Goal: Task Accomplishment & Management: Complete application form

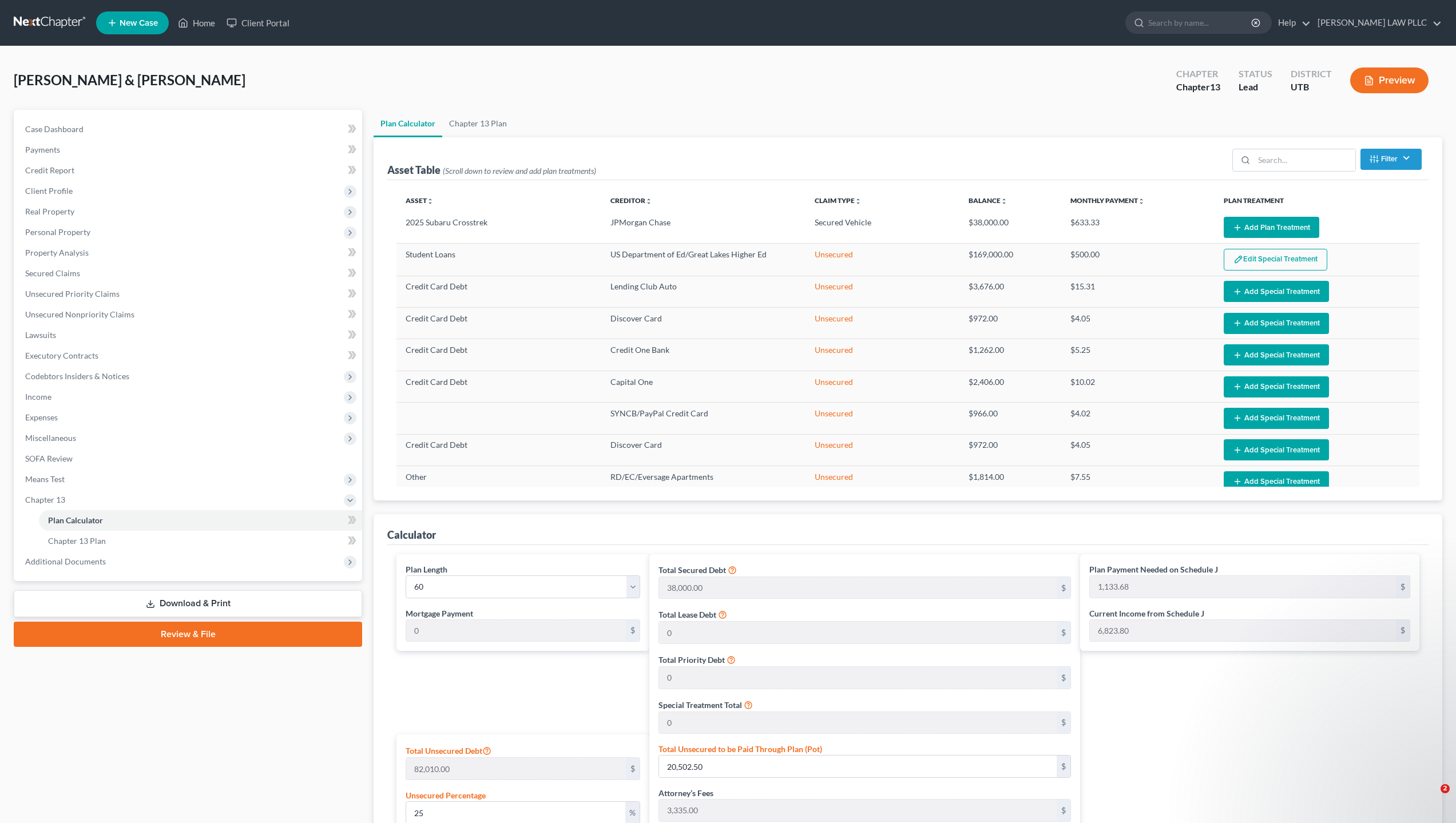
select select "59"
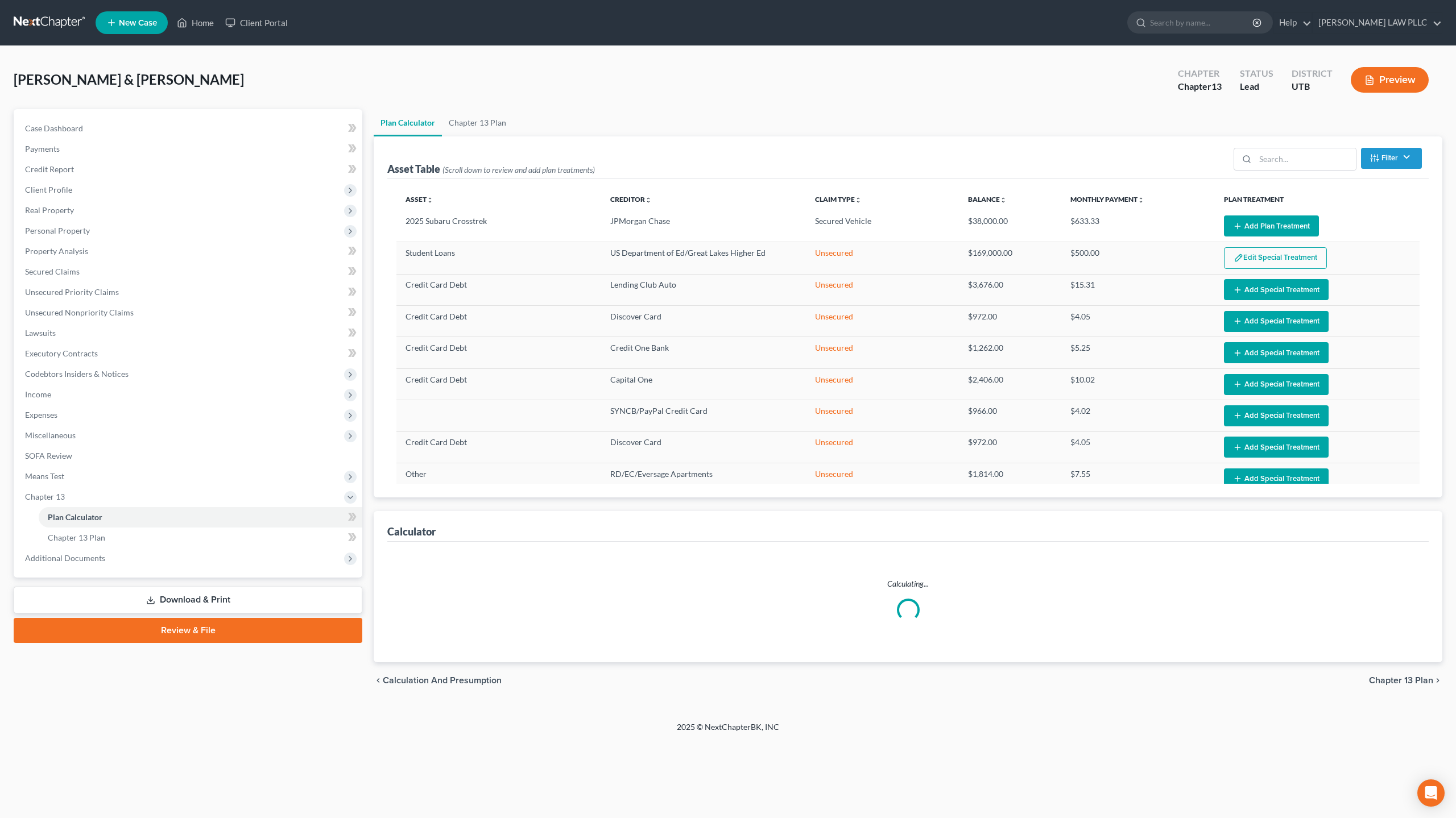
select select "59"
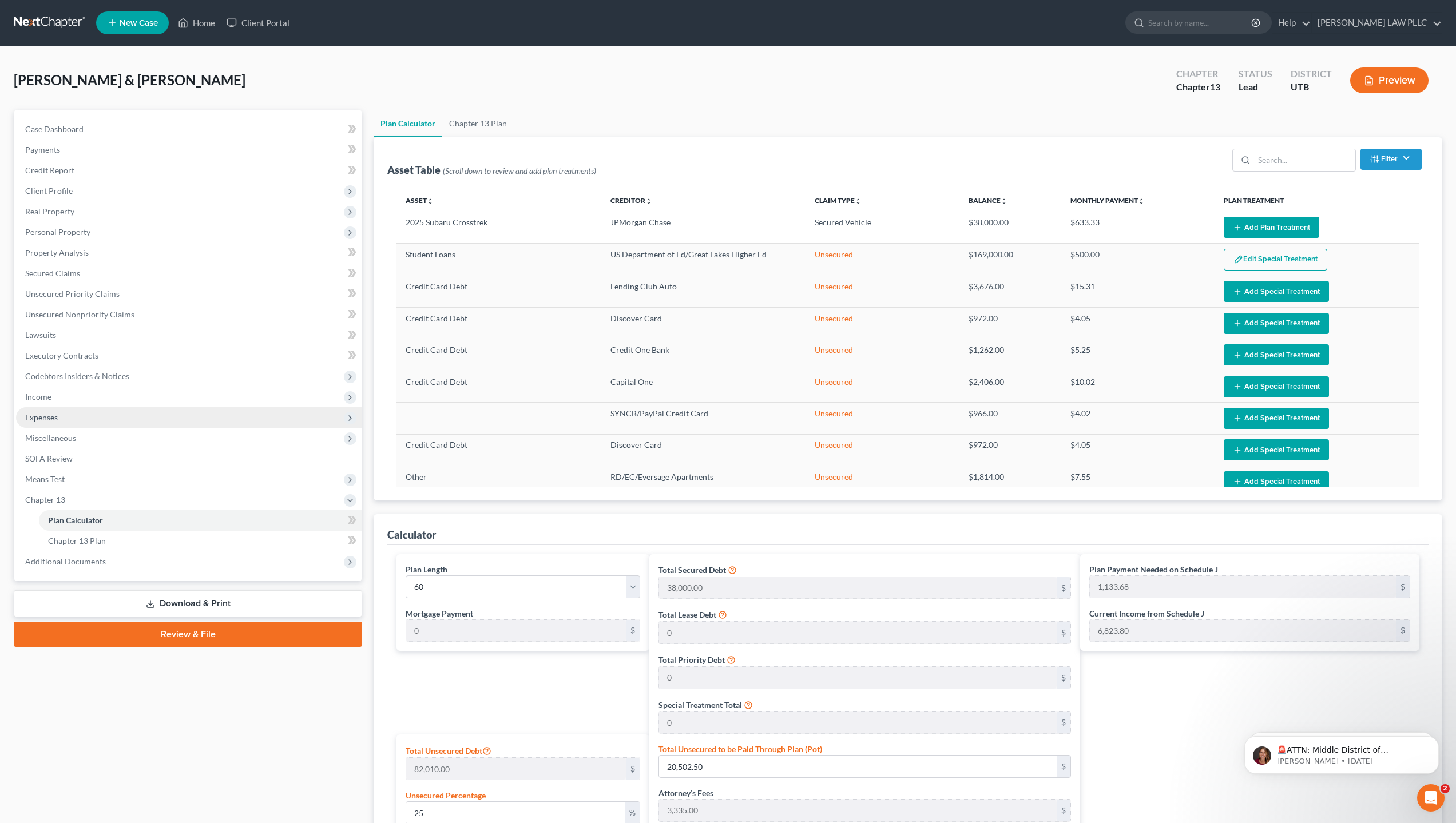
click at [56, 420] on span "Expenses" at bounding box center [41, 417] width 33 height 10
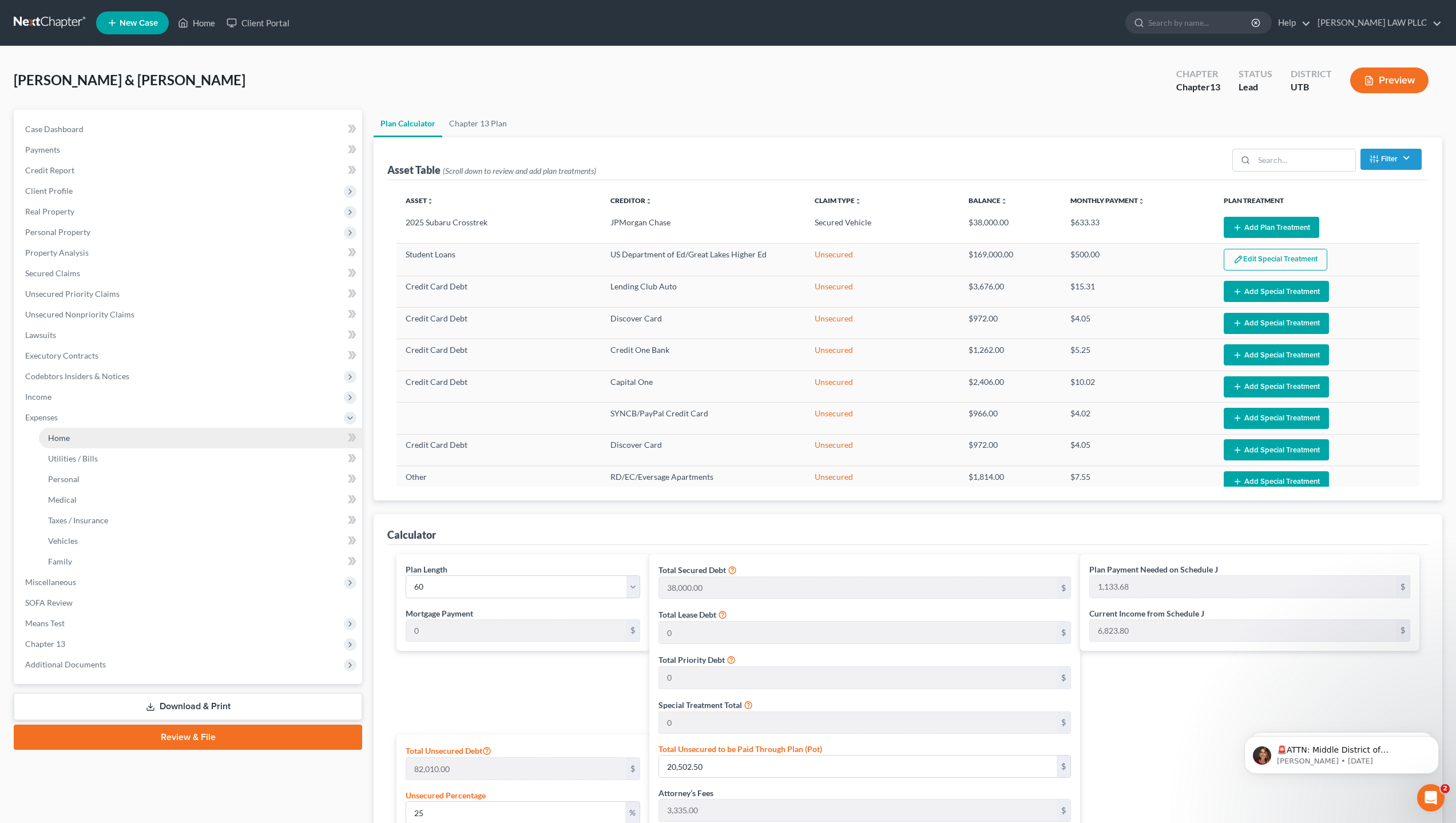
click at [75, 441] on link "Home" at bounding box center [201, 438] width 324 height 21
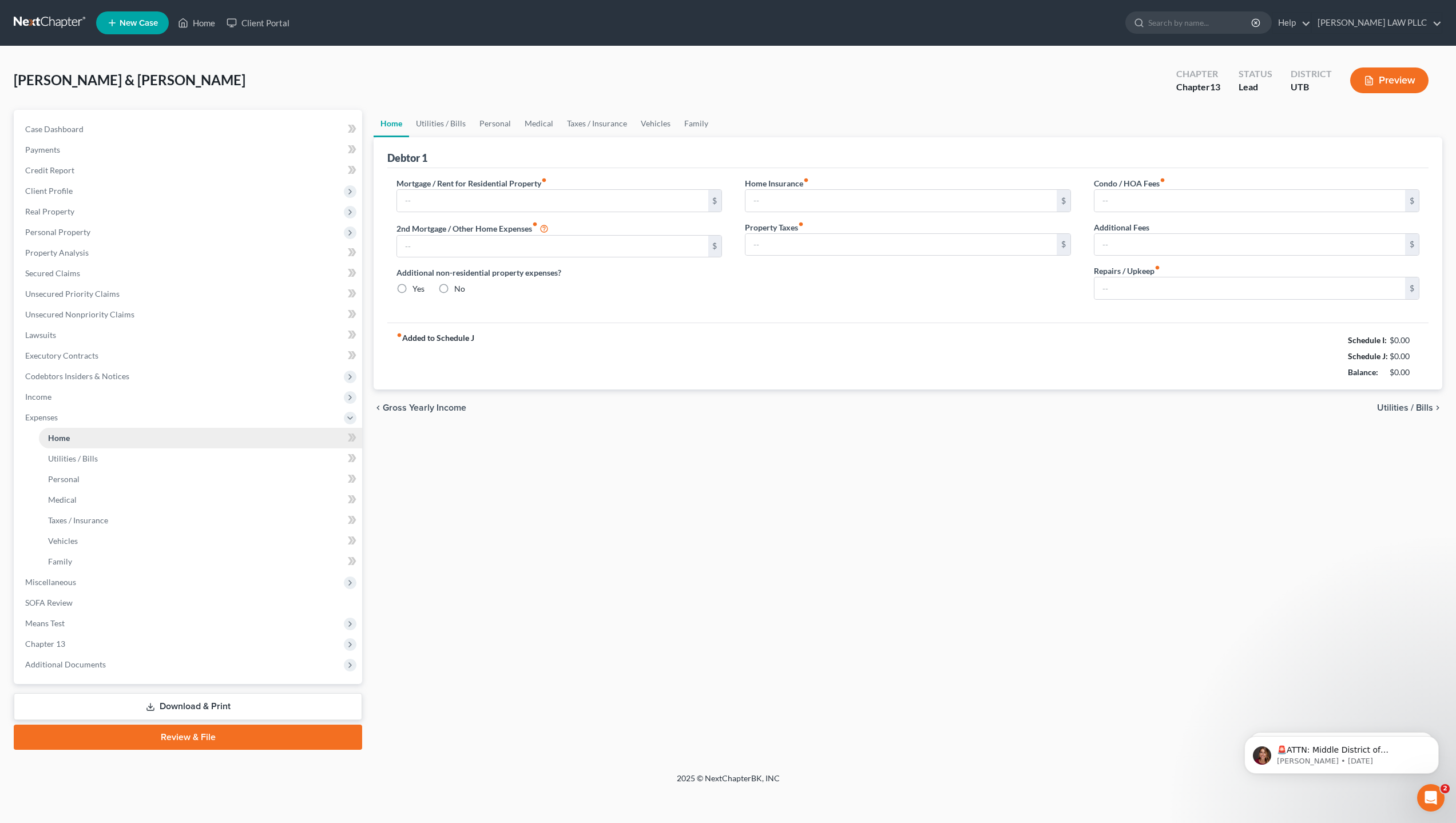
type input "1,685.00"
type input "0.00"
radio input "true"
type input "0.00"
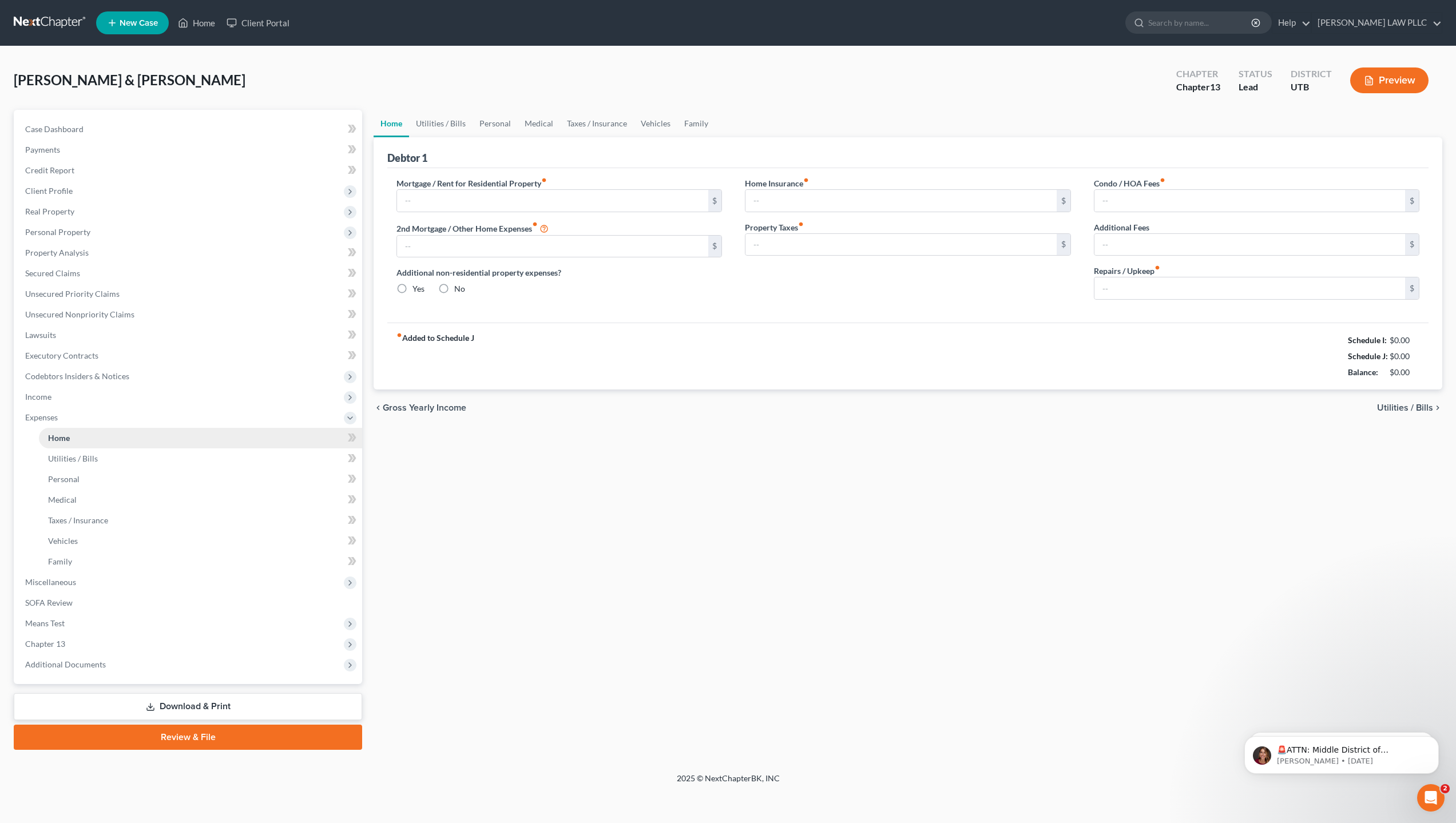
type input "0.00"
click at [56, 394] on span "Income" at bounding box center [190, 397] width 348 height 21
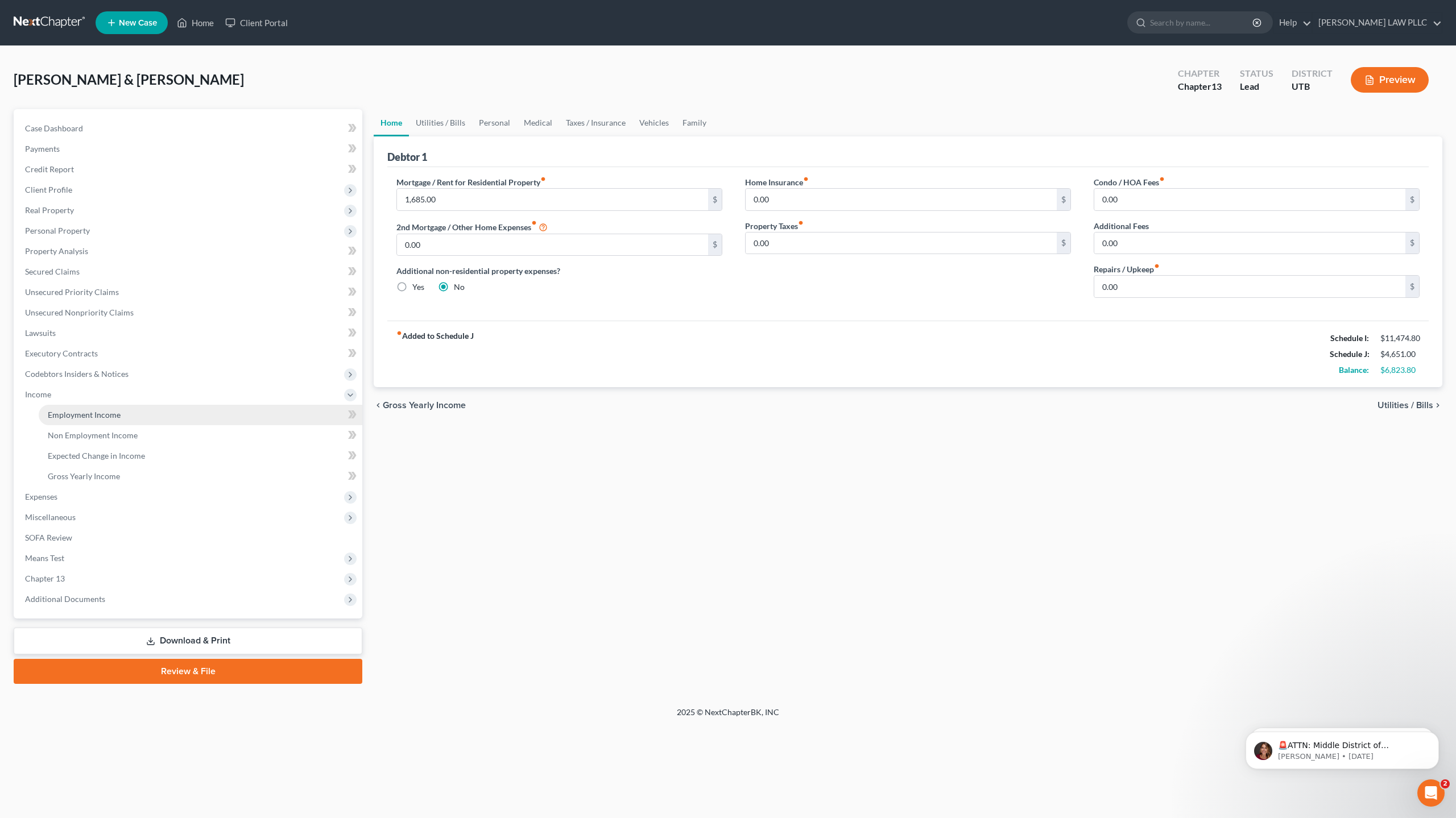
click at [87, 417] on span "Employment Income" at bounding box center [84, 415] width 73 height 9
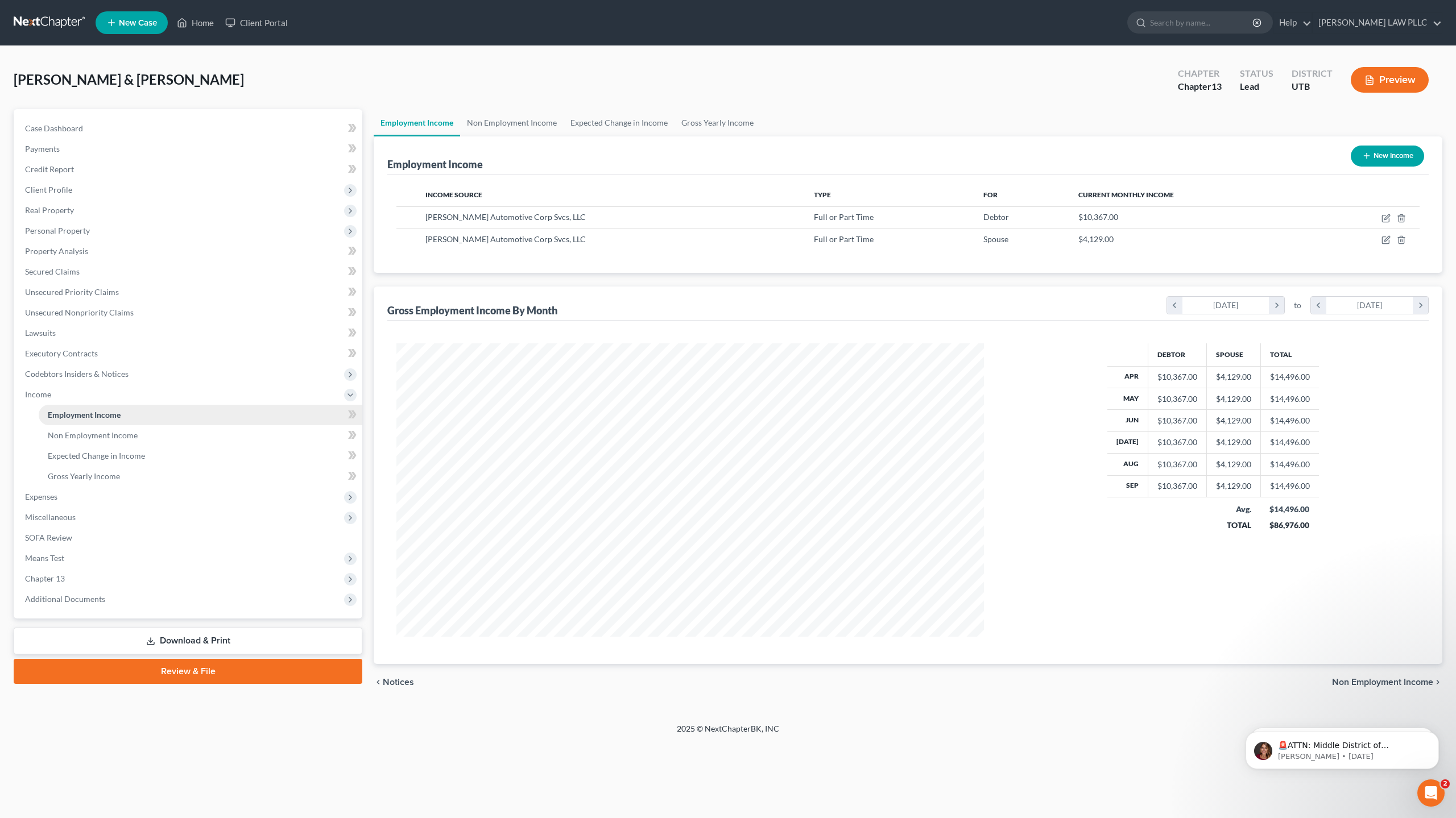
scroll to position [293, 610]
click at [128, 419] on link "Employment Income" at bounding box center [200, 415] width 324 height 20
click at [1114, 217] on div "$10,367.00" at bounding box center [1193, 217] width 229 height 11
click at [1387, 240] on icon "button" at bounding box center [1387, 239] width 5 height 5
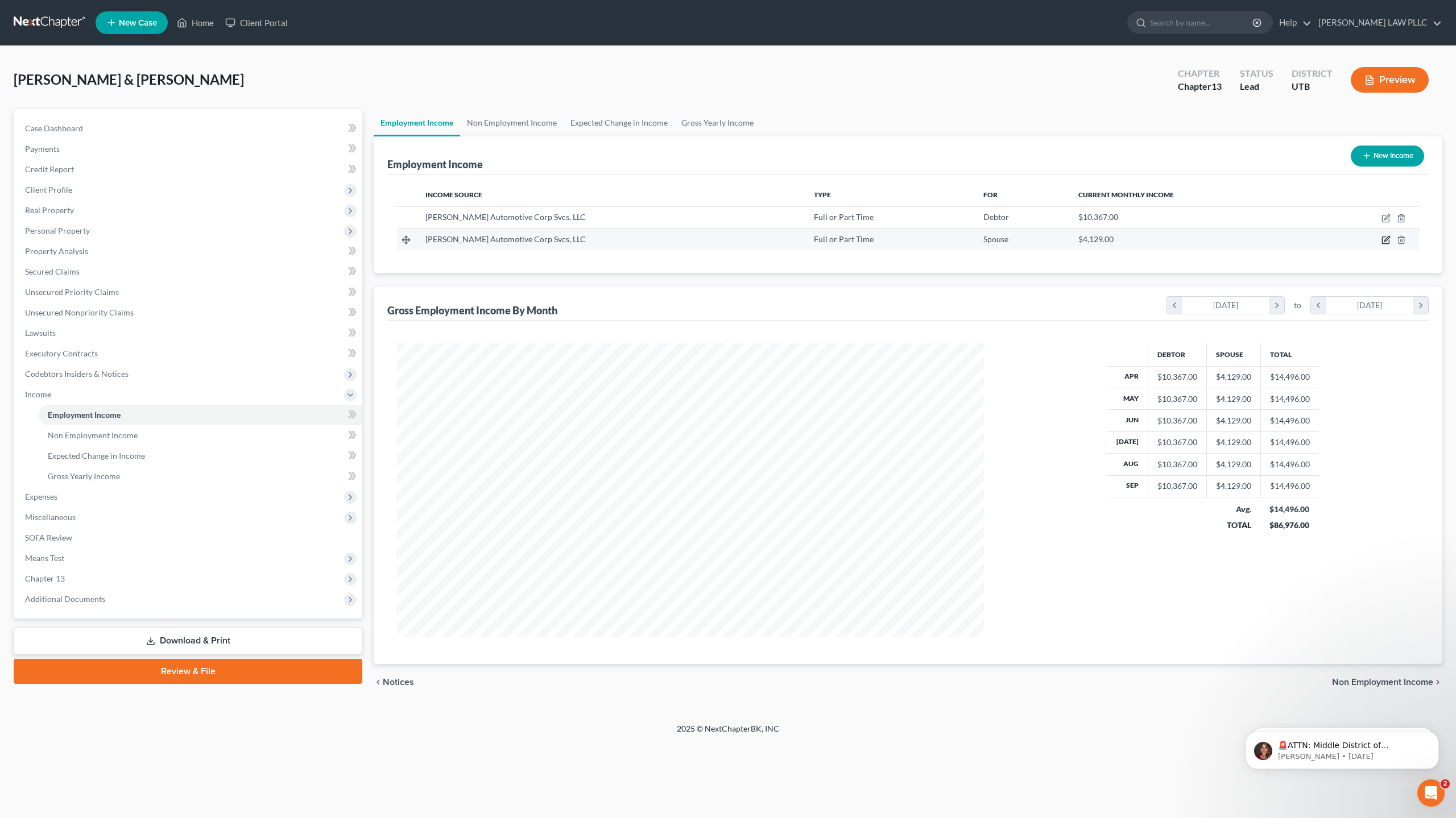
select select "0"
select select "10"
select select "0"
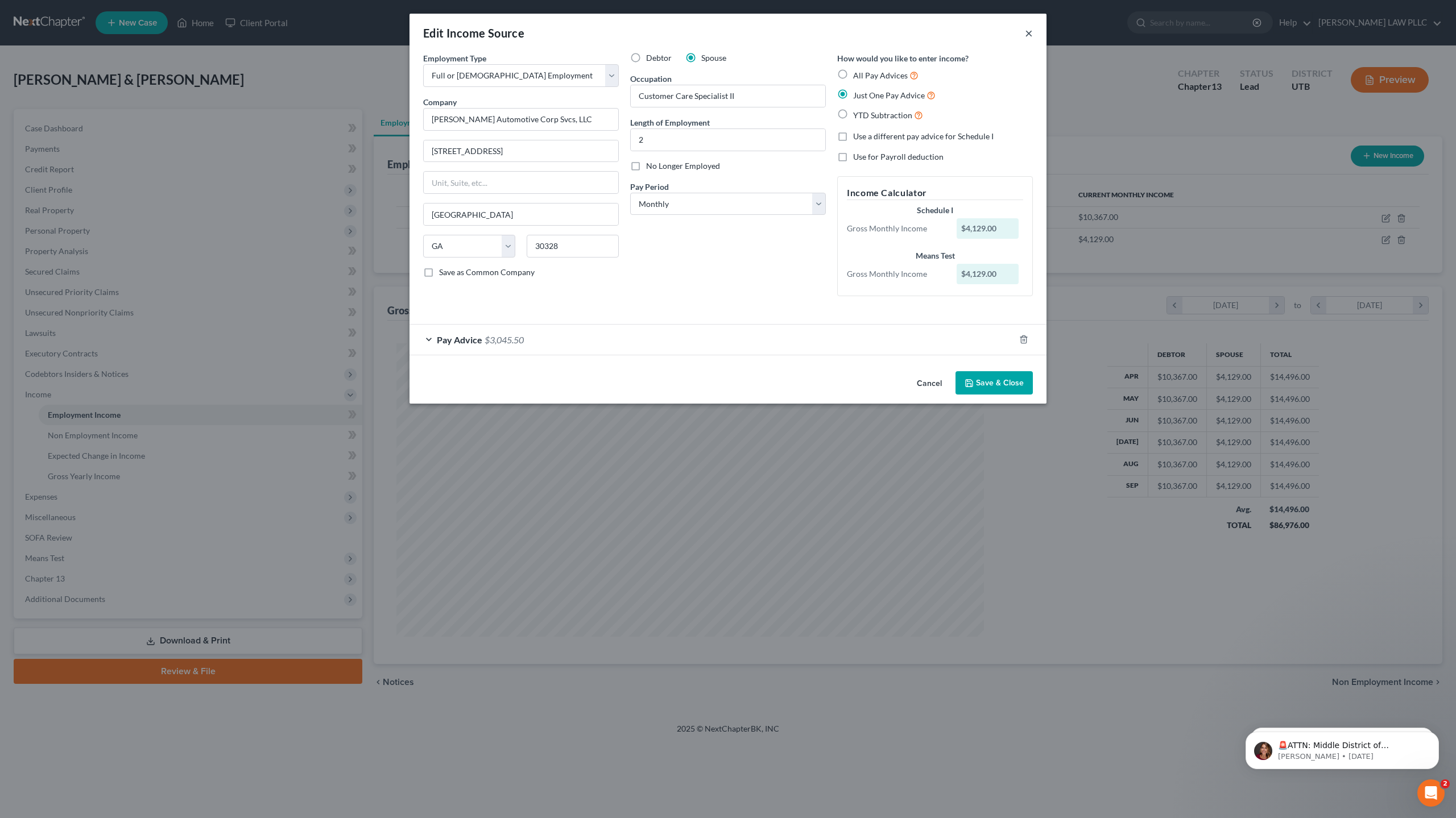
click at [1026, 32] on button "×" at bounding box center [1029, 32] width 8 height 13
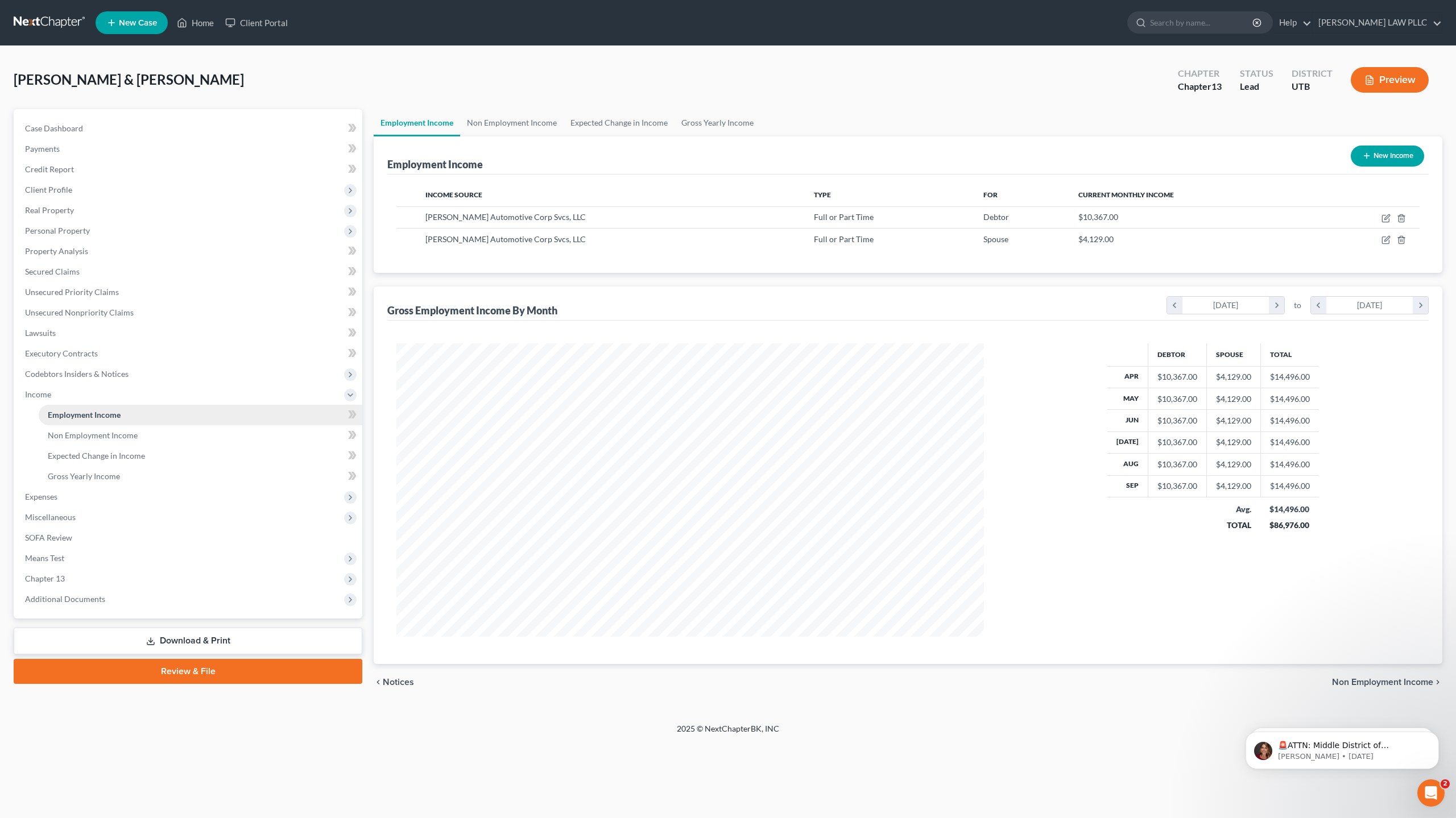
click at [107, 414] on span "Employment Income" at bounding box center [84, 415] width 73 height 9
click at [1391, 240] on icon "button" at bounding box center [1387, 240] width 9 height 9
select select "0"
select select "10"
select select "0"
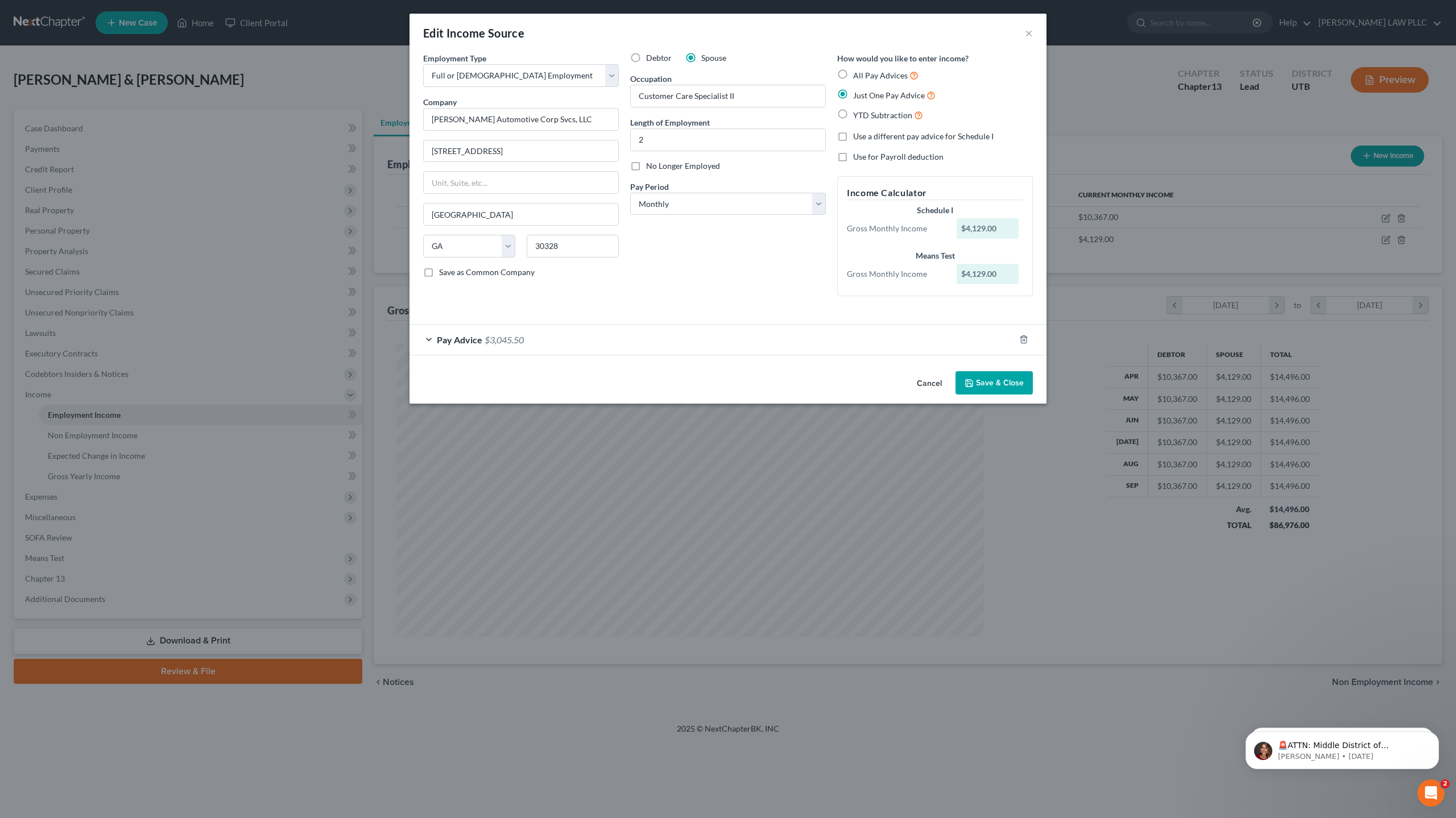
click at [452, 340] on span "Pay Advice" at bounding box center [460, 340] width 46 height 11
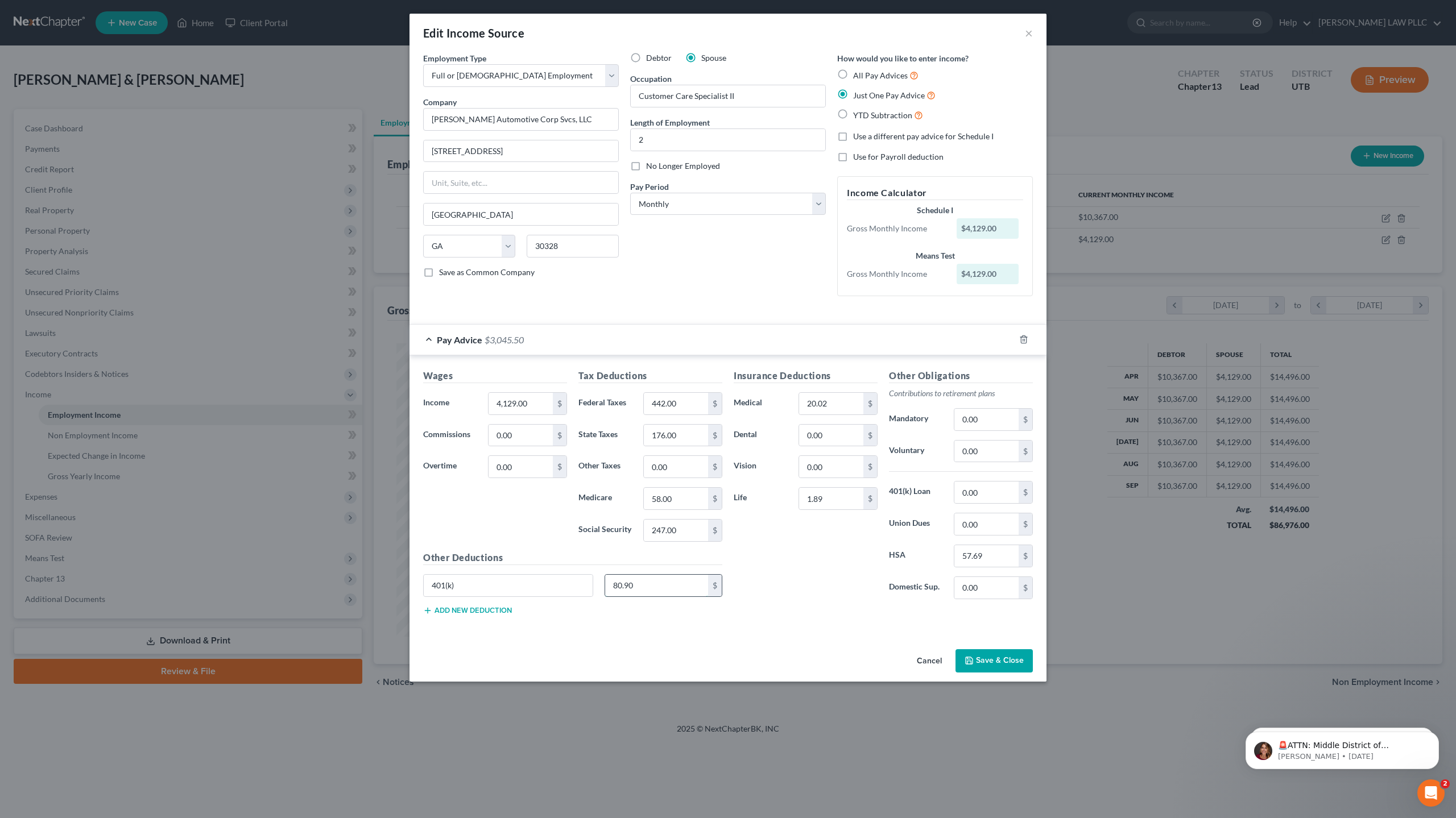
drag, startPoint x: 627, startPoint y: 584, endPoint x: 642, endPoint y: 588, distance: 15.5
click at [627, 586] on input "80.90" at bounding box center [657, 586] width 103 height 21
click at [628, 587] on input "80.90" at bounding box center [657, 586] width 103 height 21
click at [1007, 658] on button "Save & Close" at bounding box center [994, 661] width 77 height 24
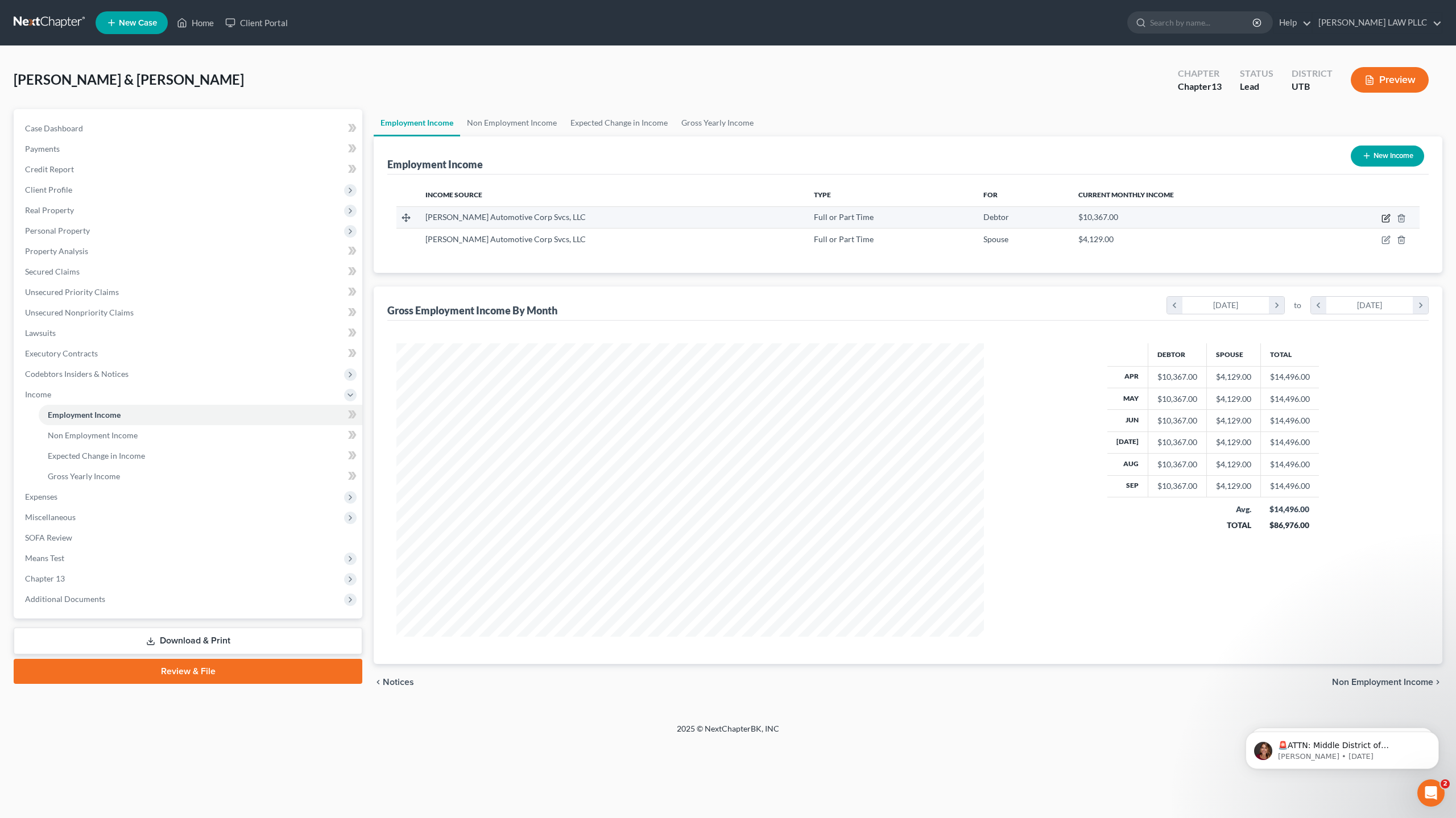
click at [1388, 221] on icon "button" at bounding box center [1387, 218] width 9 height 9
select select "0"
select select "10"
select select "0"
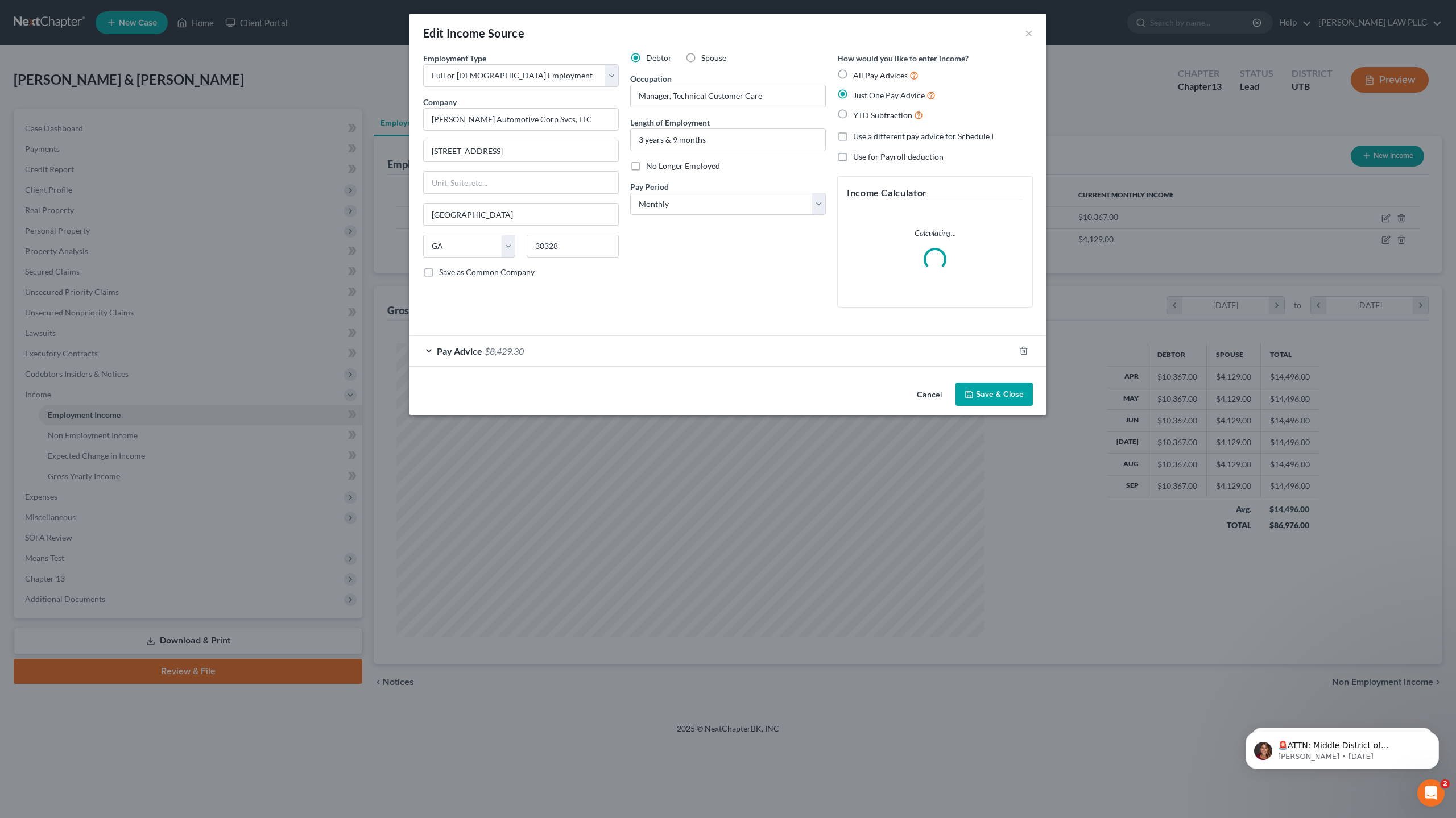
click at [452, 353] on span "Pay Advice" at bounding box center [460, 351] width 46 height 11
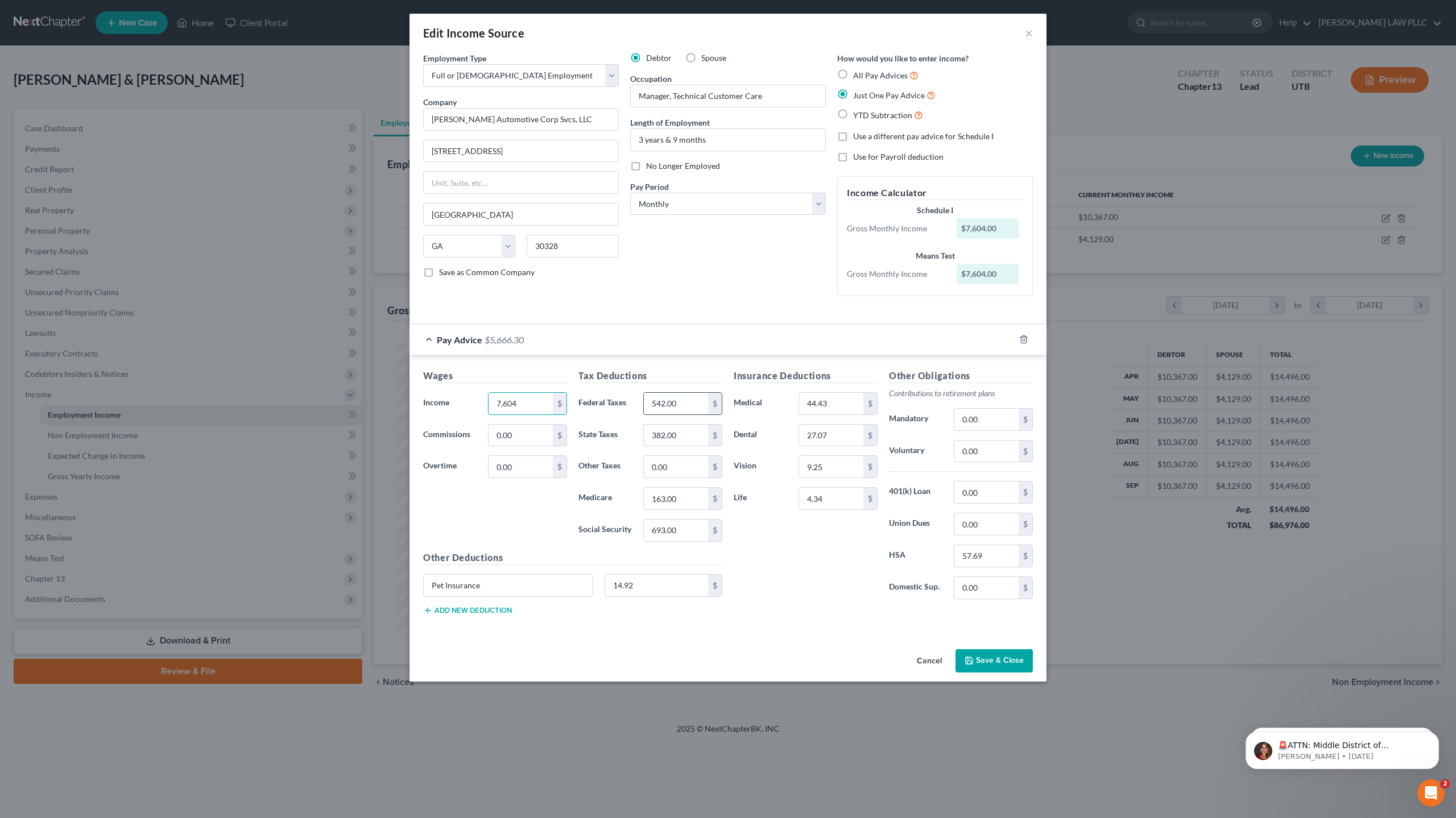
type input "7,604"
type input "612"
type input "431"
click at [690, 504] on input "163.00" at bounding box center [676, 498] width 65 height 21
type input "106"
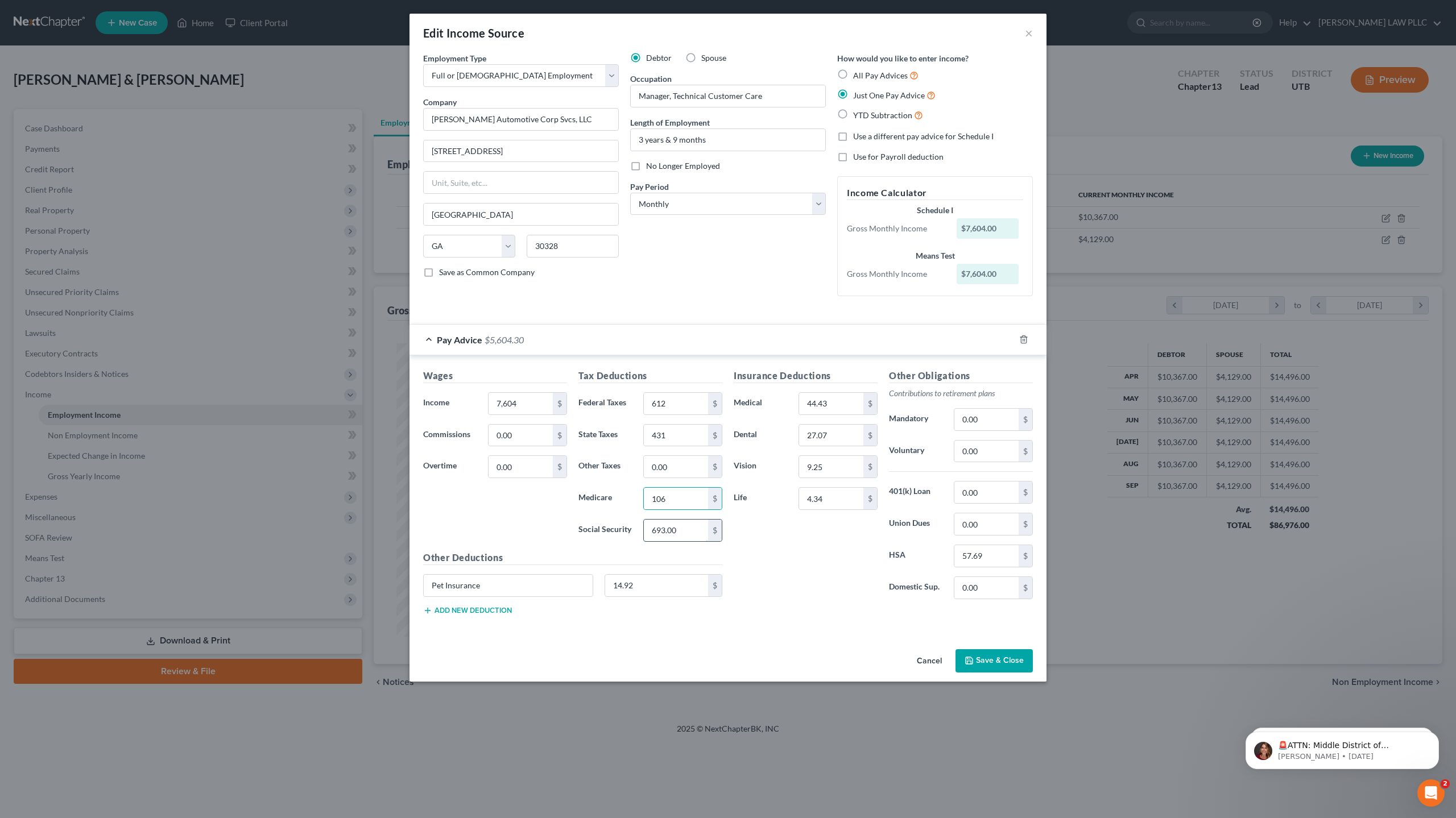
click at [673, 530] on input "693.00" at bounding box center [676, 530] width 65 height 21
type input "454"
click at [843, 403] on input "44.43" at bounding box center [832, 403] width 65 height 21
type input "89"
type input "54"
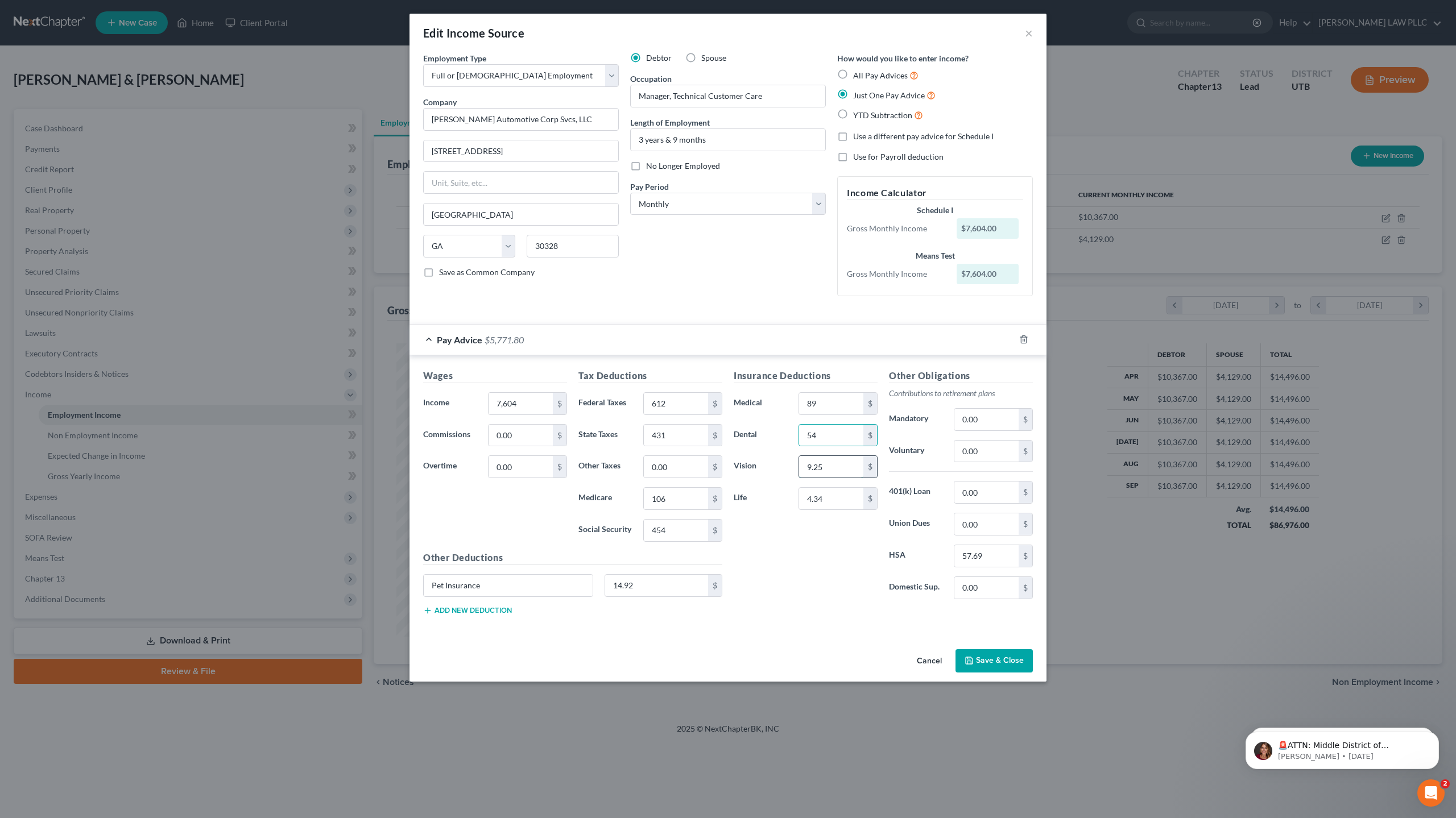
click at [827, 471] on input "9.25" at bounding box center [832, 467] width 65 height 21
type input "19"
click at [825, 500] on input "4.34" at bounding box center [832, 498] width 65 height 21
type input "9"
click at [996, 557] on input "57.69" at bounding box center [987, 556] width 65 height 21
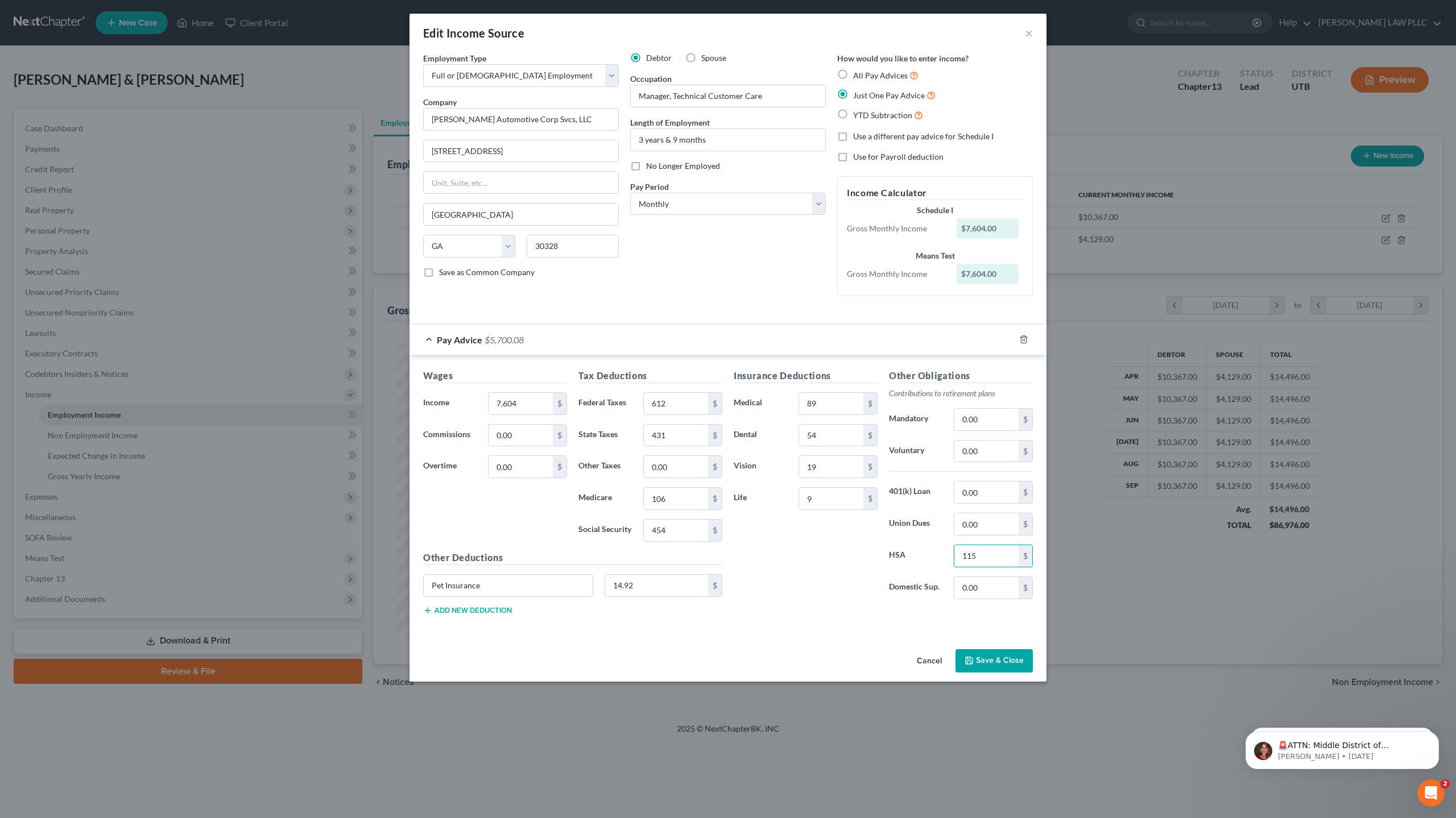
type input "115"
click at [813, 567] on div "Insurance Deductions Medical 89 $ Dental 54 $ Vision 19 $ Life 9 $" at bounding box center [806, 489] width 155 height 240
click at [1008, 658] on button "Save & Close" at bounding box center [994, 661] width 77 height 24
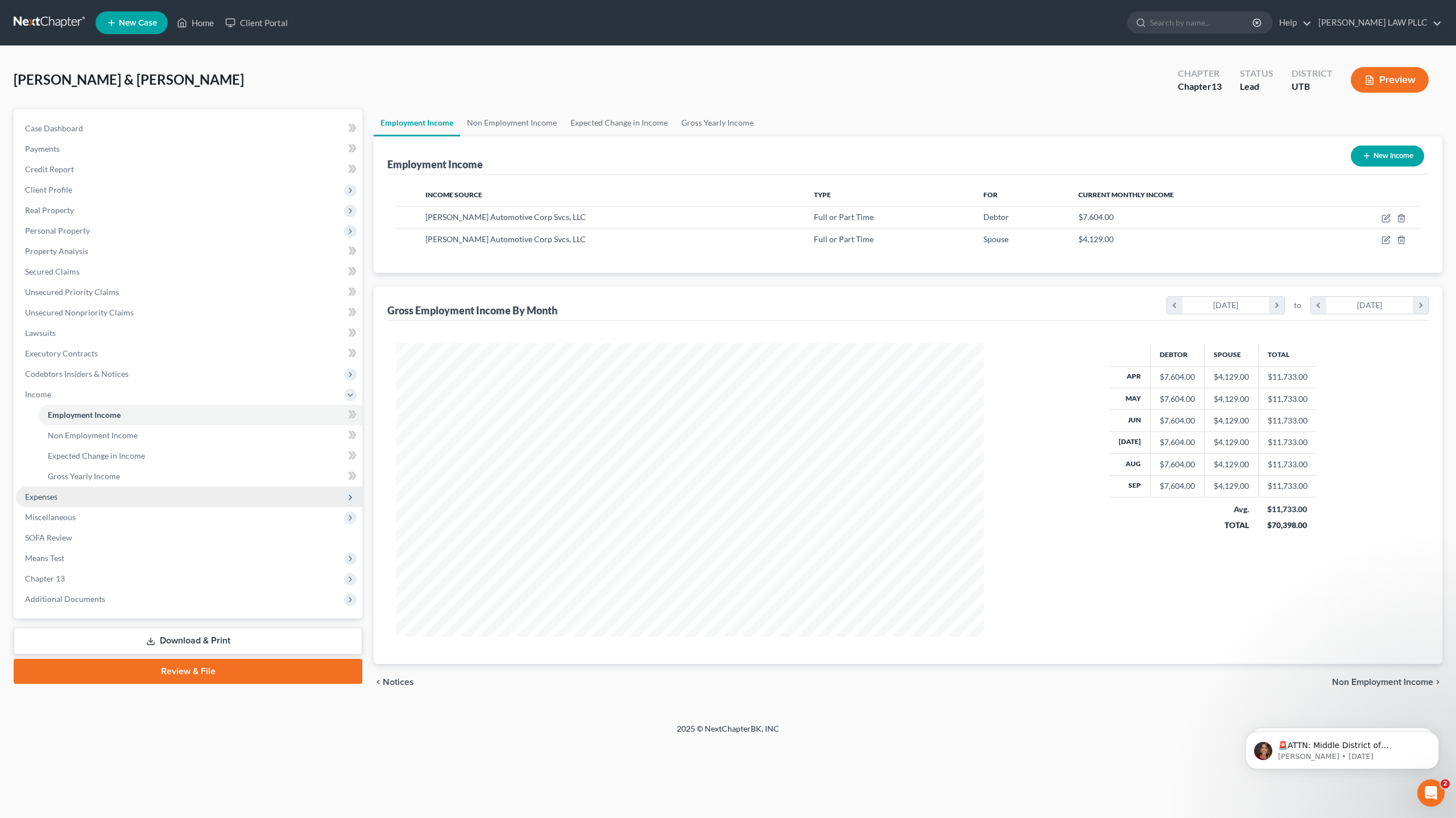
click at [47, 504] on span "Expenses" at bounding box center [188, 497] width 346 height 20
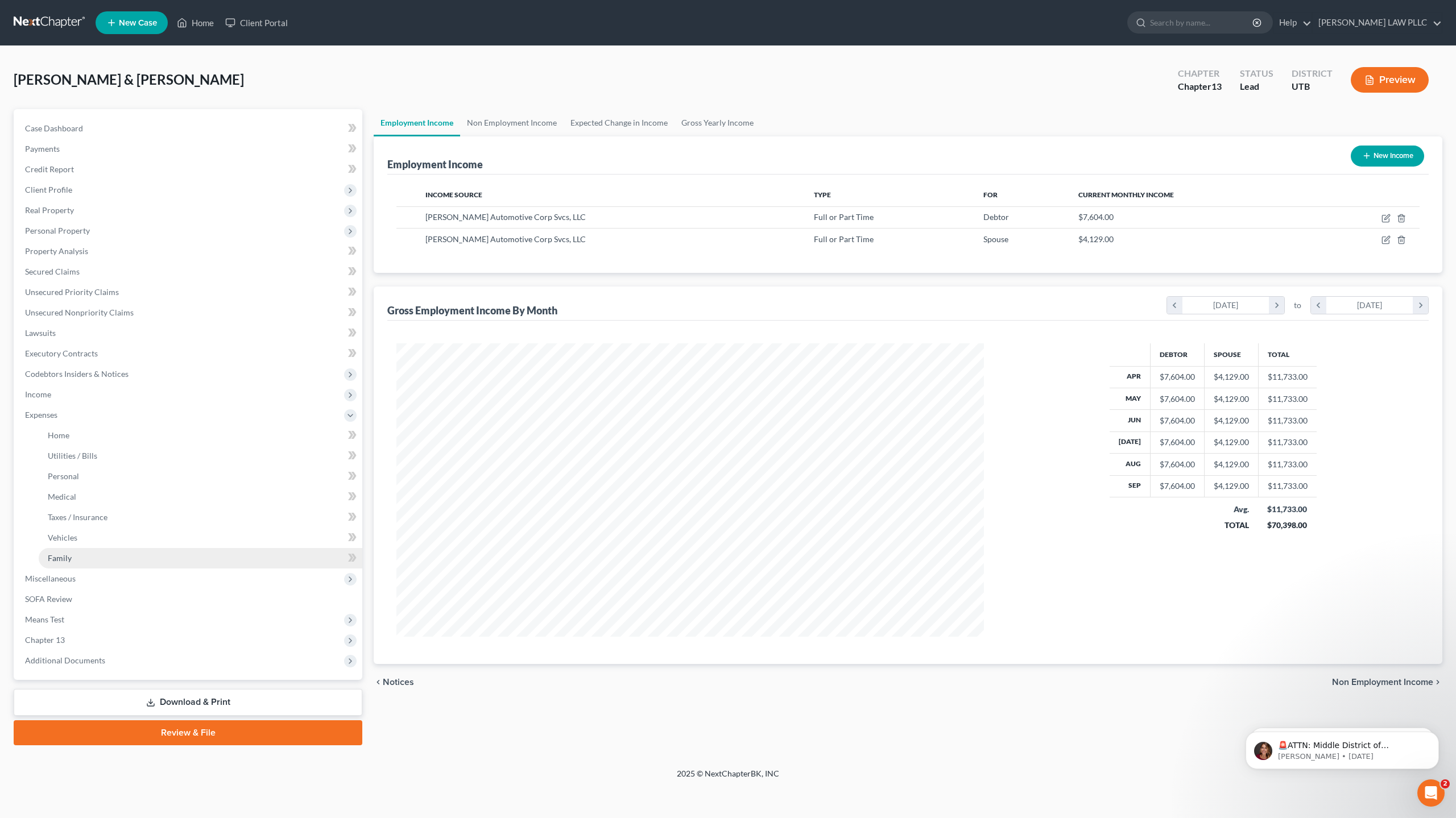
click at [80, 555] on link "Family" at bounding box center [200, 559] width 324 height 20
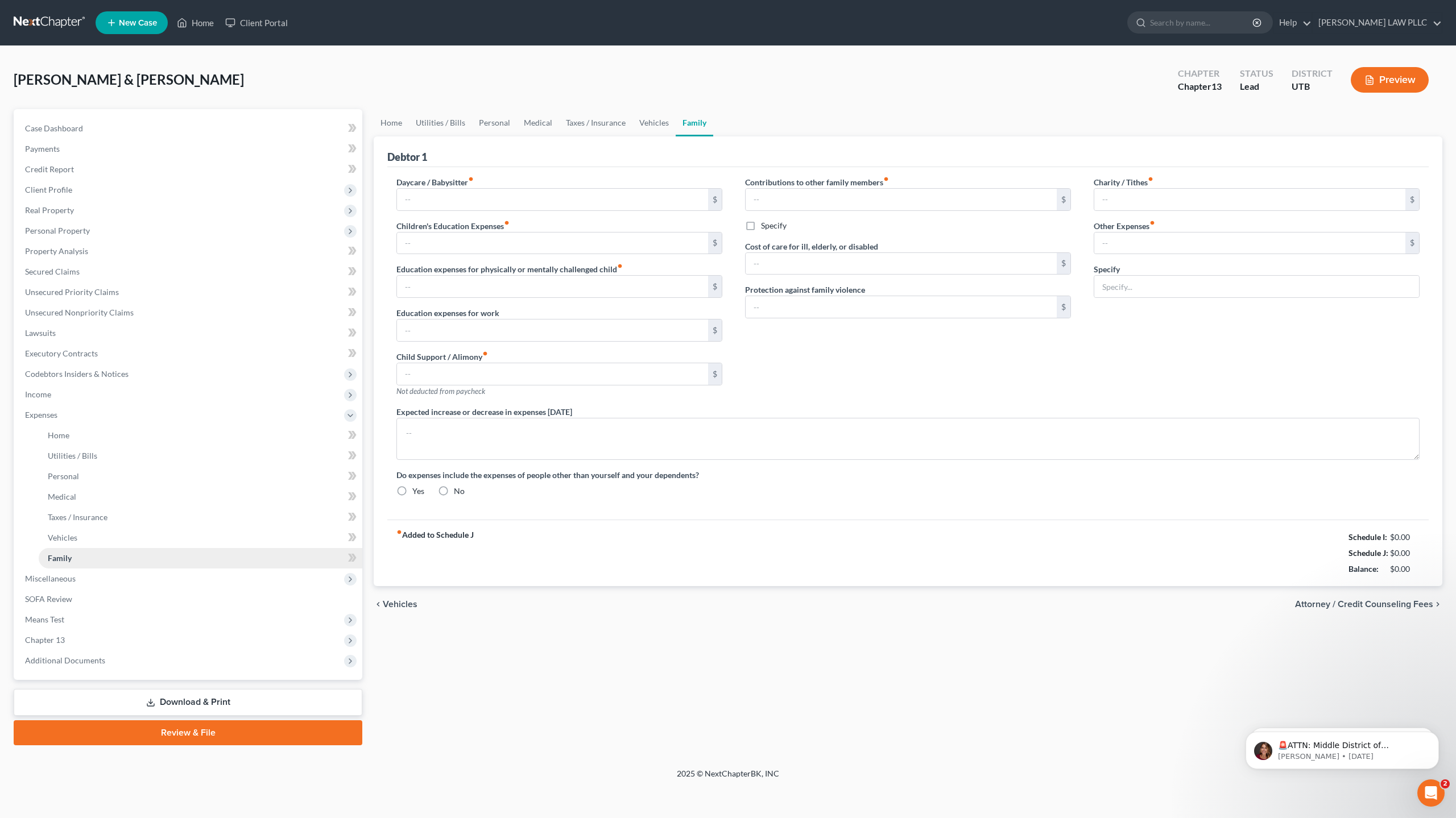
type input "0.00"
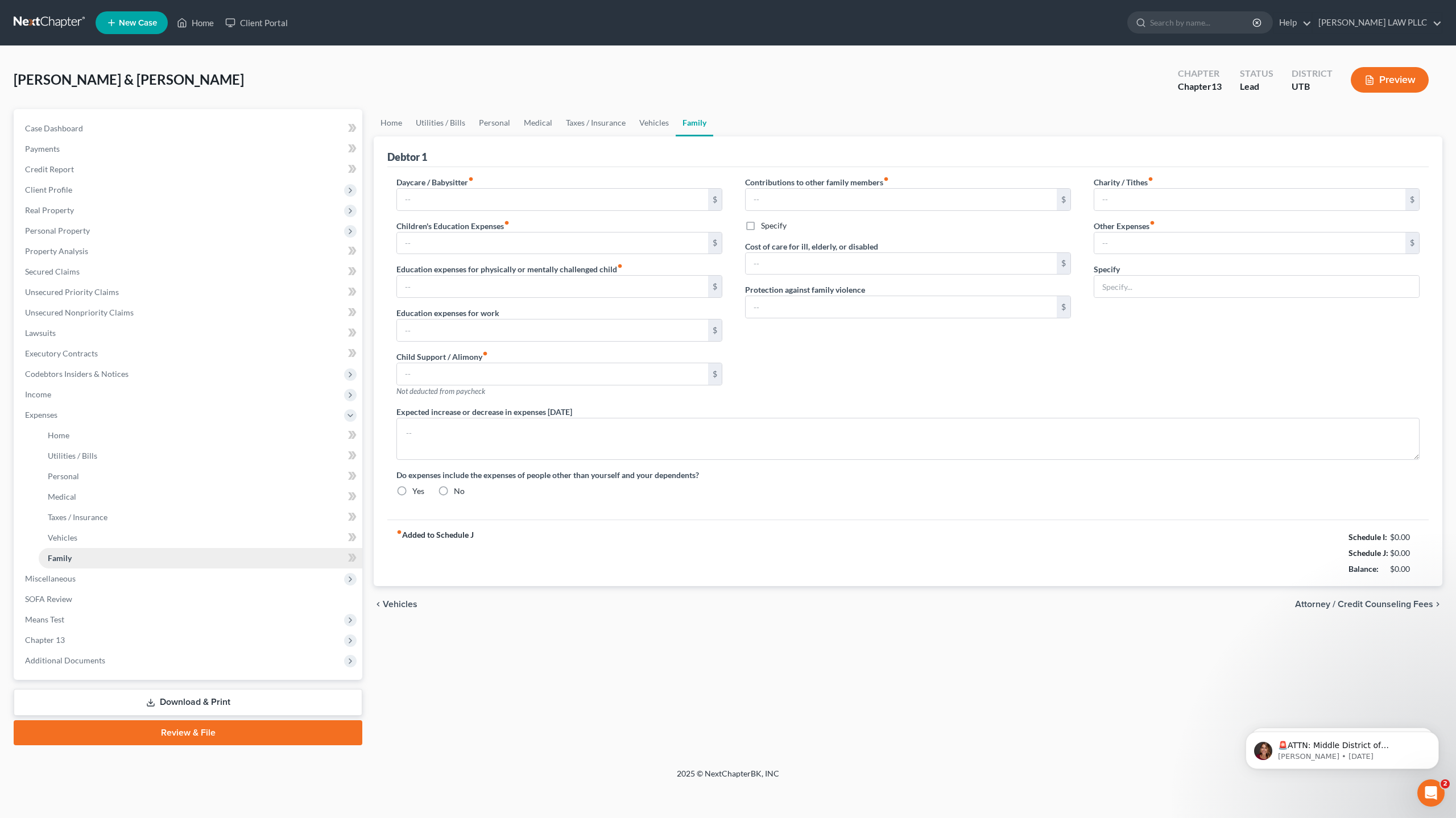
type input "0.00"
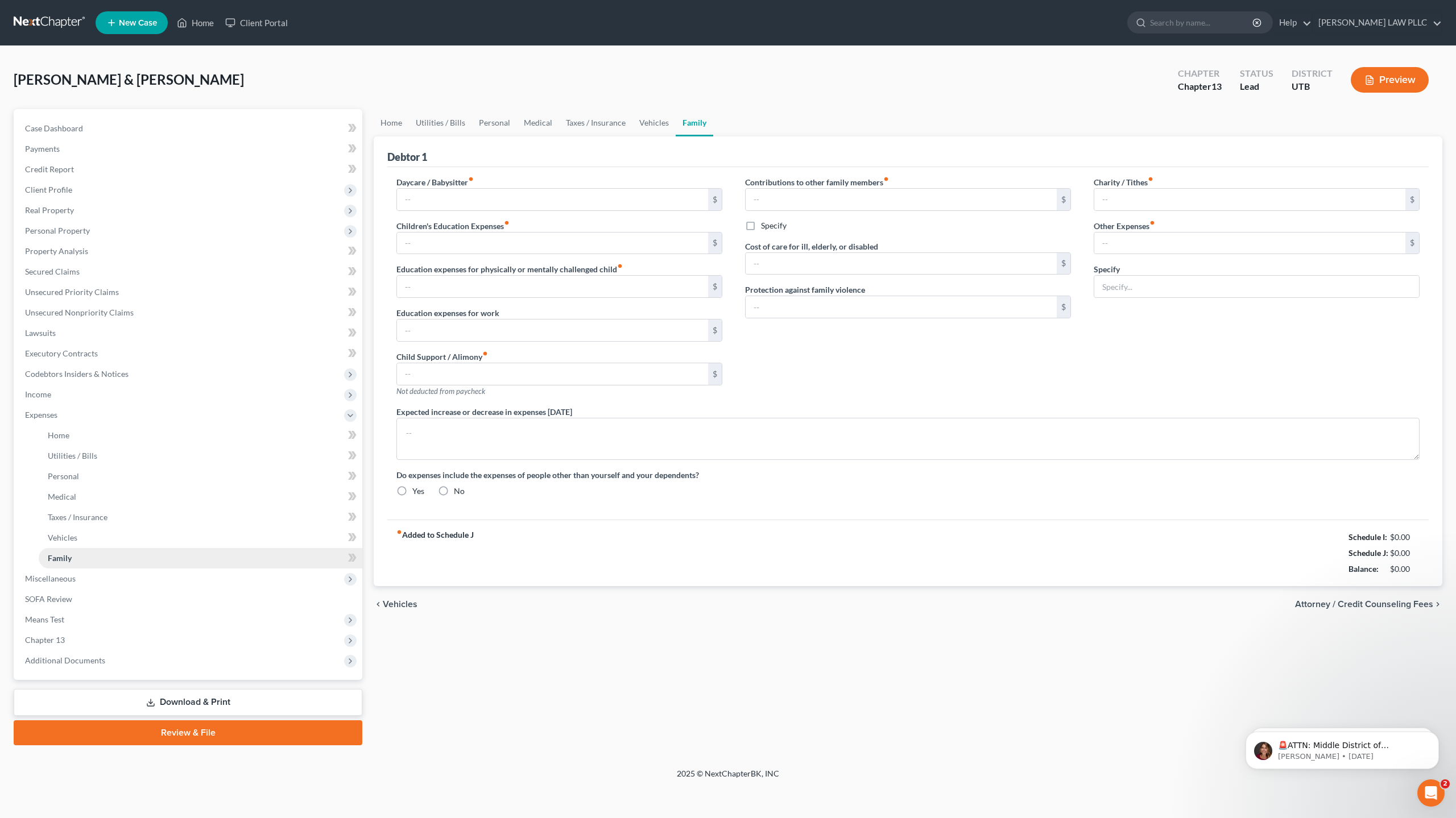
radio input "true"
click at [75, 433] on link "Home" at bounding box center [200, 436] width 324 height 20
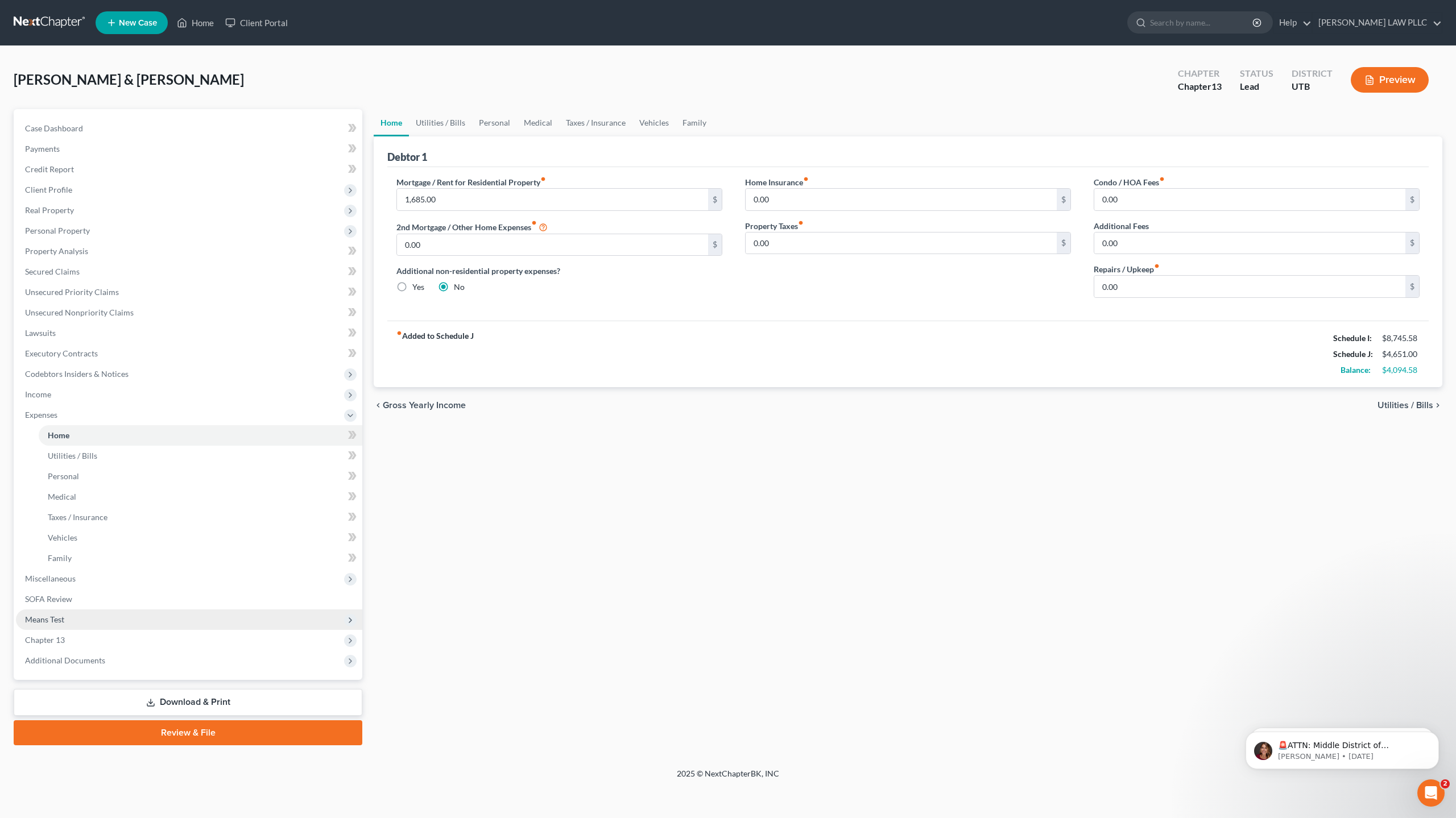
click at [88, 620] on span "Means Test" at bounding box center [188, 620] width 346 height 20
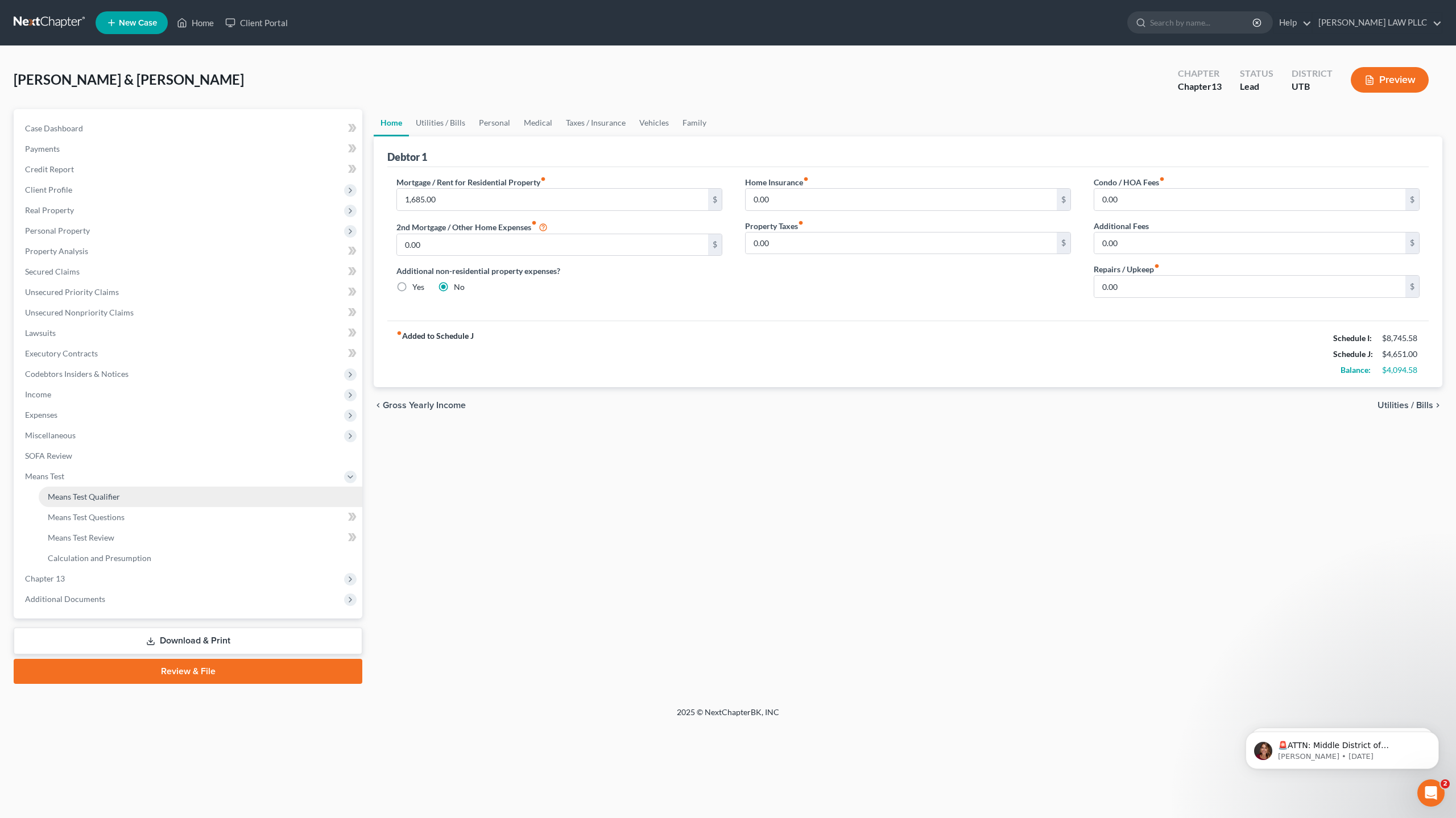
click at [97, 500] on span "Means Test Qualifier" at bounding box center [84, 496] width 73 height 9
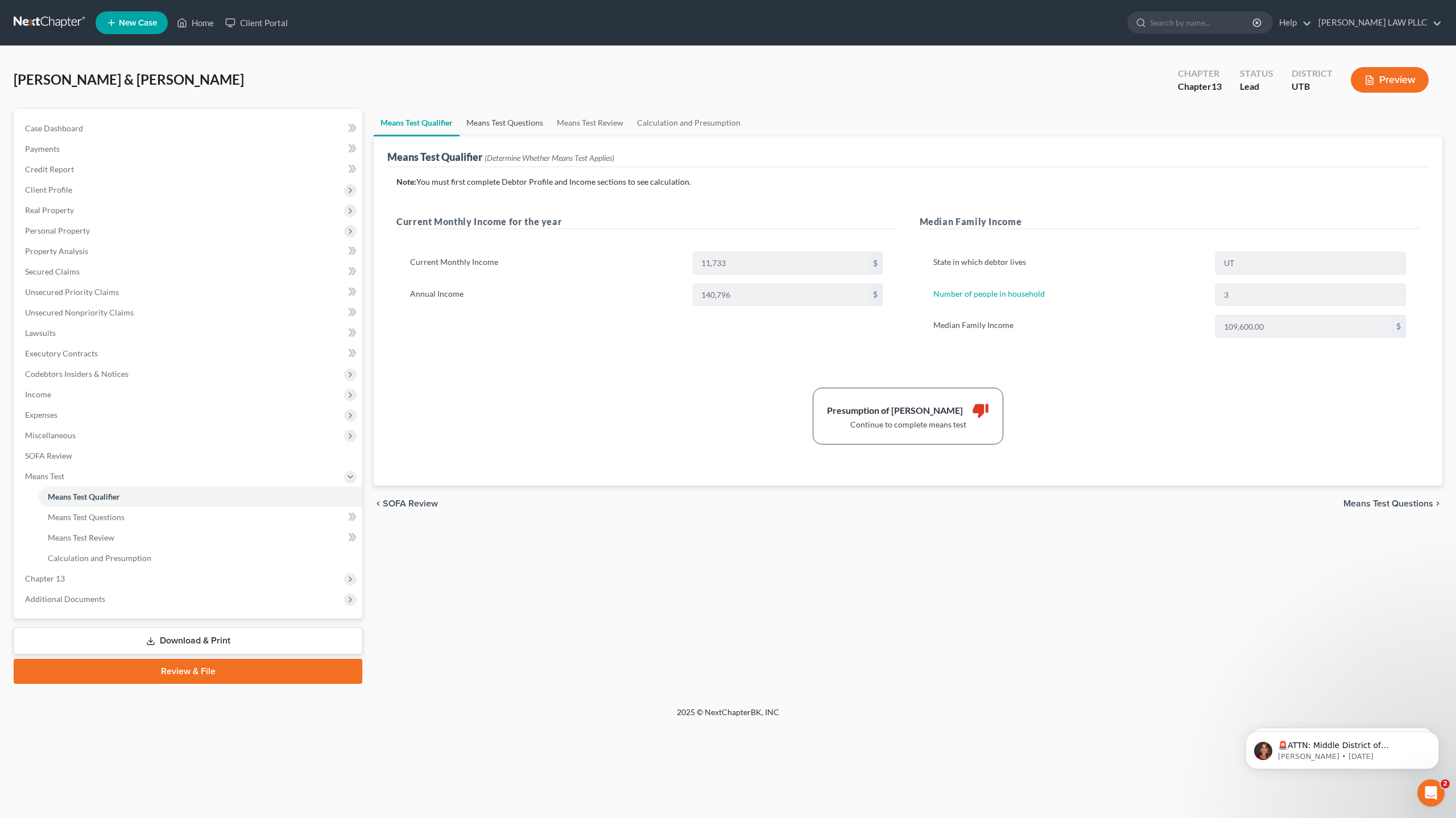
click at [503, 122] on link "Means Test Questions" at bounding box center [505, 123] width 91 height 28
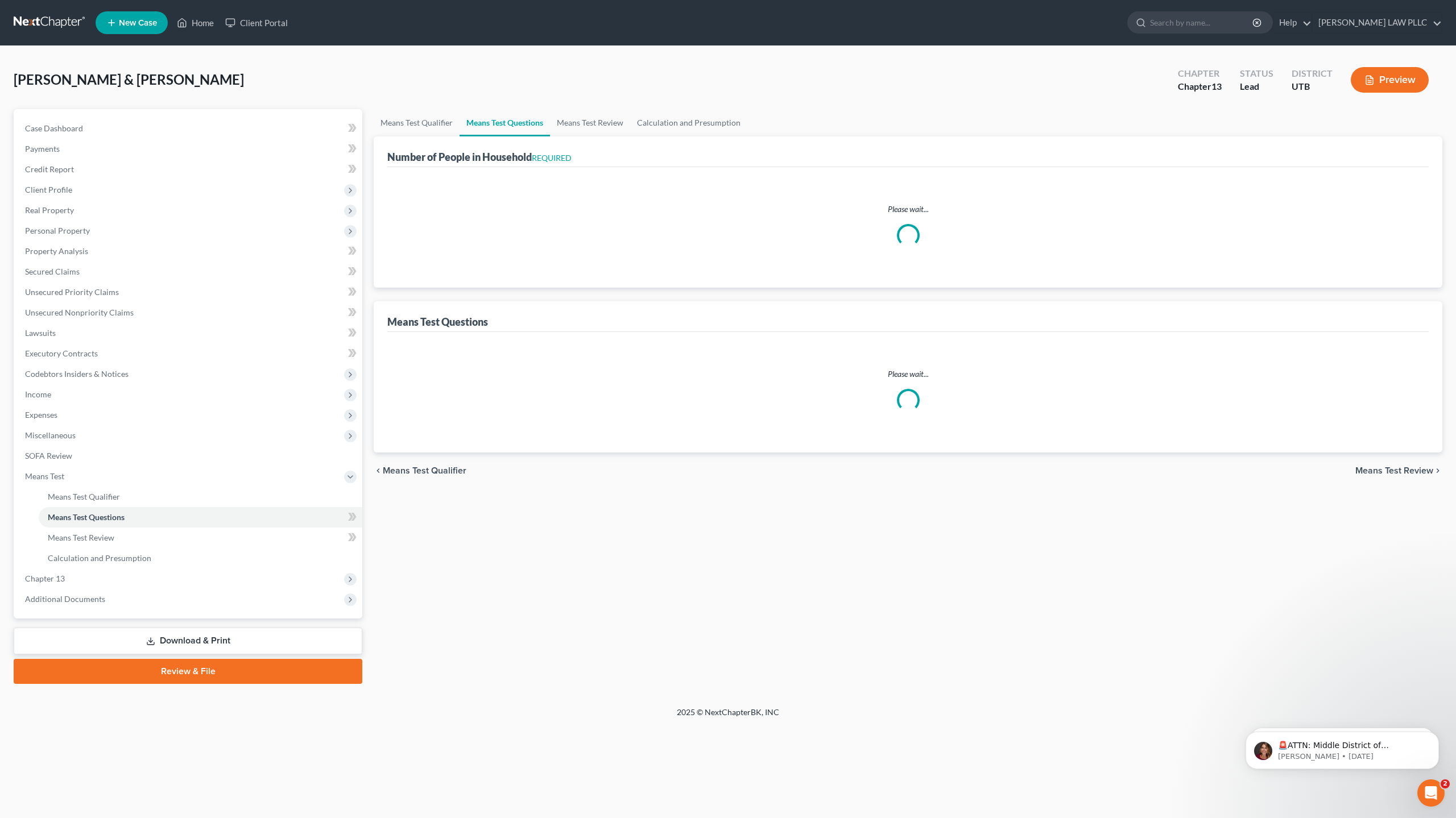
select select "1"
select select "60"
select select "2"
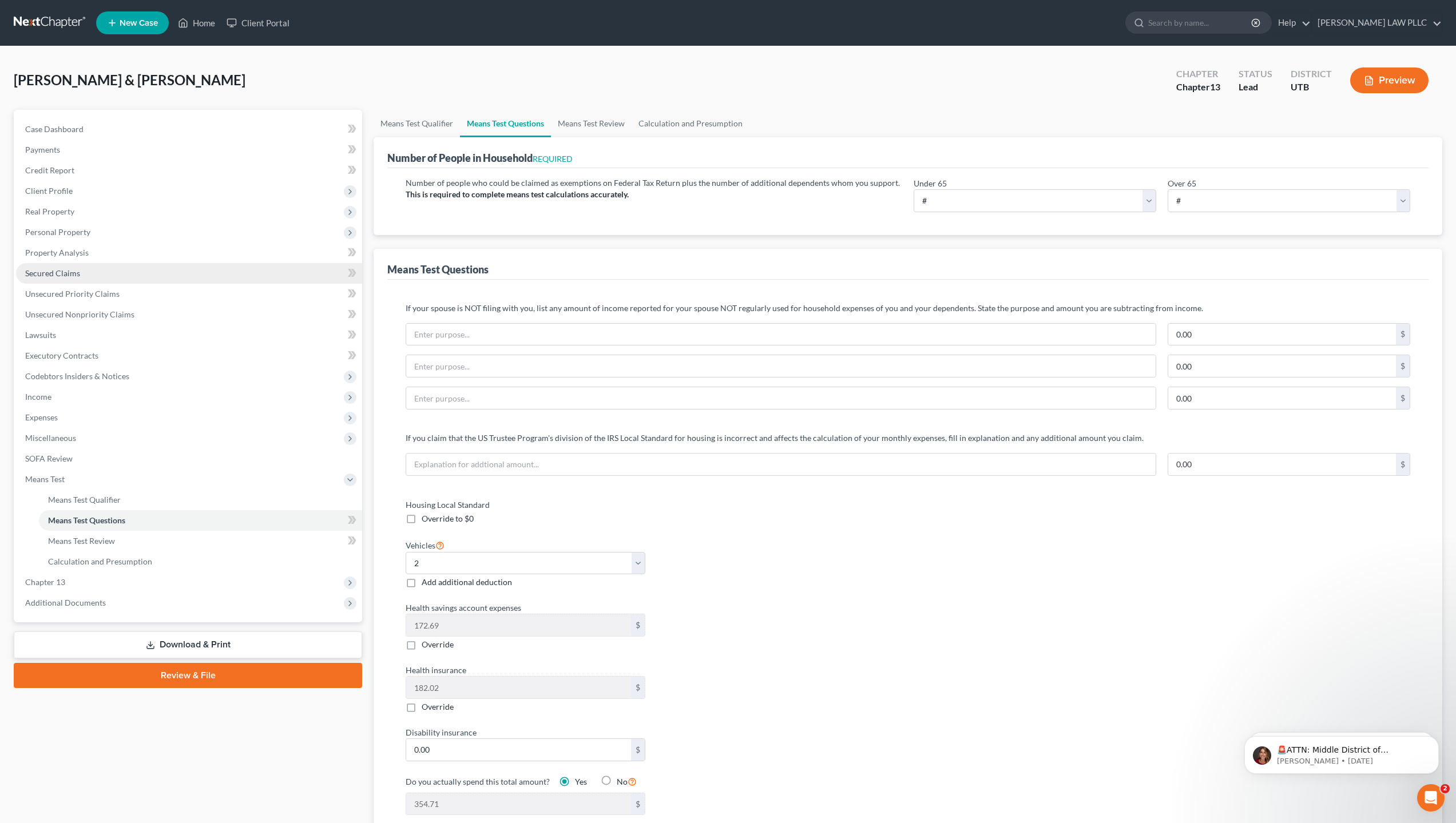
click at [102, 270] on link "Secured Claims" at bounding box center [189, 274] width 347 height 21
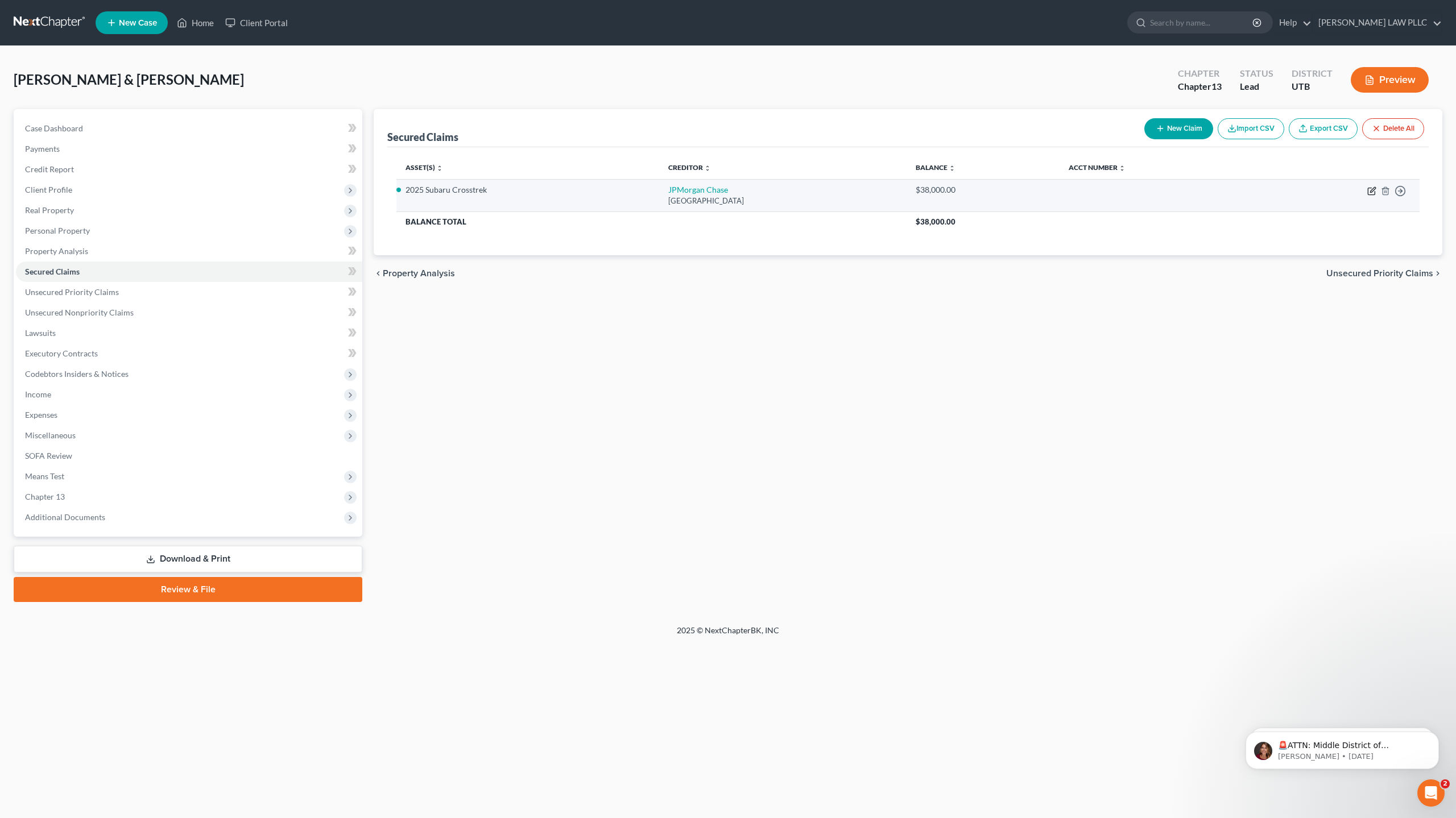
click at [1371, 190] on icon "button" at bounding box center [1372, 191] width 9 height 9
select select "36"
select select "2"
select select "1"
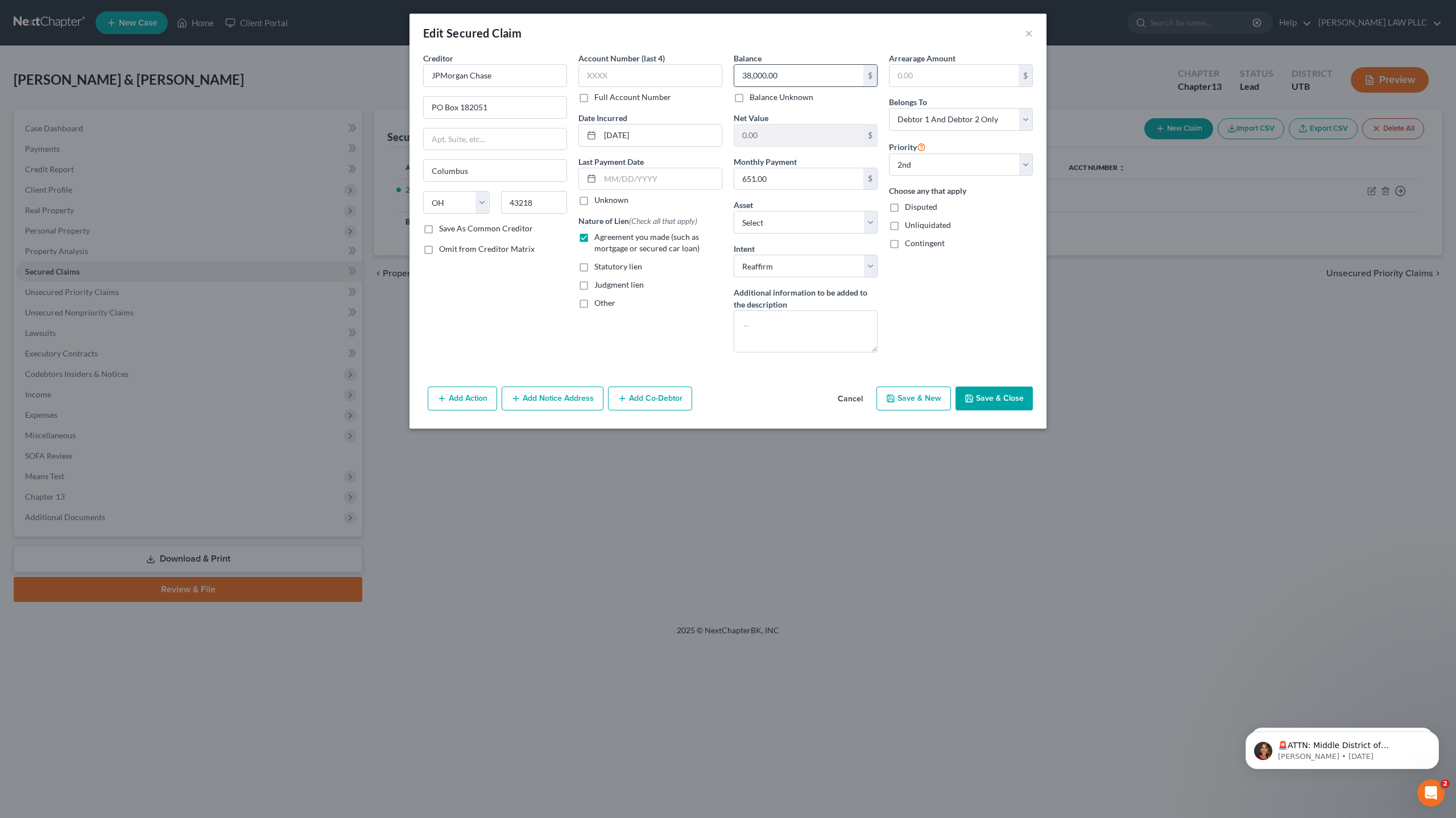
click at [773, 79] on input "38,000.00" at bounding box center [799, 75] width 129 height 21
type input "38,791"
click at [756, 182] on input "651.00" at bounding box center [799, 179] width 129 height 21
click at [760, 179] on input "651.00" at bounding box center [799, 179] width 129 height 21
type input "652.00"
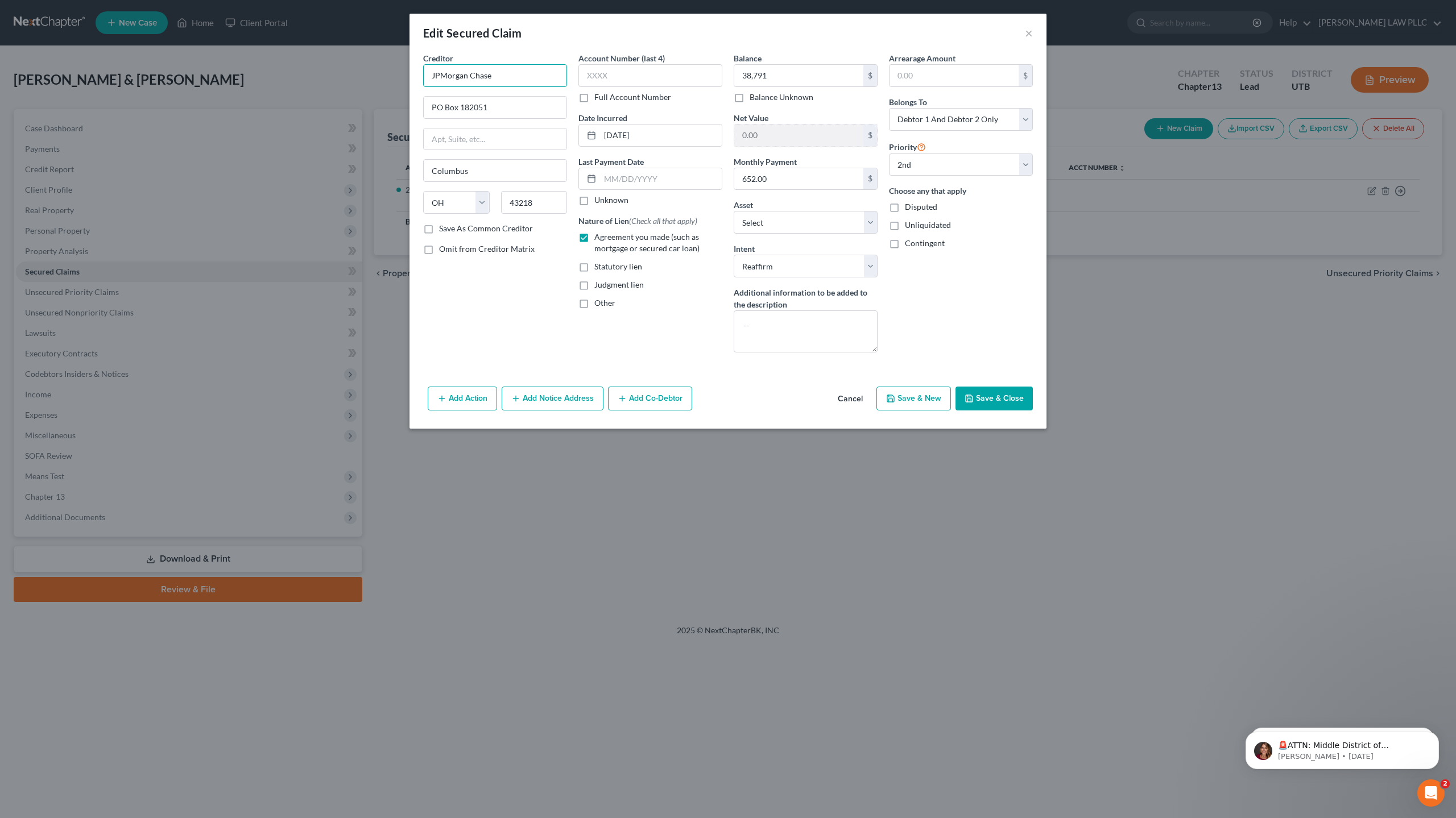
drag, startPoint x: 498, startPoint y: 76, endPoint x: 411, endPoint y: 72, distance: 87.1
click at [411, 72] on div "Creditor * JPMorgan Chase PO Box 182051 [GEOGRAPHIC_DATA] [US_STATE][GEOGRAPHIC…" at bounding box center [728, 217] width 637 height 330
type input "Subaru Motors Finance C/O Chase"
drag, startPoint x: 493, startPoint y: 108, endPoint x: 460, endPoint y: 106, distance: 33.1
click at [460, 106] on input "PO Box 182051" at bounding box center [495, 107] width 143 height 21
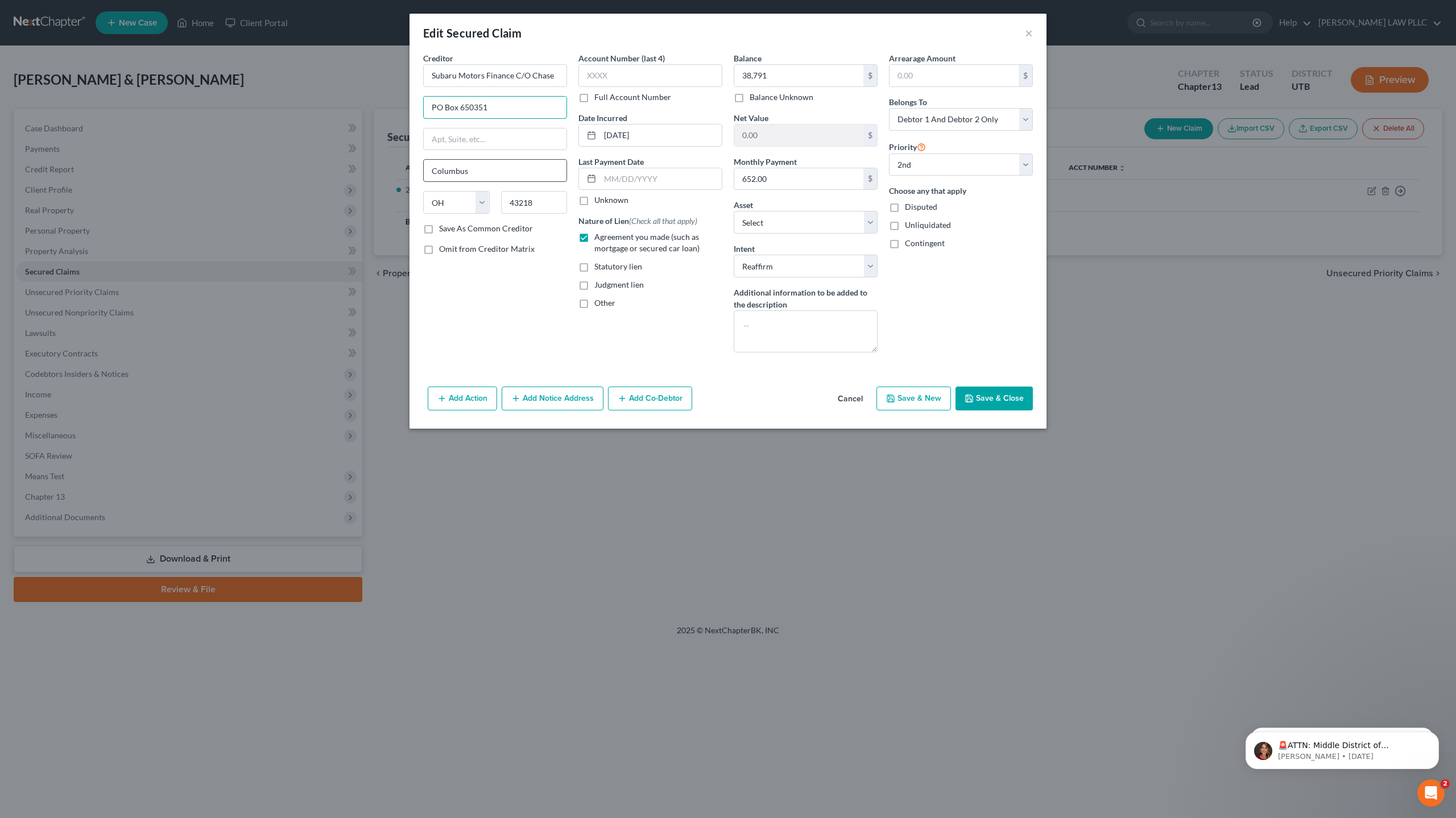
type input "PO Box 650351"
drag, startPoint x: 482, startPoint y: 171, endPoint x: 400, endPoint y: 169, distance: 82.0
click at [400, 169] on div "Edit Secured Claim × Creditor * Subaru Motors Finance C/[GEOGRAPHIC_DATA] [US_S…" at bounding box center [728, 409] width 1456 height 818
type input "[GEOGRAPHIC_DATA]"
click at [452, 204] on select "State [US_STATE] AK AR AZ CA CO CT DE DC [GEOGRAPHIC_DATA] [GEOGRAPHIC_DATA] GU…" at bounding box center [456, 202] width 66 height 23
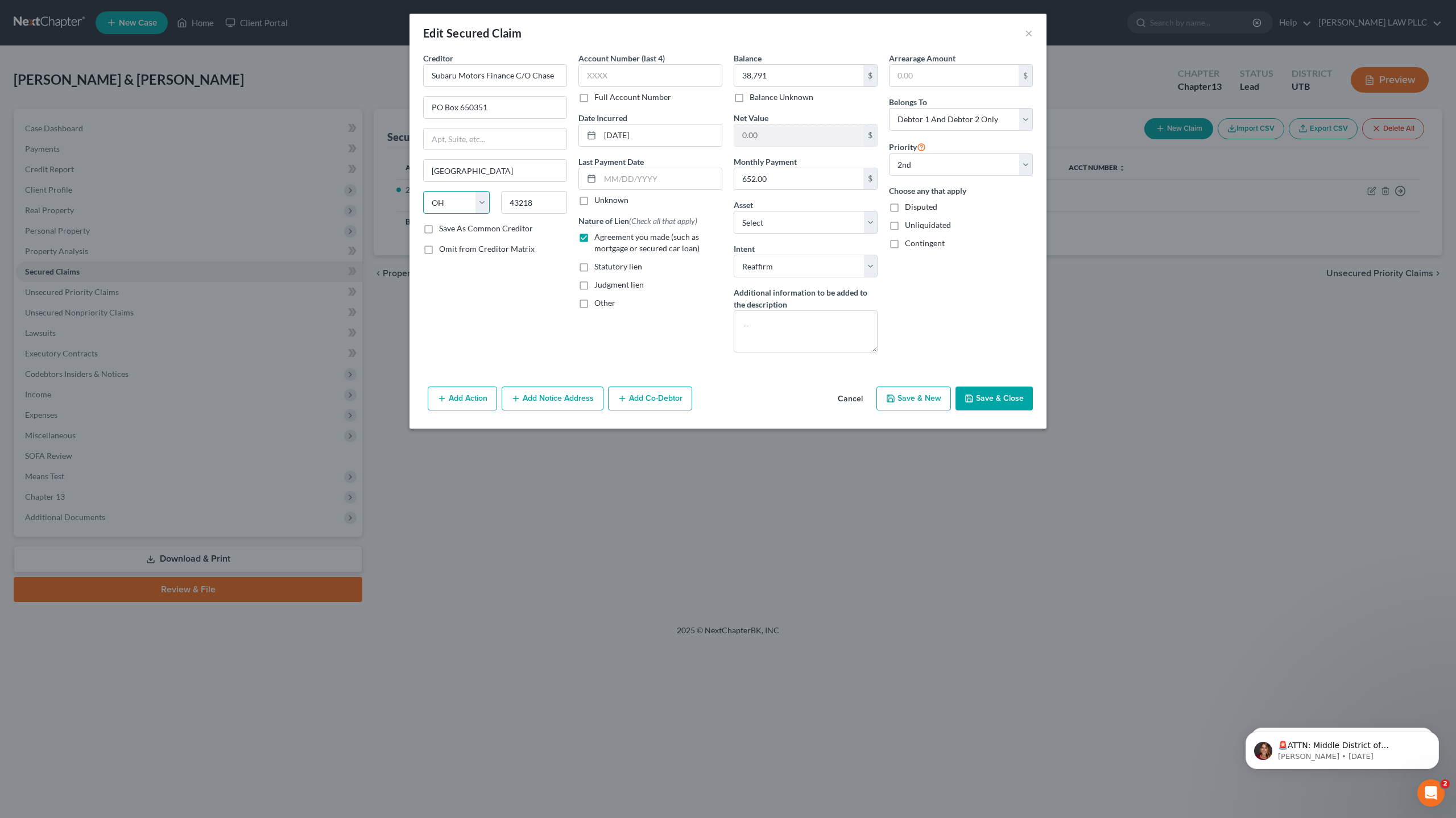
select select "45"
click at [423, 191] on select "State [US_STATE] AK AR AZ CA CO CT DE DC [GEOGRAPHIC_DATA] [GEOGRAPHIC_DATA] GU…" at bounding box center [456, 202] width 66 height 23
drag, startPoint x: 544, startPoint y: 203, endPoint x: 497, endPoint y: 203, distance: 47.0
click at [497, 203] on div "43218" at bounding box center [534, 202] width 78 height 23
type input "75265-0351"
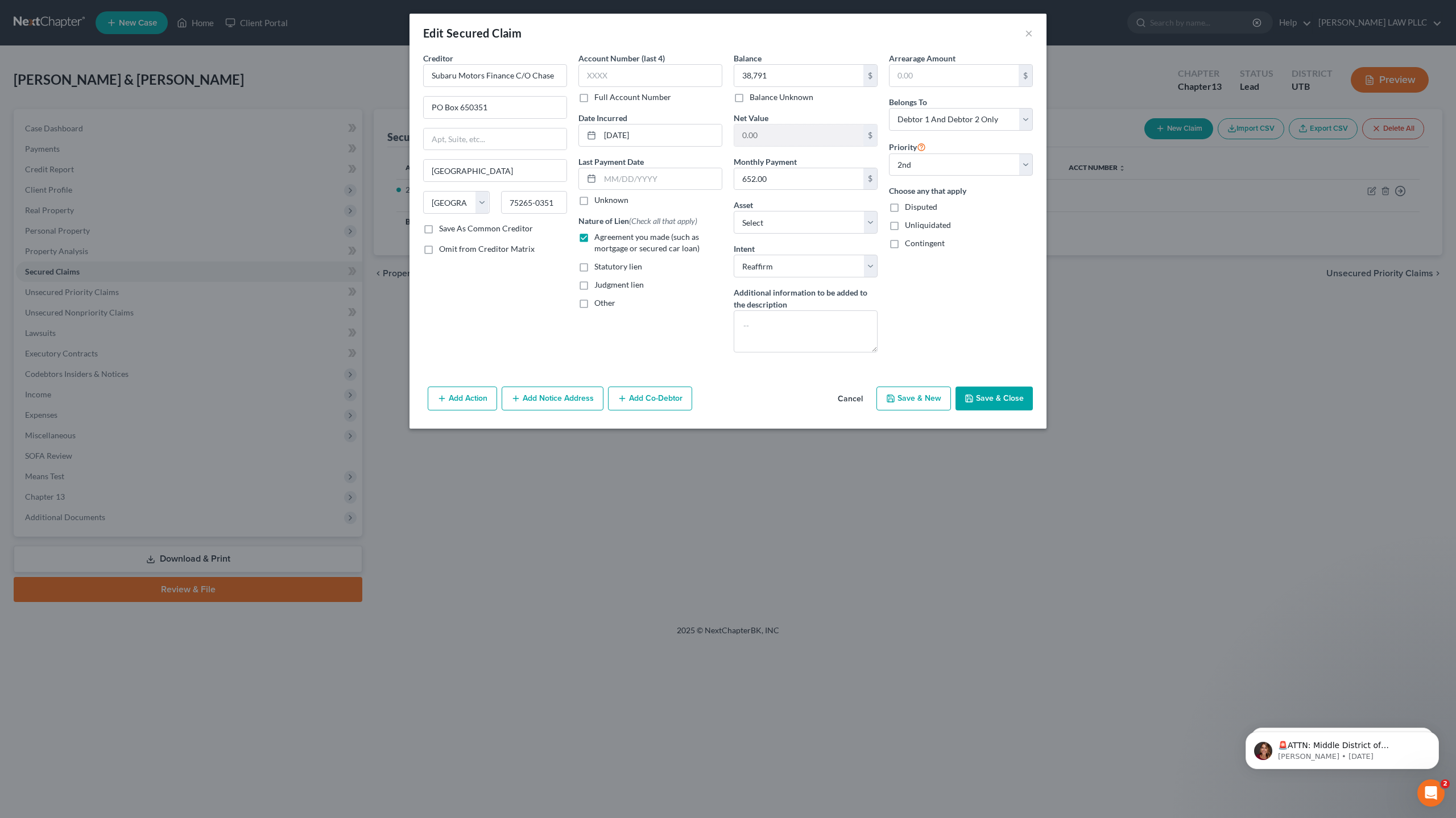
click at [1002, 397] on button "Save & Close" at bounding box center [994, 399] width 77 height 24
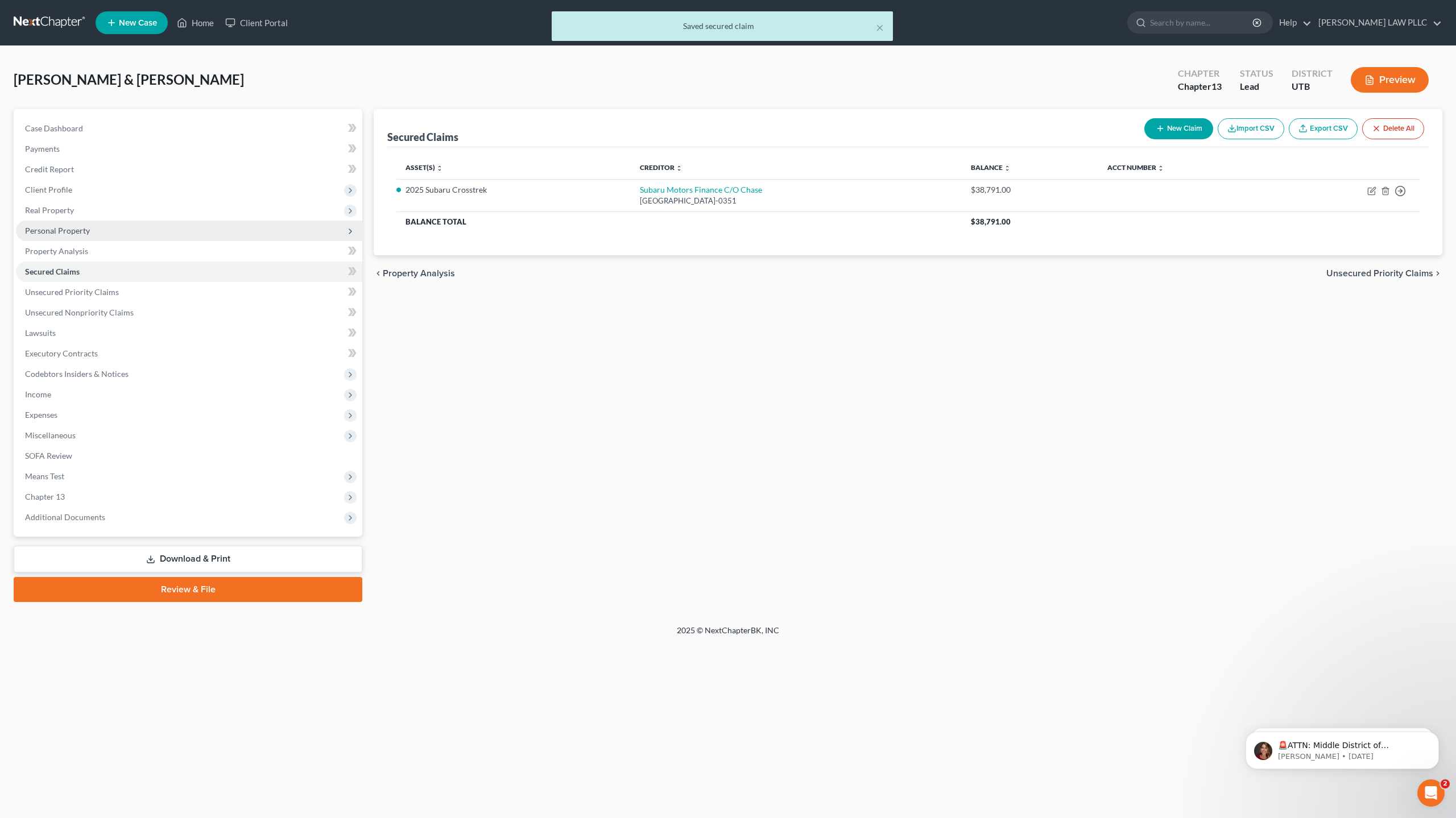
click at [80, 230] on span "Personal Property" at bounding box center [58, 230] width 65 height 9
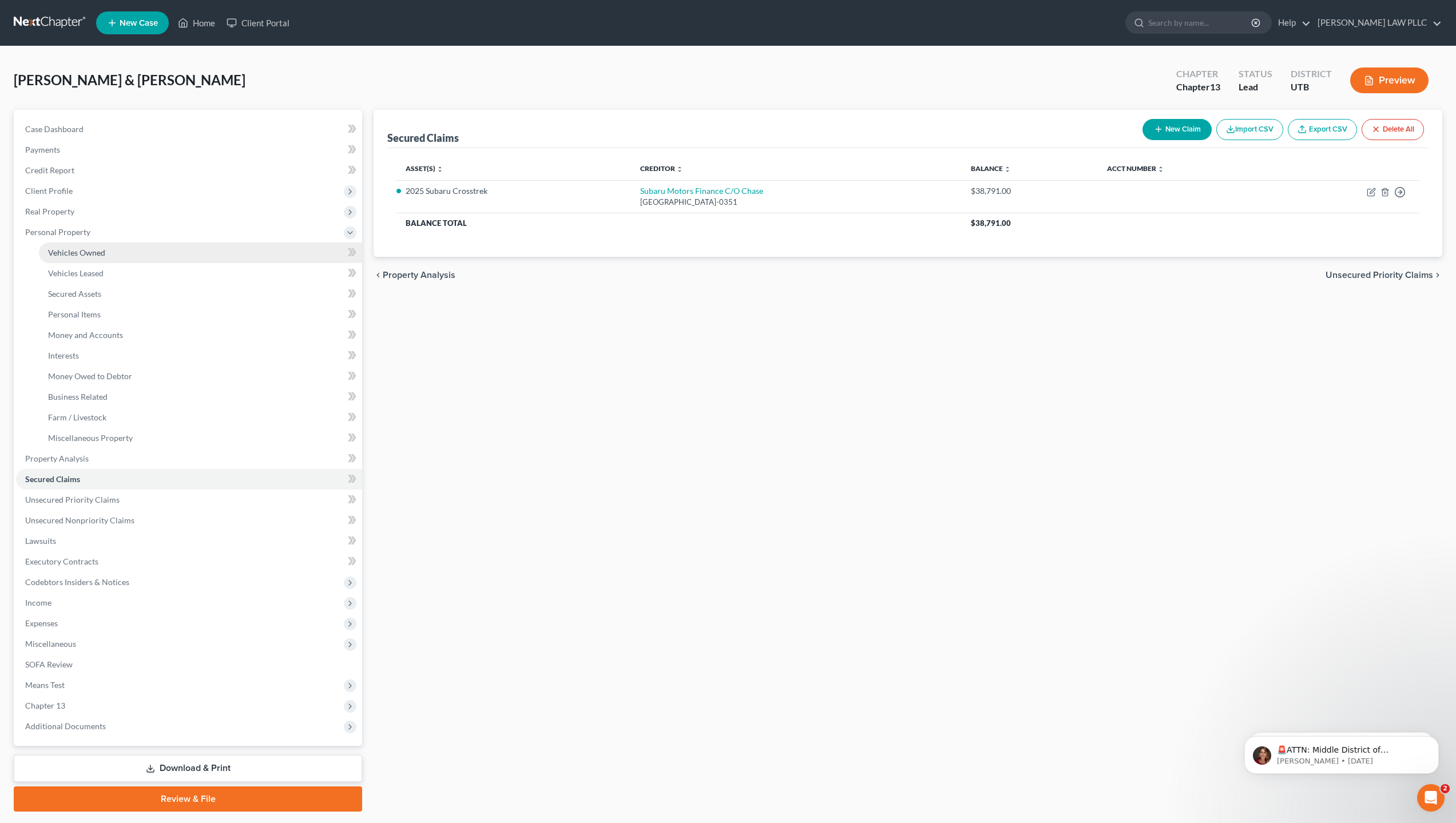
click at [70, 249] on span "Vehicles Owned" at bounding box center [77, 252] width 57 height 10
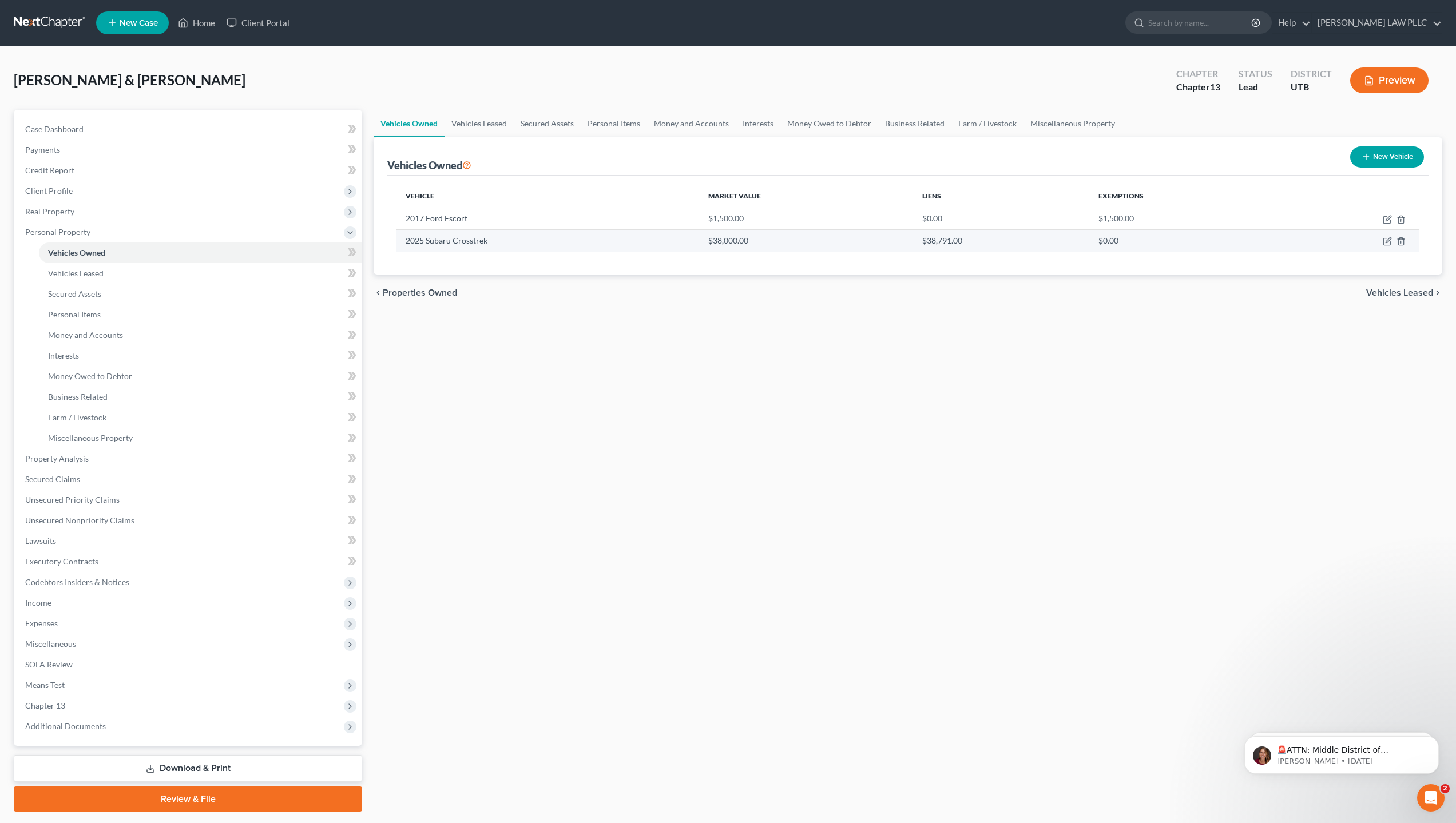
click at [948, 239] on td "$38,791.00" at bounding box center [1002, 240] width 176 height 21
click at [1099, 362] on div "Vehicles Owned Vehicles Leased Secured Assets Personal Items Money and Accounts…" at bounding box center [908, 461] width 1080 height 702
click at [107, 298] on link "Secured Assets" at bounding box center [201, 294] width 324 height 21
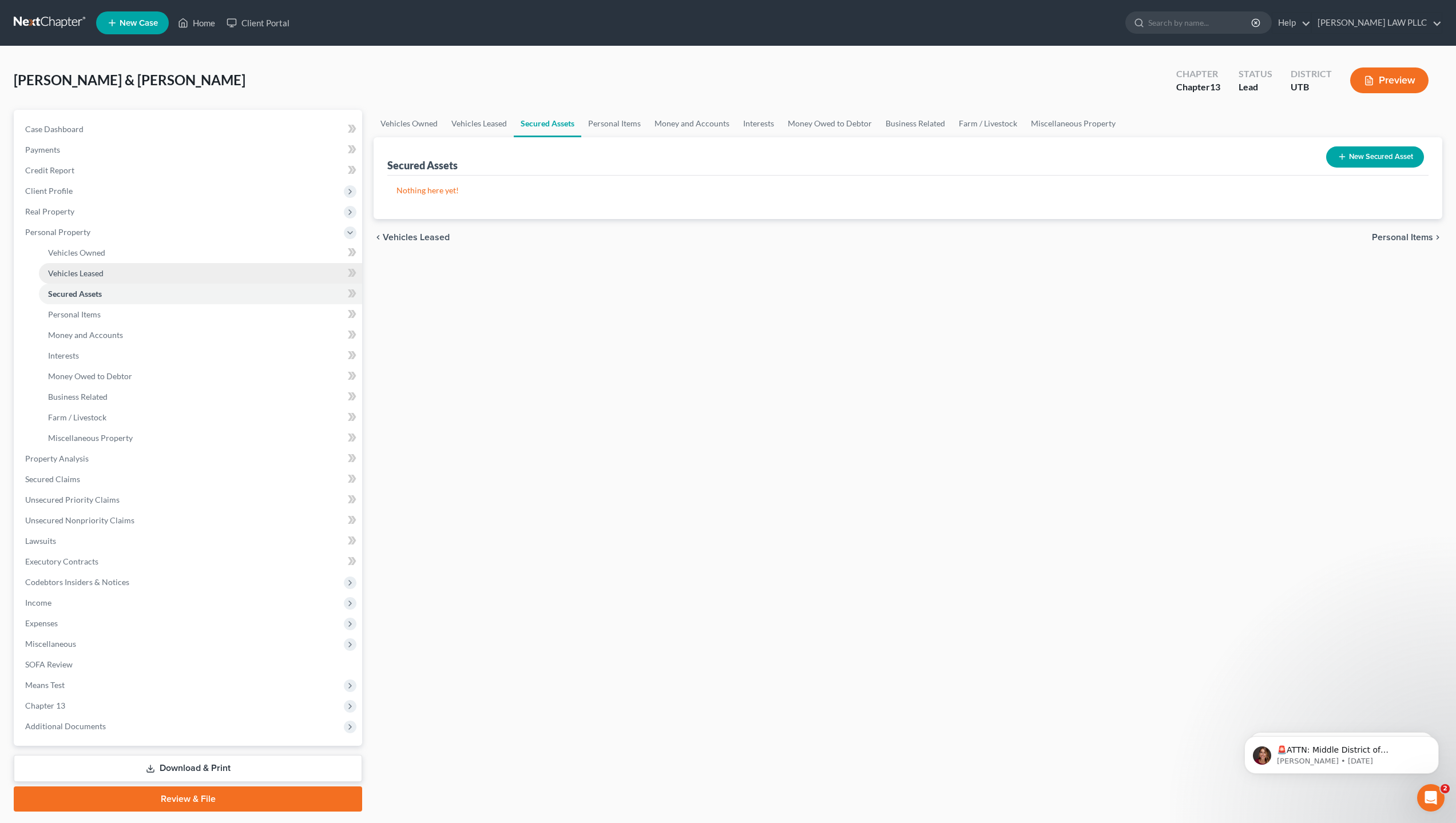
click at [94, 270] on span "Vehicles Leased" at bounding box center [76, 273] width 56 height 10
click at [93, 247] on span "Vehicles Owned" at bounding box center [77, 252] width 57 height 10
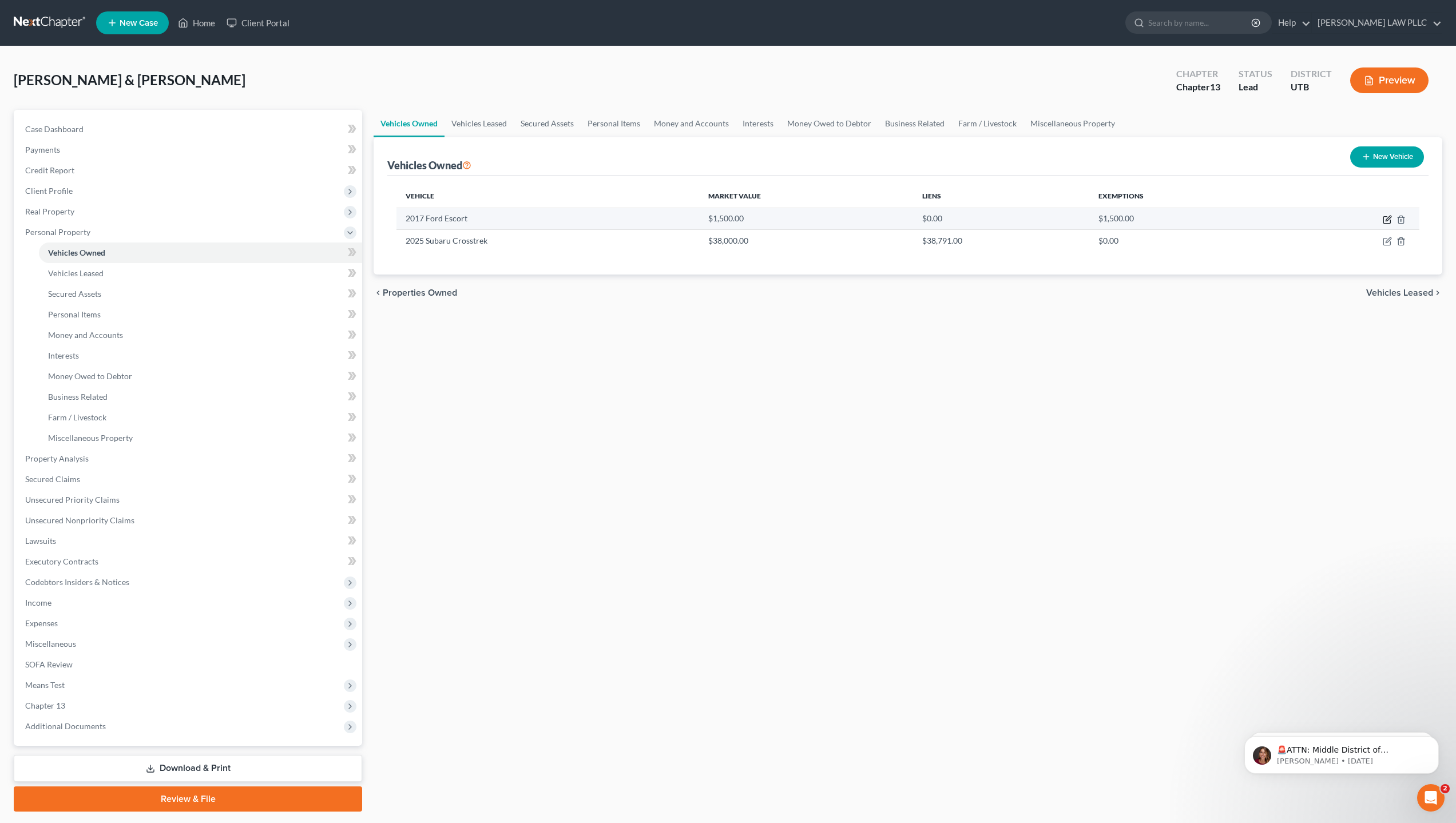
click at [1390, 220] on icon "button" at bounding box center [1388, 220] width 10 height 10
select select "0"
select select "9"
select select "4"
select select "2"
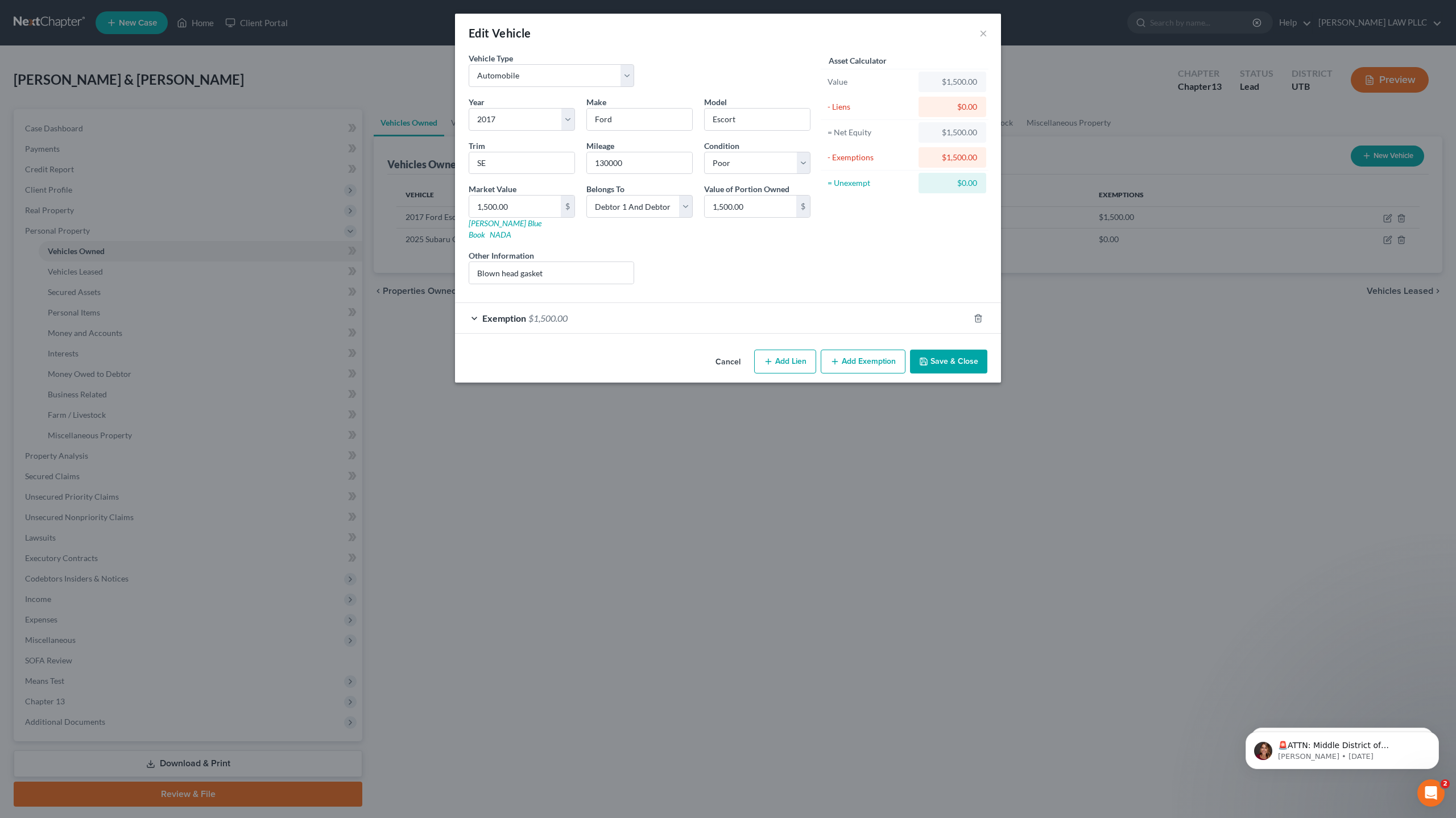
click at [965, 350] on button "Save & Close" at bounding box center [949, 362] width 77 height 24
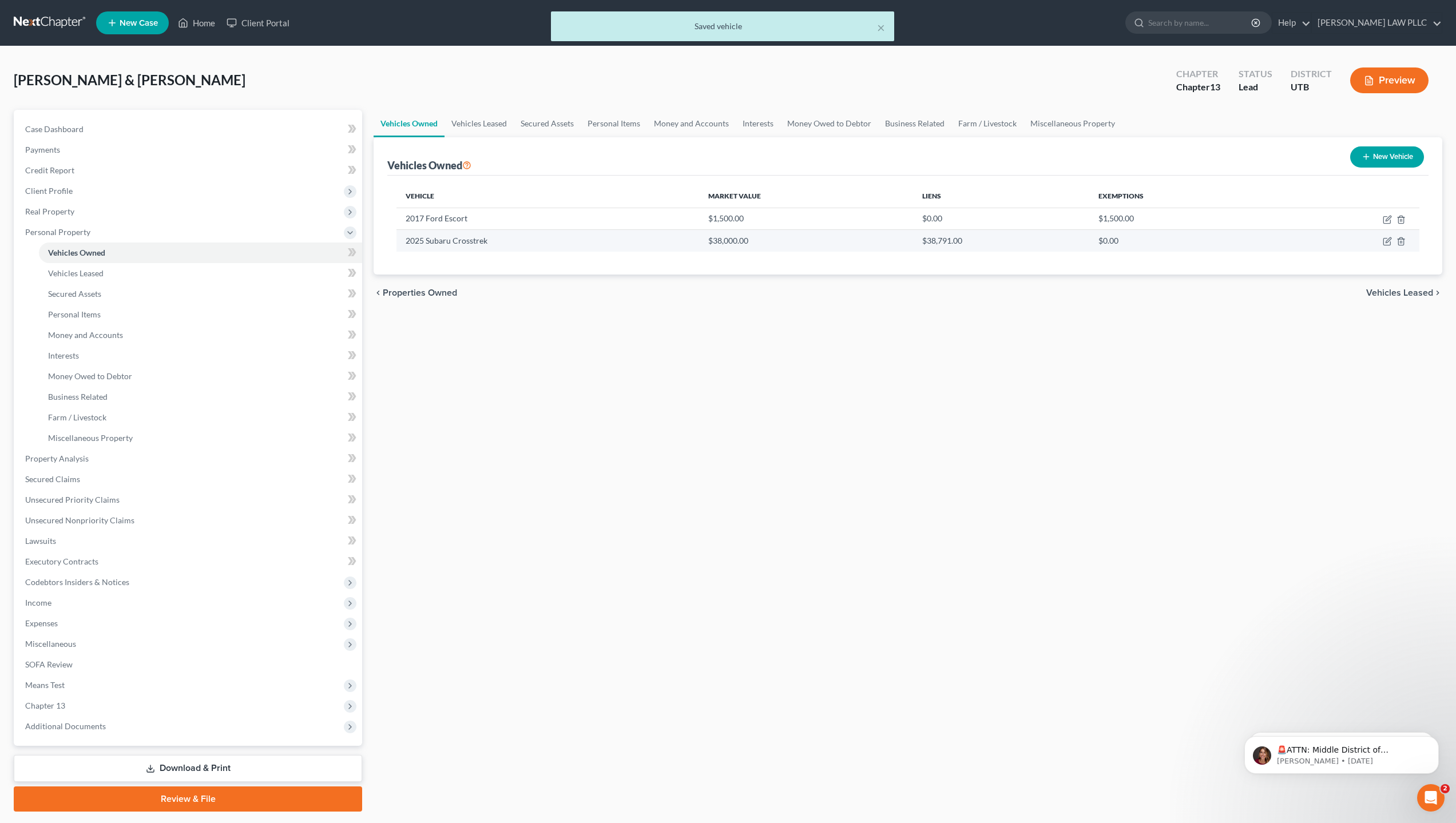
click at [495, 242] on td "2025 Subaru Crosstrek" at bounding box center [547, 240] width 302 height 21
click at [1388, 242] on icon "button" at bounding box center [1388, 242] width 10 height 10
select select "0"
select select "1"
select select "0"
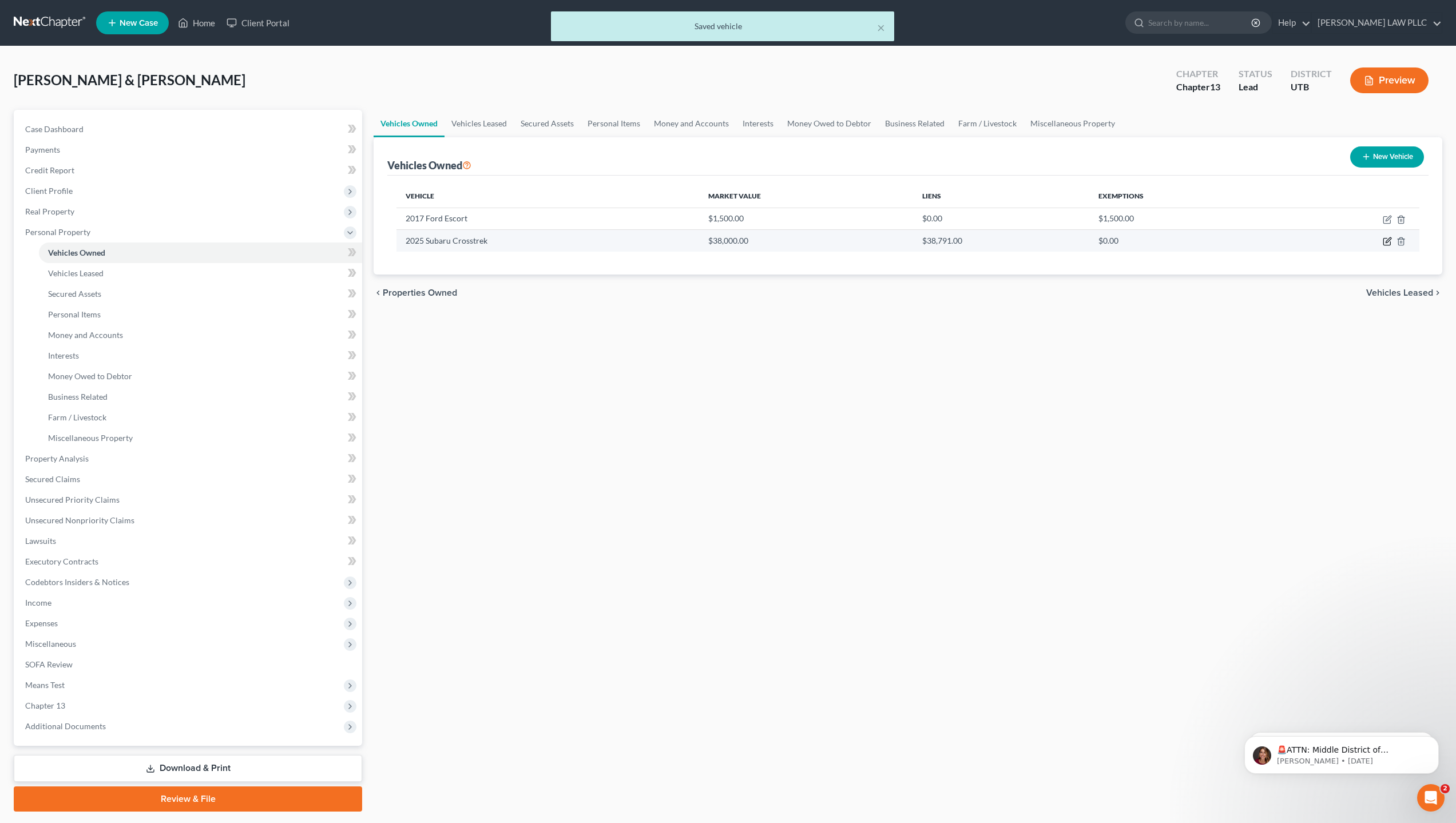
select select "2"
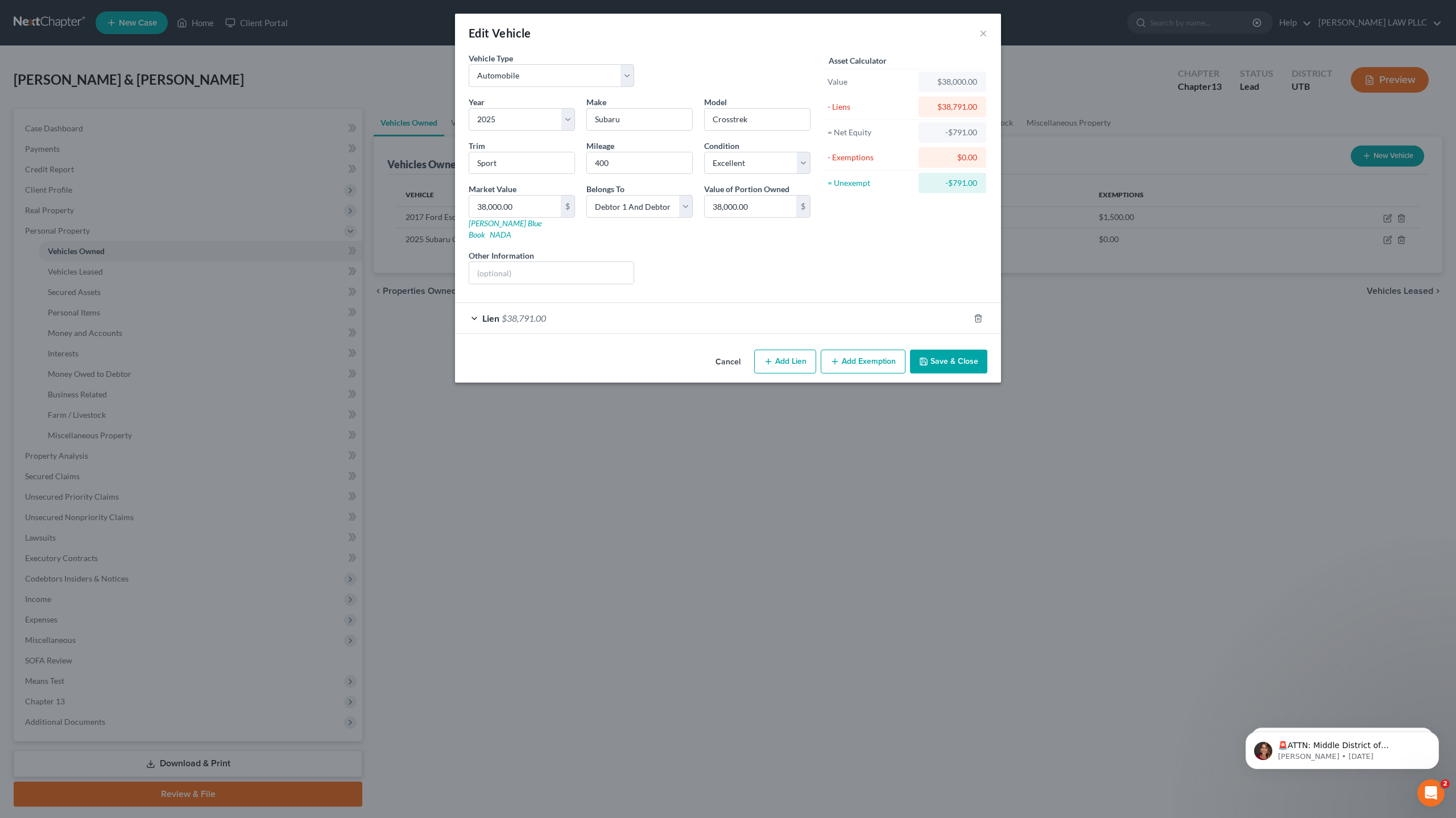
click at [778, 351] on button "Add Lien" at bounding box center [785, 362] width 62 height 24
select select "2"
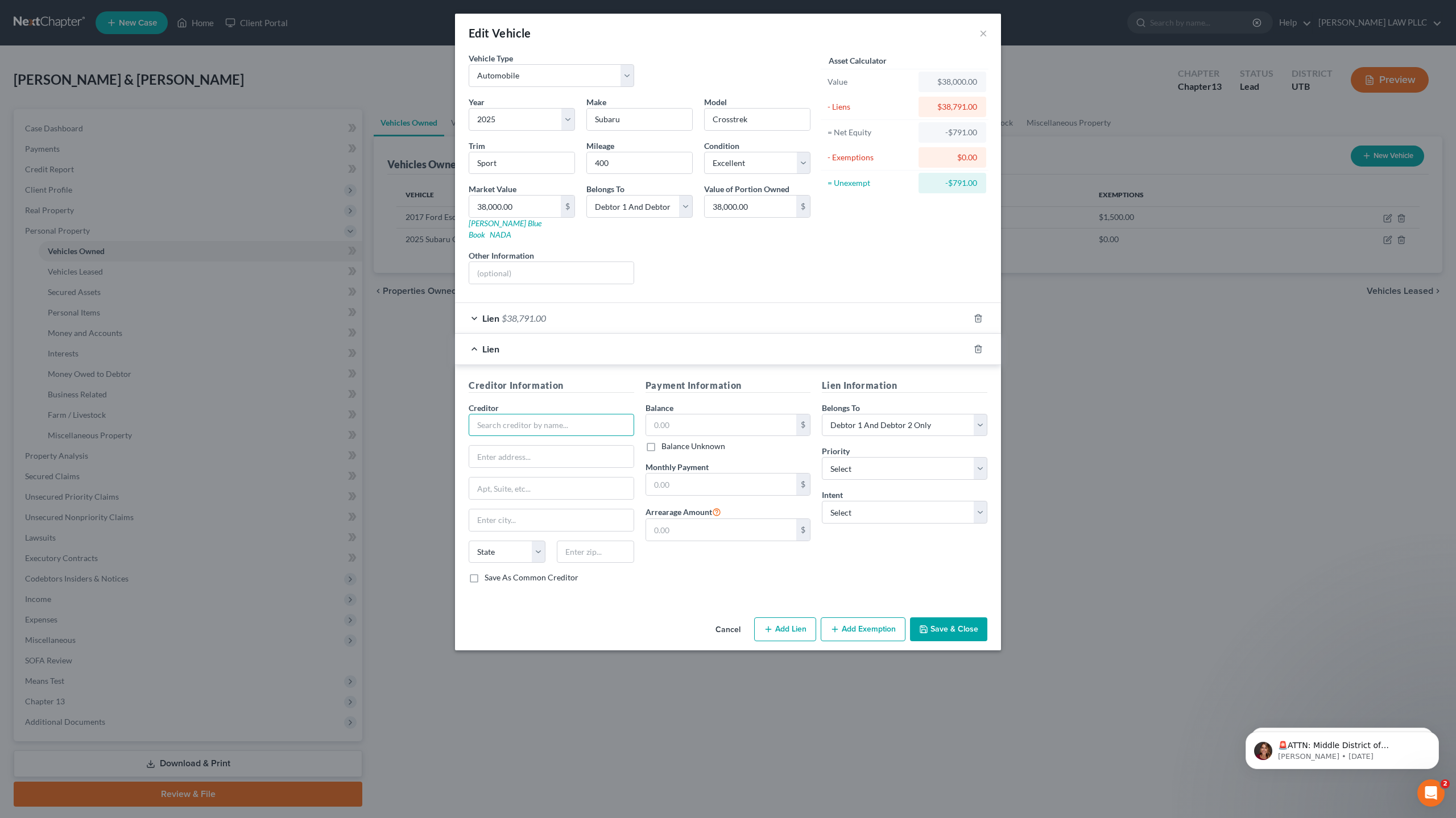
click at [554, 415] on input "text" at bounding box center [552, 425] width 166 height 23
type input "Subaru Motors Finance"
click at [973, 625] on button "Save & Close" at bounding box center [949, 630] width 77 height 24
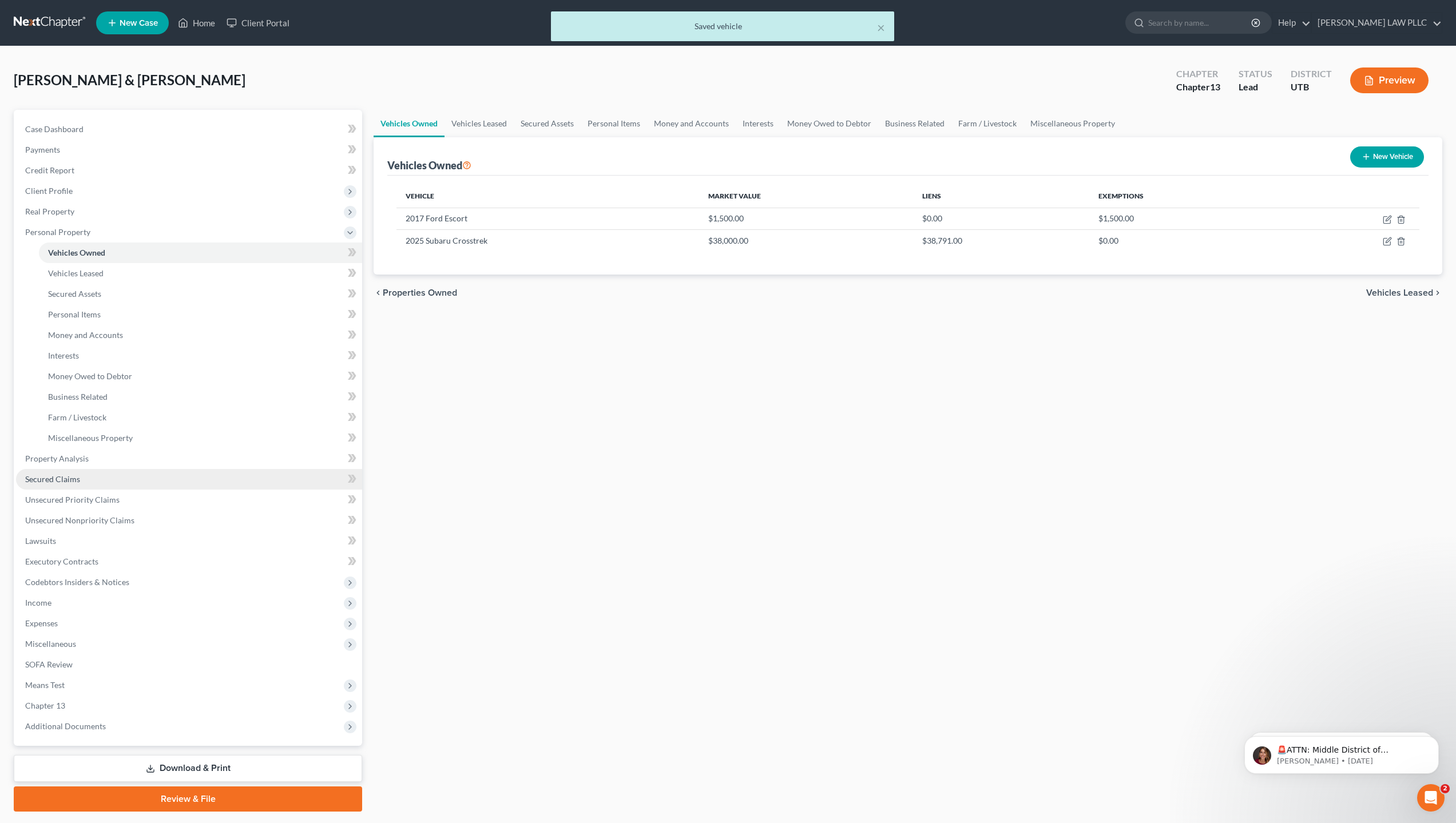
click at [102, 484] on link "Secured Claims" at bounding box center [189, 480] width 347 height 21
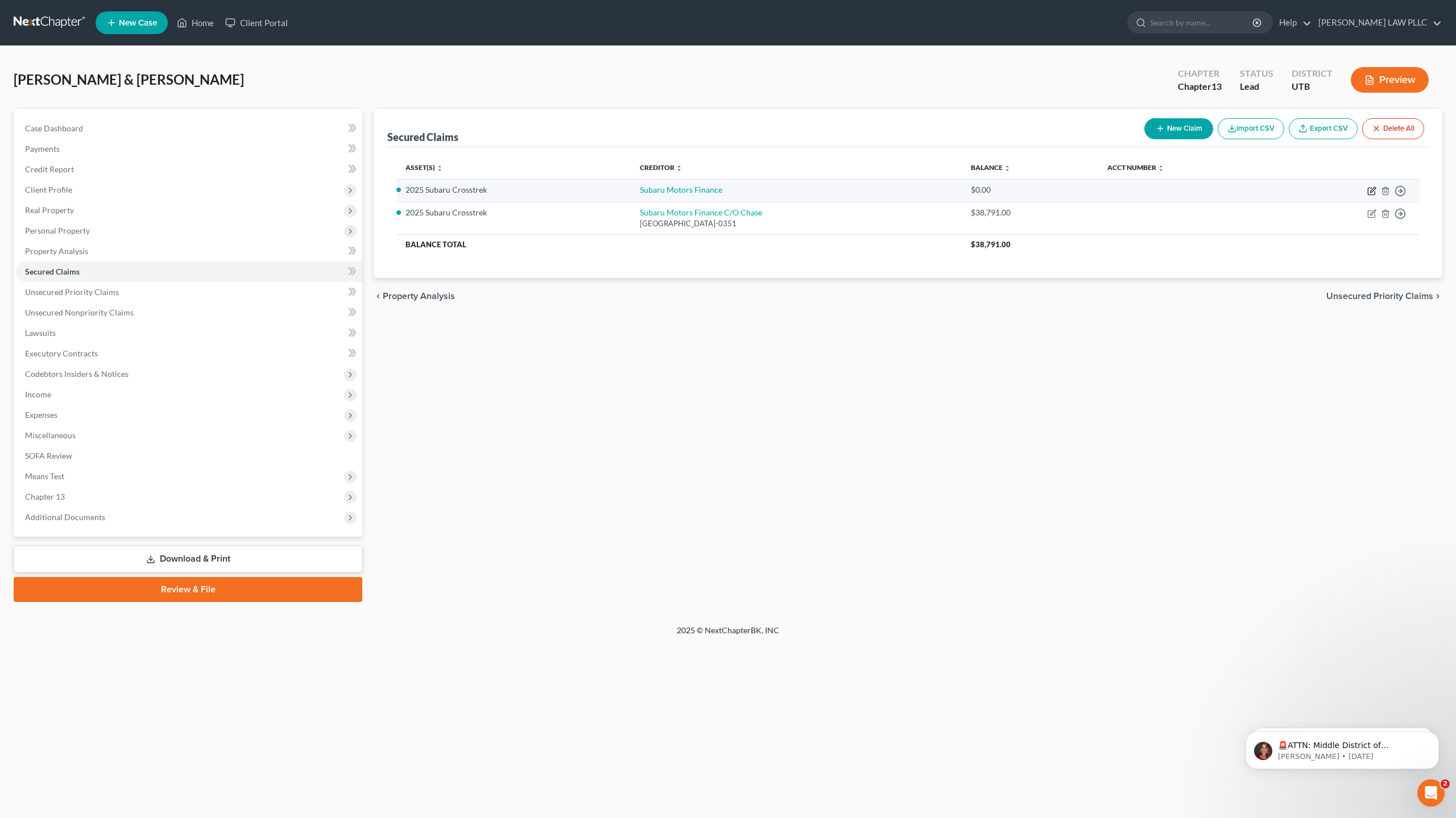
click at [1371, 193] on icon "button" at bounding box center [1372, 191] width 9 height 9
select select "2"
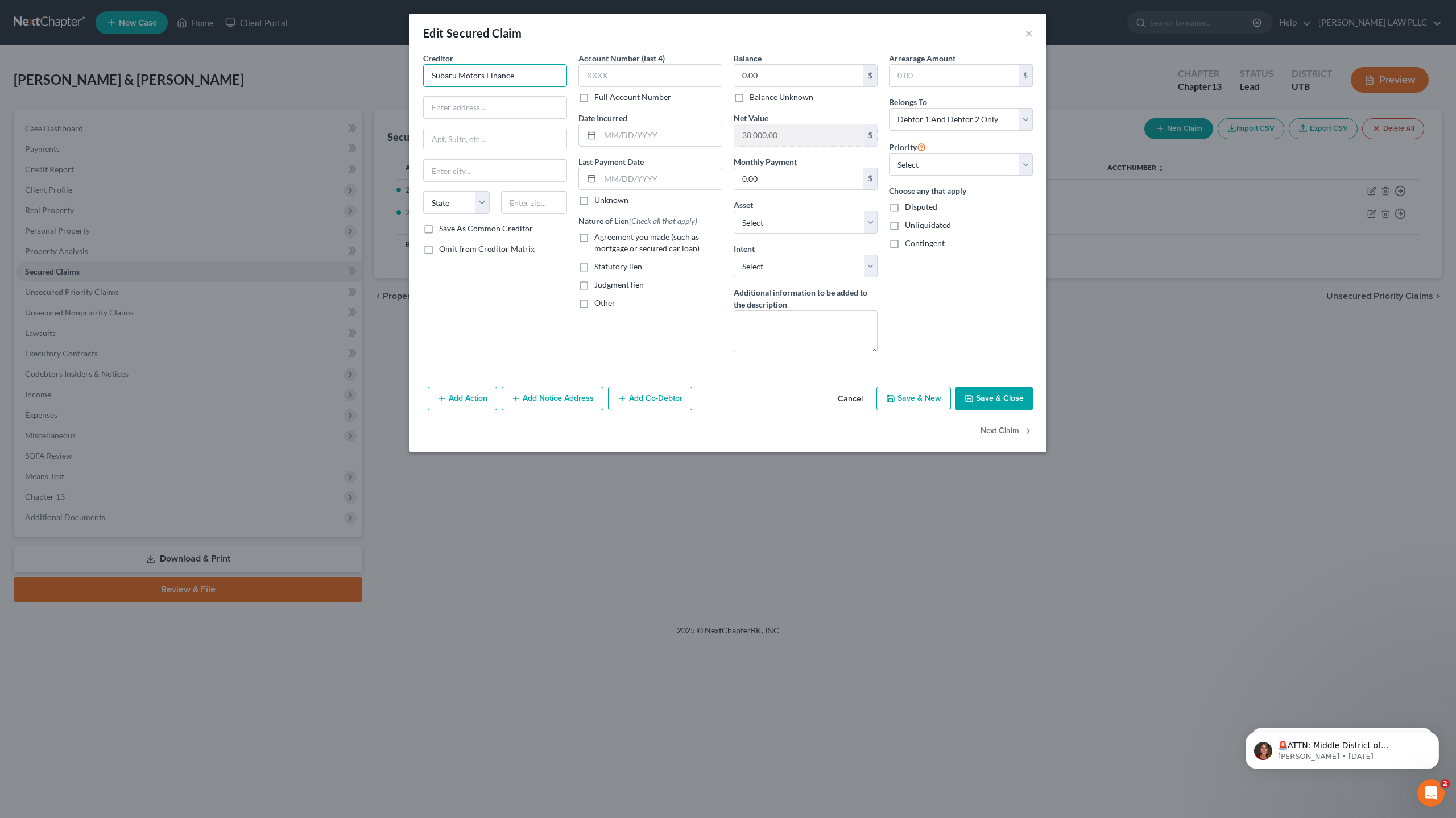
click at [522, 75] on input "Subaru Motors Finance" at bounding box center [495, 76] width 144 height 23
click at [1026, 32] on button "×" at bounding box center [1029, 32] width 8 height 13
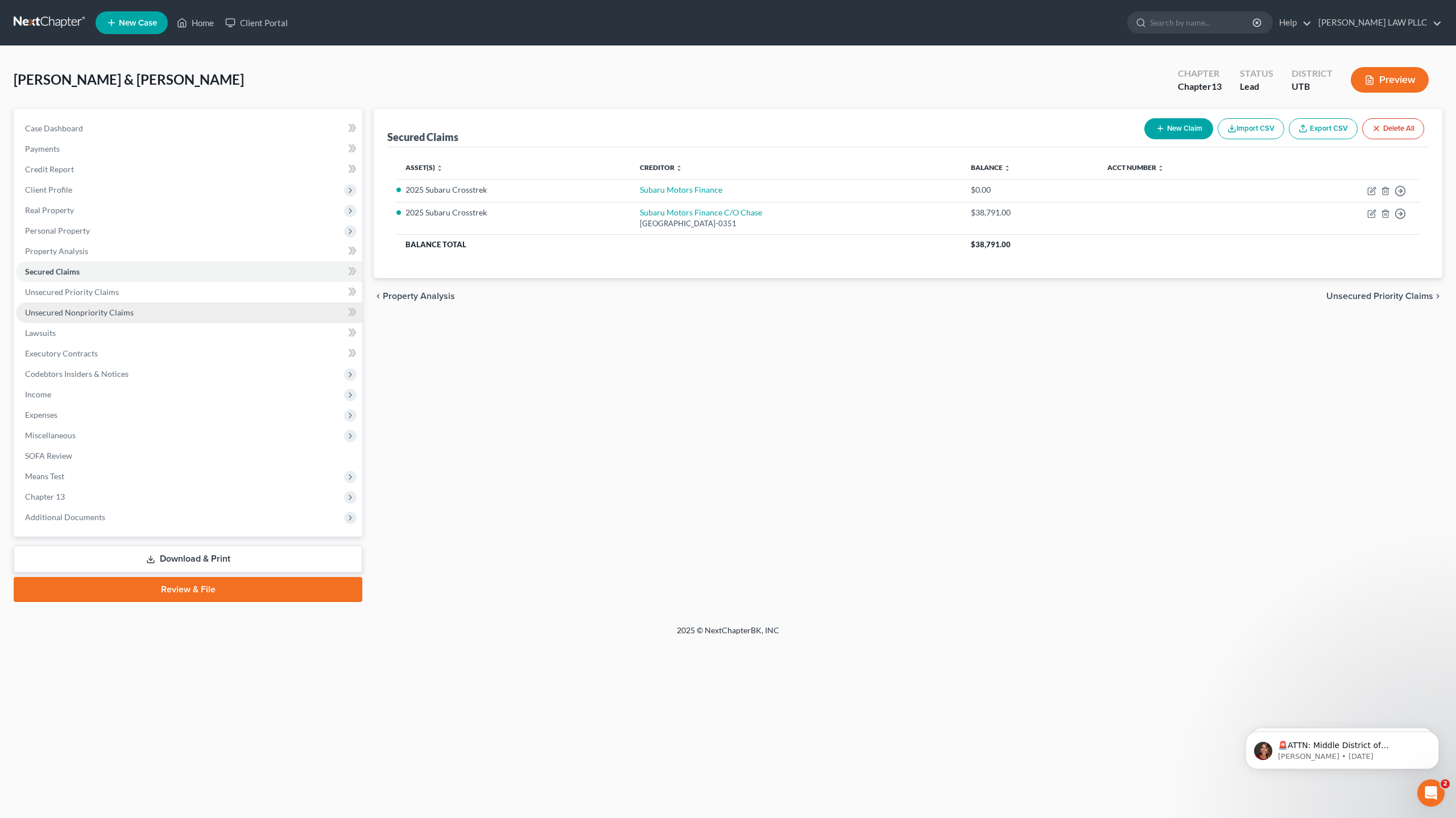
click at [113, 314] on span "Unsecured Nonpriority Claims" at bounding box center [80, 312] width 109 height 9
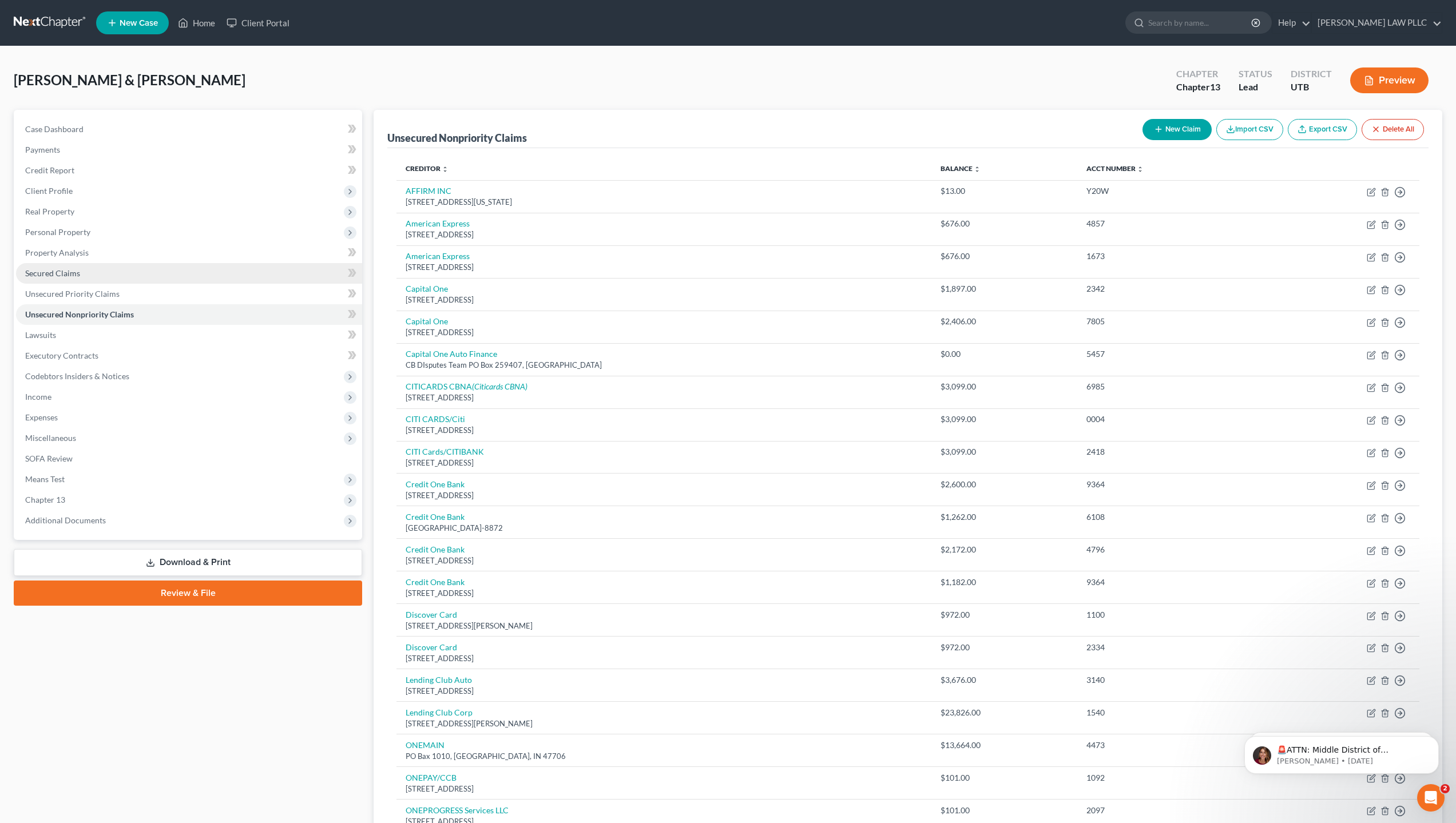
click at [87, 278] on link "Secured Claims" at bounding box center [189, 274] width 347 height 21
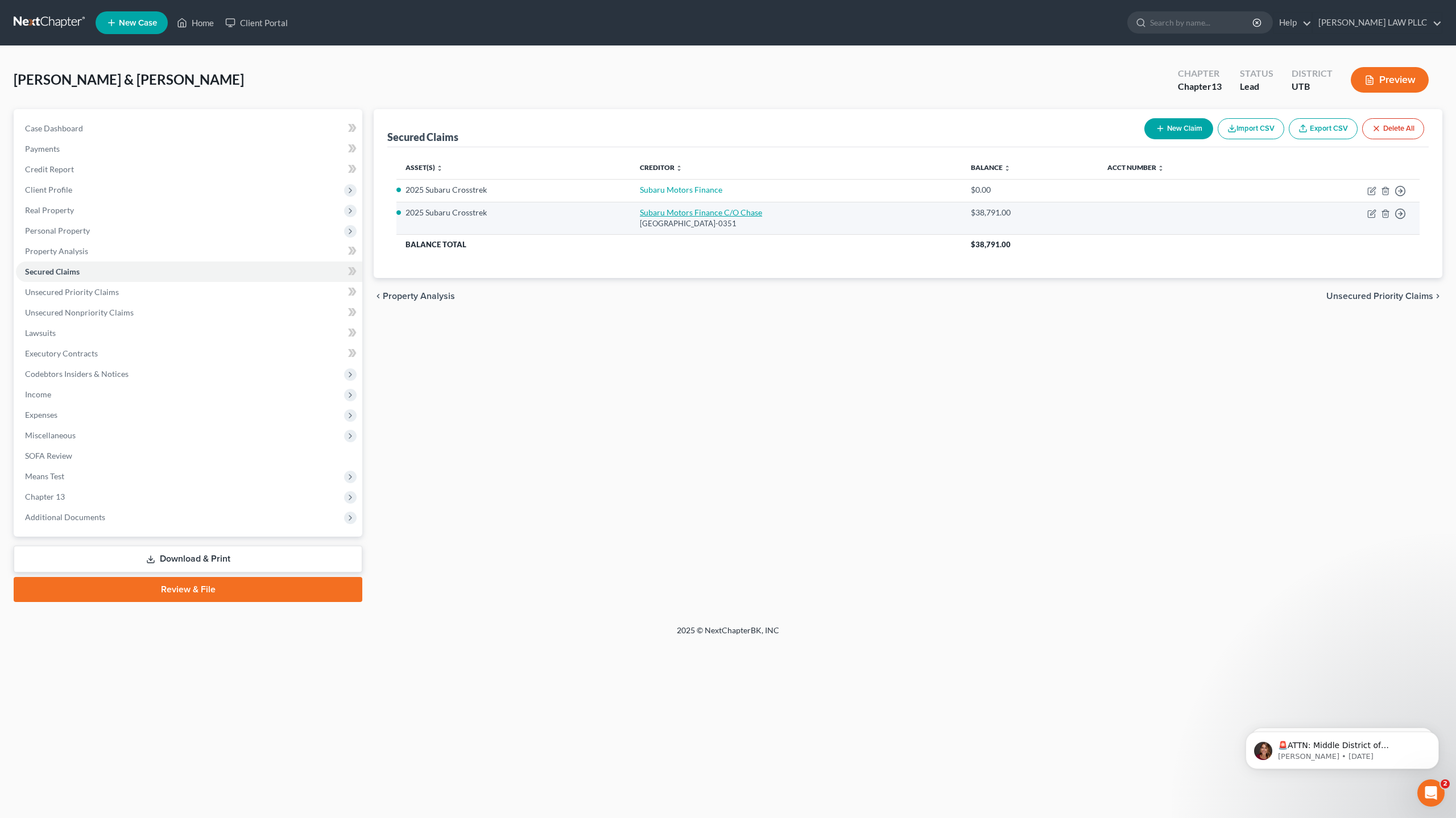
click at [700, 215] on link "Subaru Motors Finance C/O Chase" at bounding box center [701, 212] width 122 height 9
select select "45"
select select "12"
select select "2"
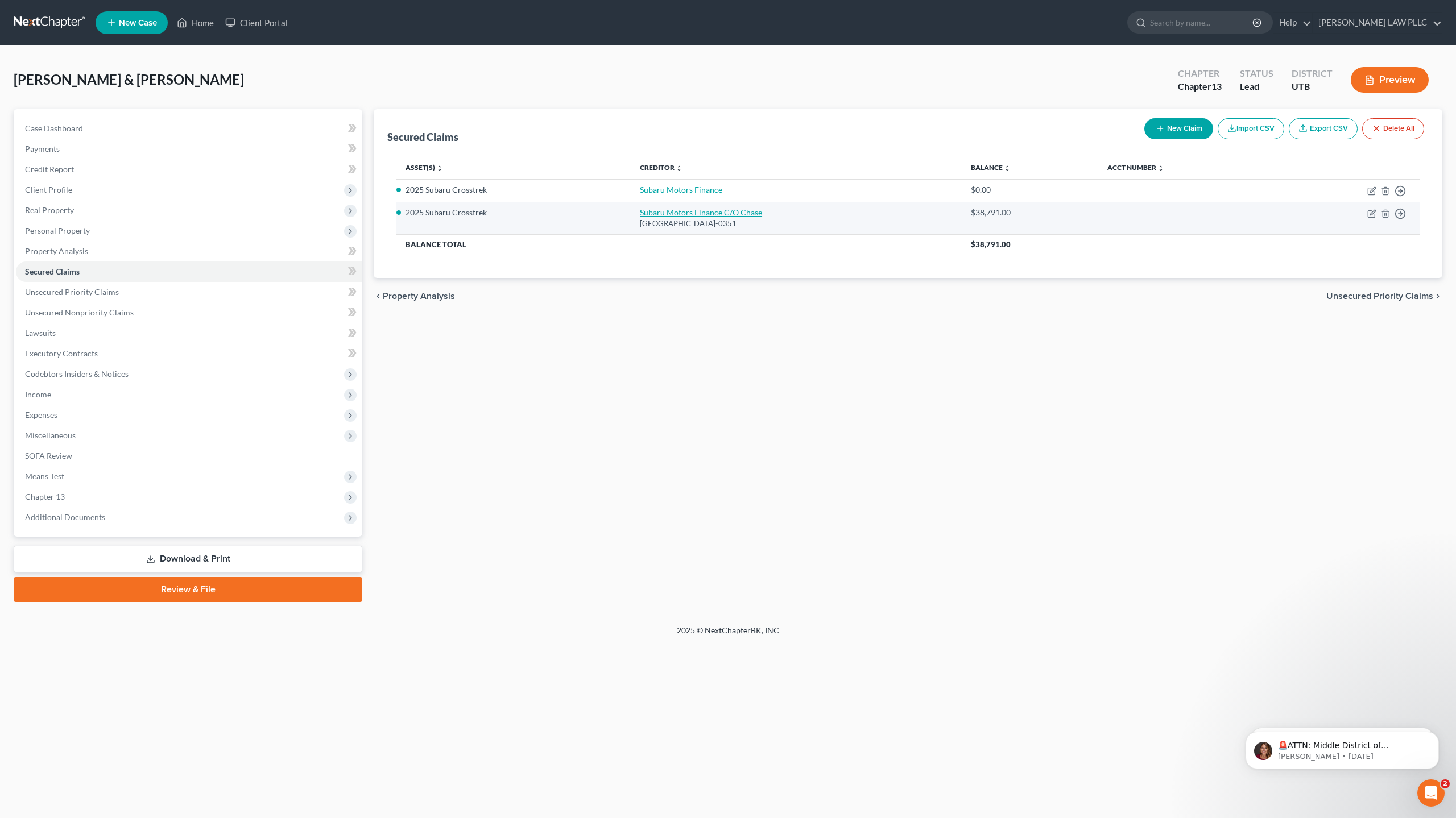
select select "1"
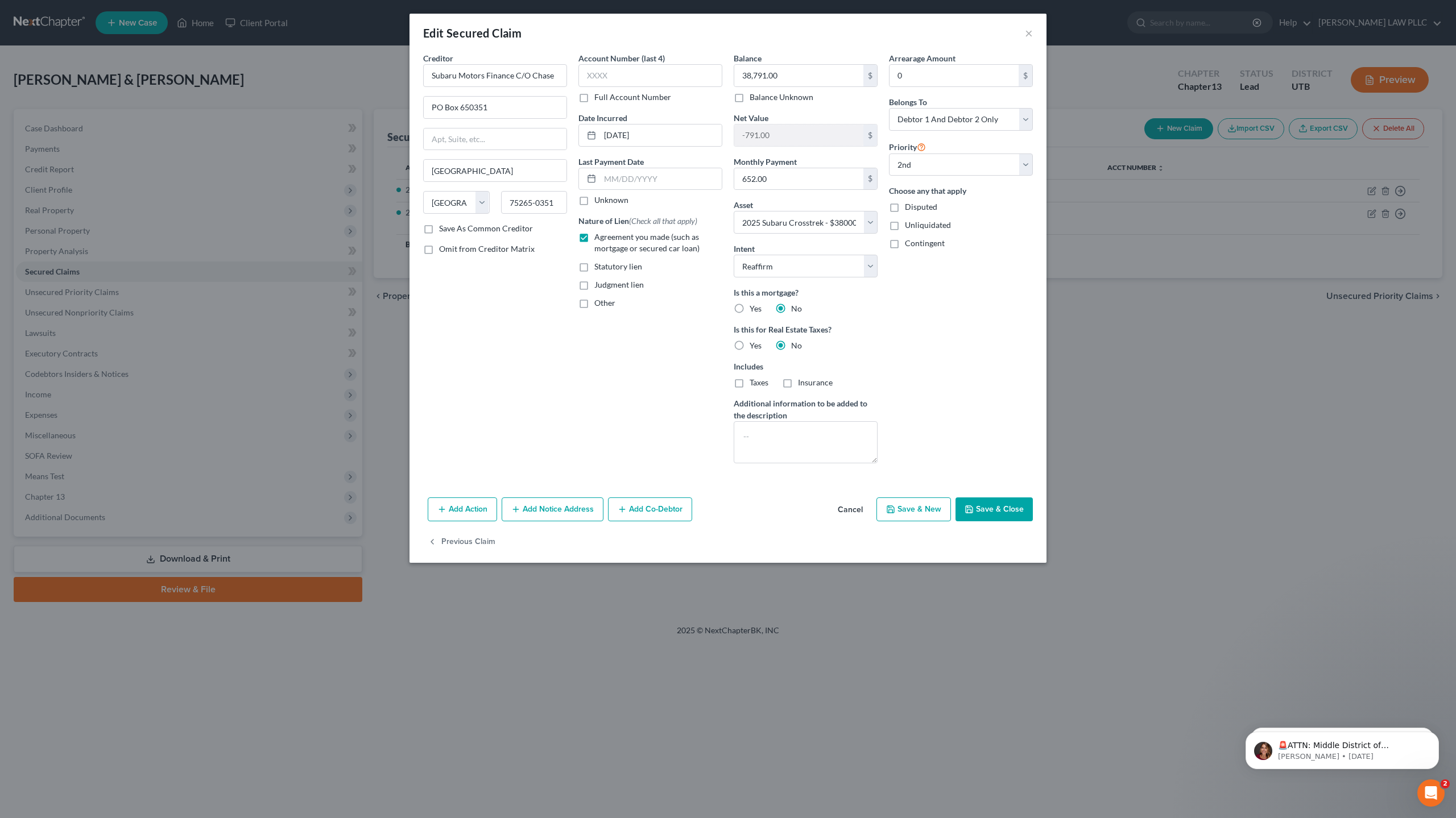
click at [995, 505] on button "Save & Close" at bounding box center [994, 509] width 77 height 24
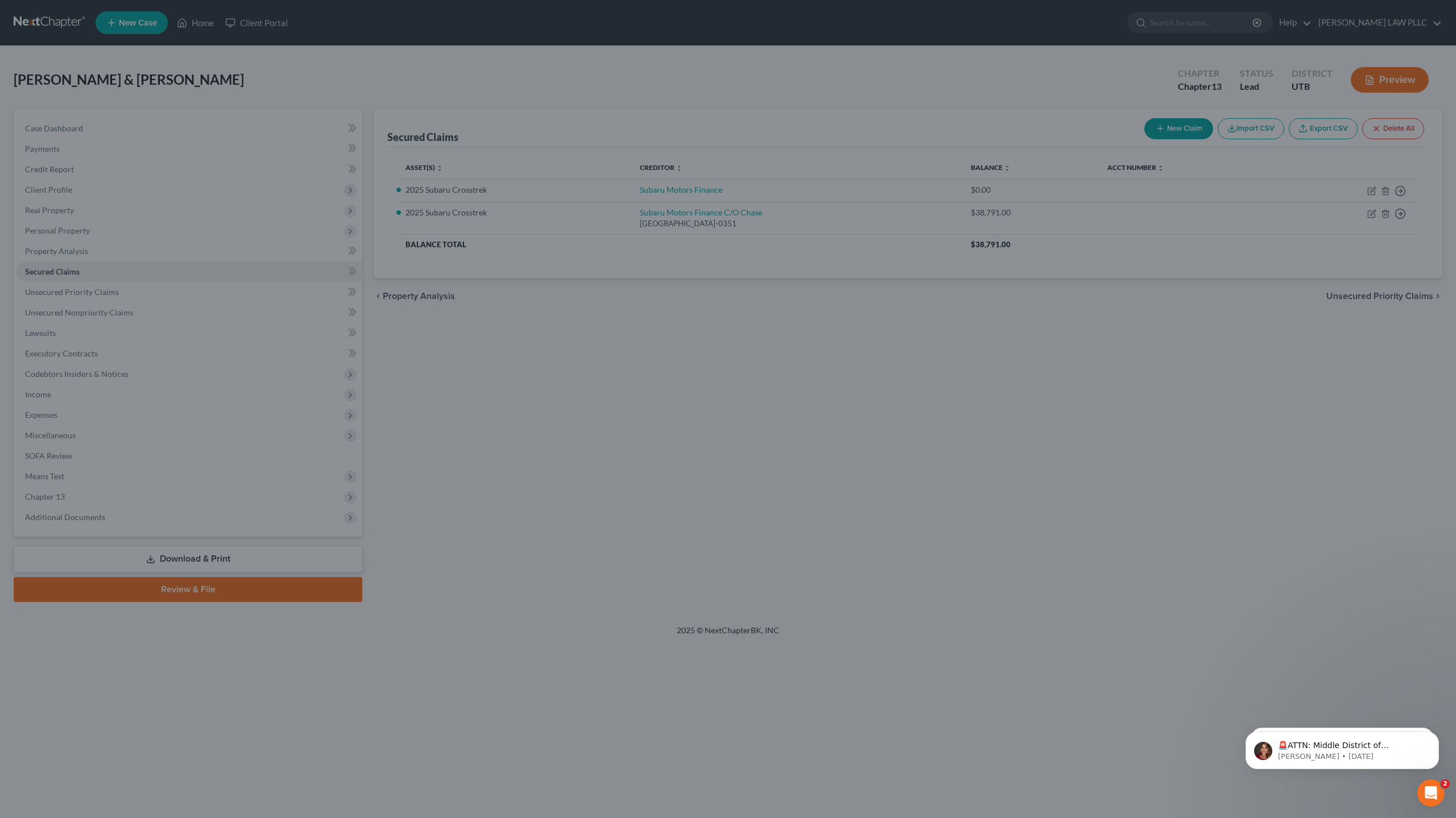
select select "12"
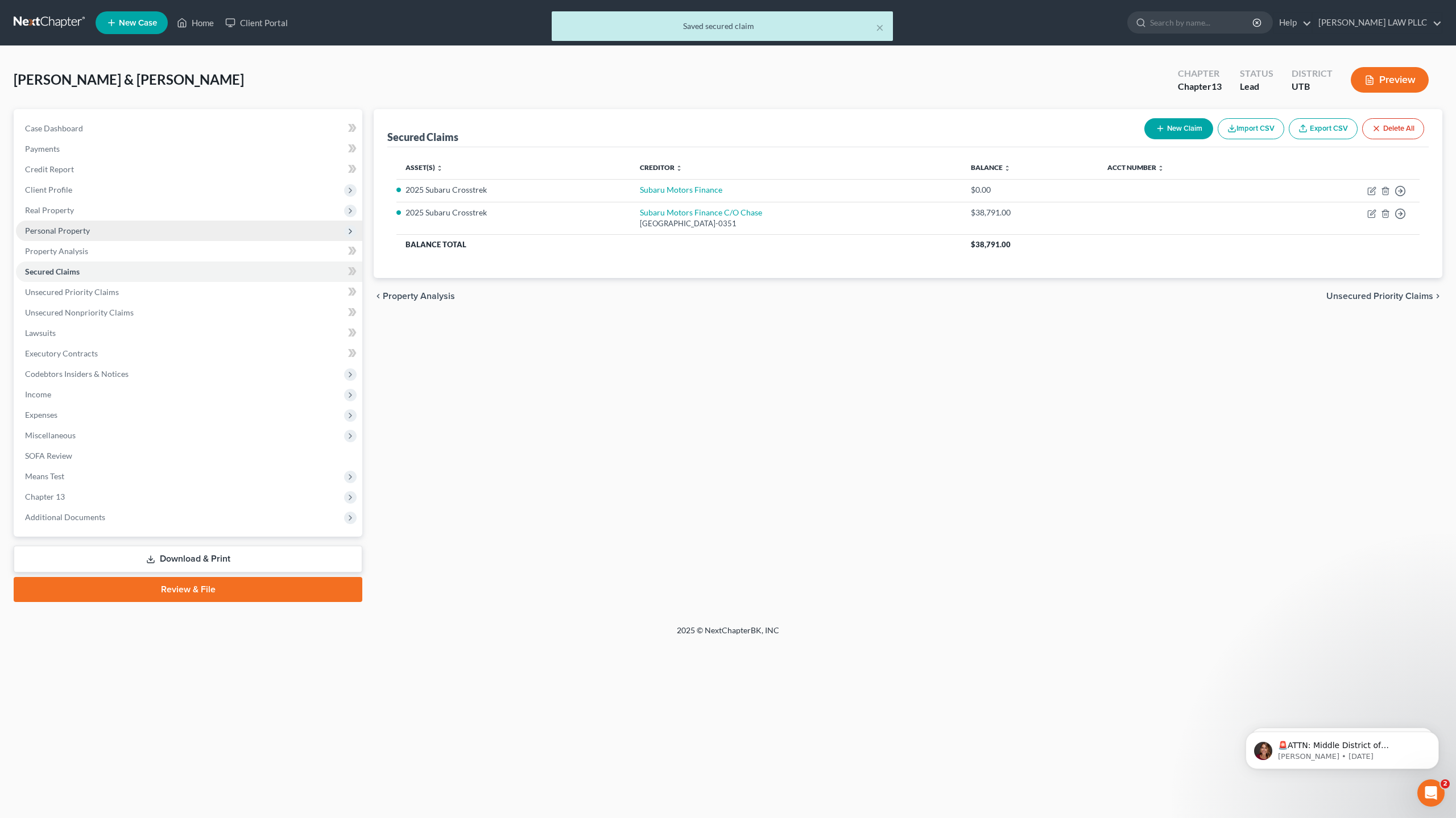
click at [75, 228] on span "Personal Property" at bounding box center [58, 230] width 65 height 9
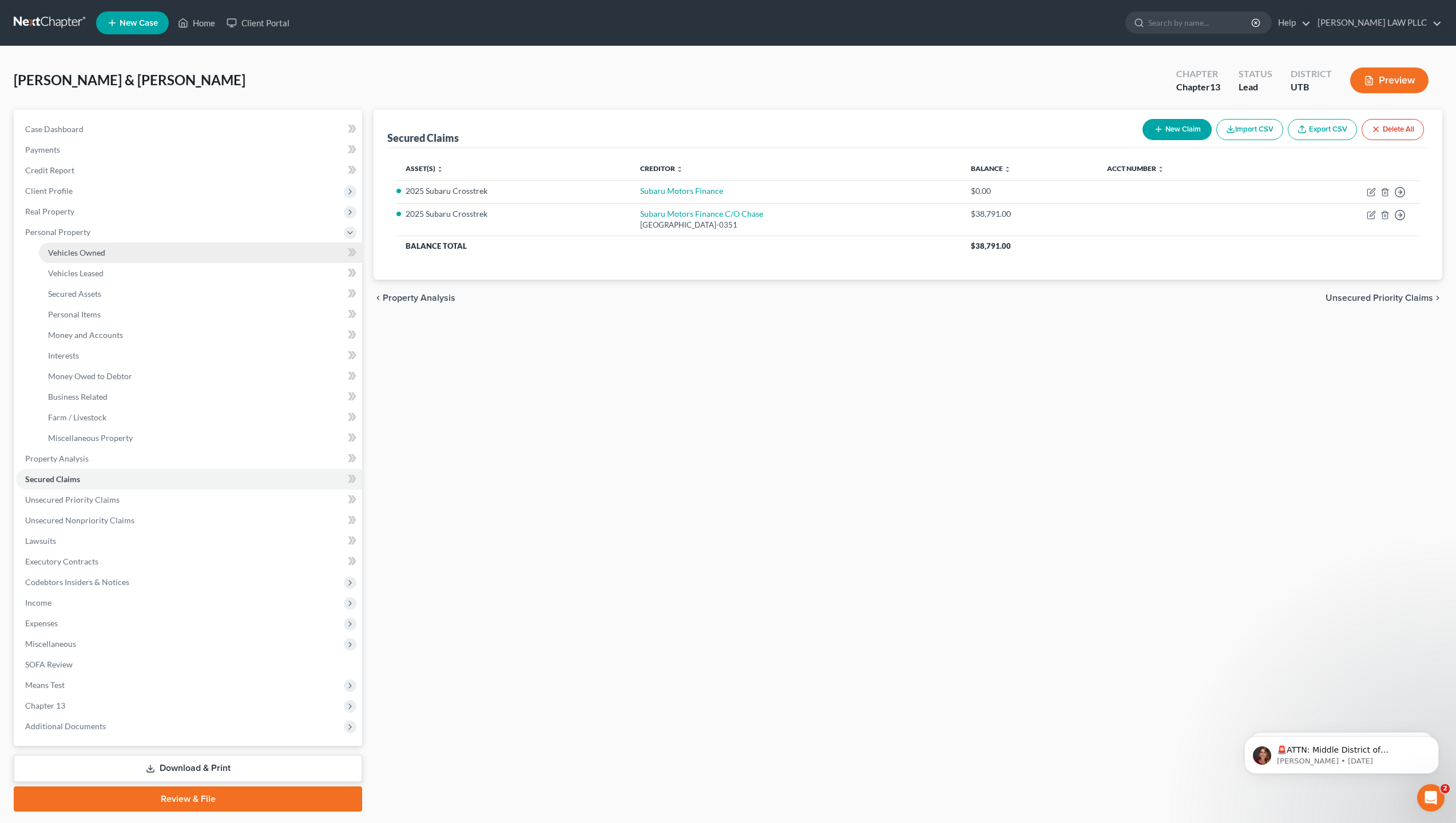
click at [98, 255] on span "Vehicles Owned" at bounding box center [77, 252] width 57 height 10
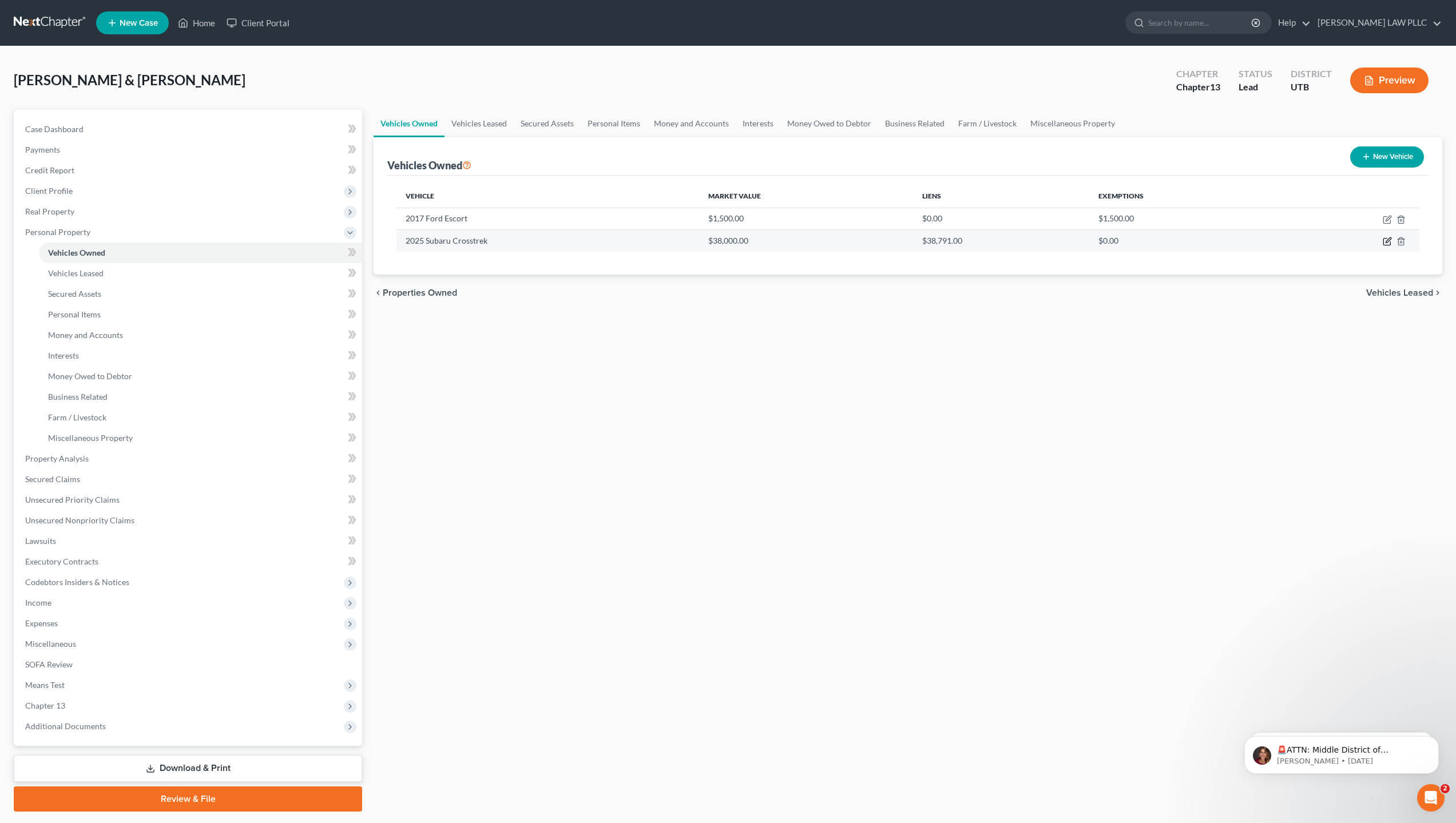
click at [1390, 243] on icon "button" at bounding box center [1388, 242] width 10 height 10
select select "0"
select select "1"
select select "0"
select select "2"
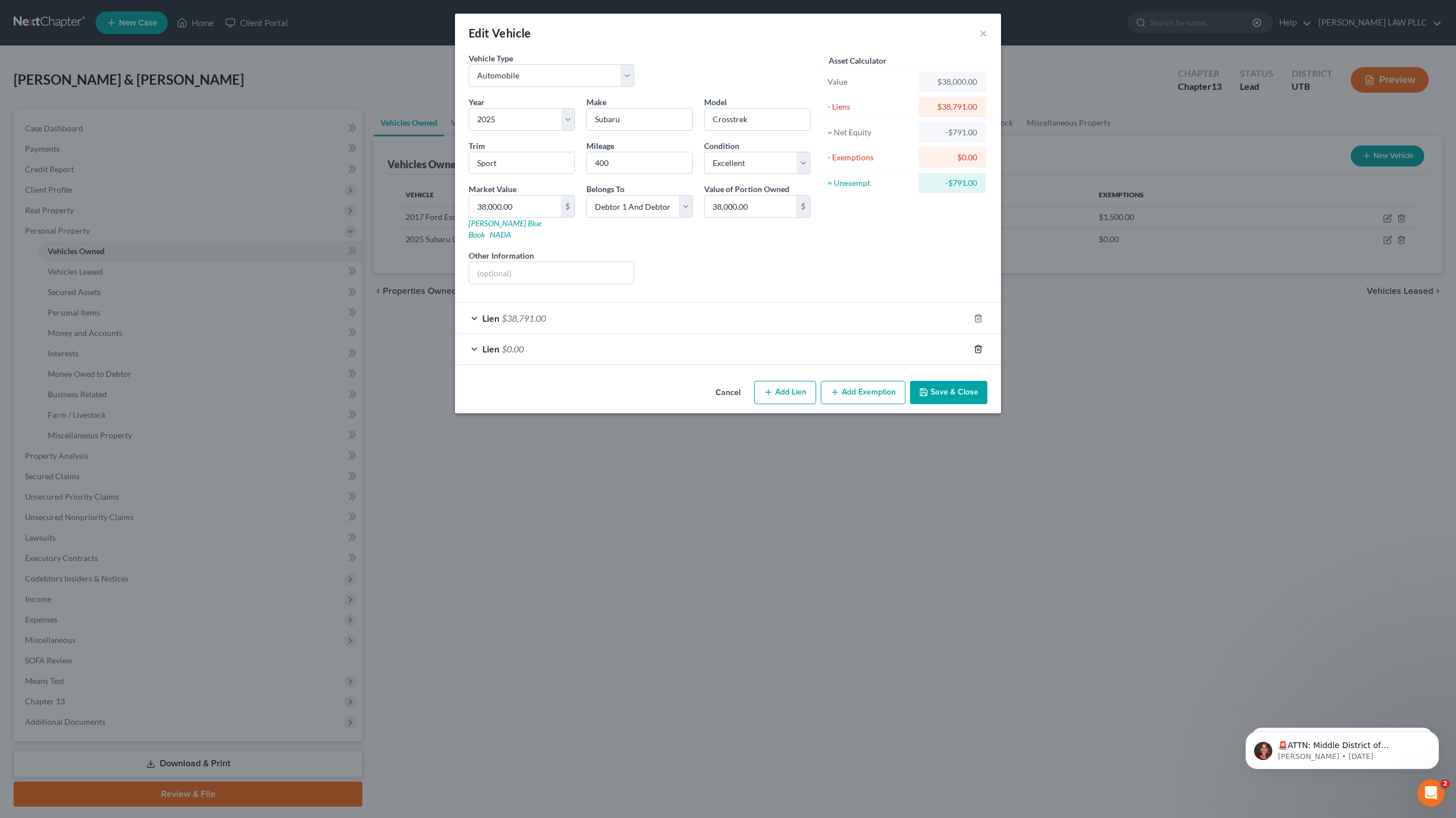
click at [976, 345] on icon "button" at bounding box center [978, 348] width 5 height 7
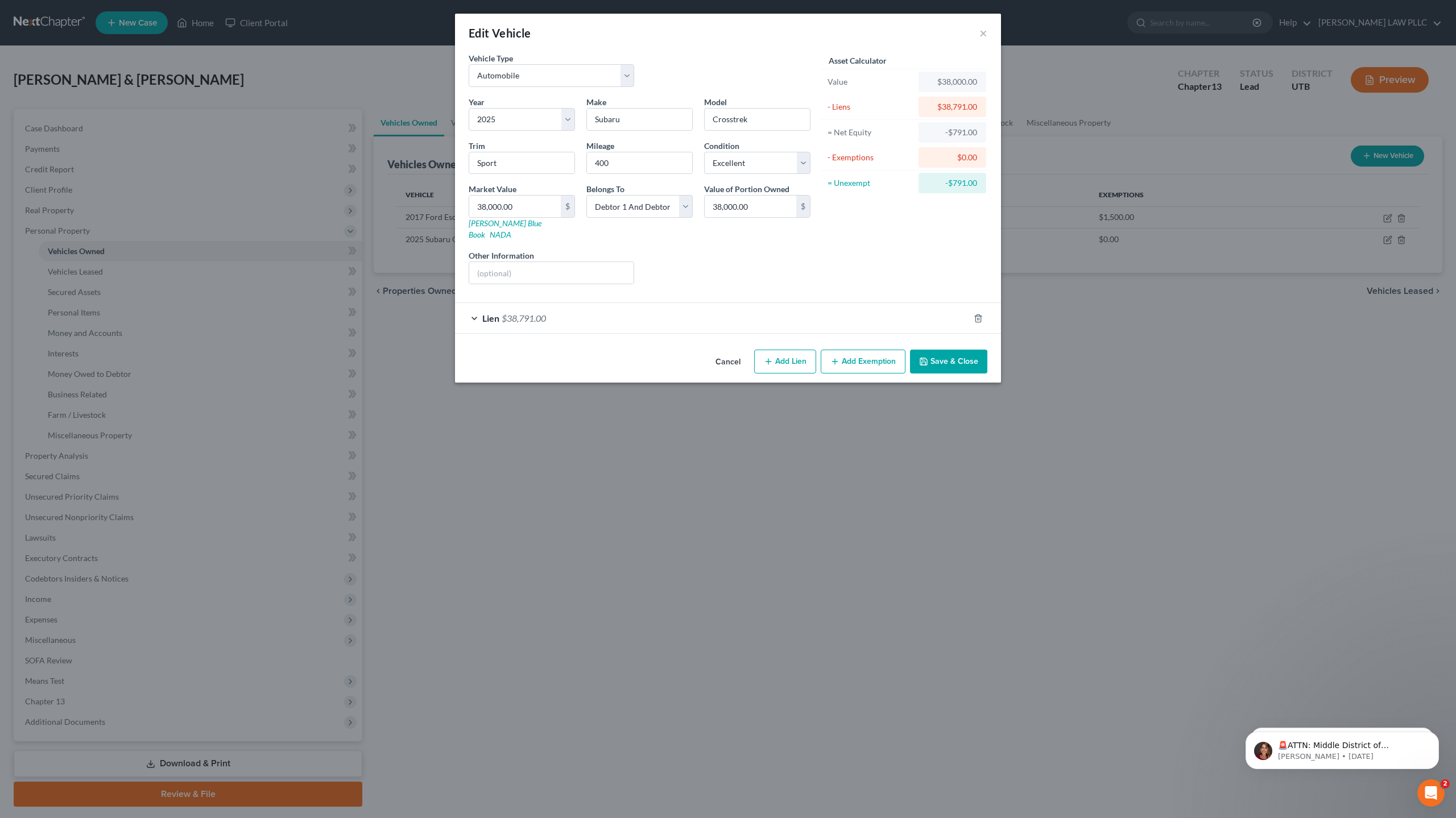
click at [524, 313] on span "$38,791.00" at bounding box center [523, 318] width 44 height 11
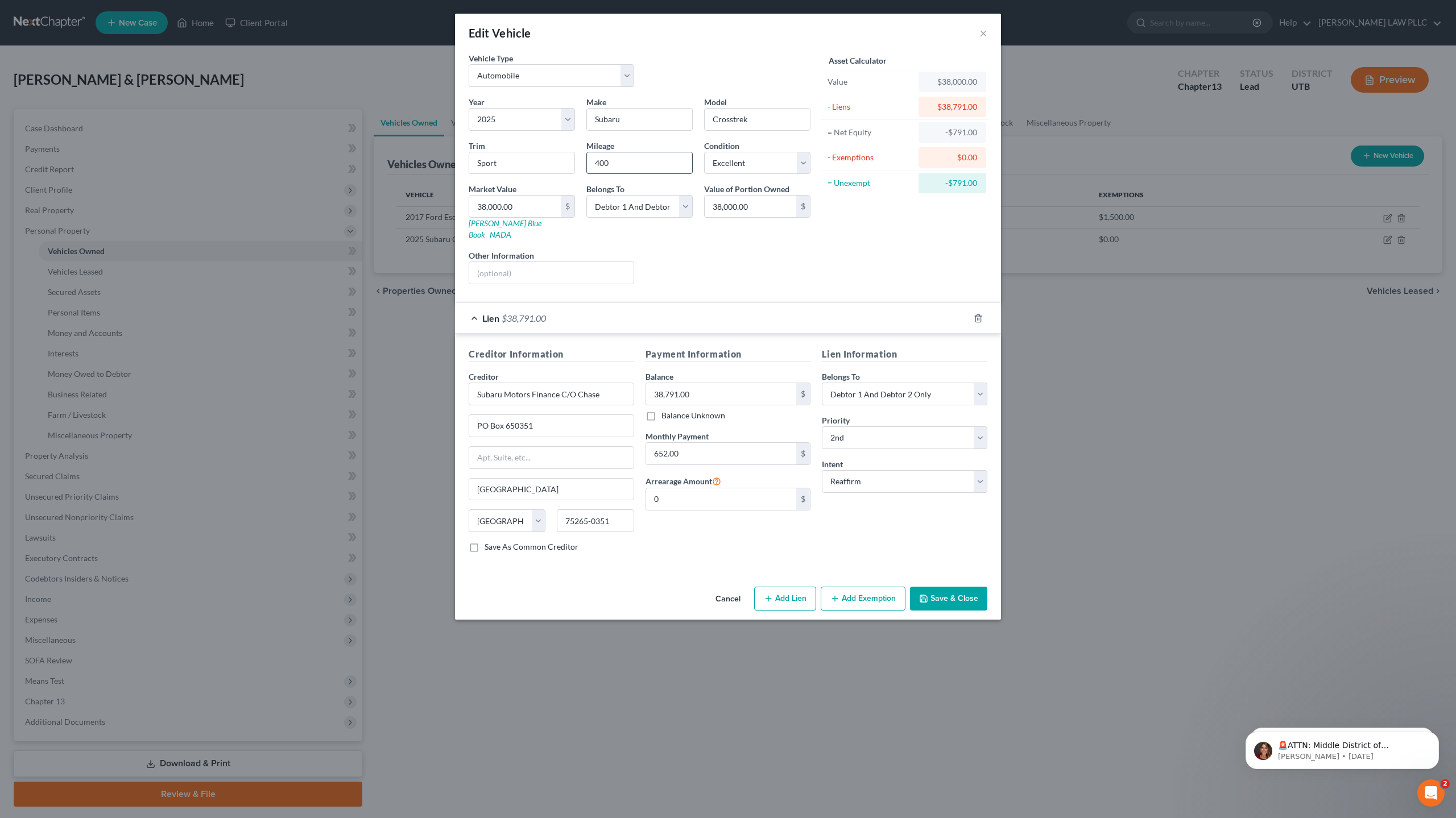
drag, startPoint x: 646, startPoint y: 169, endPoint x: 589, endPoint y: 164, distance: 57.2
click at [589, 164] on input "400" at bounding box center [639, 162] width 105 height 21
type input "1500"
click at [965, 136] on div "-$791.00" at bounding box center [952, 132] width 50 height 11
click at [967, 589] on button "Save & Close" at bounding box center [949, 599] width 77 height 24
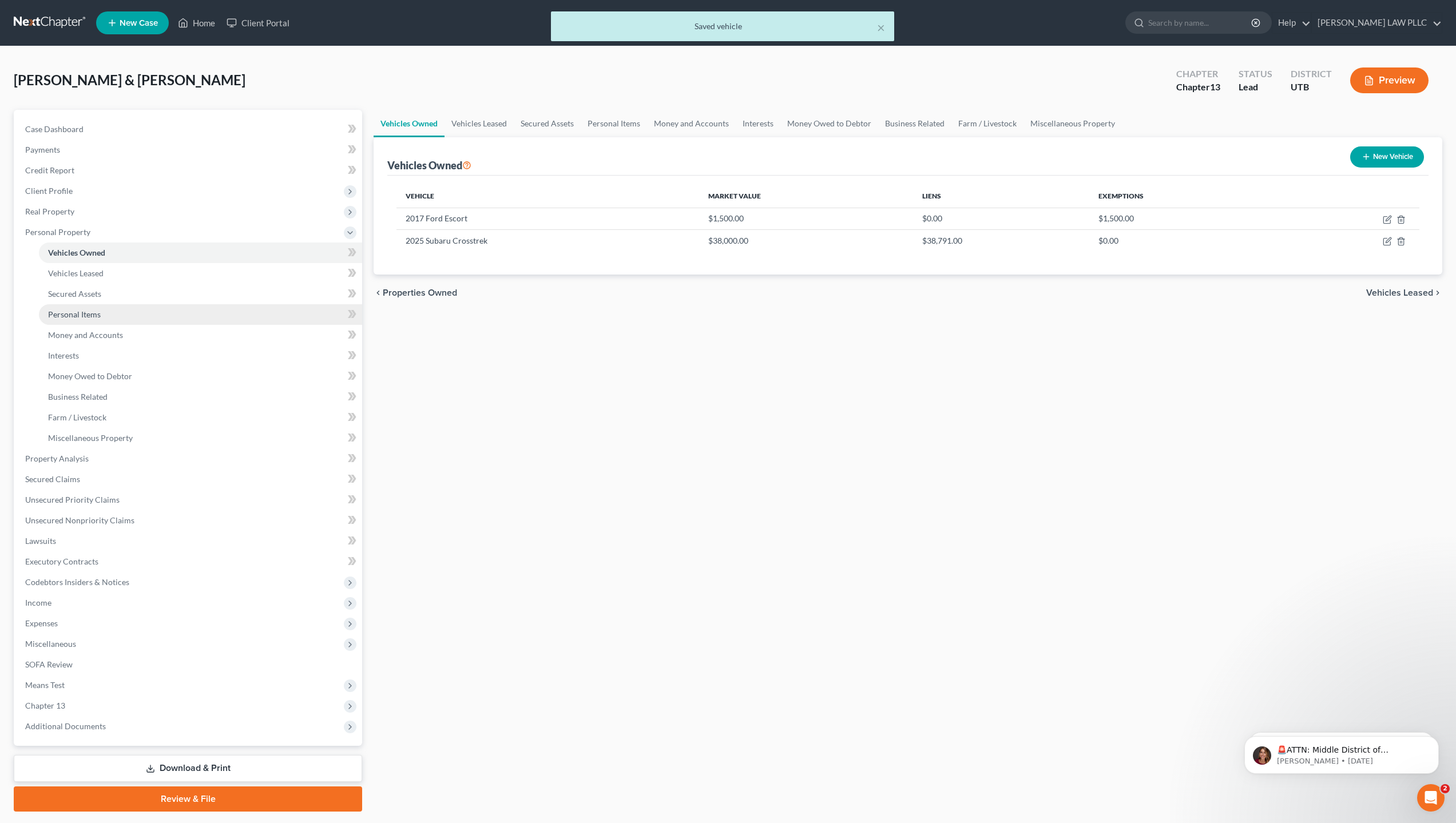
click at [94, 313] on span "Personal Items" at bounding box center [75, 314] width 52 height 10
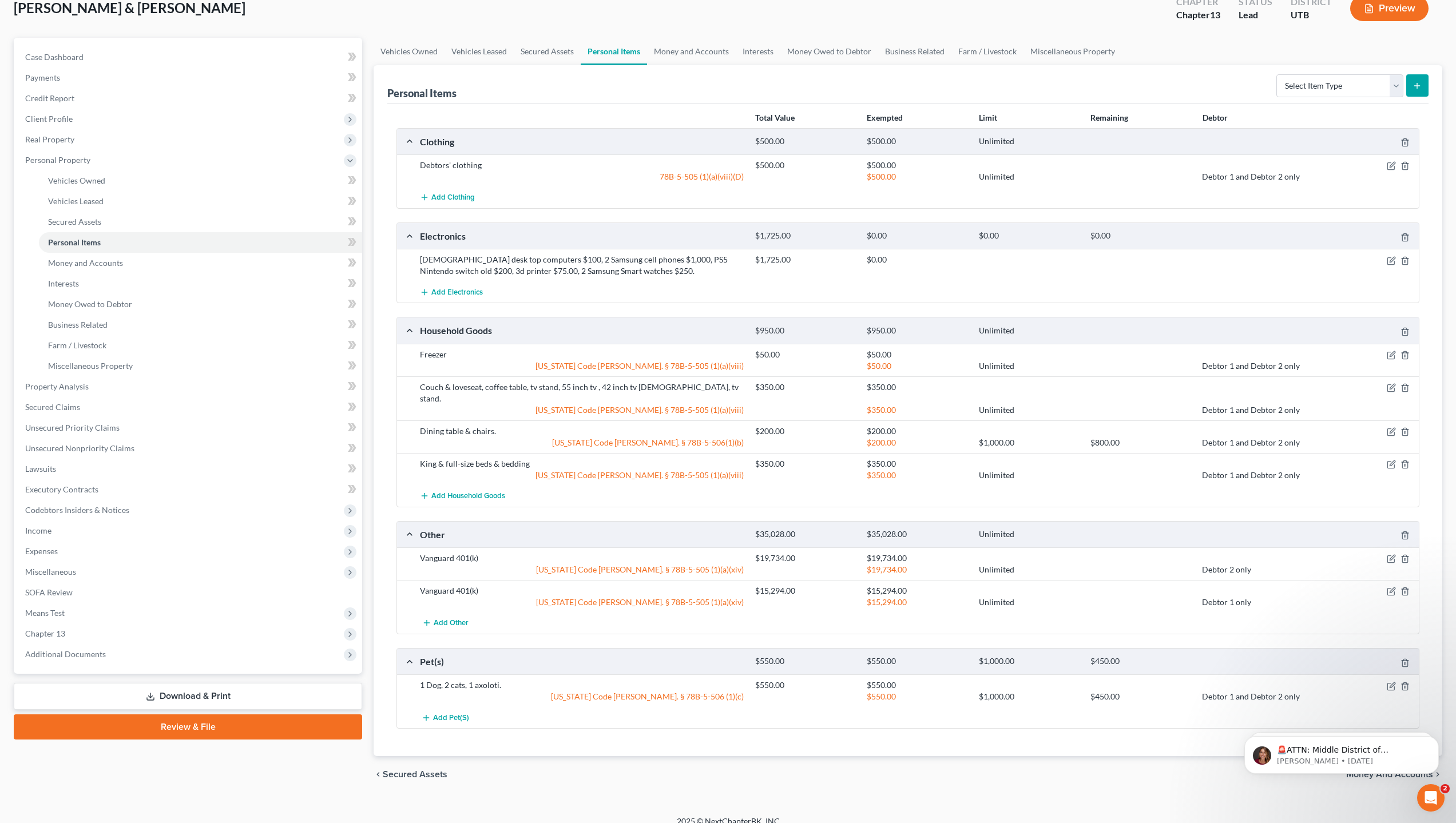
scroll to position [74, 0]
click at [66, 284] on span "Interests" at bounding box center [63, 281] width 31 height 10
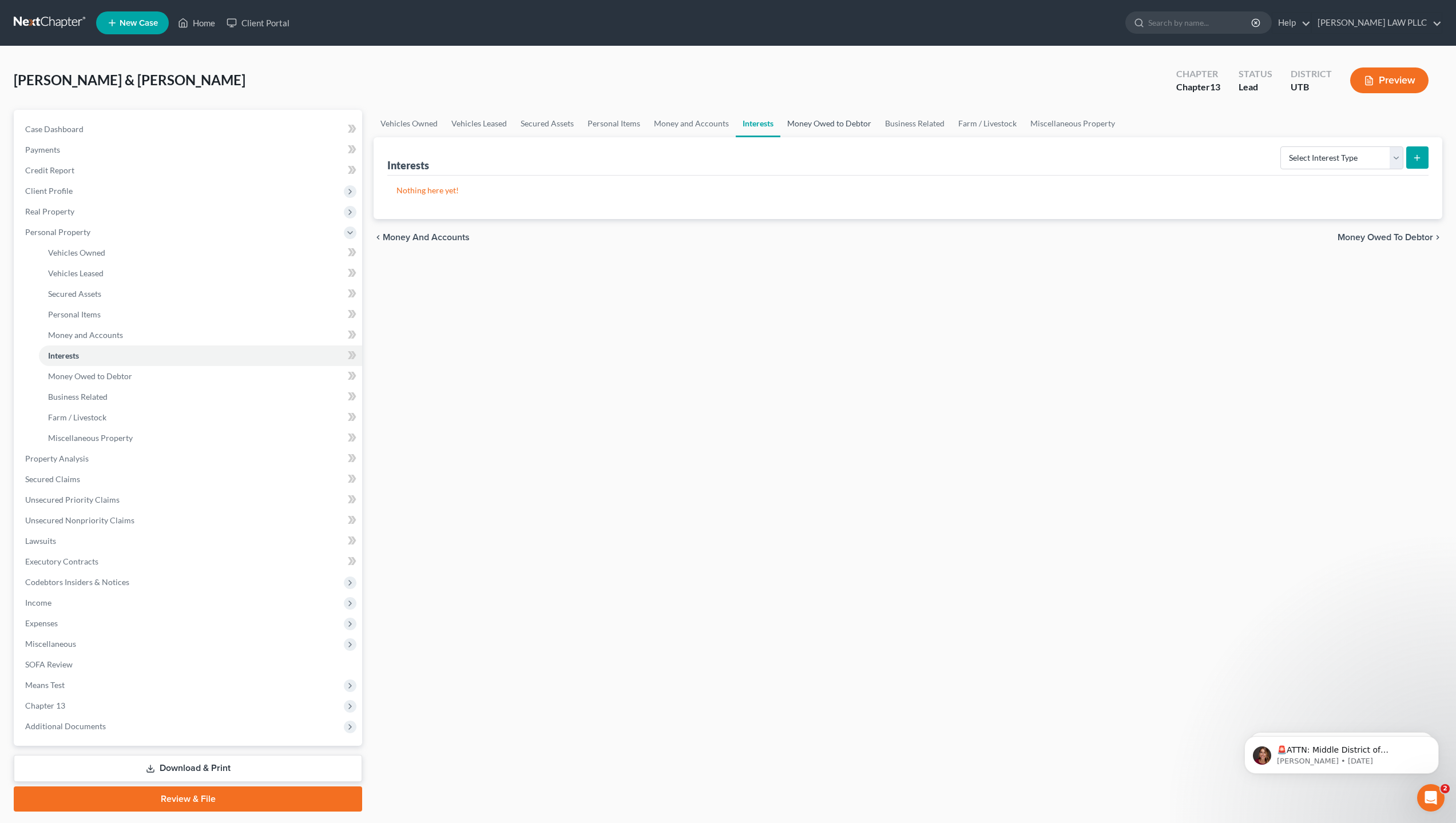
click at [820, 122] on link "Money Owed to Debtor" at bounding box center [829, 124] width 98 height 28
click at [902, 122] on link "Business Related" at bounding box center [914, 124] width 73 height 28
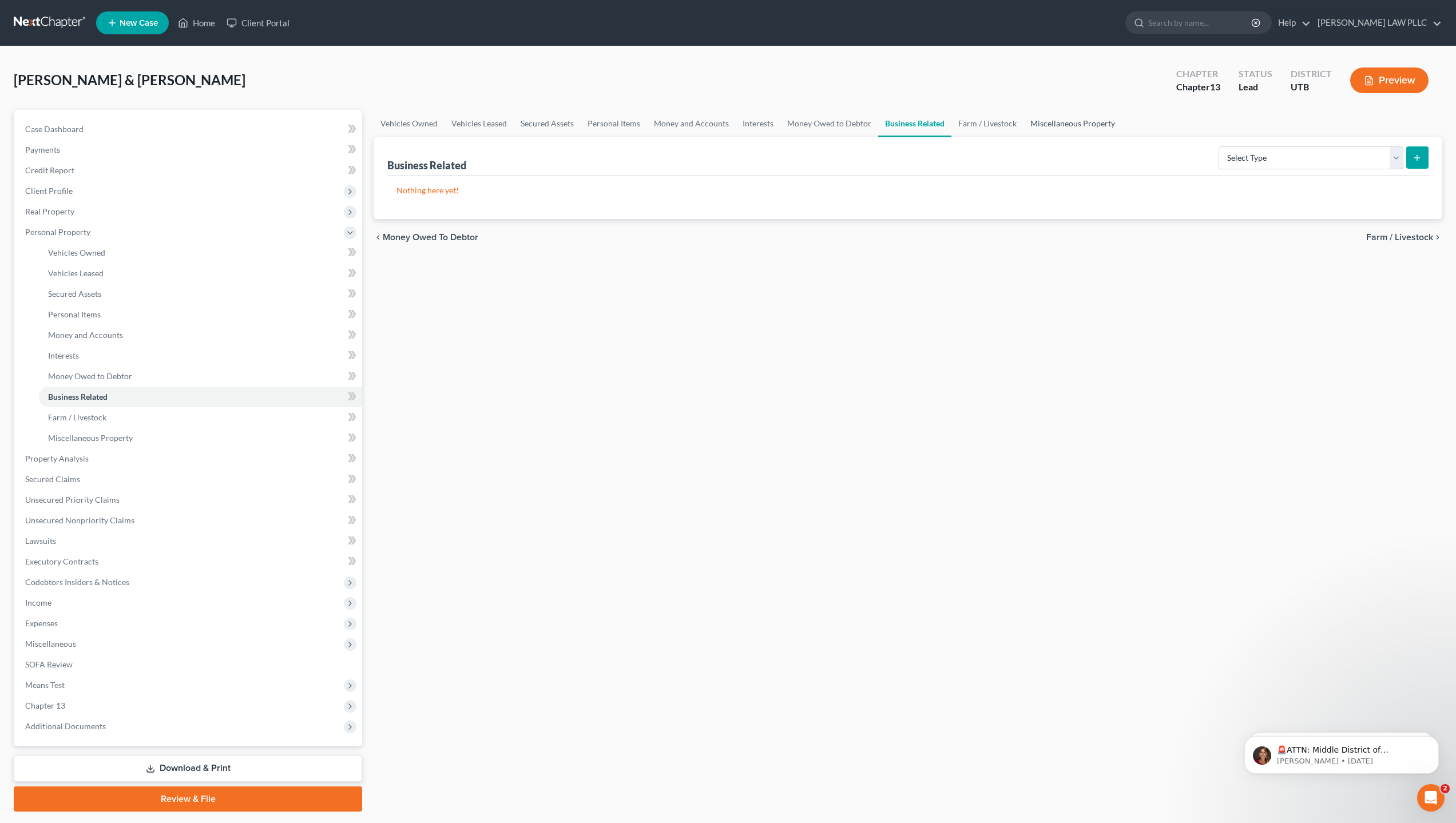
click at [1079, 126] on link "Miscellaneous Property" at bounding box center [1073, 124] width 98 height 28
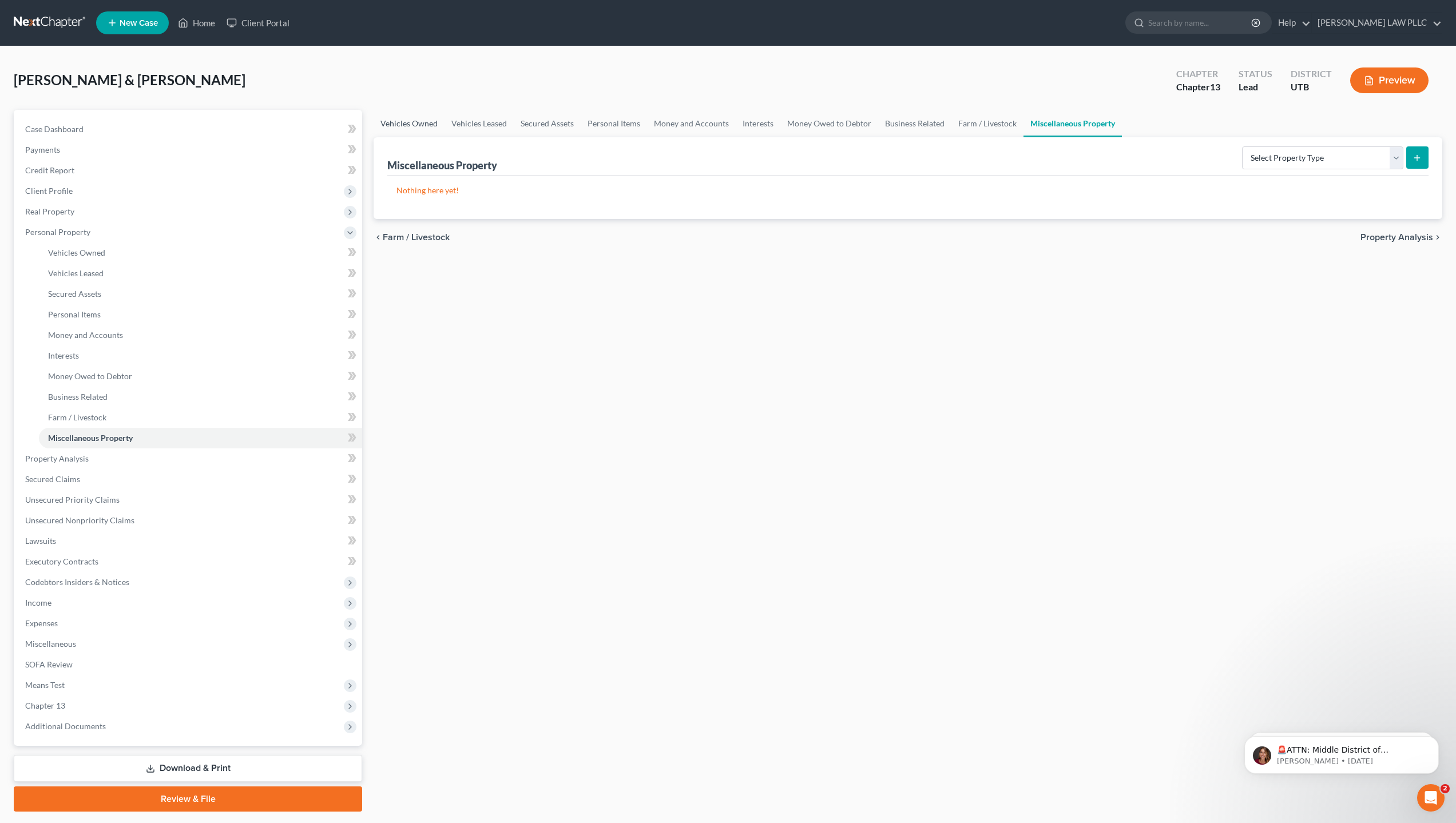
click at [419, 124] on link "Vehicles Owned" at bounding box center [408, 124] width 71 height 28
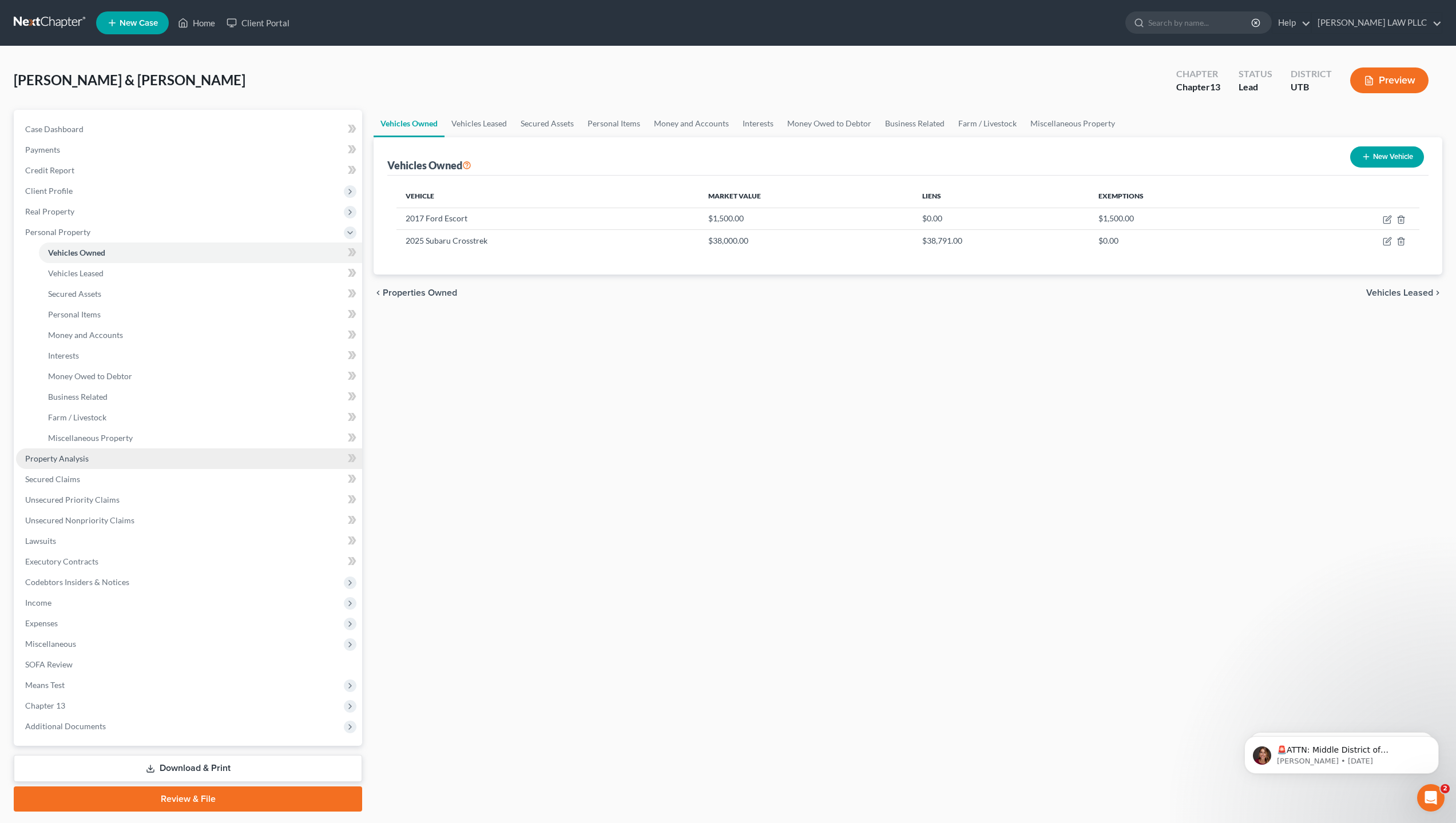
click at [73, 457] on span "Property Analysis" at bounding box center [57, 458] width 63 height 10
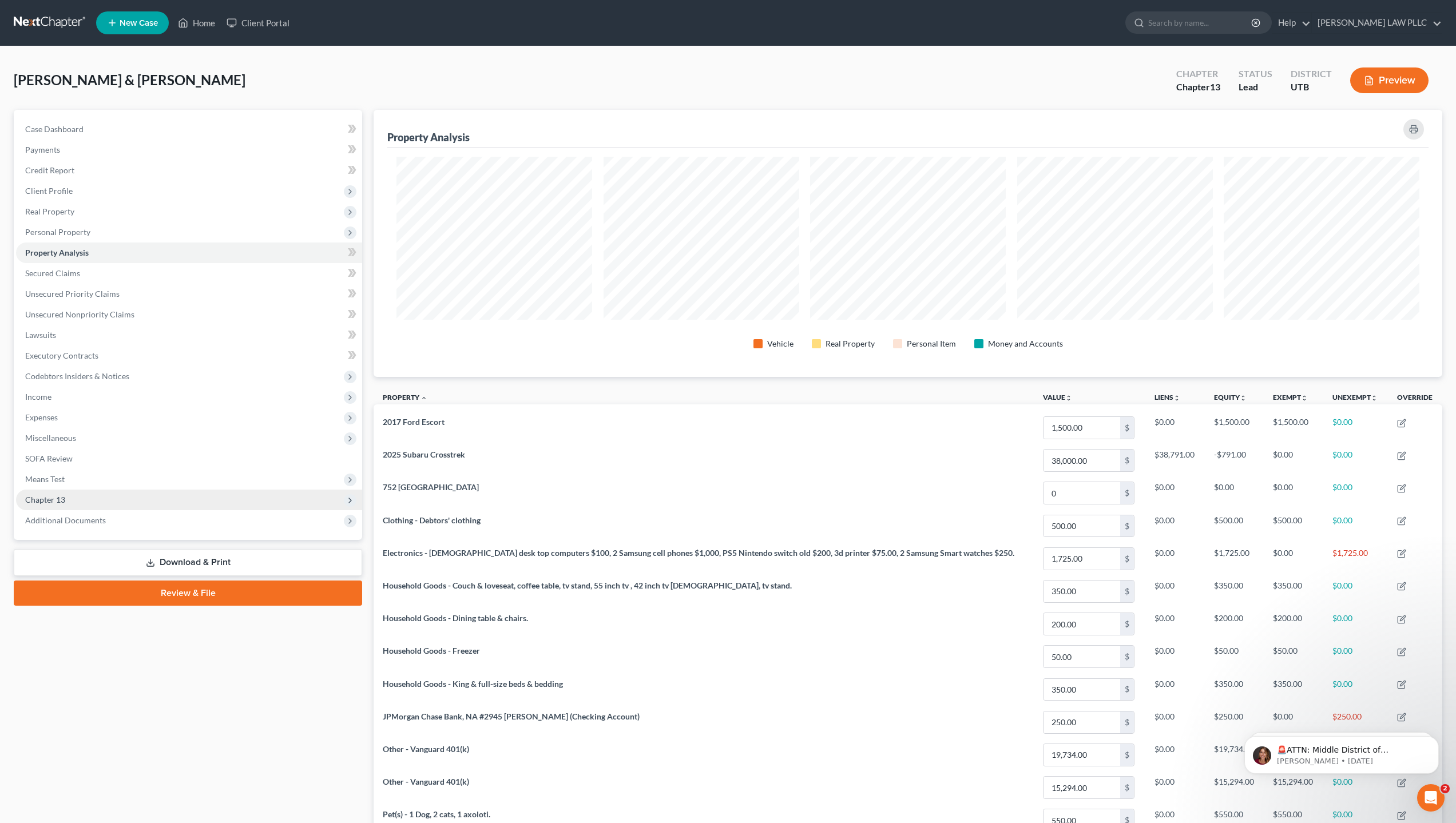
click at [59, 496] on span "Chapter 13" at bounding box center [45, 500] width 40 height 10
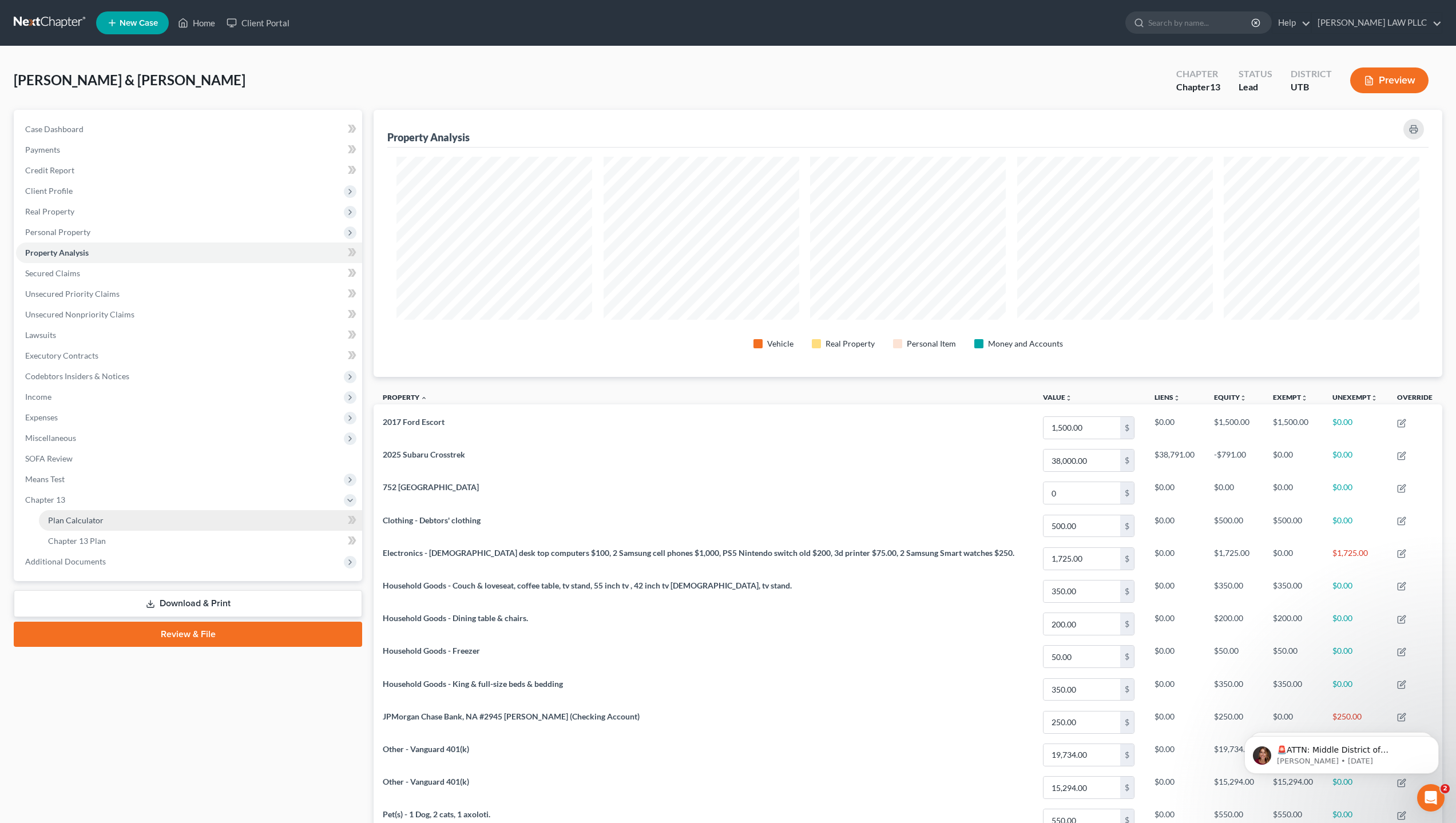
click at [82, 521] on span "Plan Calculator" at bounding box center [76, 520] width 56 height 10
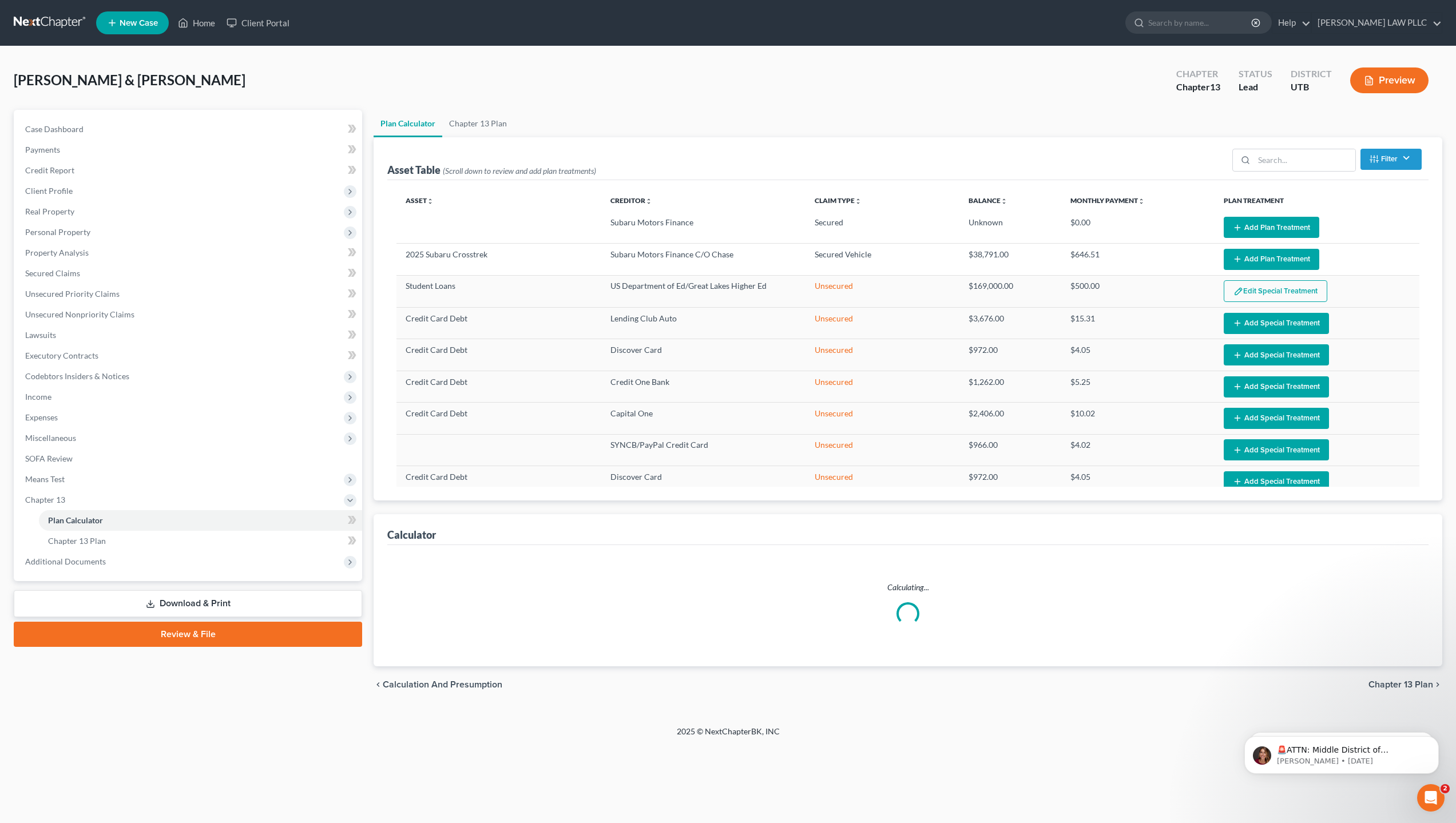
select select "59"
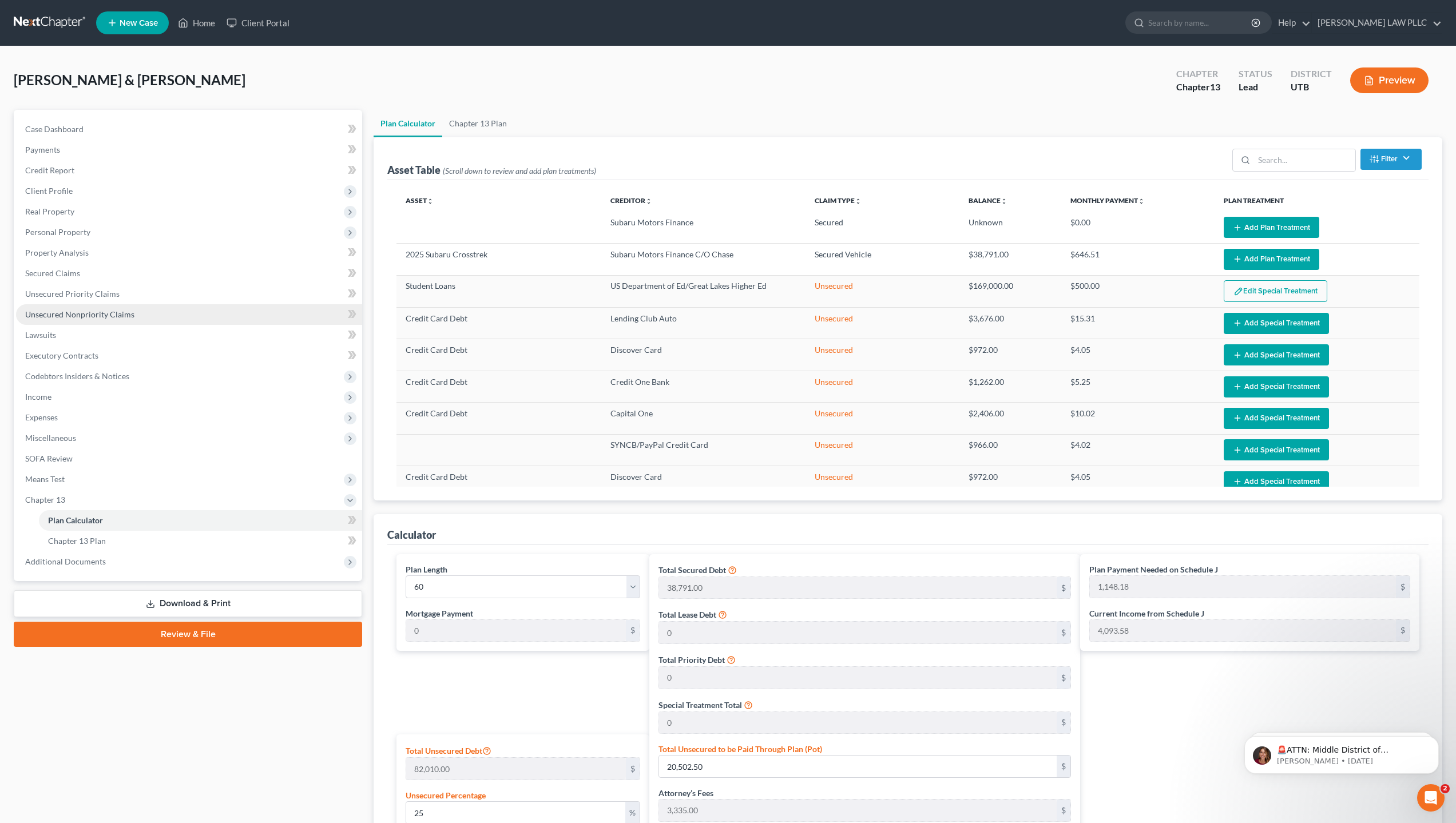
click at [99, 312] on span "Unsecured Nonpriority Claims" at bounding box center [80, 314] width 109 height 10
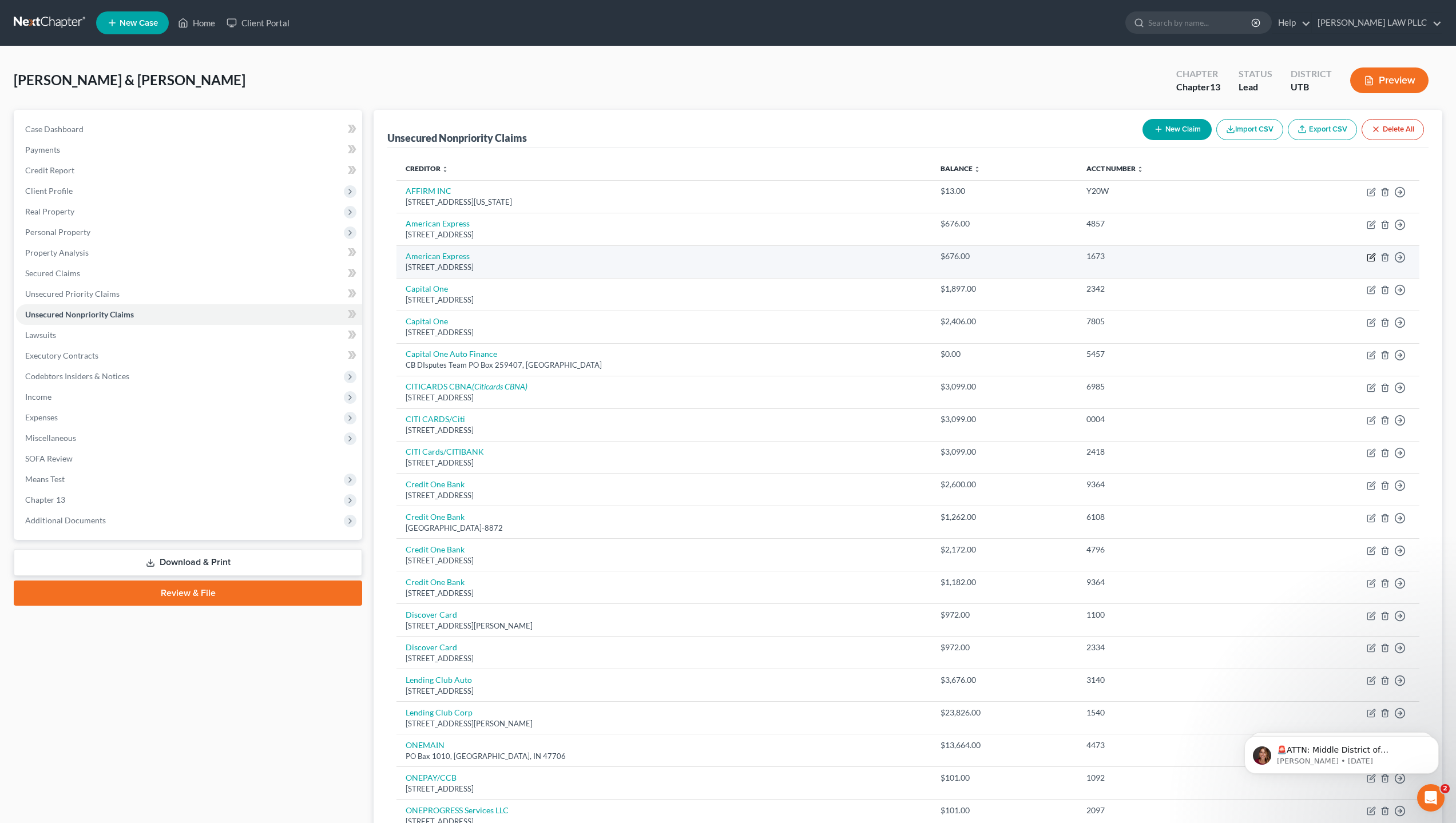
click at [1374, 258] on icon "button" at bounding box center [1372, 258] width 10 height 10
select select "45"
select select "2"
select select "1"
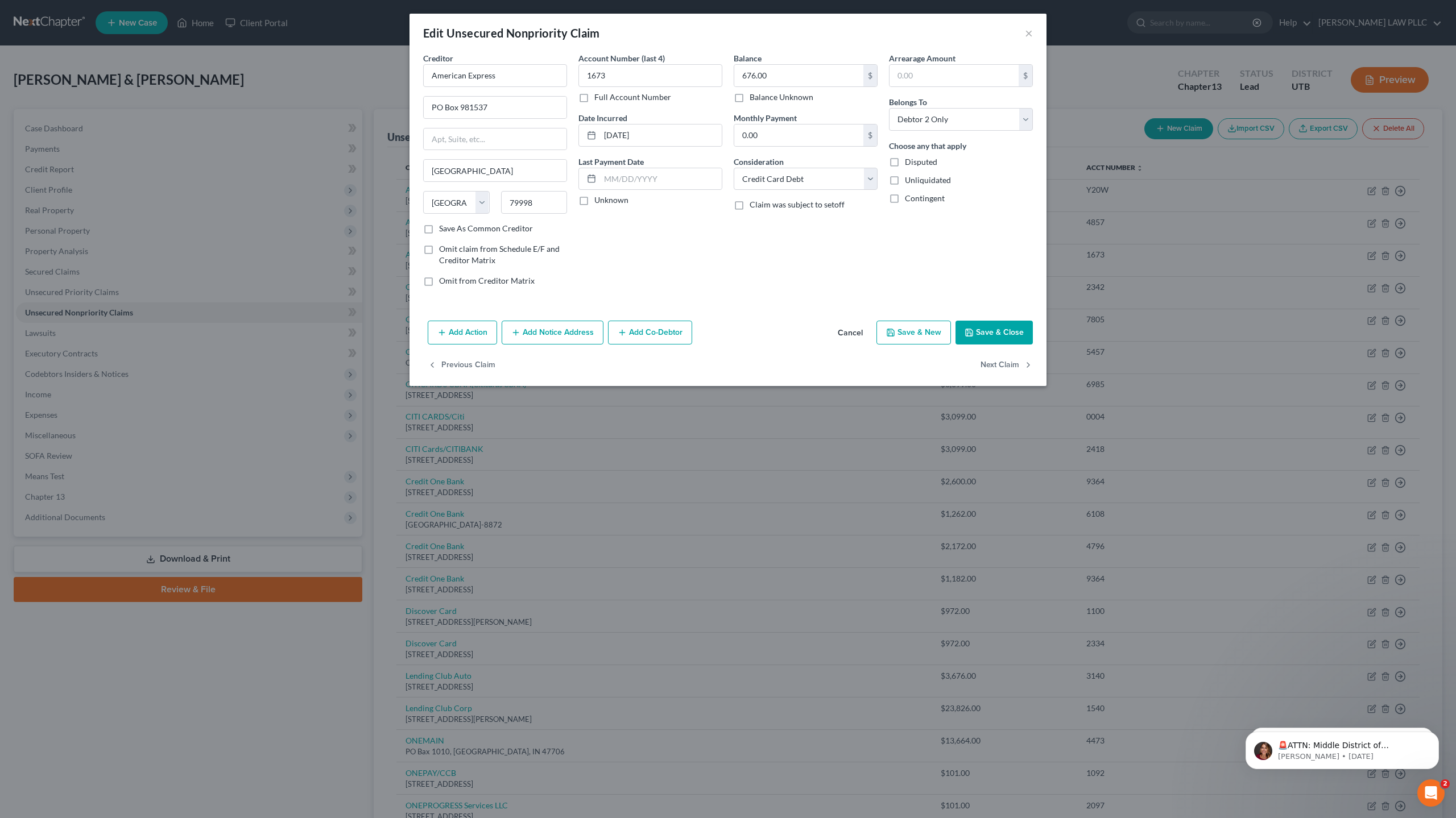
click at [1004, 333] on button "Save & Close" at bounding box center [994, 333] width 77 height 24
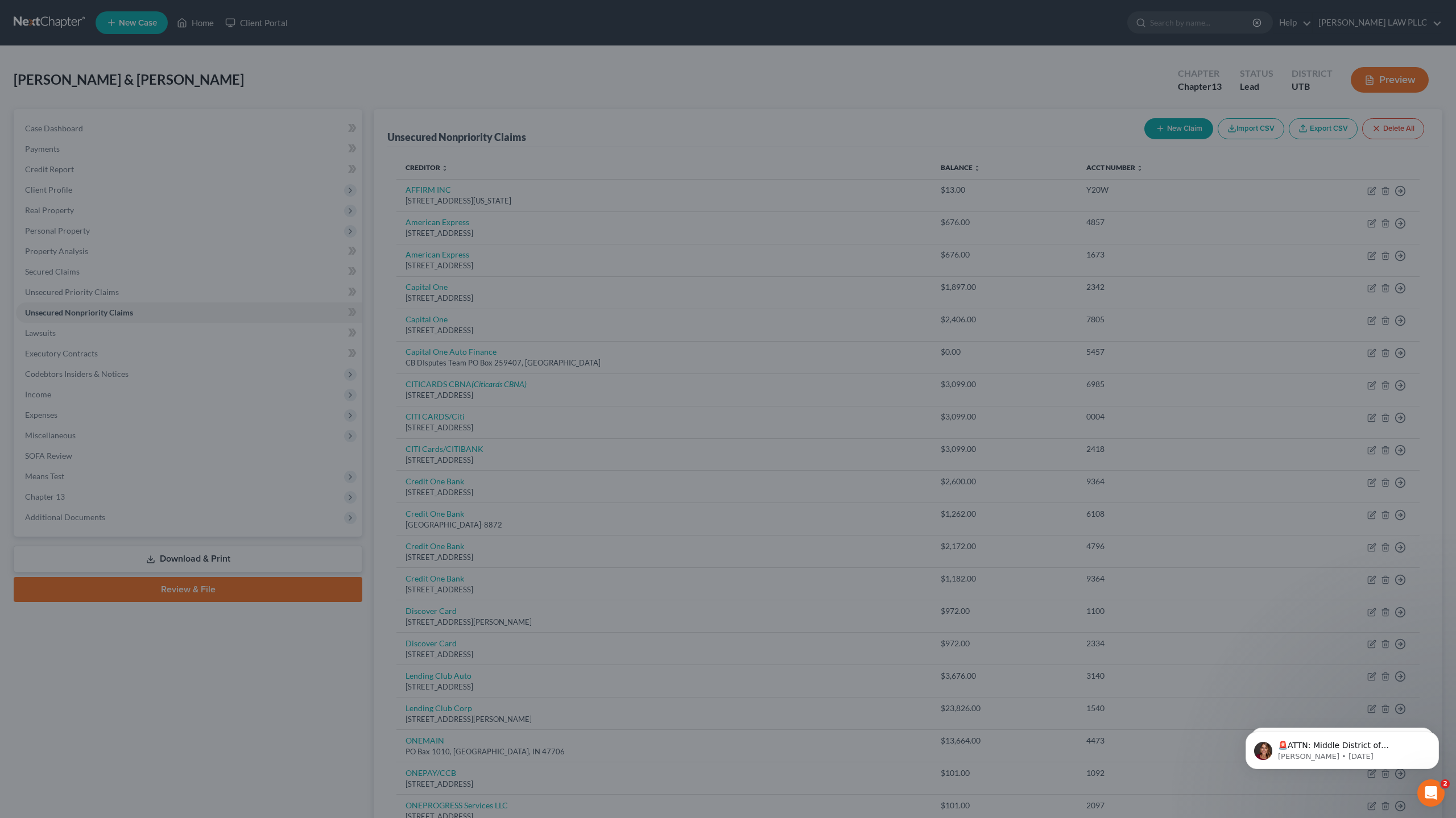
type input "0"
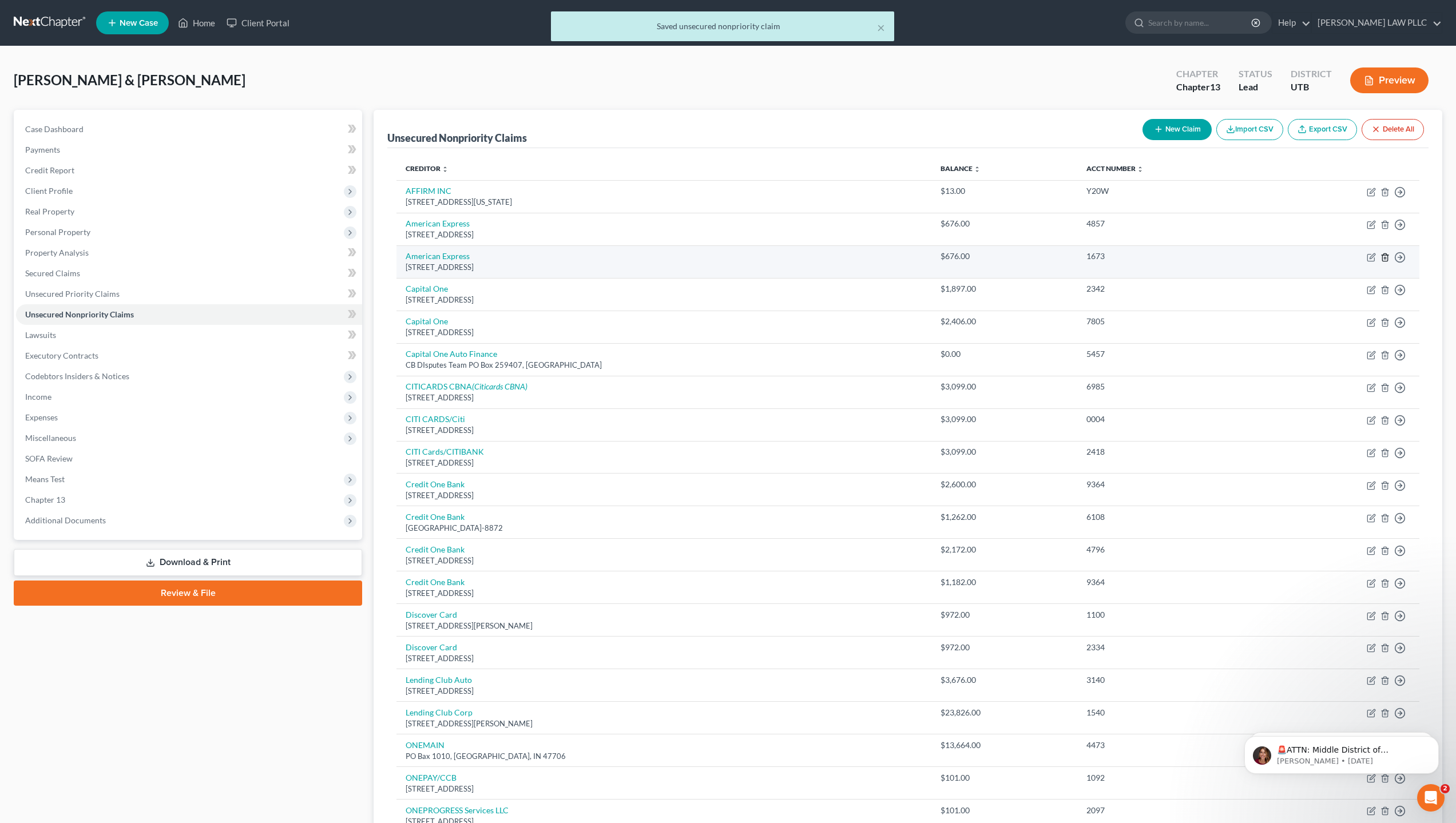
click at [1386, 258] on line "button" at bounding box center [1386, 258] width 0 height 2
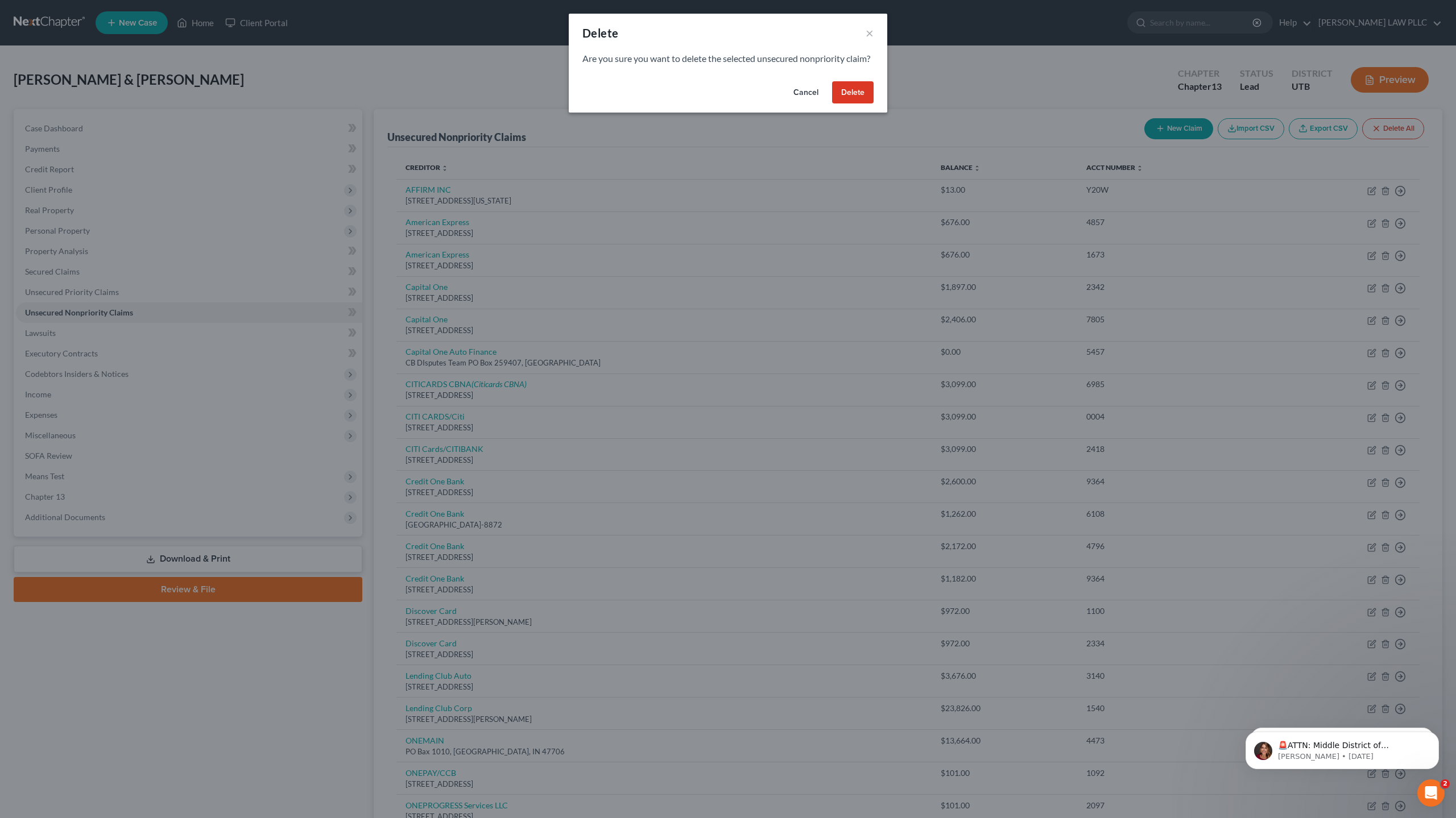
click at [860, 104] on button "Delete" at bounding box center [853, 92] width 42 height 23
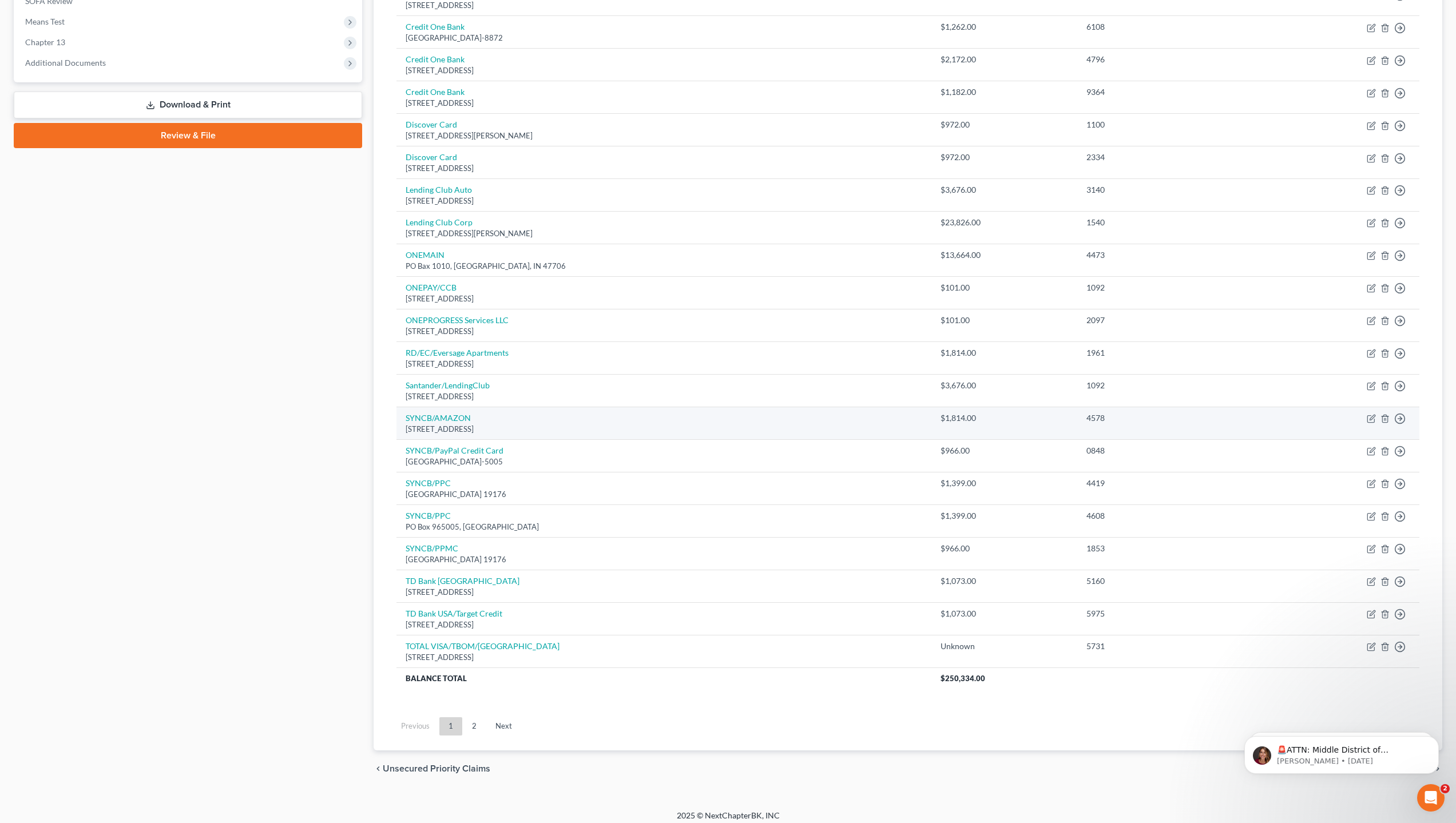
scroll to position [465, 0]
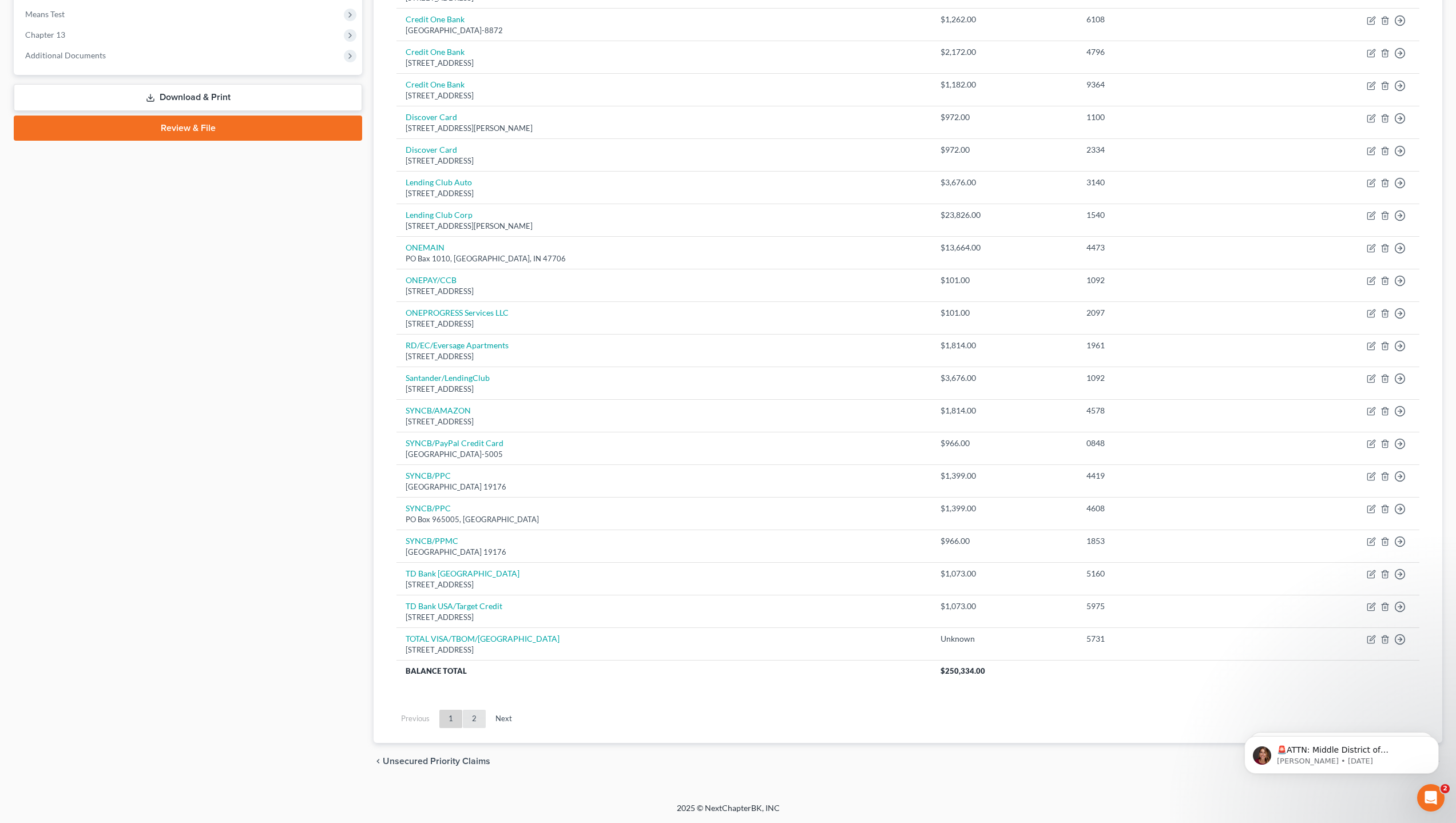
click at [474, 719] on link "2" at bounding box center [474, 718] width 23 height 18
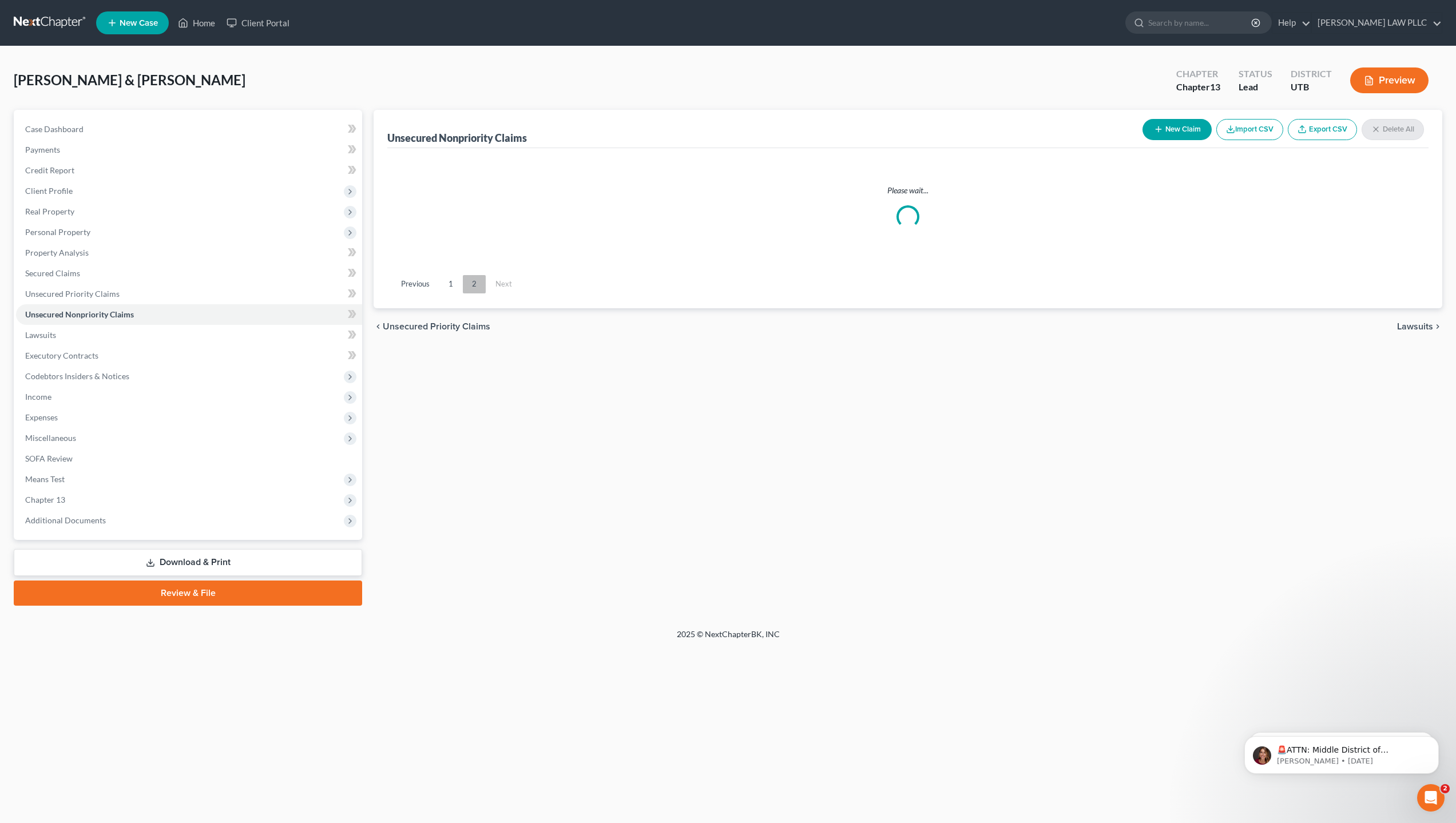
scroll to position [0, 0]
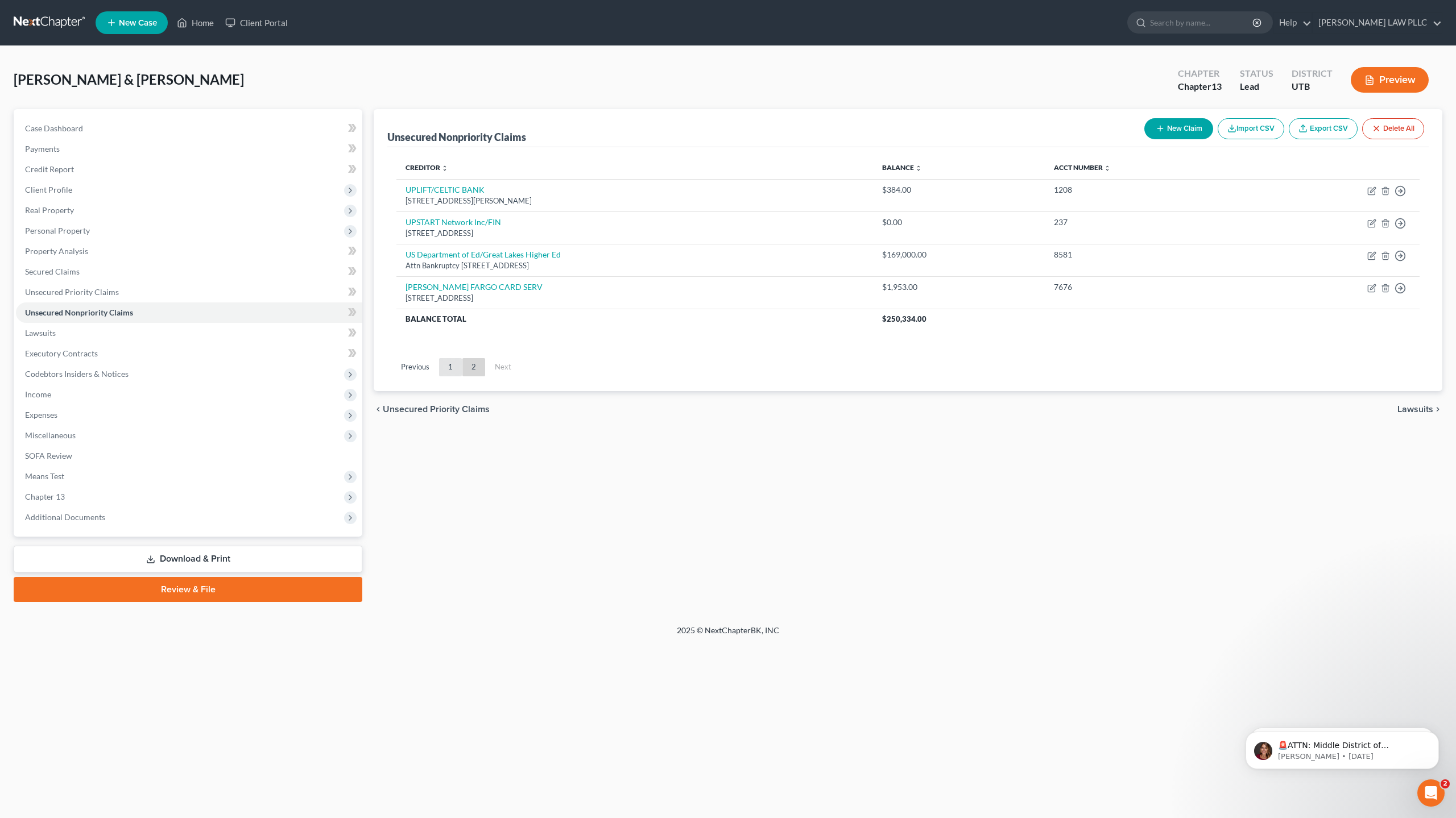
click at [449, 367] on link "1" at bounding box center [450, 367] width 23 height 18
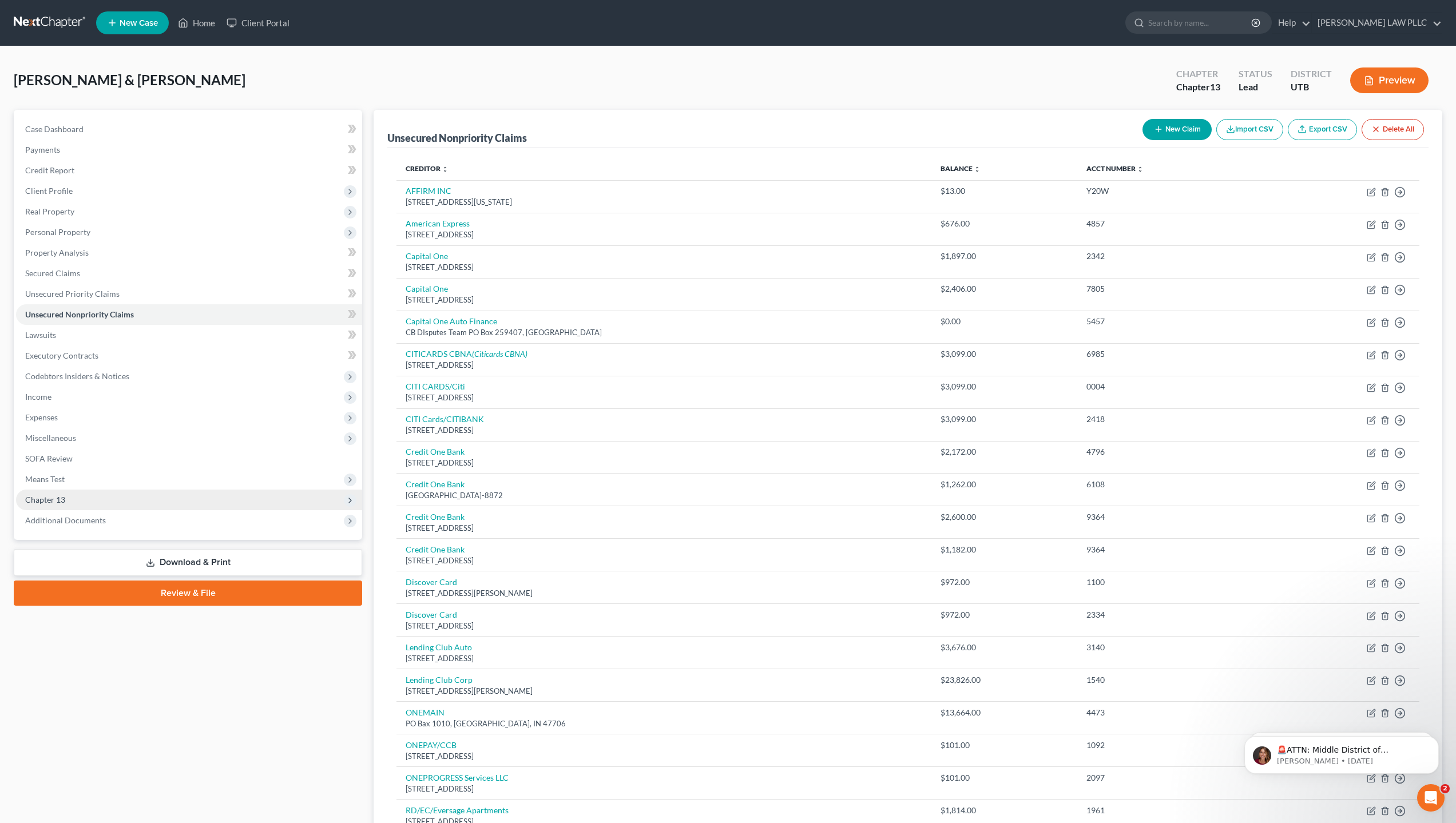
click at [68, 500] on span "Chapter 13" at bounding box center [189, 500] width 347 height 21
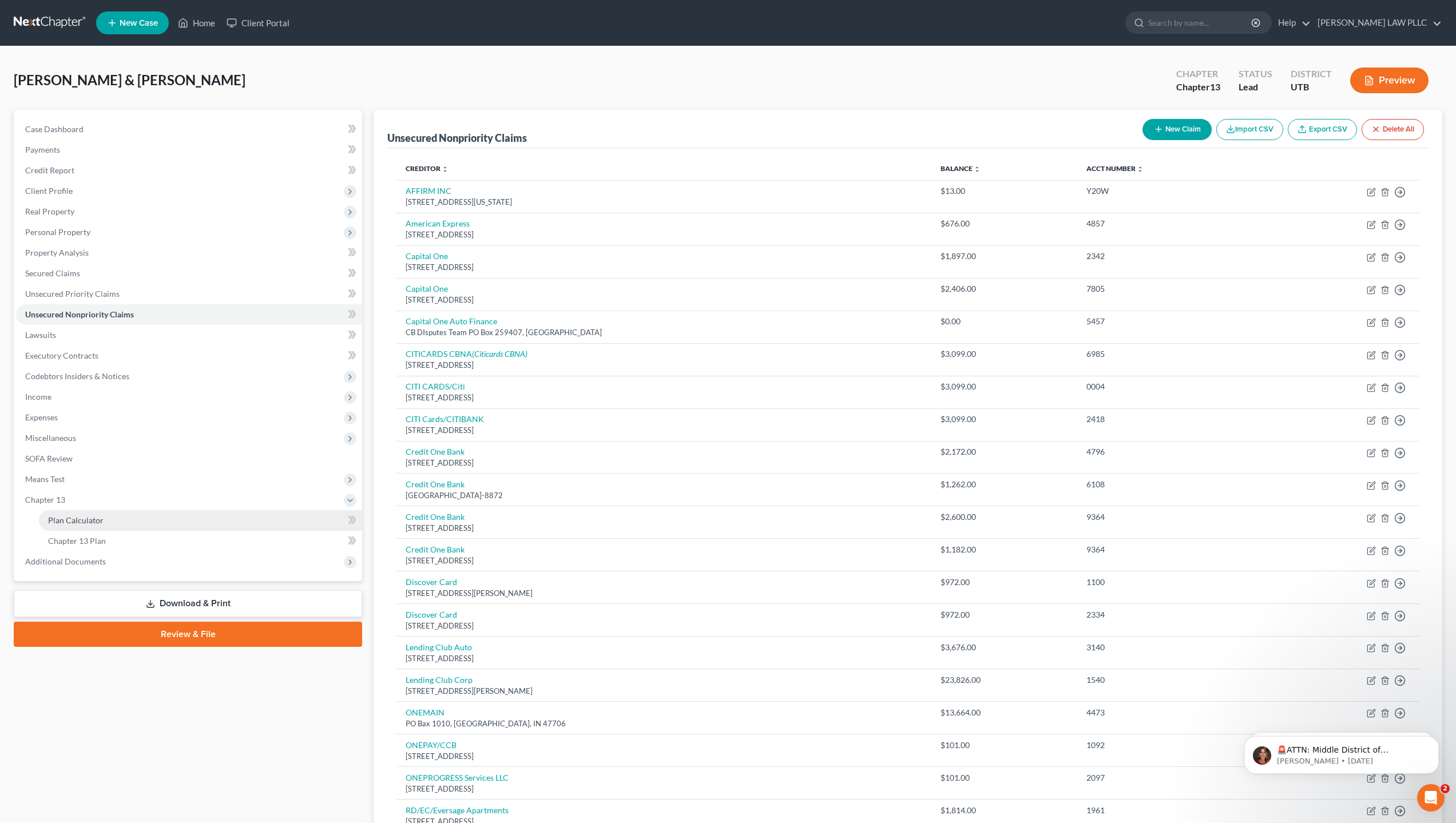
click at [109, 521] on link "Plan Calculator" at bounding box center [201, 521] width 324 height 21
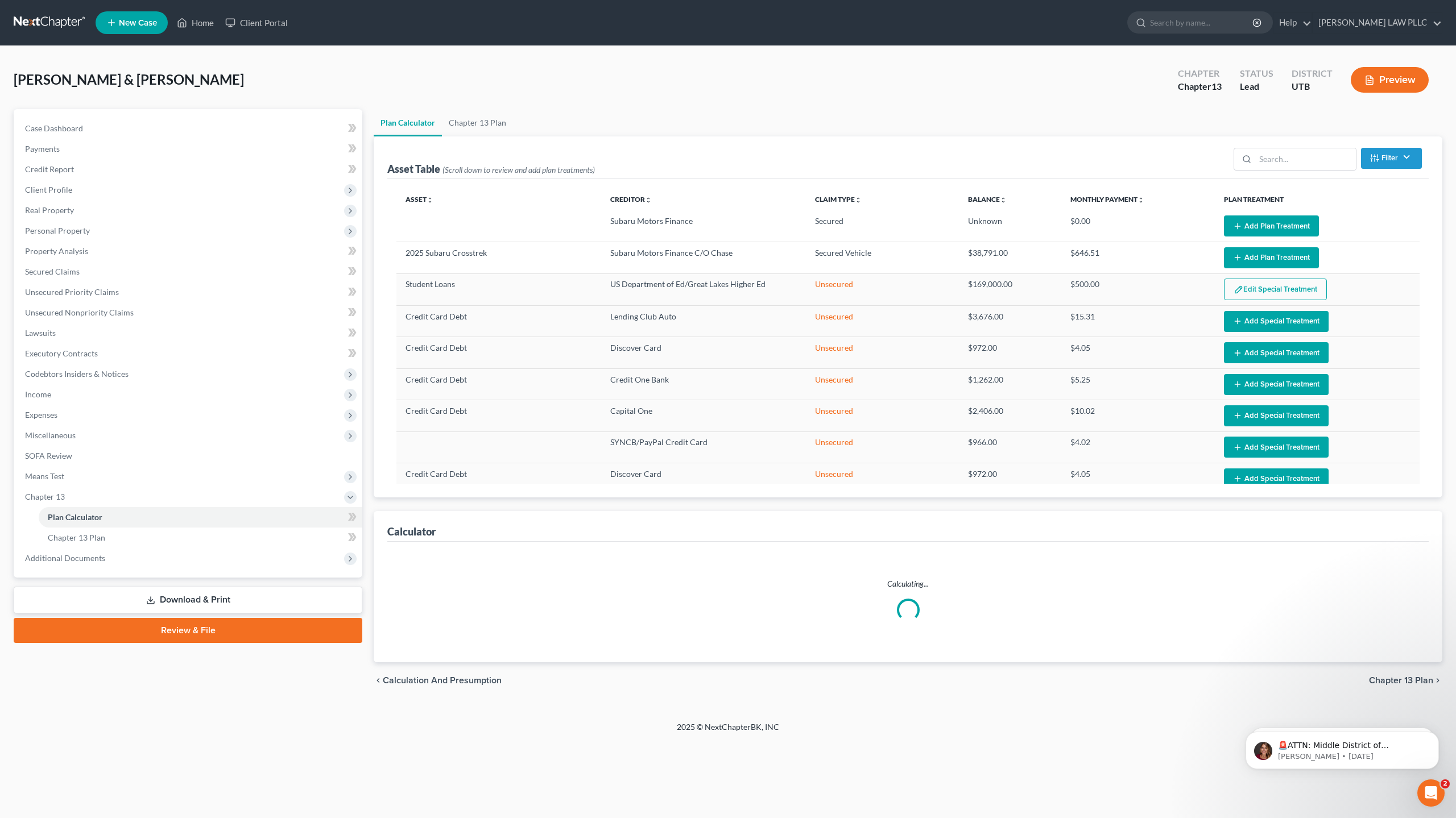
select select "59"
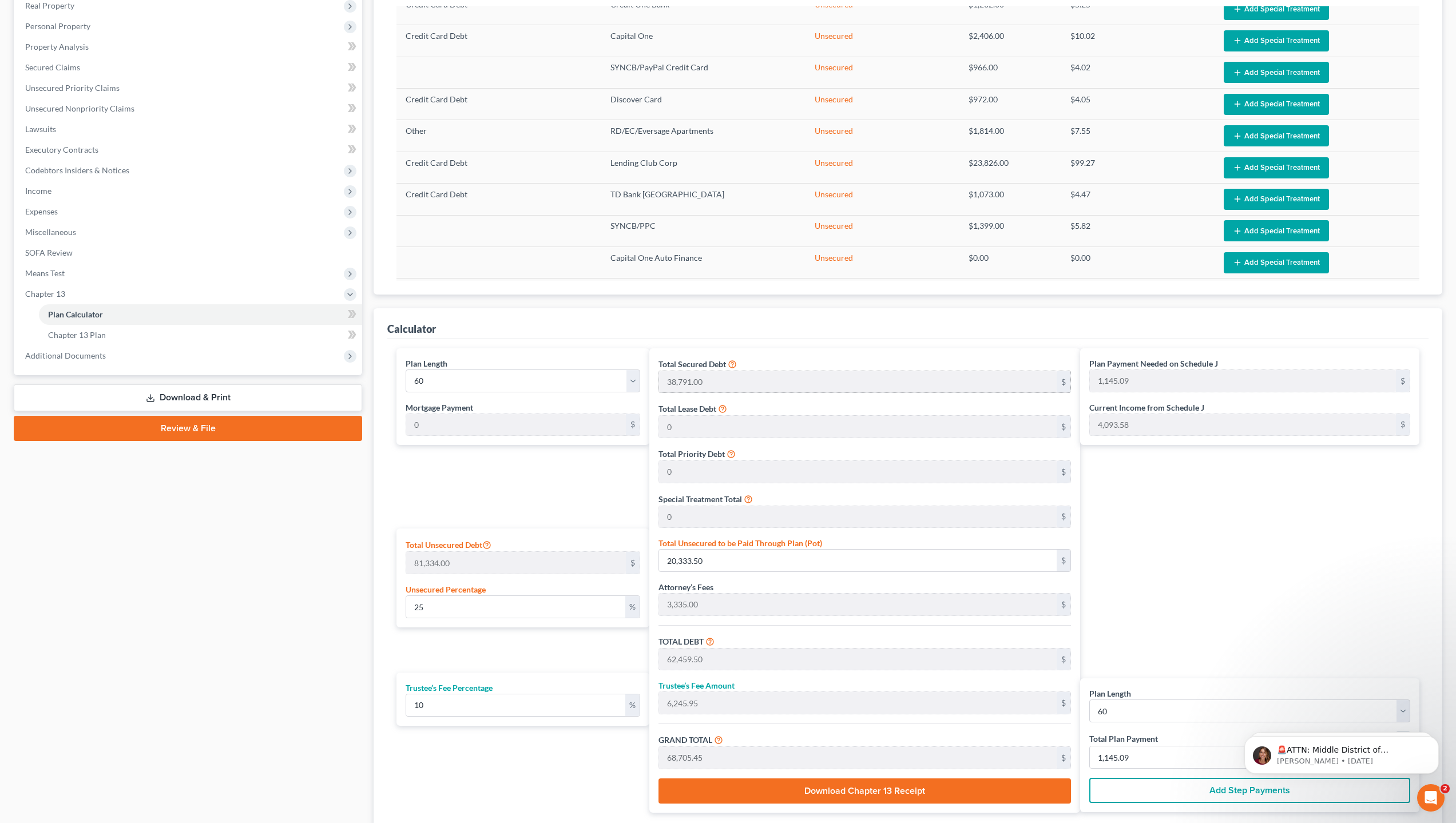
scroll to position [229, 0]
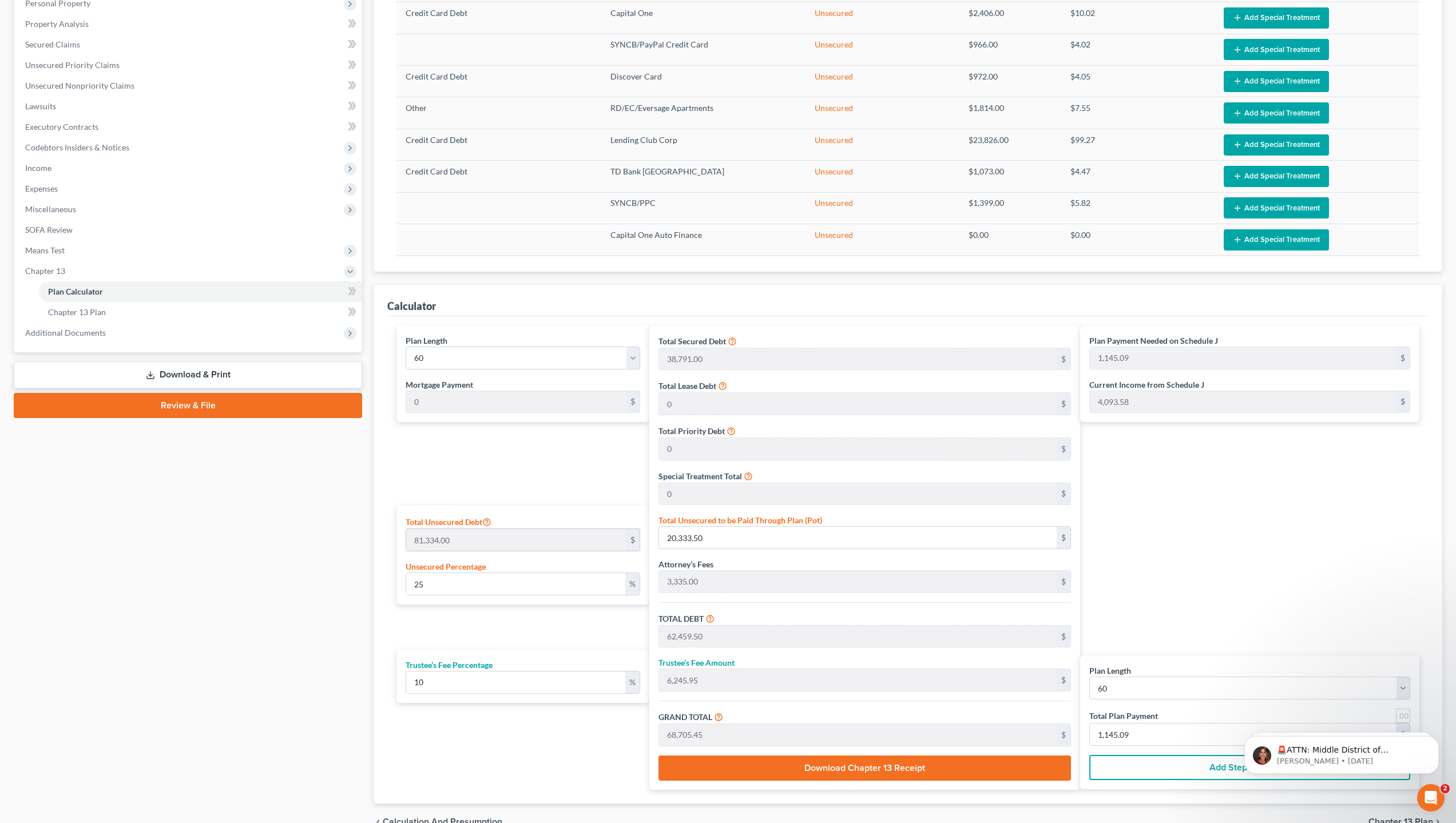
click at [636, 542] on div "$" at bounding box center [632, 539] width 13 height 21
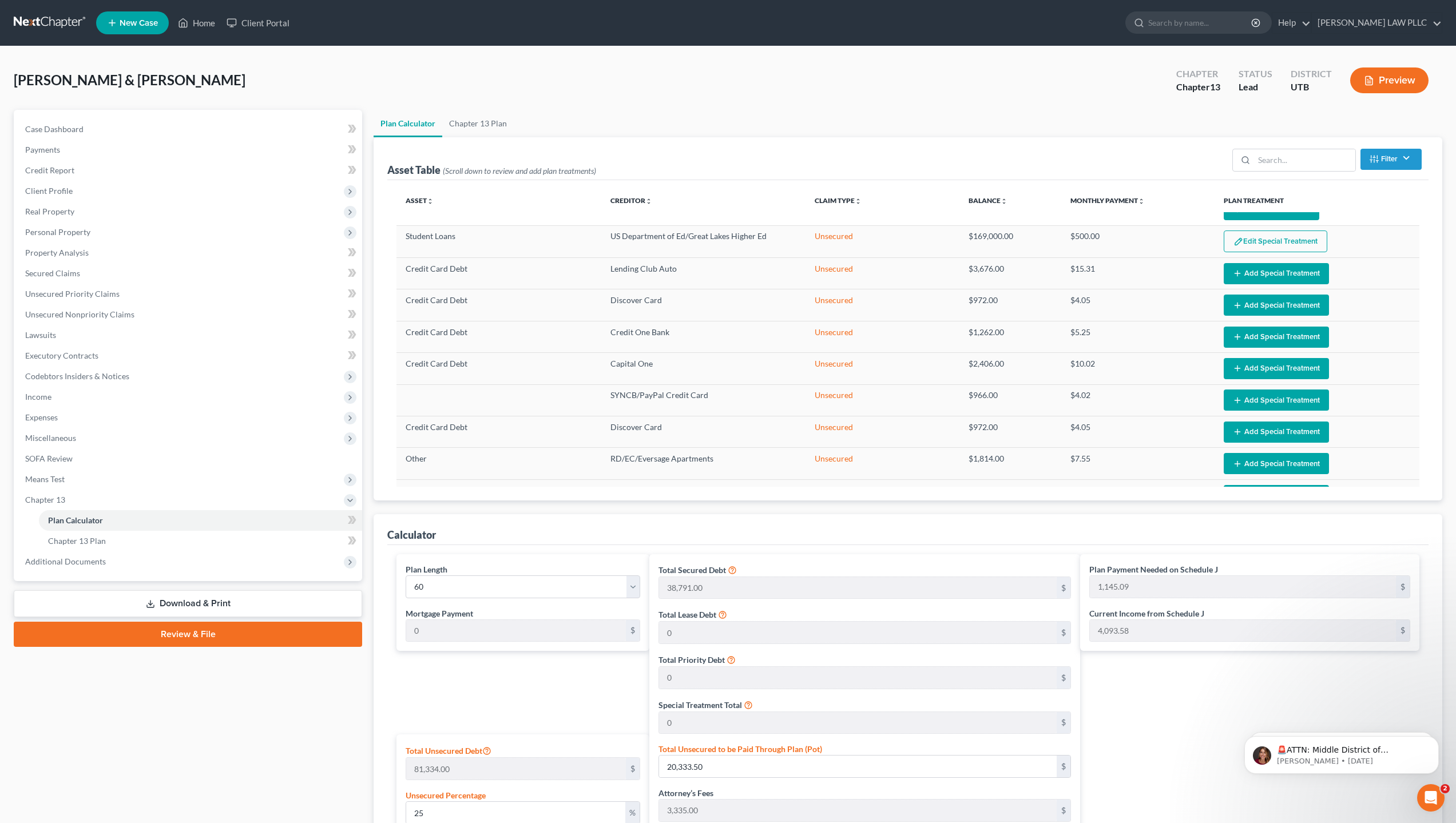
scroll to position [0, 0]
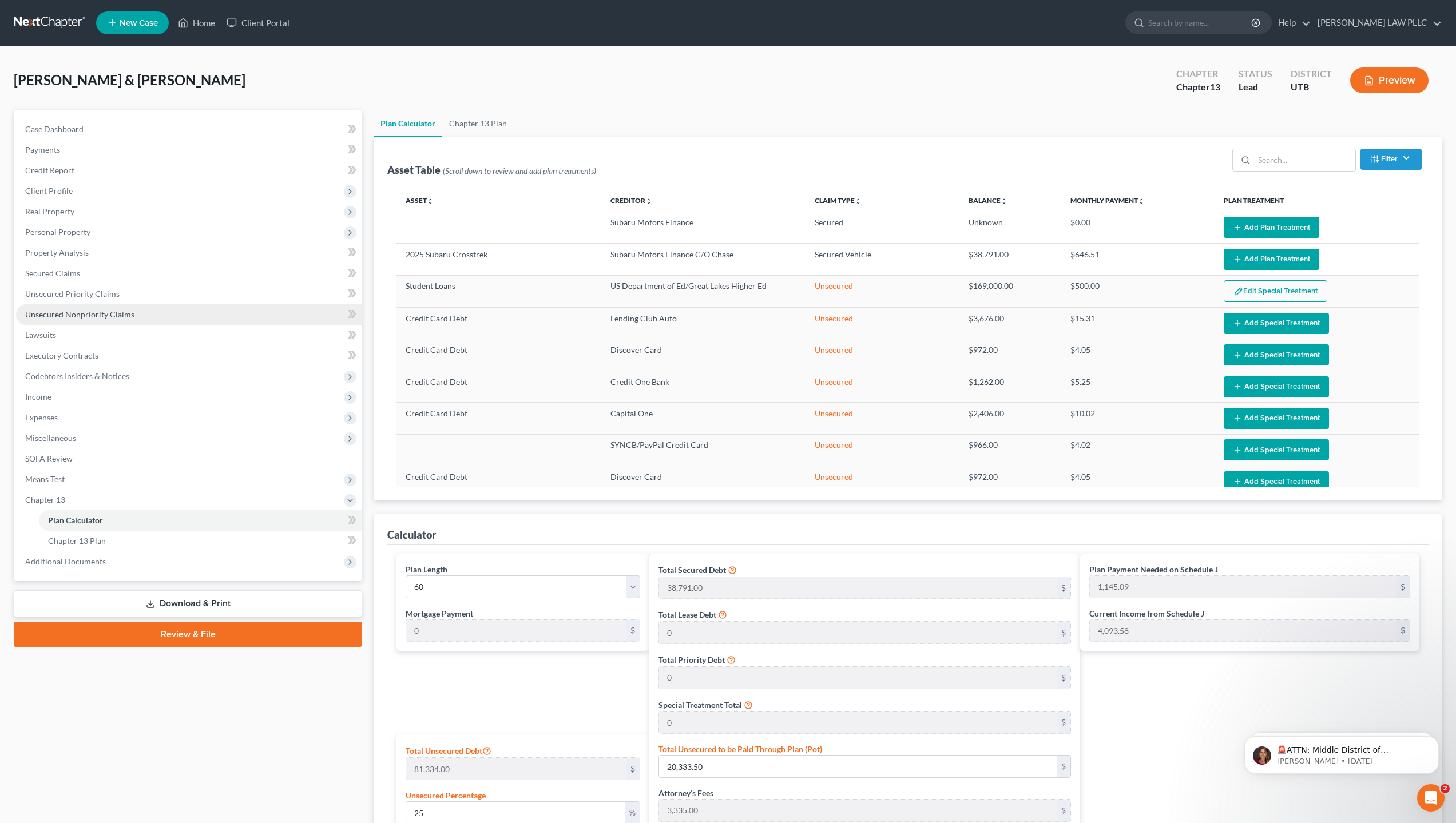
click at [128, 318] on span "Unsecured Nonpriority Claims" at bounding box center [80, 314] width 109 height 10
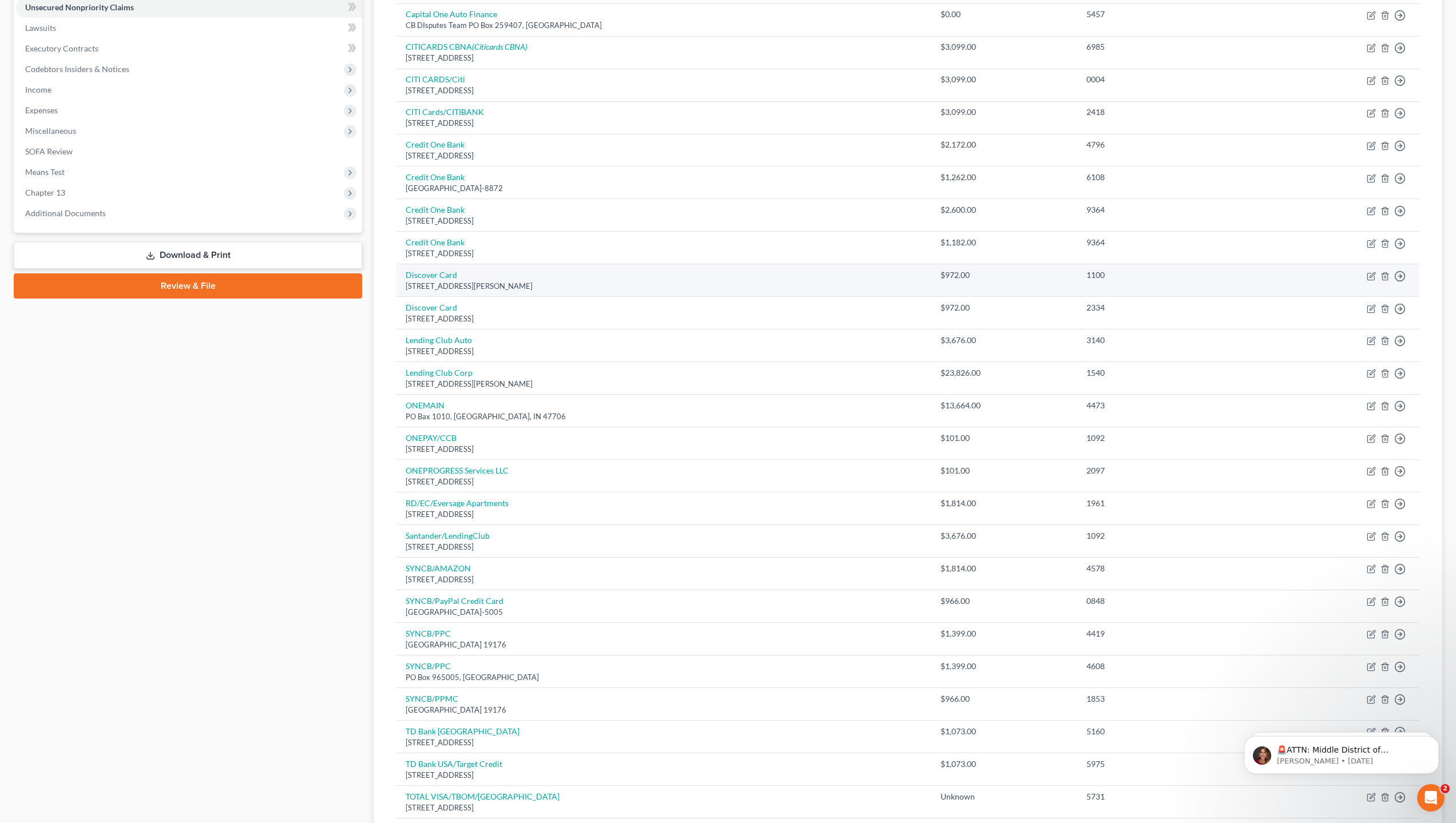
scroll to position [498, 0]
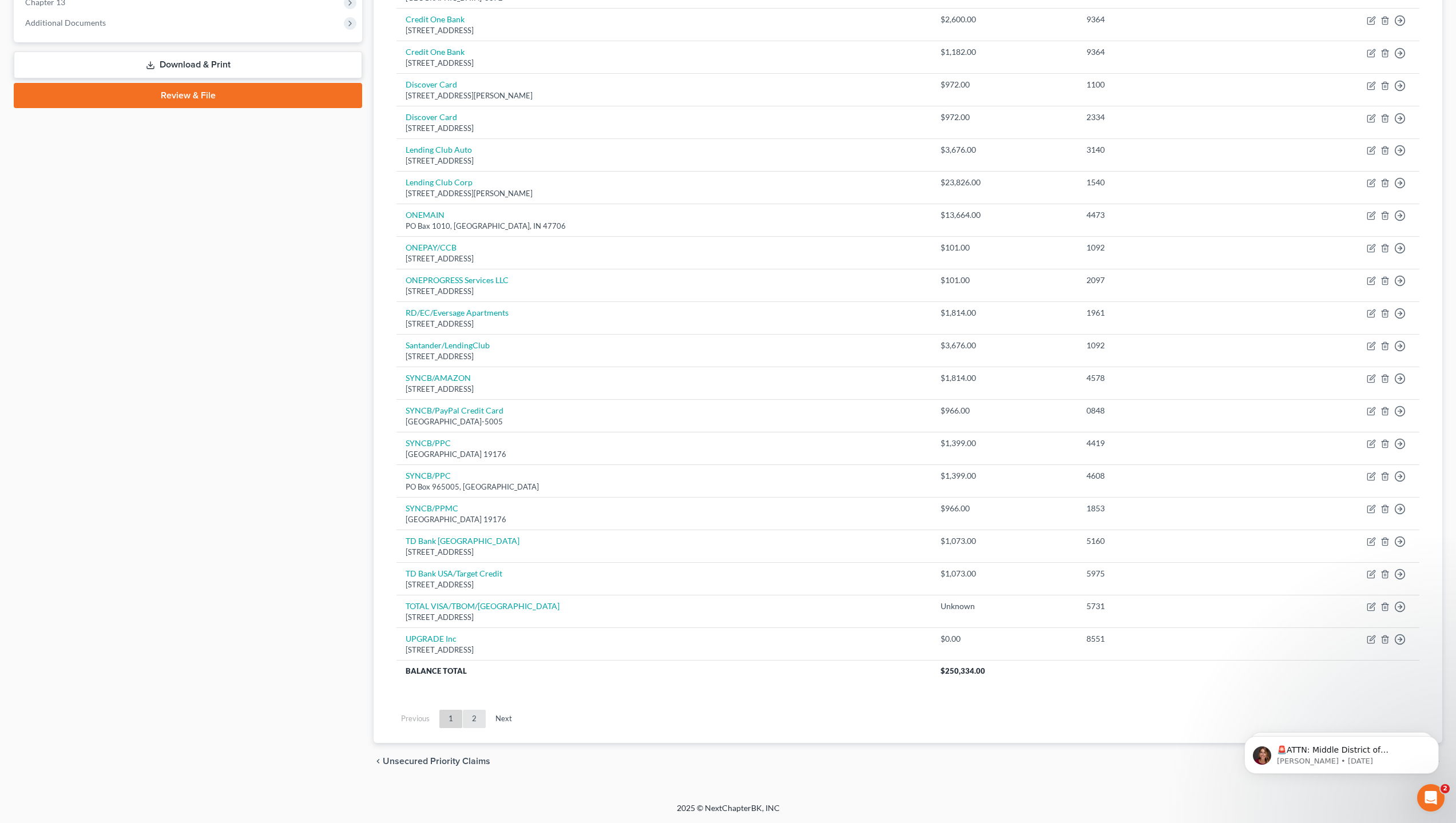
click at [472, 716] on link "2" at bounding box center [474, 718] width 23 height 18
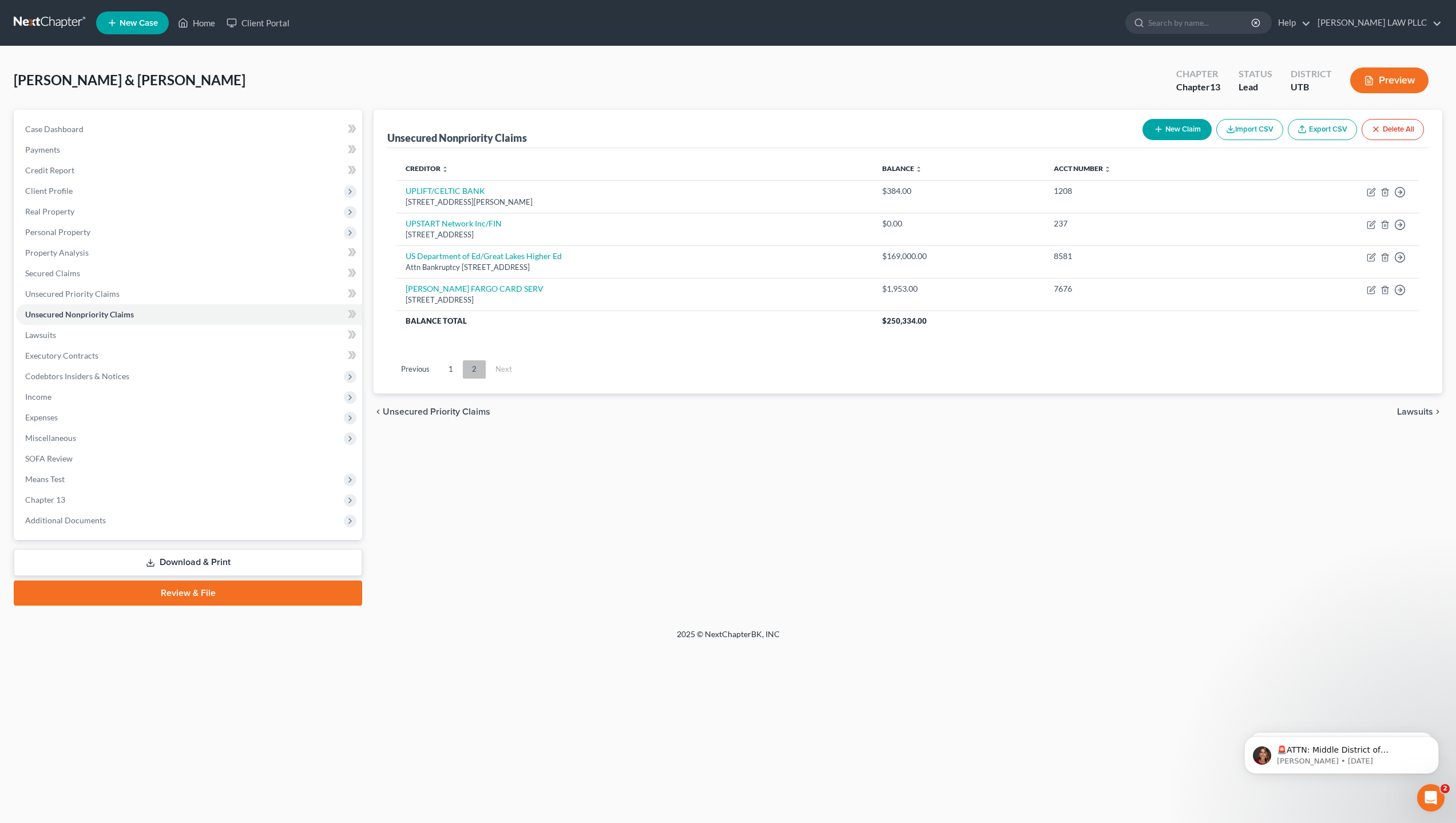
scroll to position [0, 0]
click at [1378, 258] on icon "button" at bounding box center [1381, 258] width 10 height 10
select select "52"
select select "17"
select select "0"
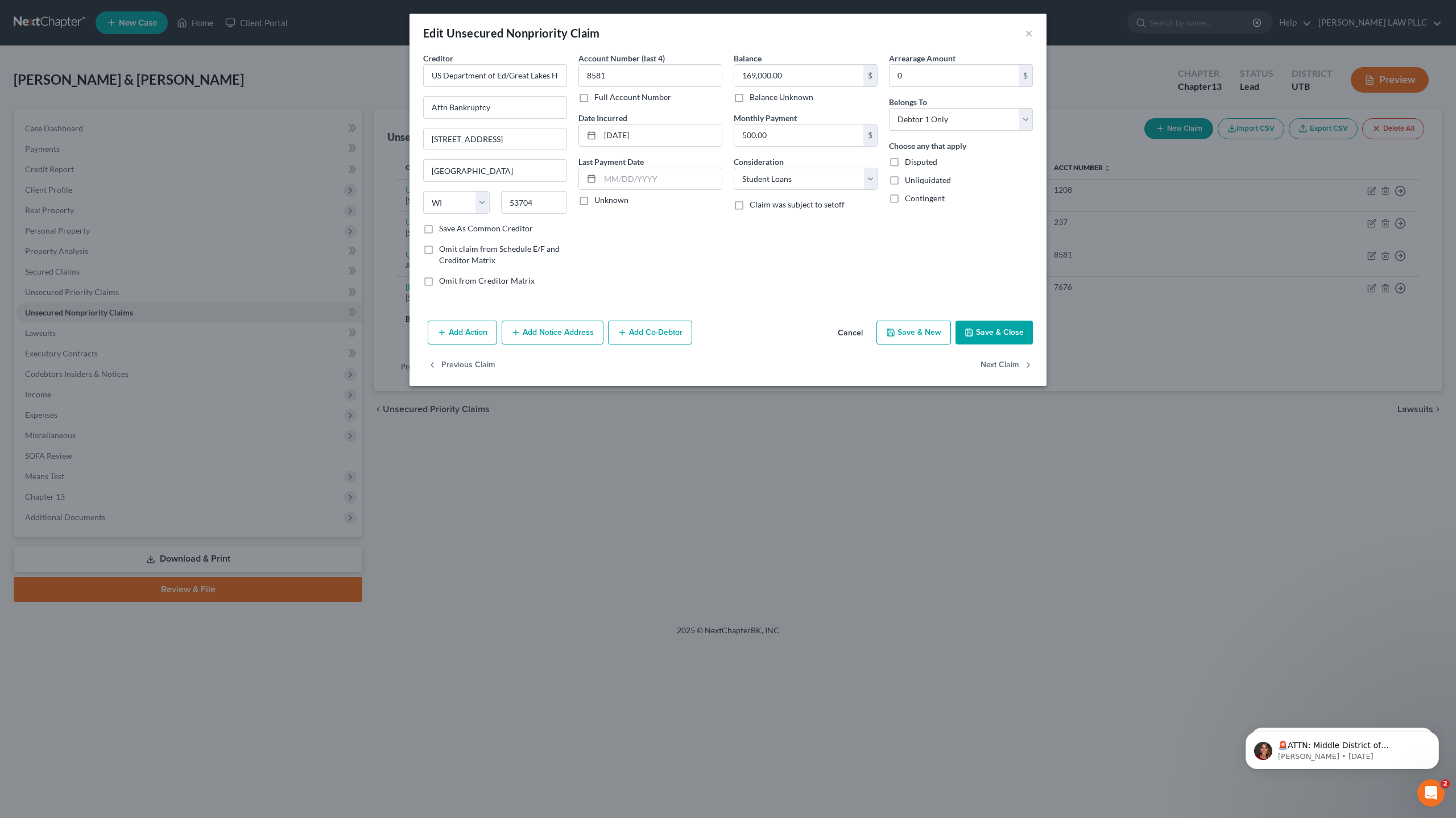
click at [984, 328] on button "Save & Close" at bounding box center [994, 333] width 77 height 24
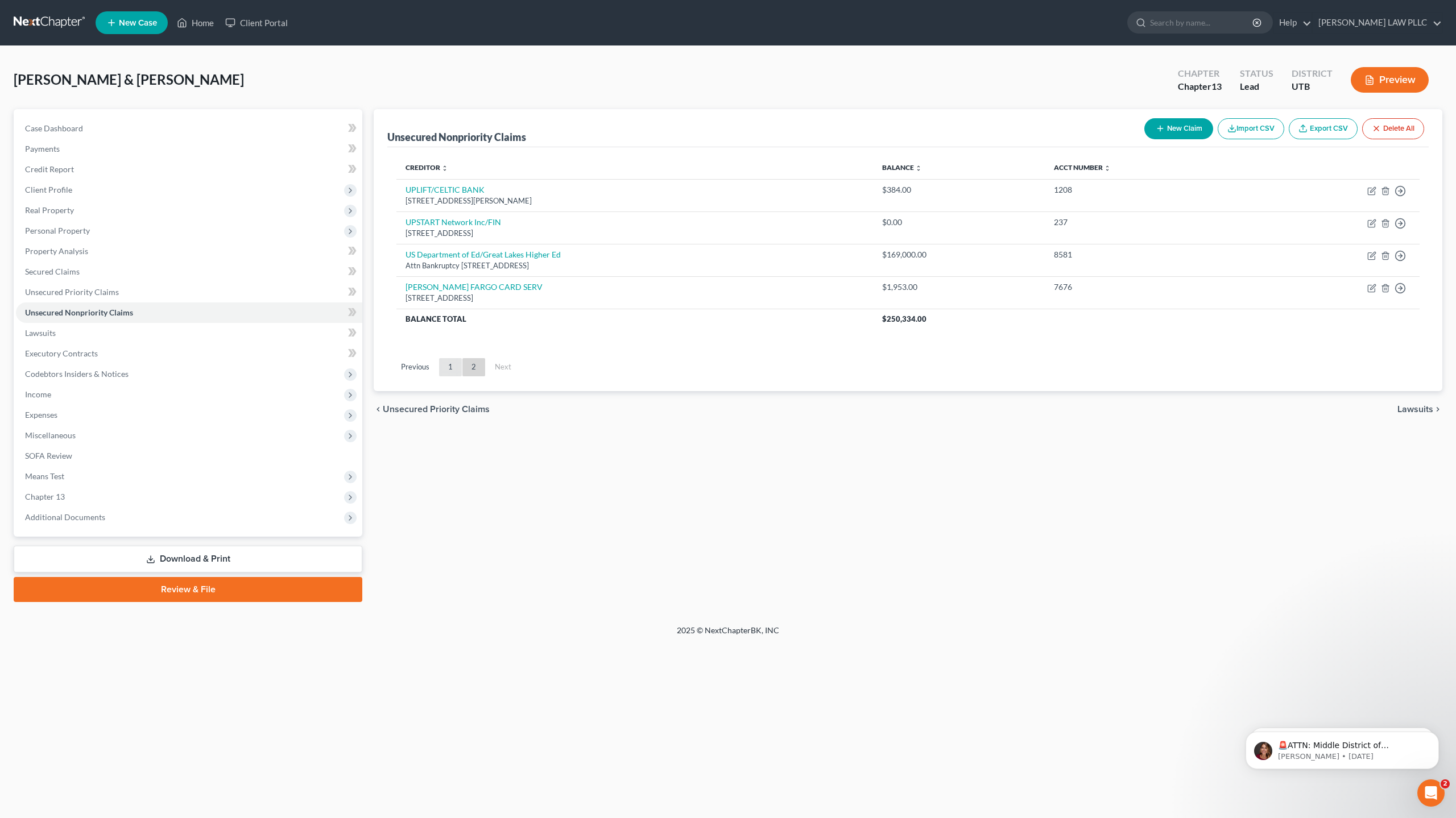
click at [449, 366] on link "1" at bounding box center [450, 367] width 23 height 18
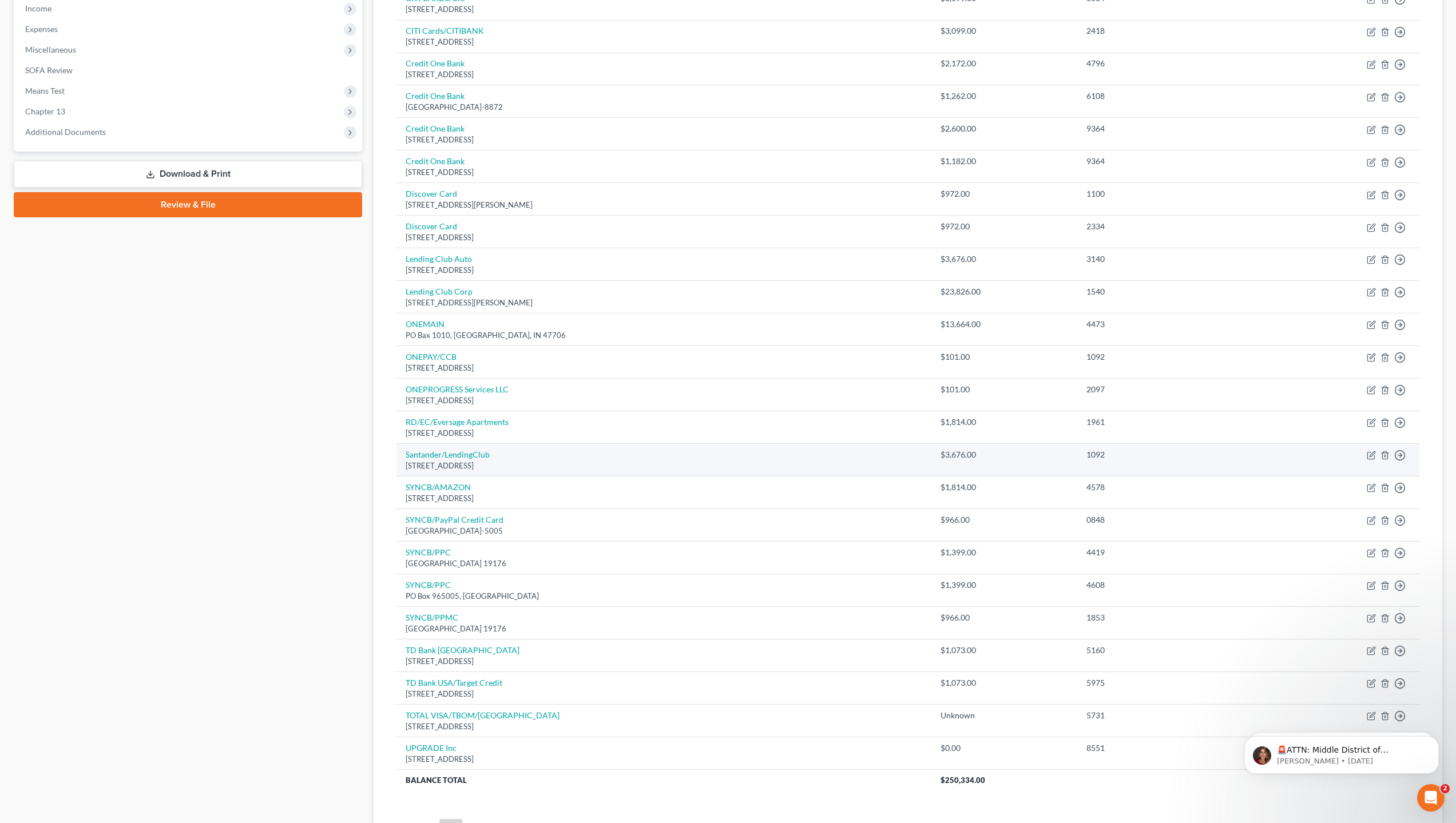
scroll to position [498, 0]
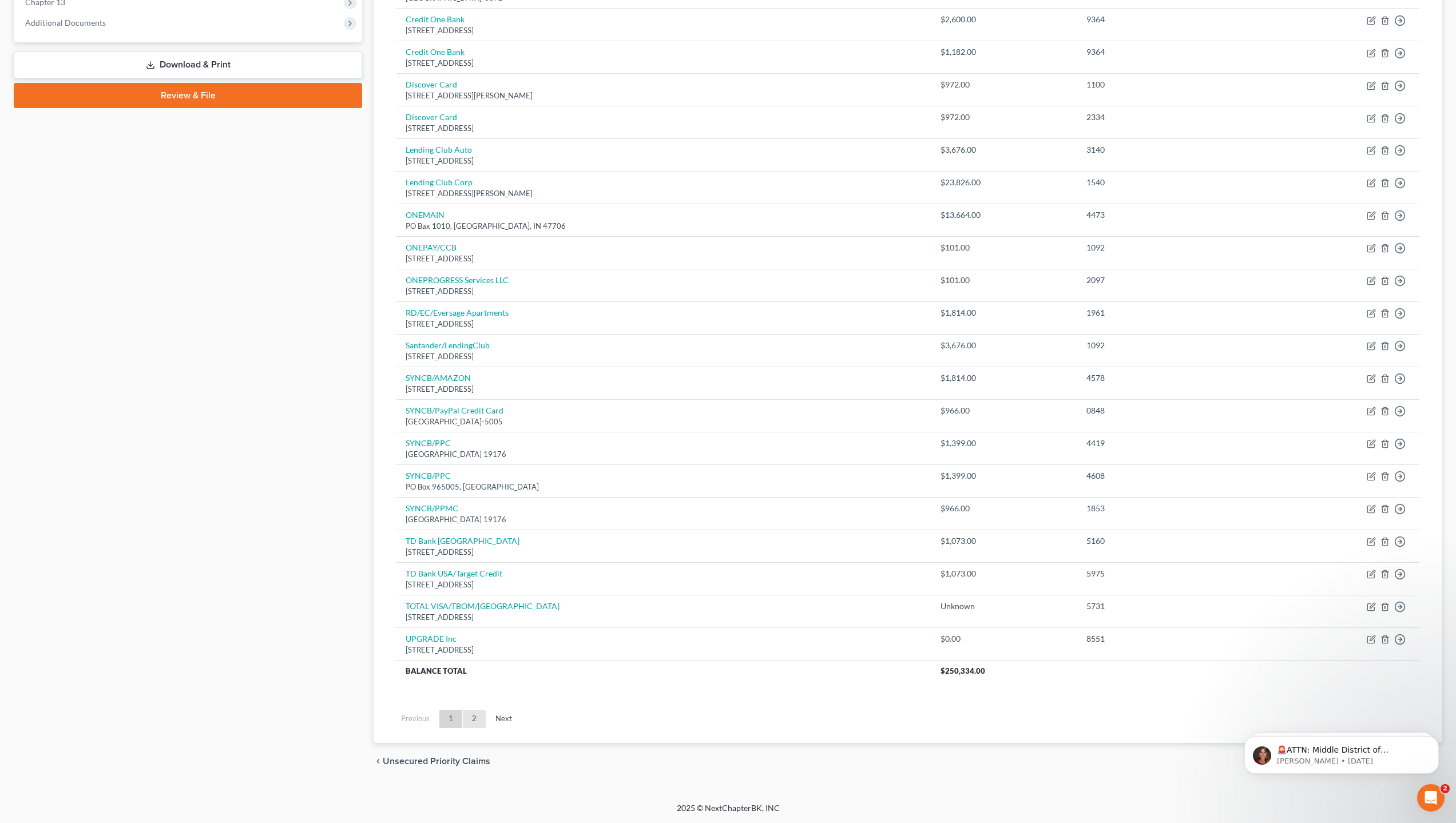
click at [474, 721] on link "2" at bounding box center [474, 718] width 23 height 18
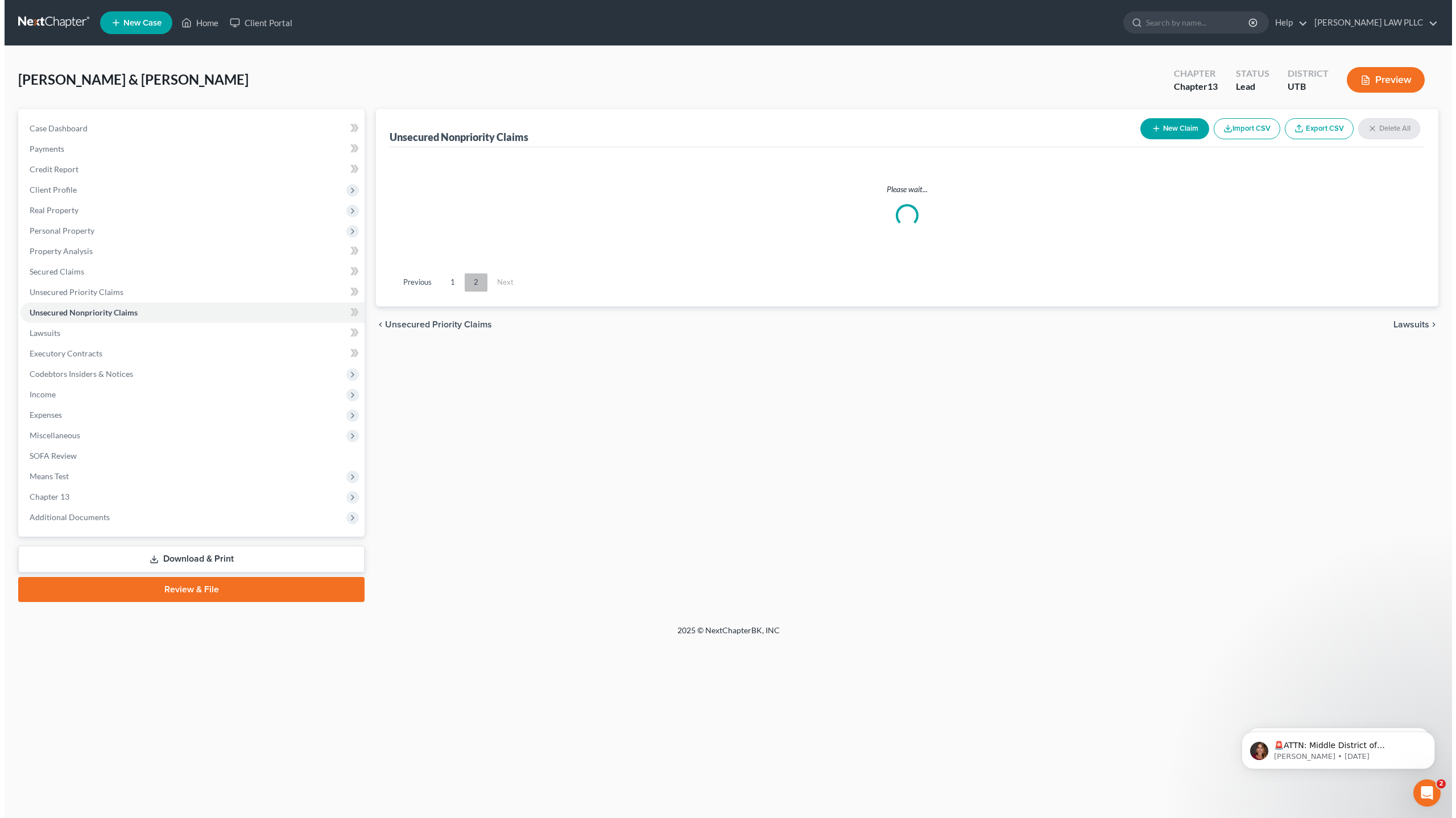
scroll to position [0, 0]
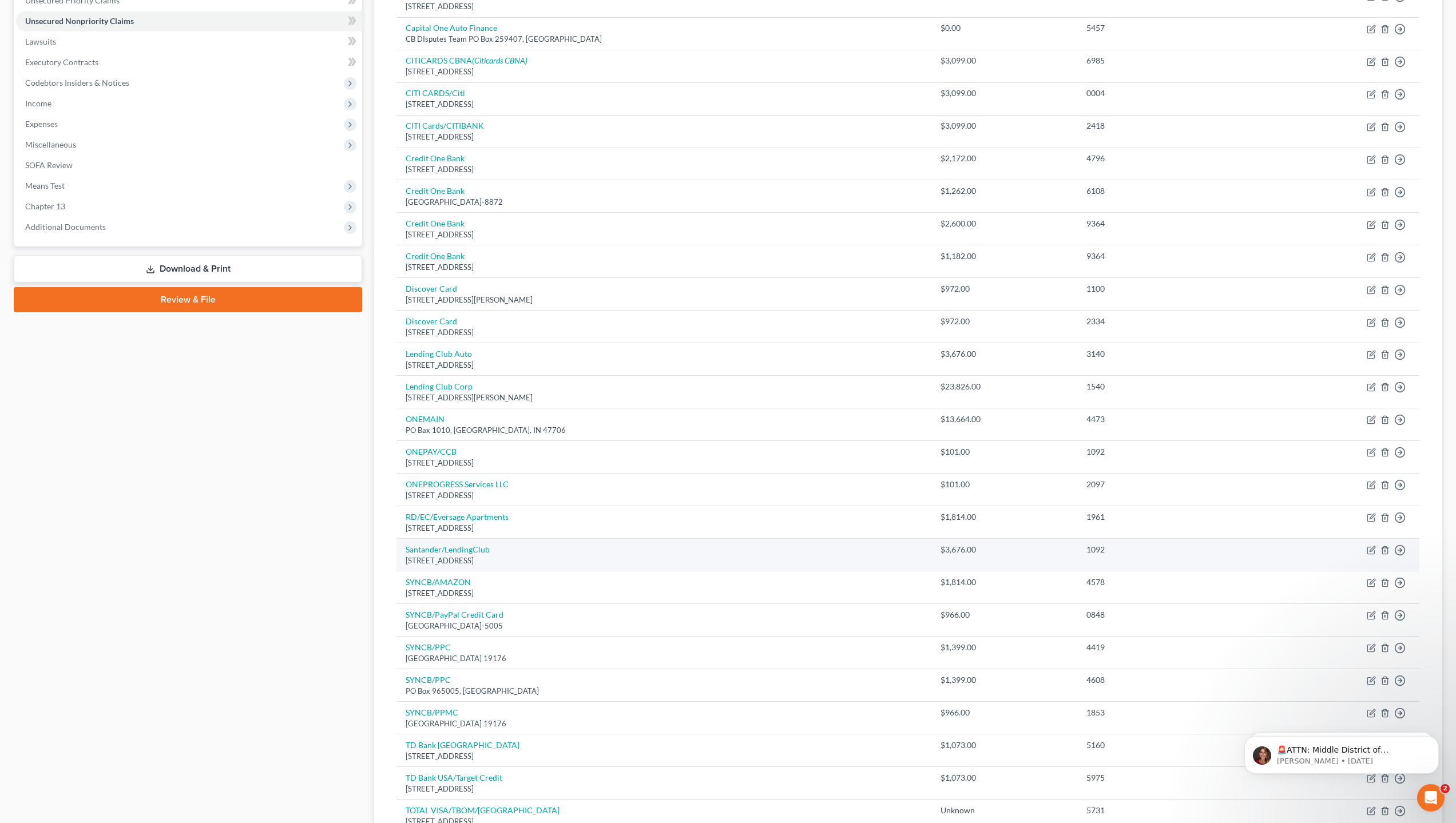
scroll to position [498, 0]
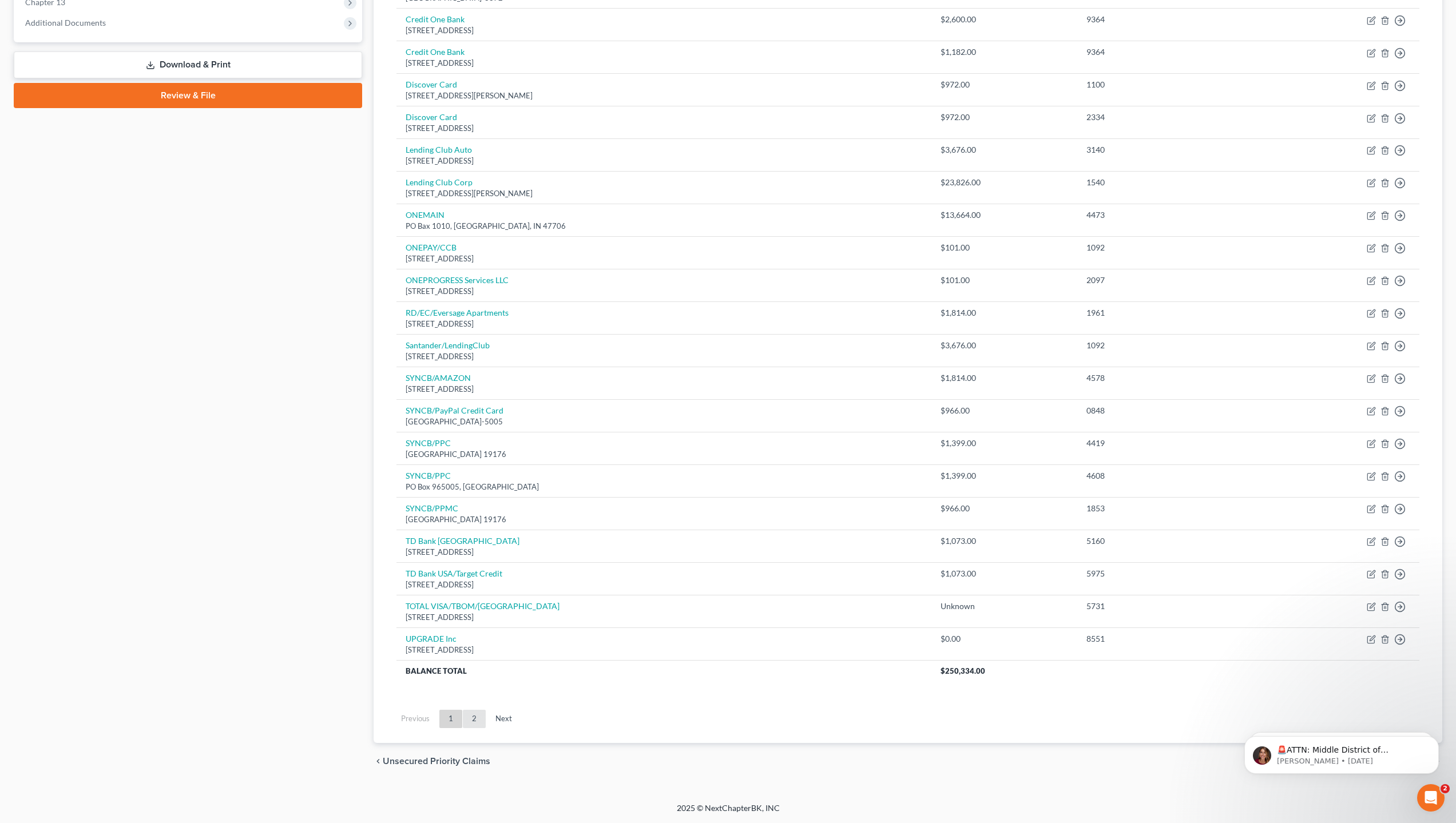
click at [473, 719] on link "2" at bounding box center [474, 718] width 23 height 18
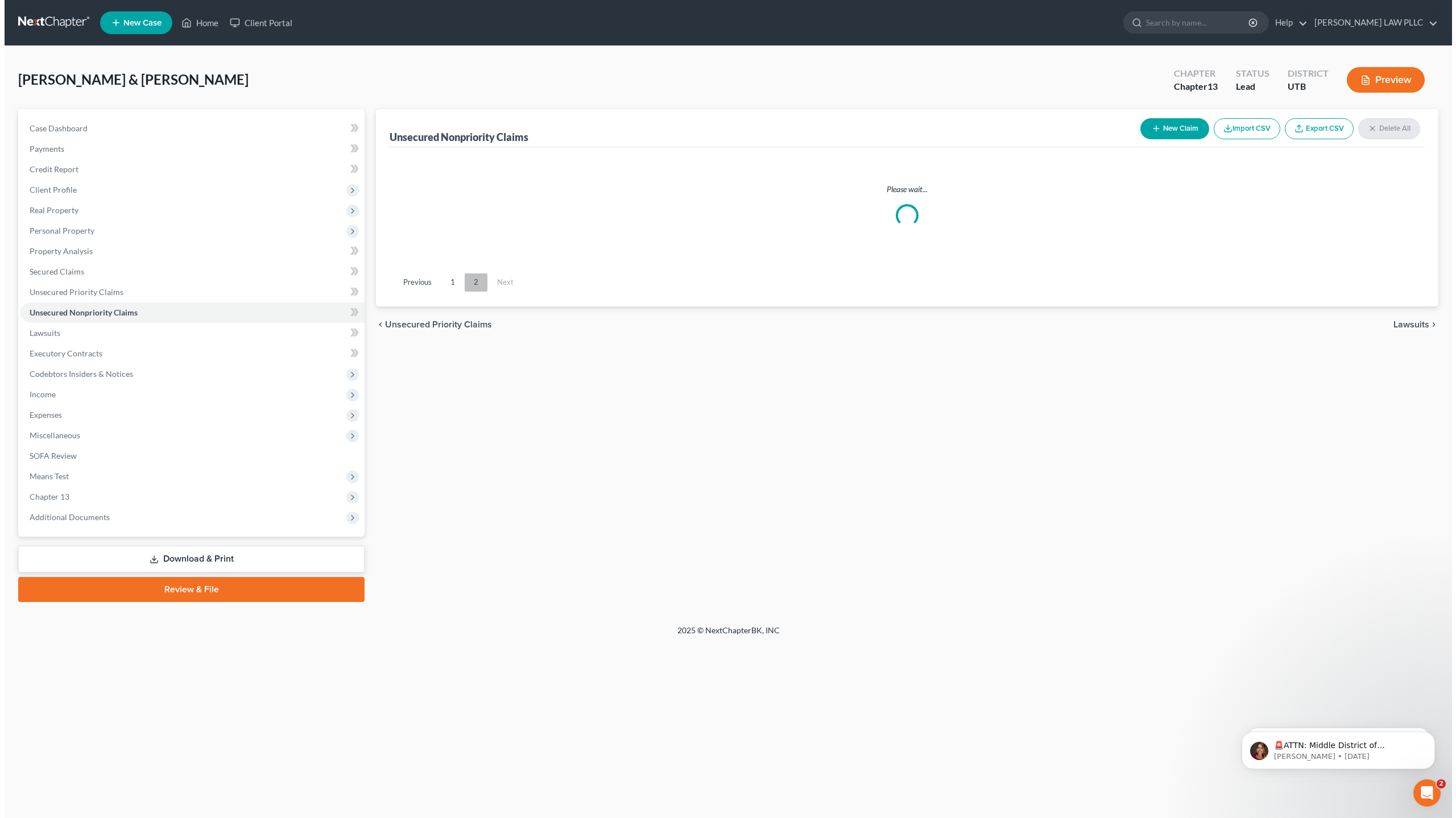
scroll to position [0, 0]
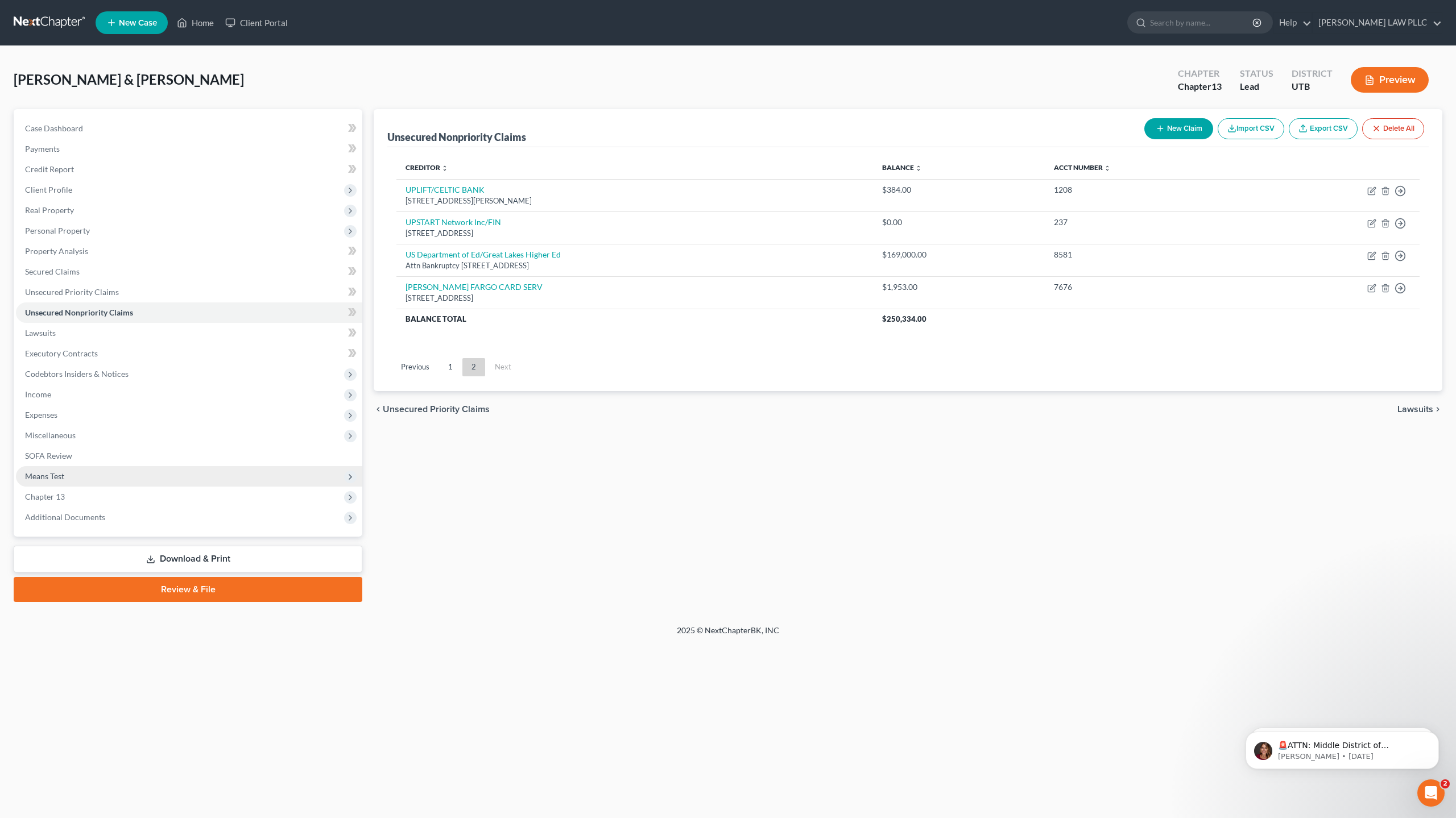
click at [79, 476] on span "Means Test" at bounding box center [188, 477] width 346 height 20
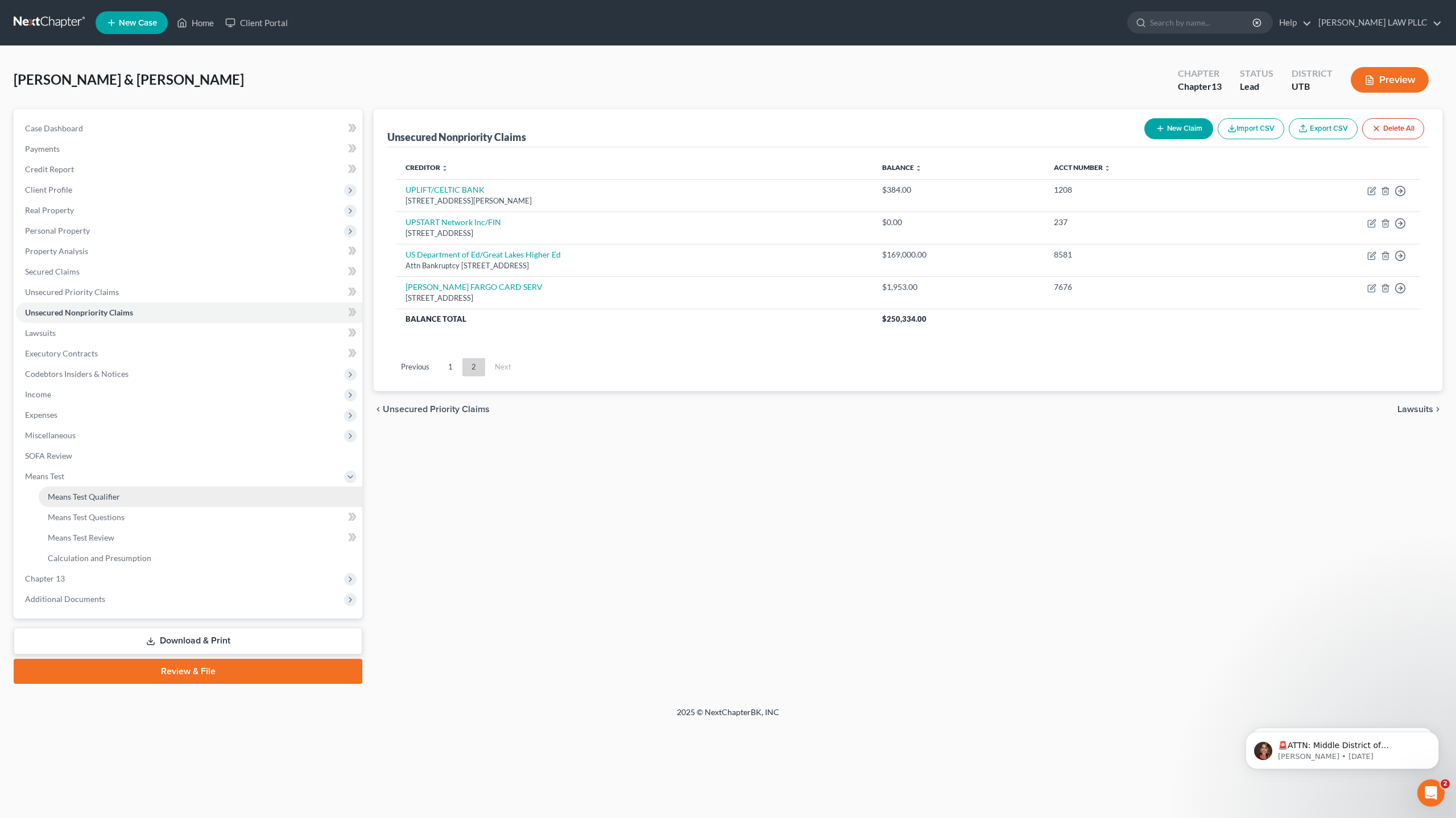
click at [103, 503] on link "Means Test Qualifier" at bounding box center [200, 497] width 324 height 20
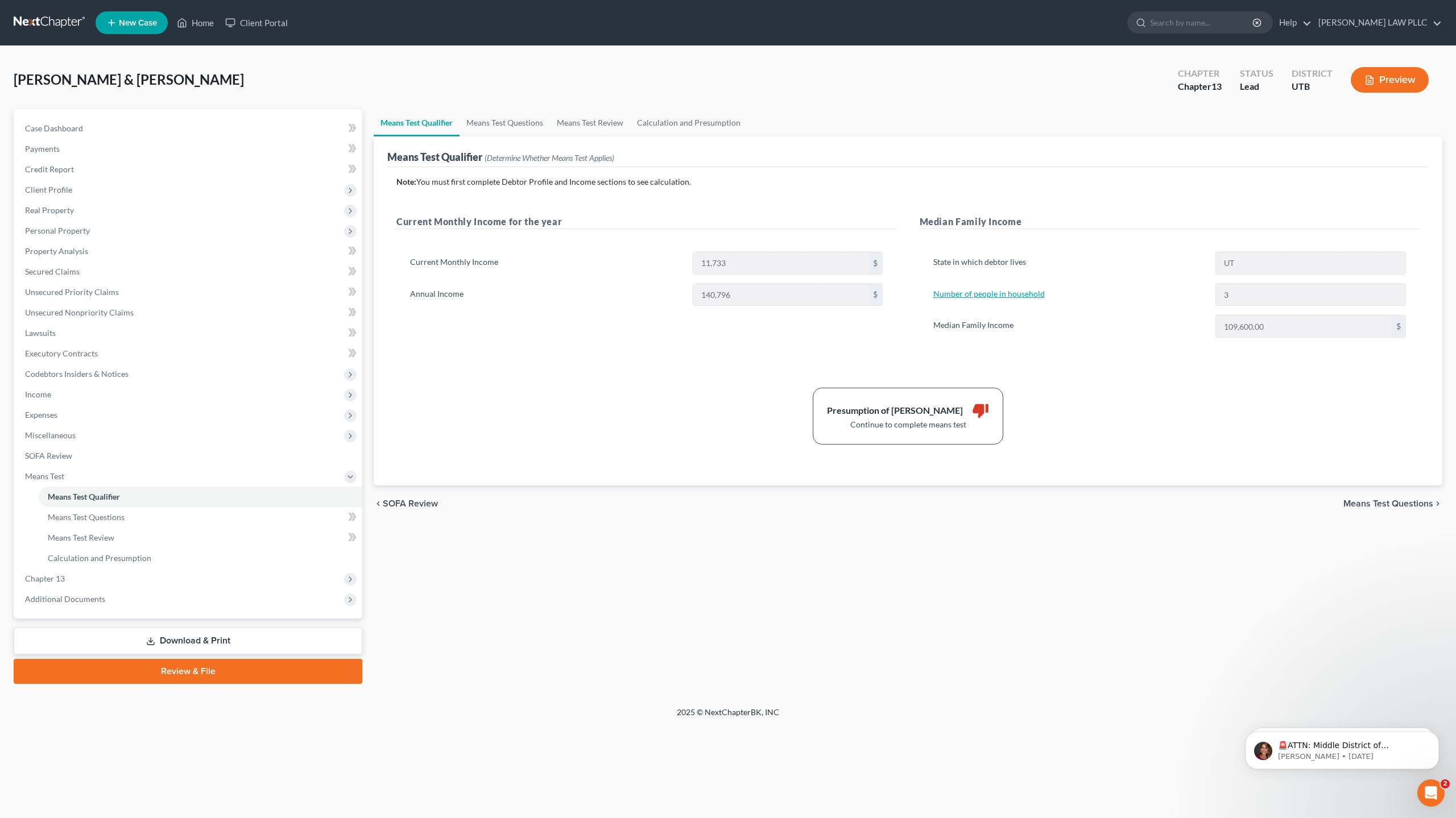
click at [985, 293] on link "Number of people in household" at bounding box center [989, 294] width 111 height 9
select select "1"
select select "2"
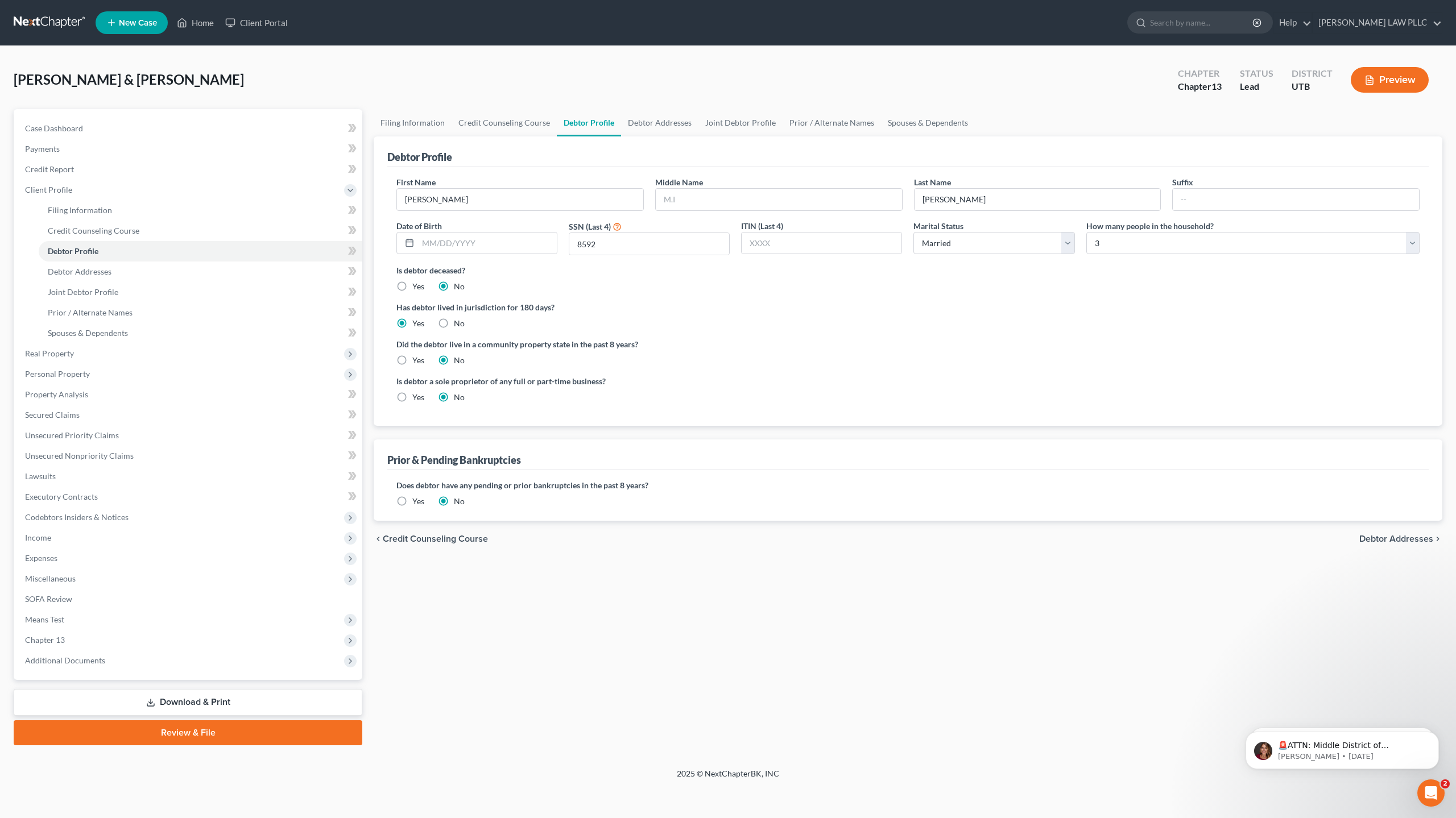
click at [412, 500] on label "Yes" at bounding box center [418, 501] width 12 height 11
click at [417, 500] on input "Yes" at bounding box center [420, 499] width 7 height 7
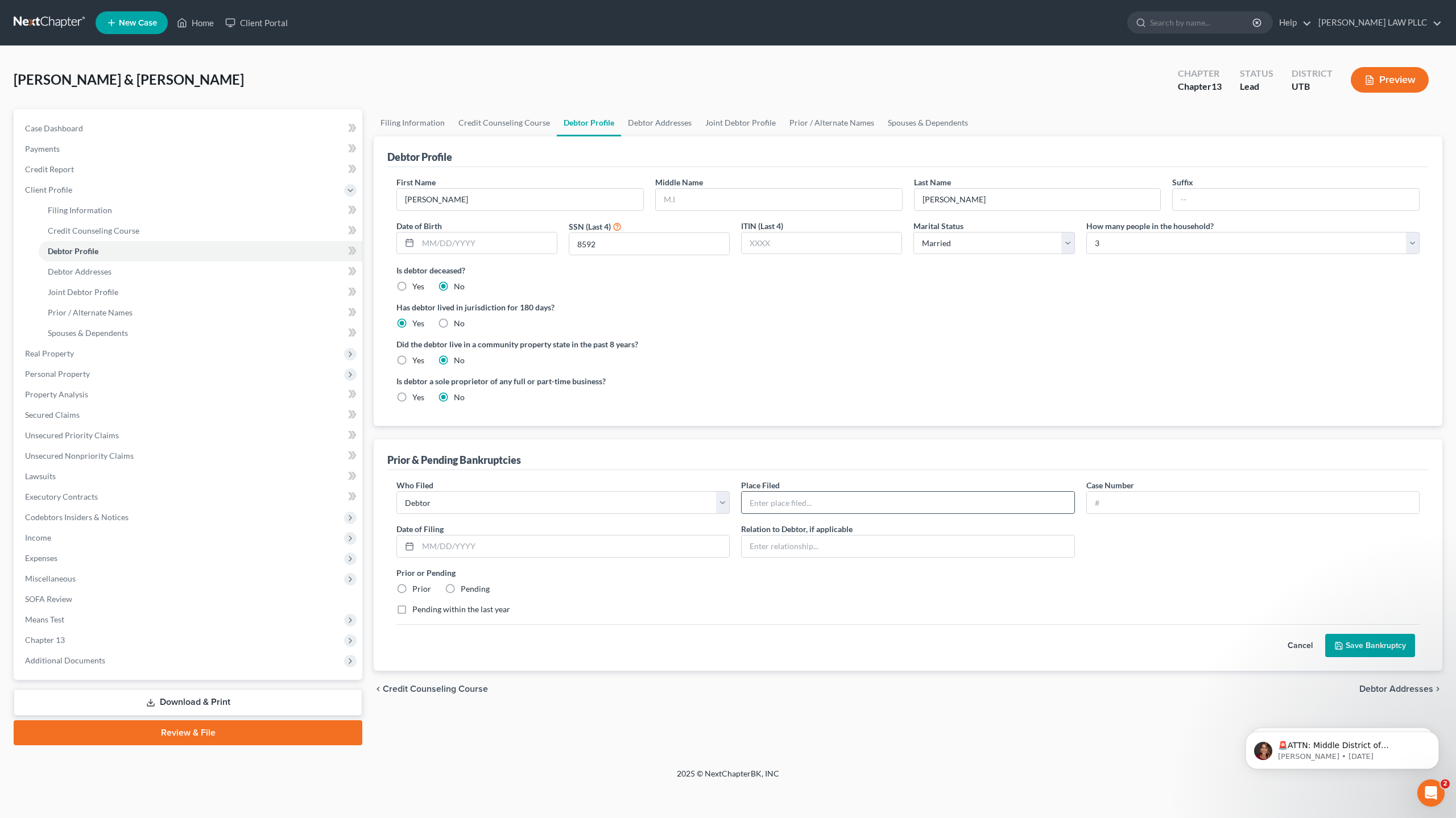
click at [768, 508] on input "text" at bounding box center [907, 502] width 332 height 21
type input "Central Utah"
click at [1126, 503] on input "text" at bounding box center [1253, 502] width 332 height 21
type input "18-21394"
click at [456, 547] on input "text" at bounding box center [573, 546] width 311 height 21
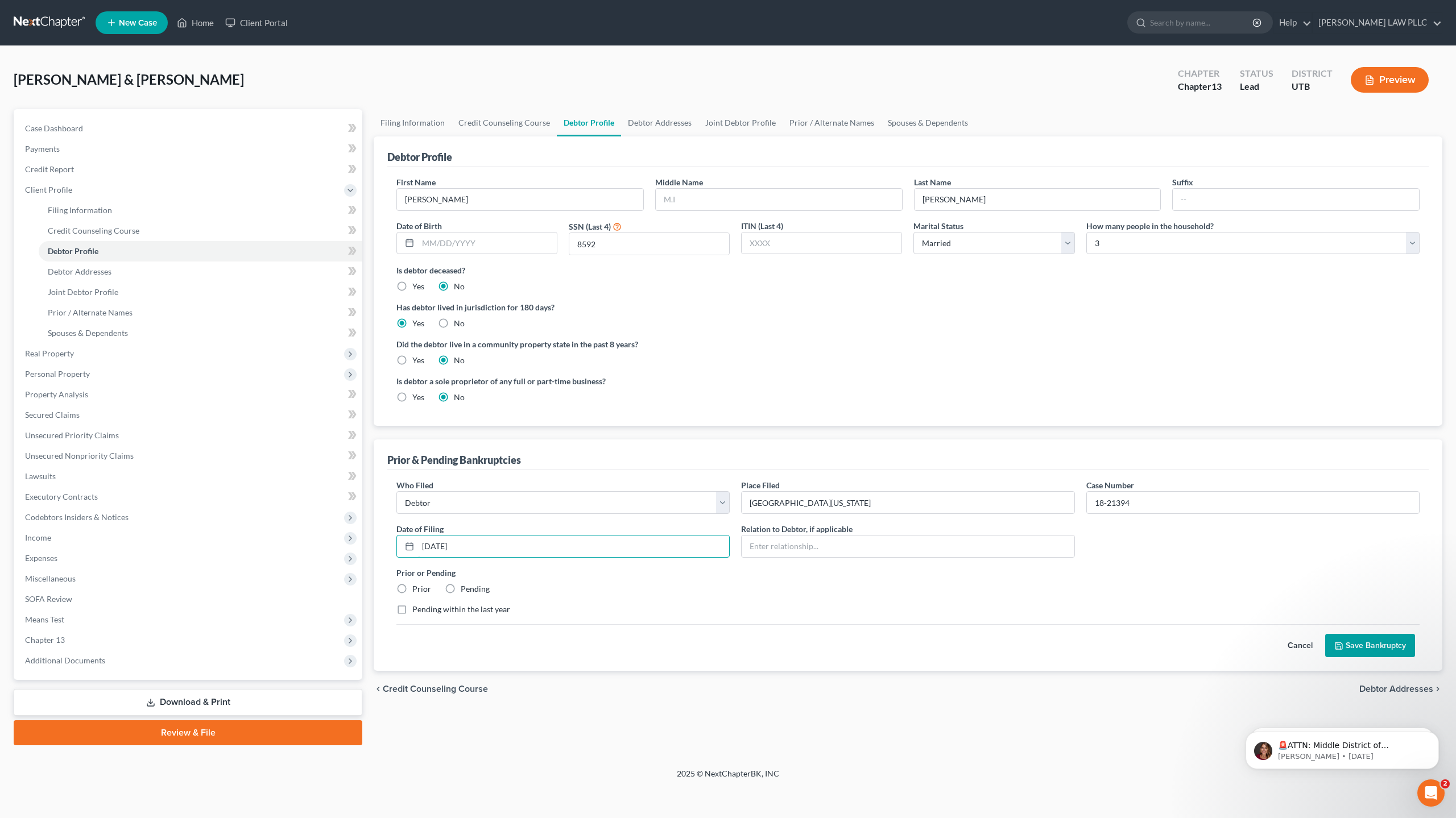
type input "03/06/2018"
click at [412, 589] on label "Prior" at bounding box center [422, 589] width 19 height 11
click at [417, 589] on input "Prior" at bounding box center [420, 586] width 7 height 7
radio input "true"
click at [1364, 645] on div "🚨ATTN: Middle District of Florida The court has added a new Credit Counseling F…" at bounding box center [1342, 698] width 210 height 142
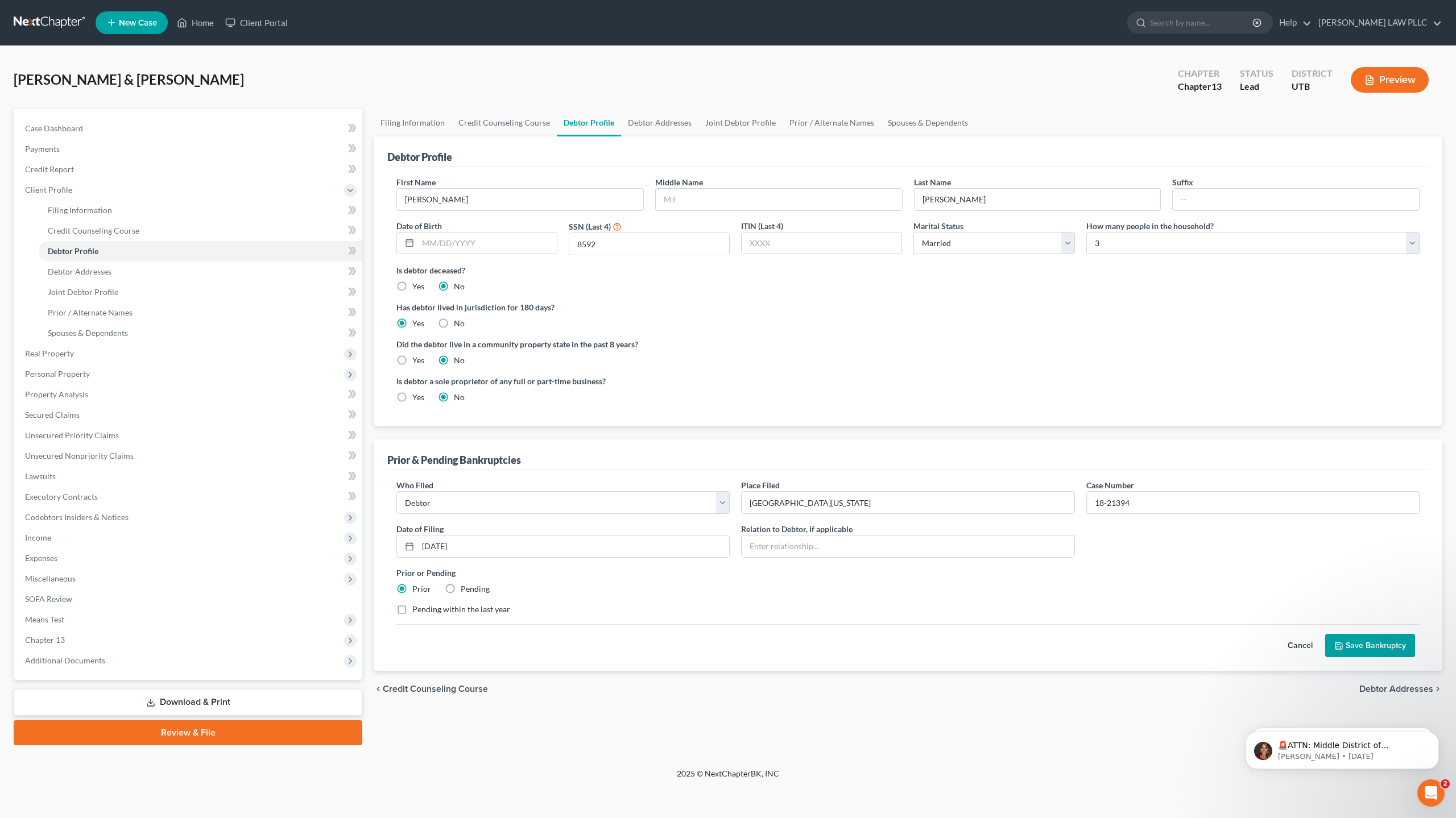
click at [1370, 648] on button "Save Bankruptcy" at bounding box center [1370, 646] width 90 height 24
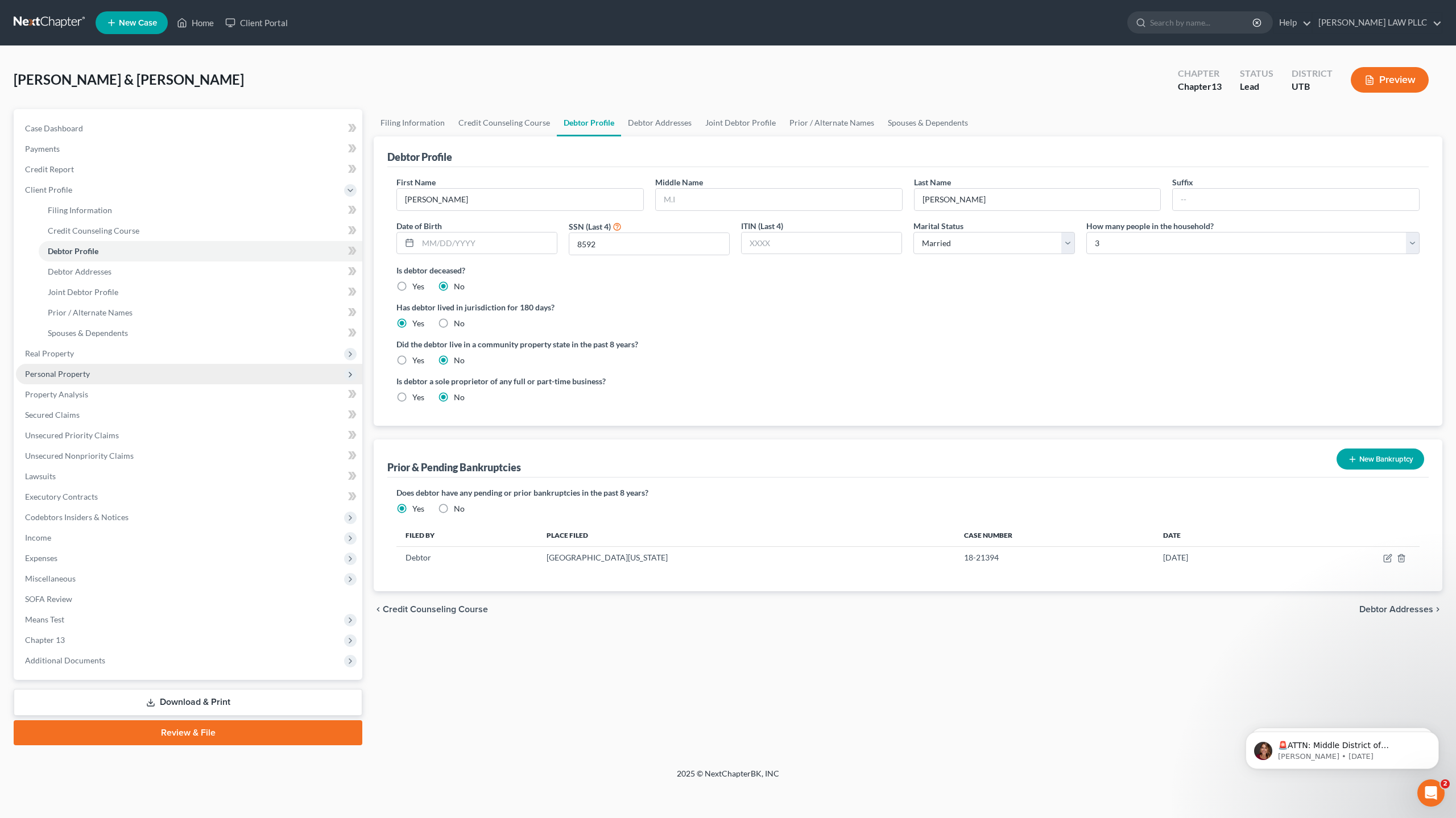
click at [83, 370] on span "Personal Property" at bounding box center [58, 374] width 65 height 9
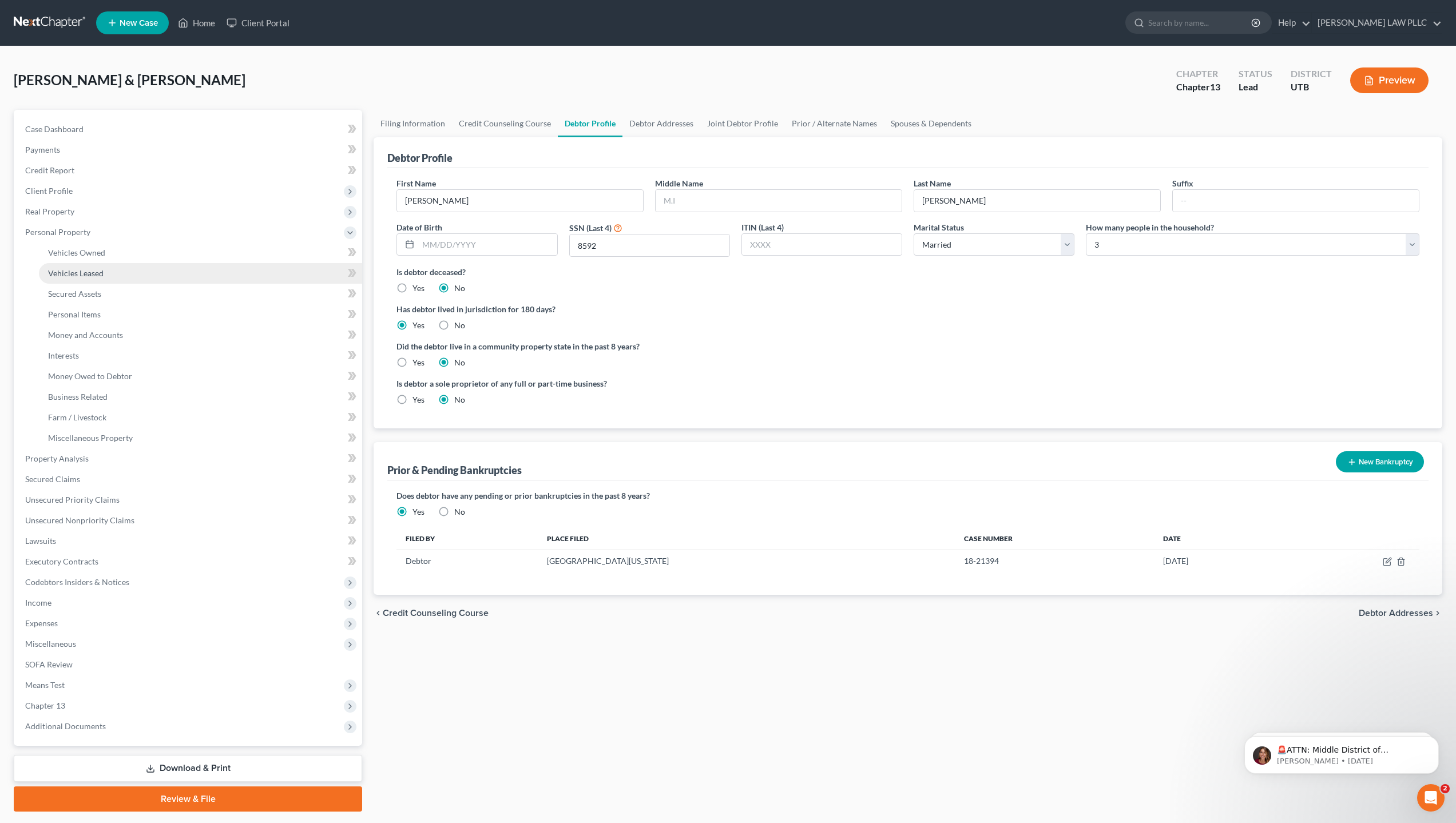
click at [95, 270] on span "Vehicles Leased" at bounding box center [76, 273] width 56 height 10
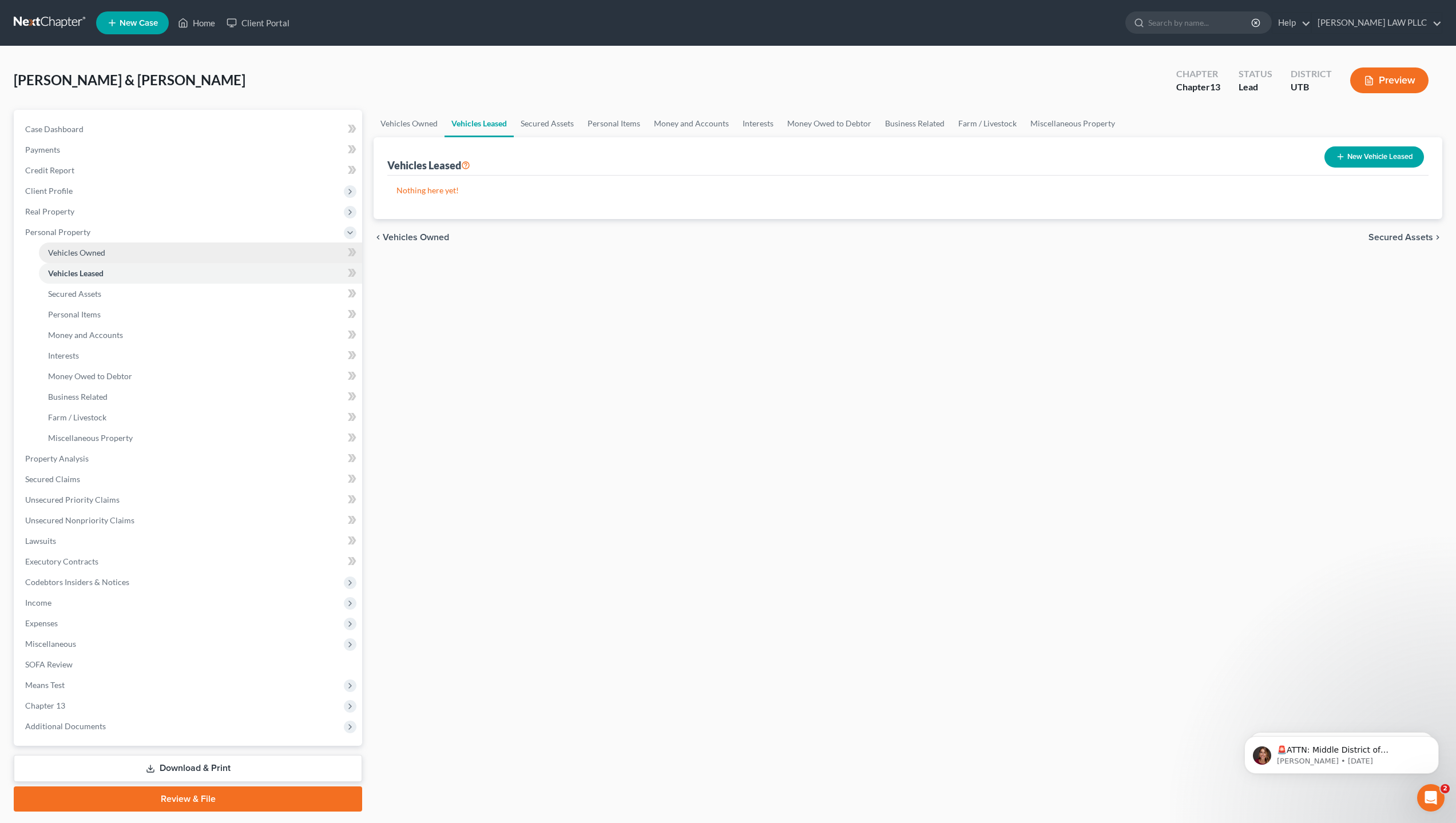
click at [98, 256] on span "Vehicles Owned" at bounding box center [77, 252] width 57 height 10
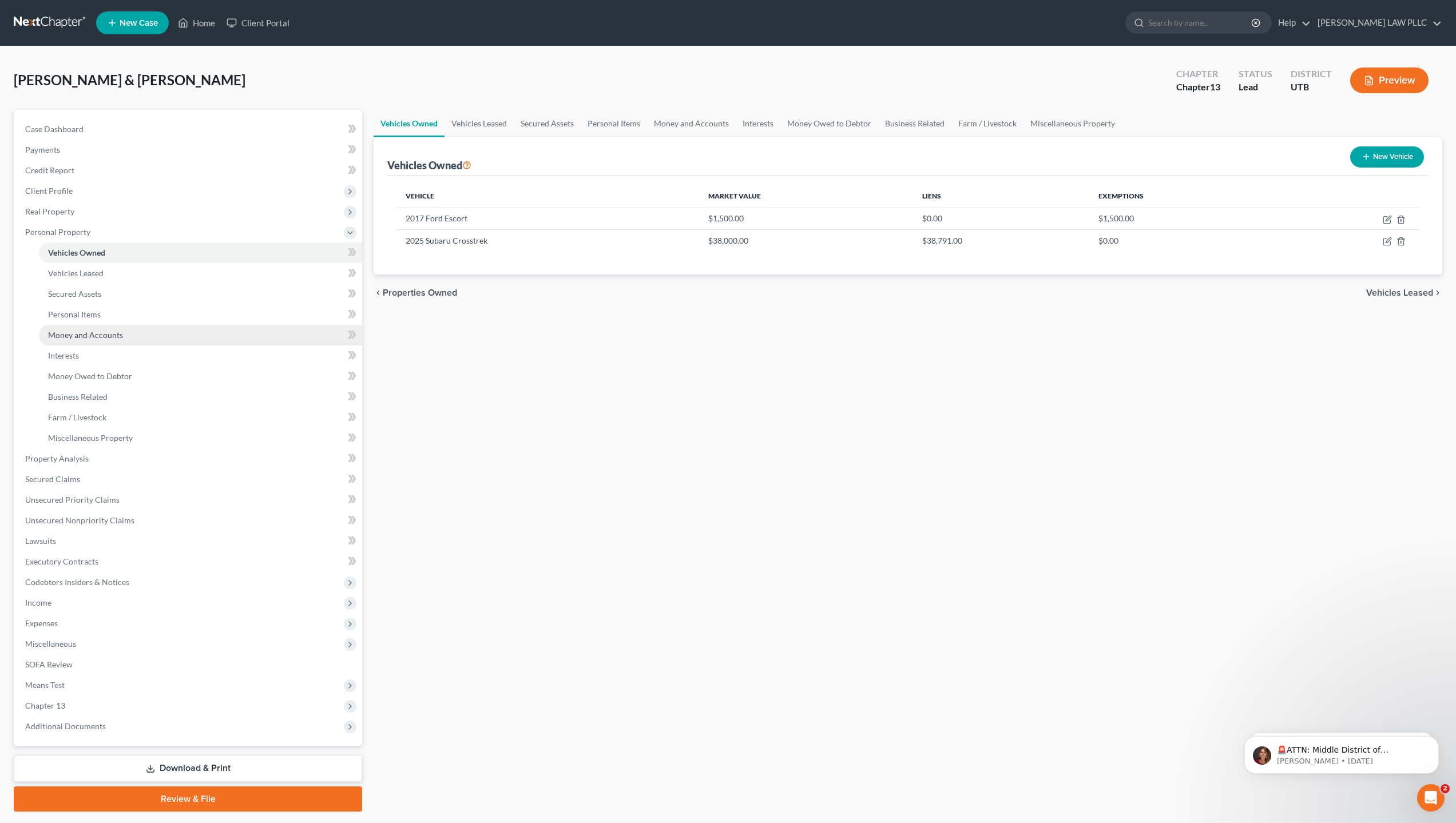
click at [111, 332] on span "Money and Accounts" at bounding box center [86, 335] width 75 height 10
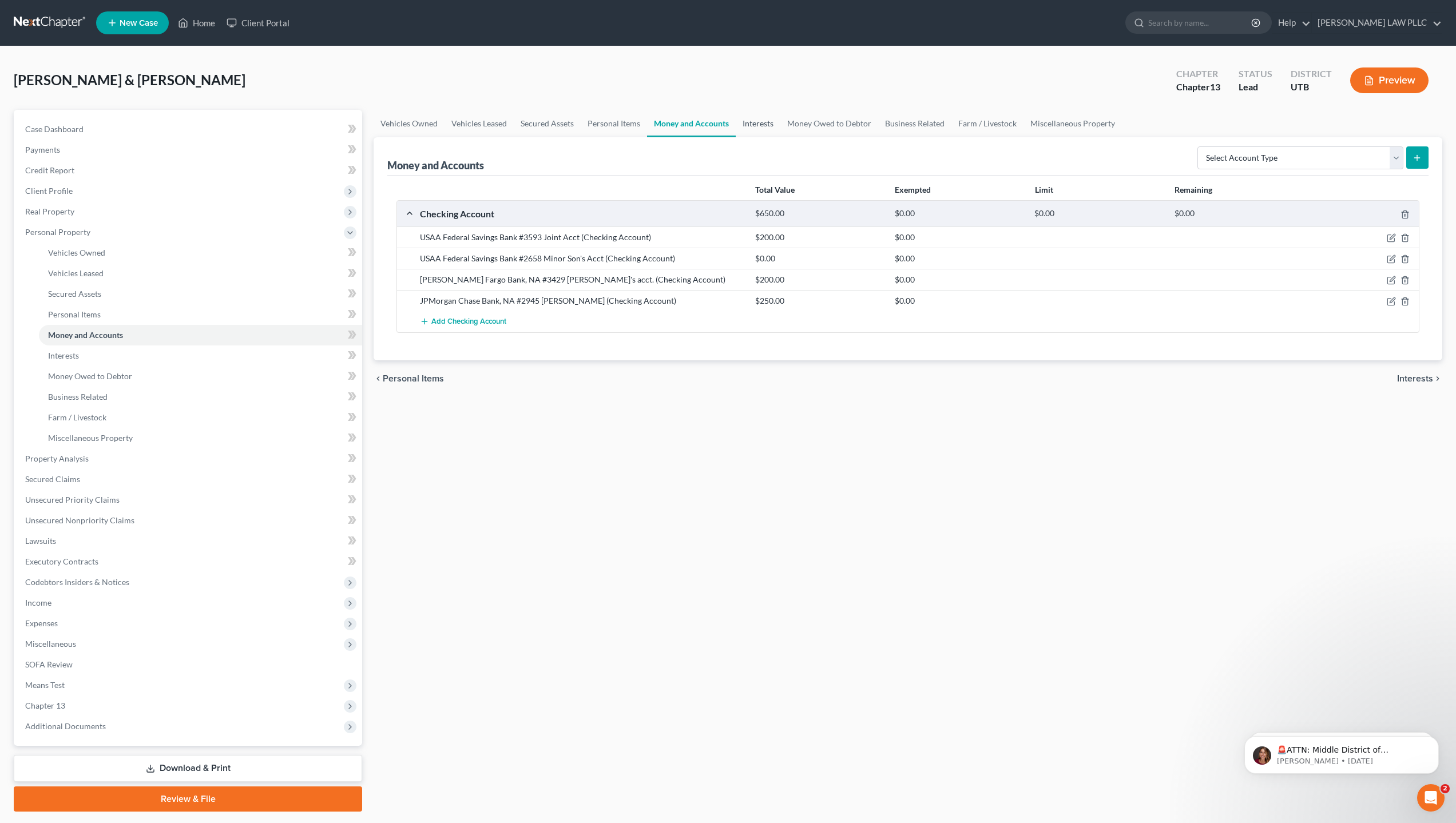
click at [761, 124] on link "Interests" at bounding box center [758, 124] width 44 height 28
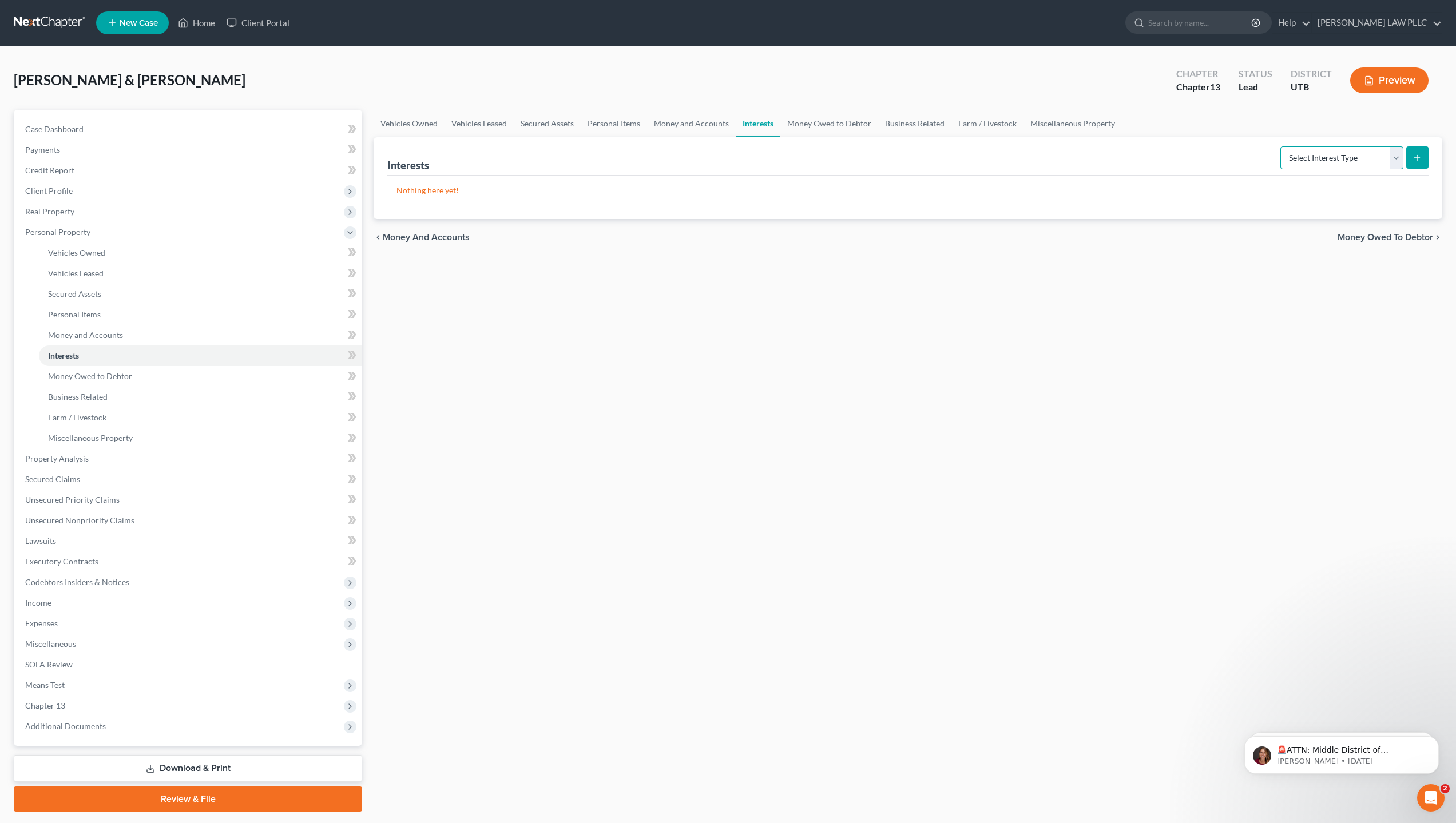
click at [1354, 153] on select "Select Interest Type 401K Annuity Bond Education IRA Government Bond Government…" at bounding box center [1342, 158] width 123 height 23
select select "401k"
click at [1282, 147] on select "Select Interest Type 401K Annuity Bond Education IRA Government Bond Government…" at bounding box center [1342, 158] width 123 height 23
click at [1427, 159] on button "submit" at bounding box center [1418, 158] width 22 height 22
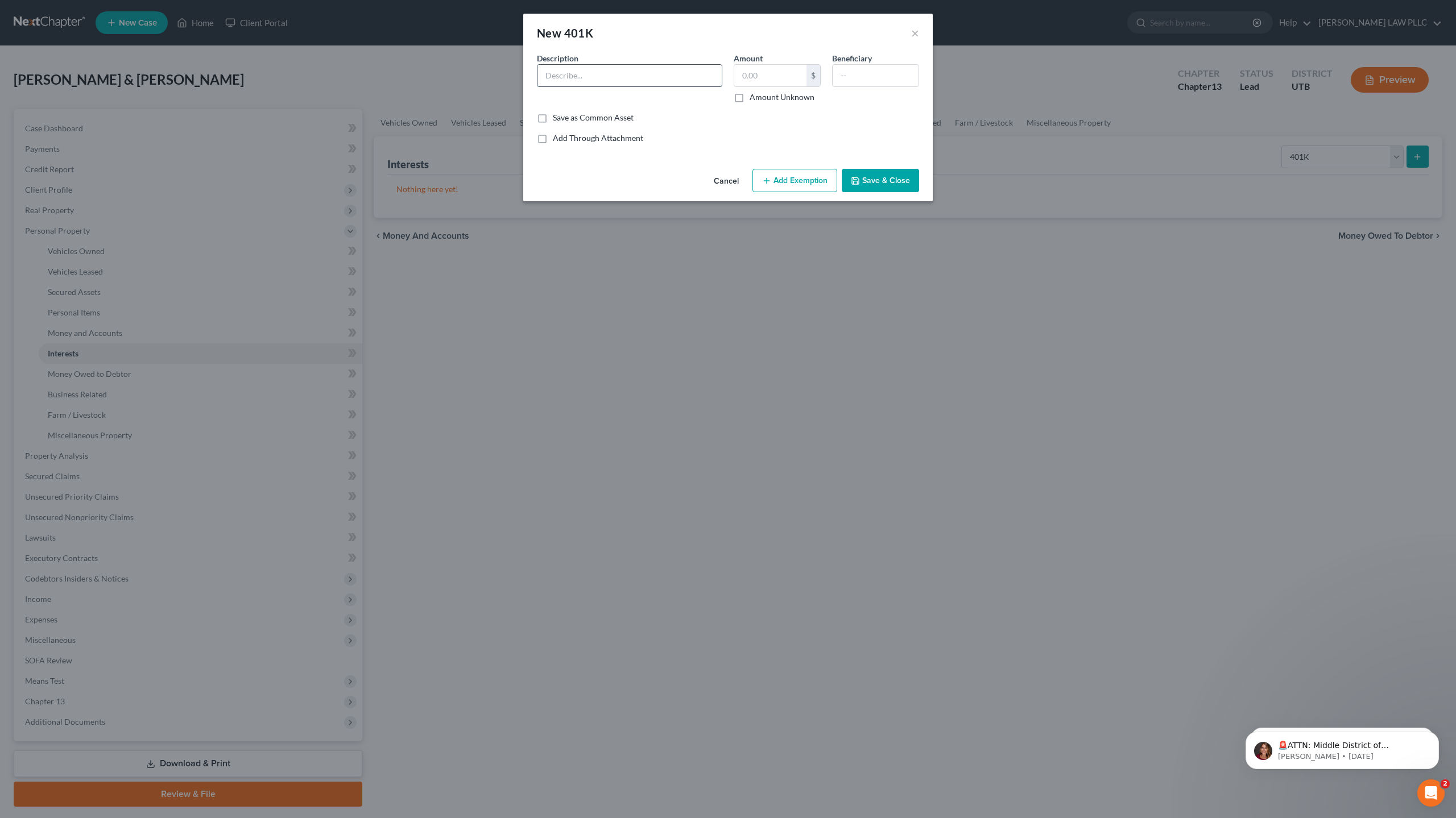
click at [590, 73] on input "text" at bounding box center [630, 75] width 184 height 21
type input "V"
type input "Cox/Enterprises - Vanguard"
click at [765, 81] on input "text" at bounding box center [771, 75] width 73 height 21
type input "14,720"
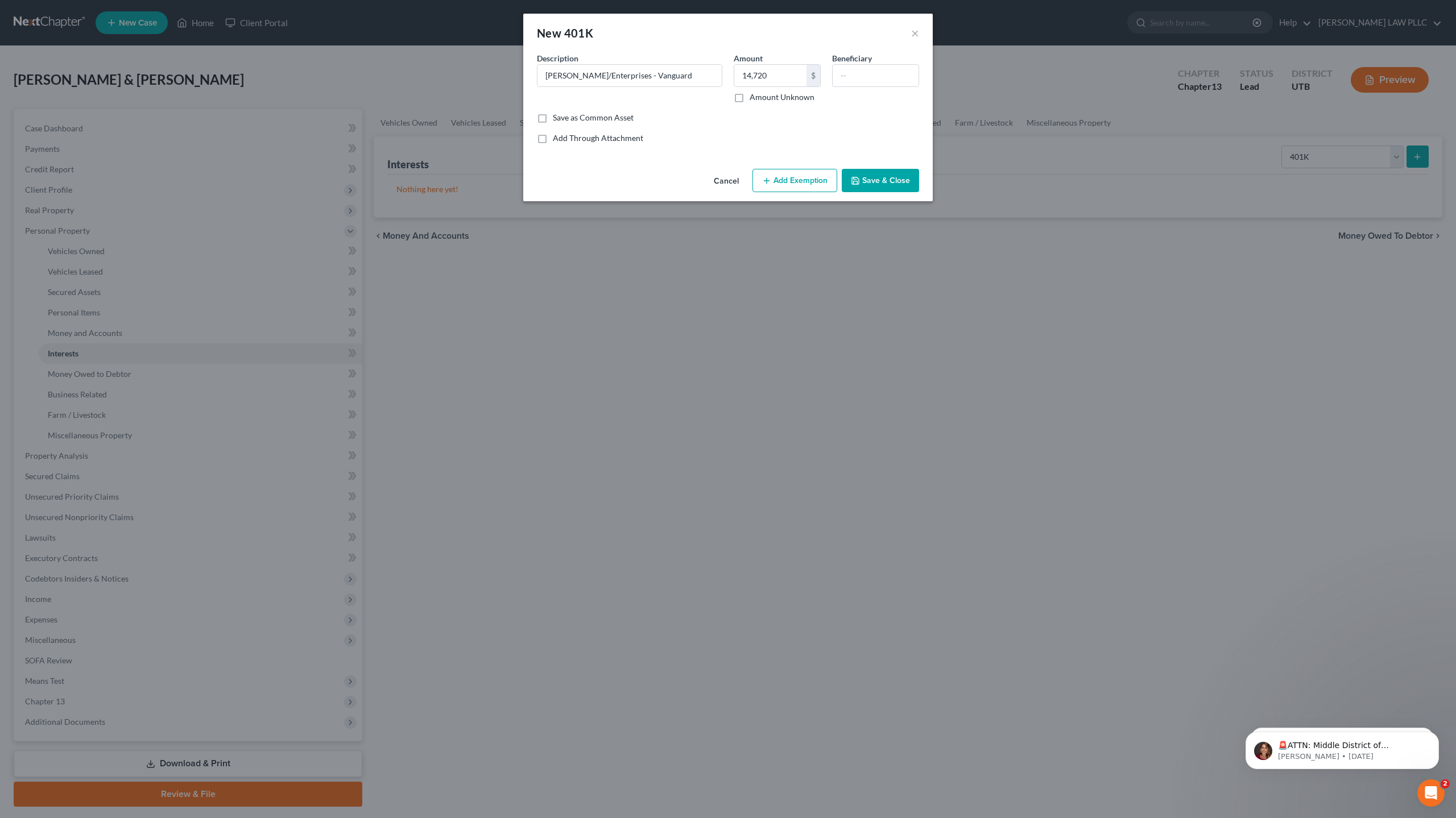
click at [553, 116] on label "Save as Common Asset" at bounding box center [593, 117] width 80 height 11
click at [557, 116] on input "Save as Common Asset" at bounding box center [560, 115] width 7 height 7
checkbox input "true"
click at [802, 178] on button "Add Exemption" at bounding box center [795, 180] width 85 height 24
select select "2"
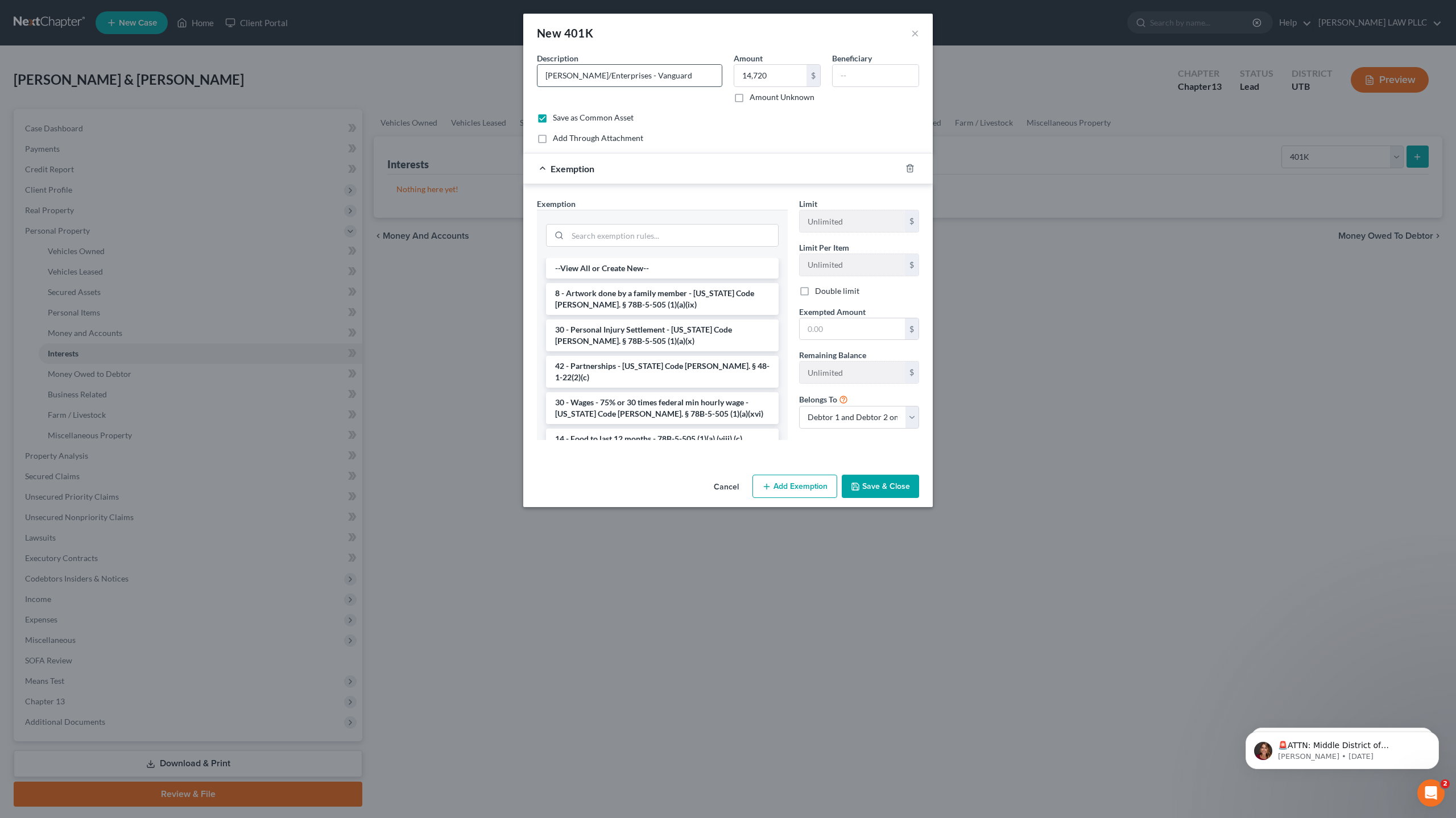
click at [660, 78] on input "Cox/Enterprises - Vanguard" at bounding box center [630, 75] width 184 height 21
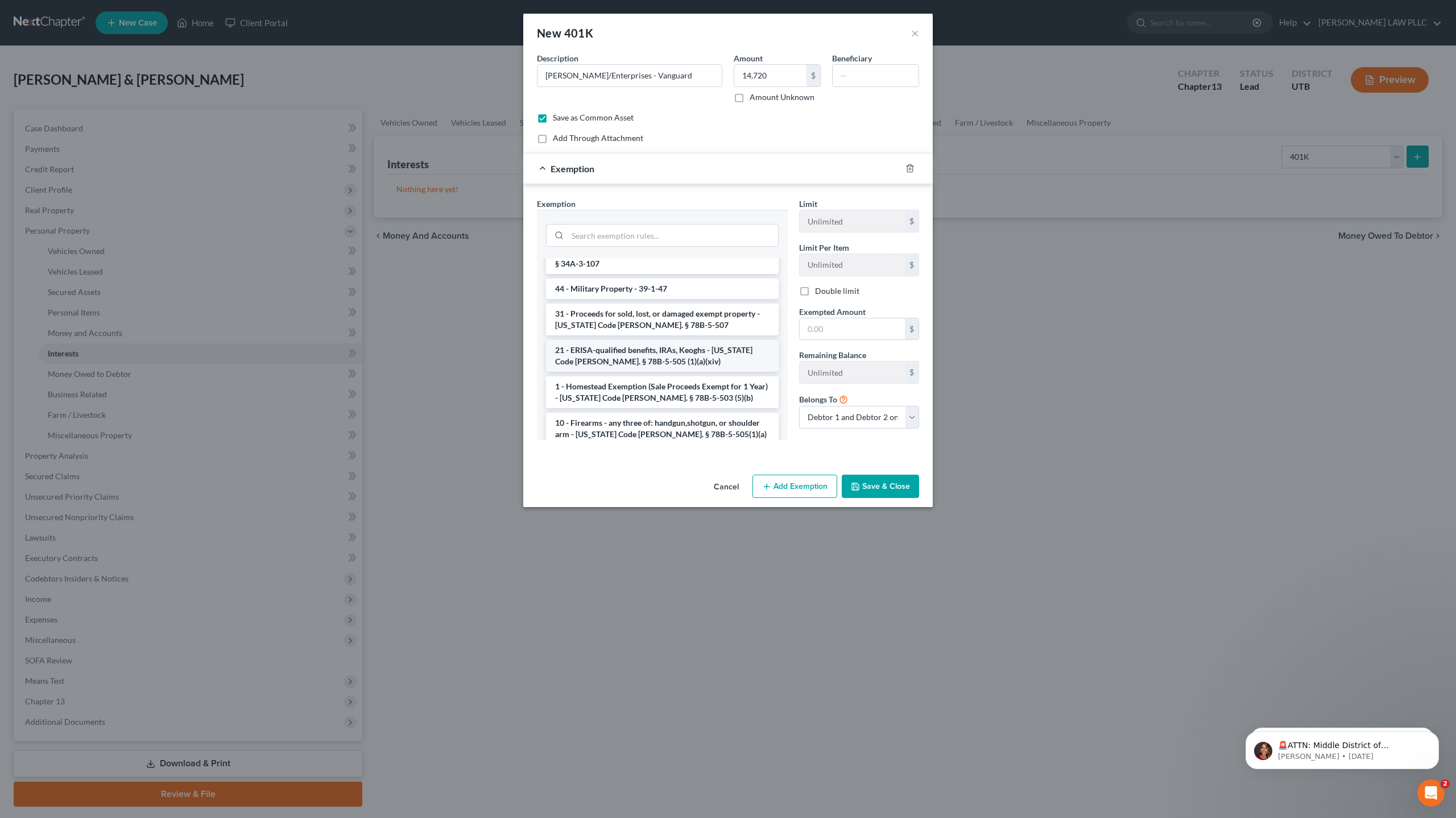
click at [624, 340] on li "21 - ERISA-qualified benefits, IRAs, Keoghs - [US_STATE] Code [PERSON_NAME]. § …" at bounding box center [662, 356] width 233 height 32
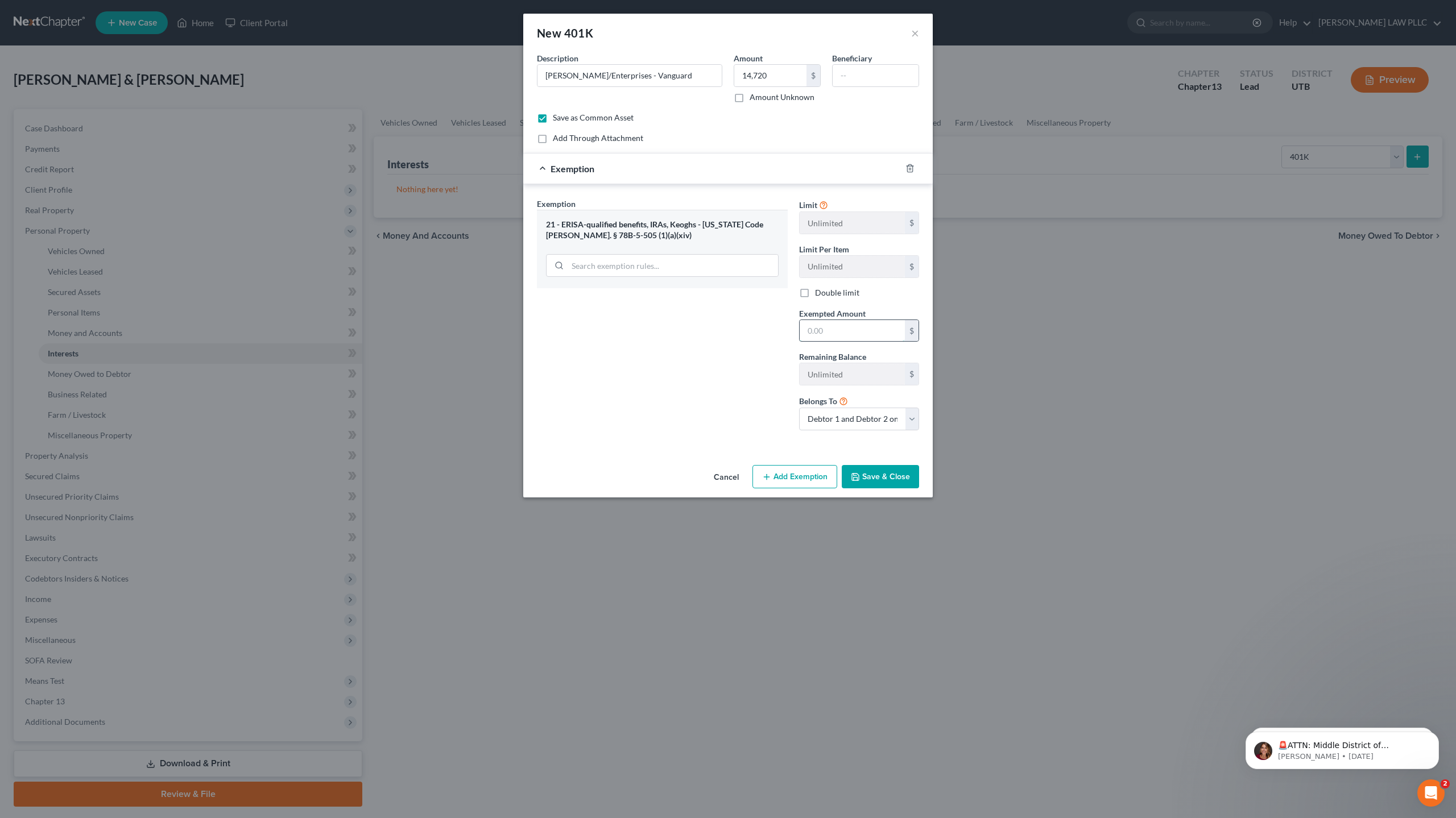
click at [822, 333] on input "text" at bounding box center [852, 330] width 105 height 21
type input "14,720"
click at [912, 424] on select "Debtor 1 only Debtor 2 only Debtor 1 and Debtor 2 only" at bounding box center [859, 418] width 120 height 23
select select "0"
click at [799, 407] on select "Debtor 1 only Debtor 2 only Debtor 1 and Debtor 2 only" at bounding box center [859, 418] width 120 height 23
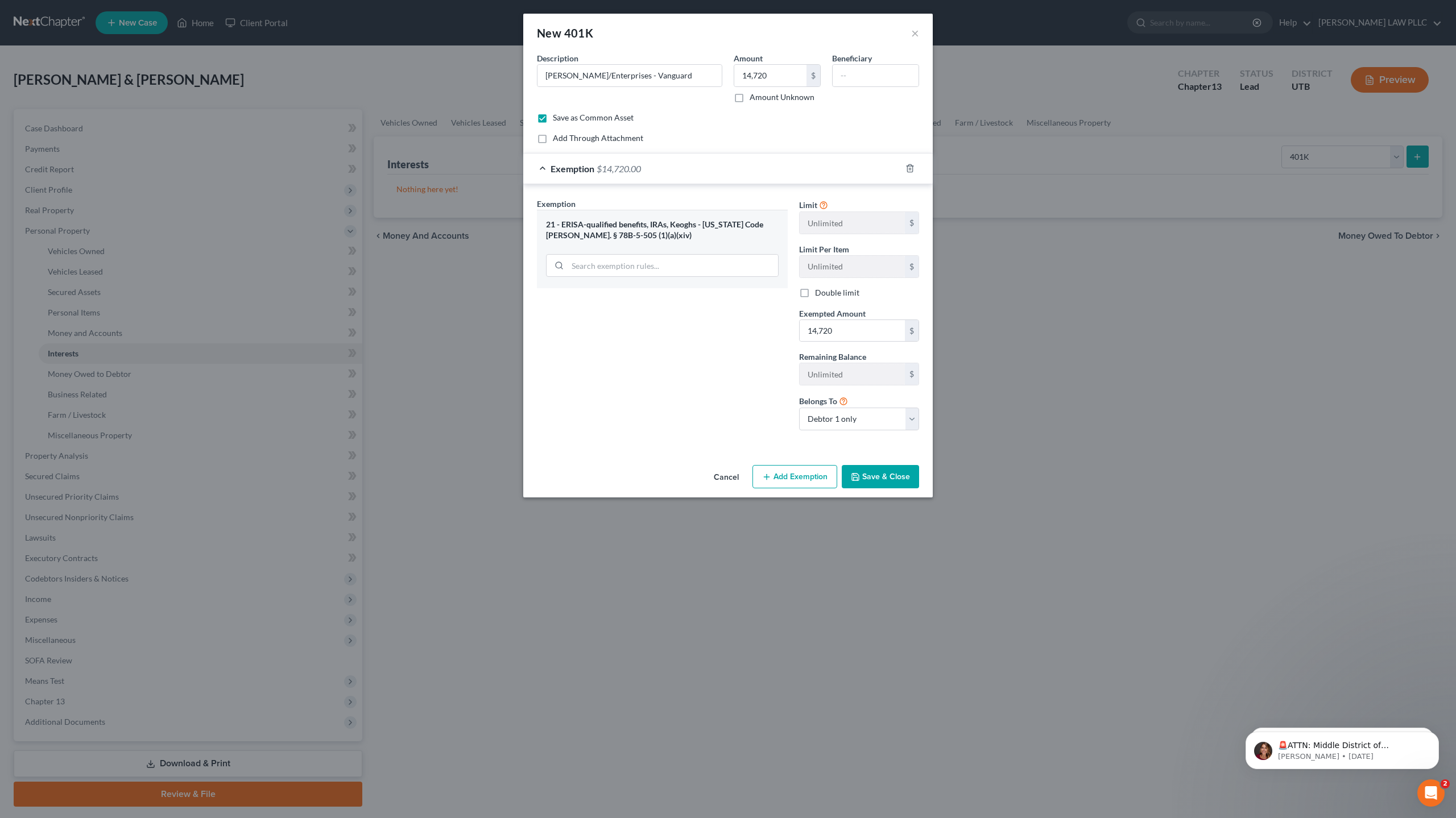
click at [594, 230] on div "21 - ERISA-qualified benefits, IRAs, Keoghs - [US_STATE] Code [PERSON_NAME]. § …" at bounding box center [662, 230] width 233 height 21
click at [555, 225] on div "21 - ERISA-qualified benefits, IRAs, Keoghs - [US_STATE] Code [PERSON_NAME]. § …" at bounding box center [662, 230] width 233 height 21
click at [553, 169] on span "Exemption" at bounding box center [572, 169] width 44 height 11
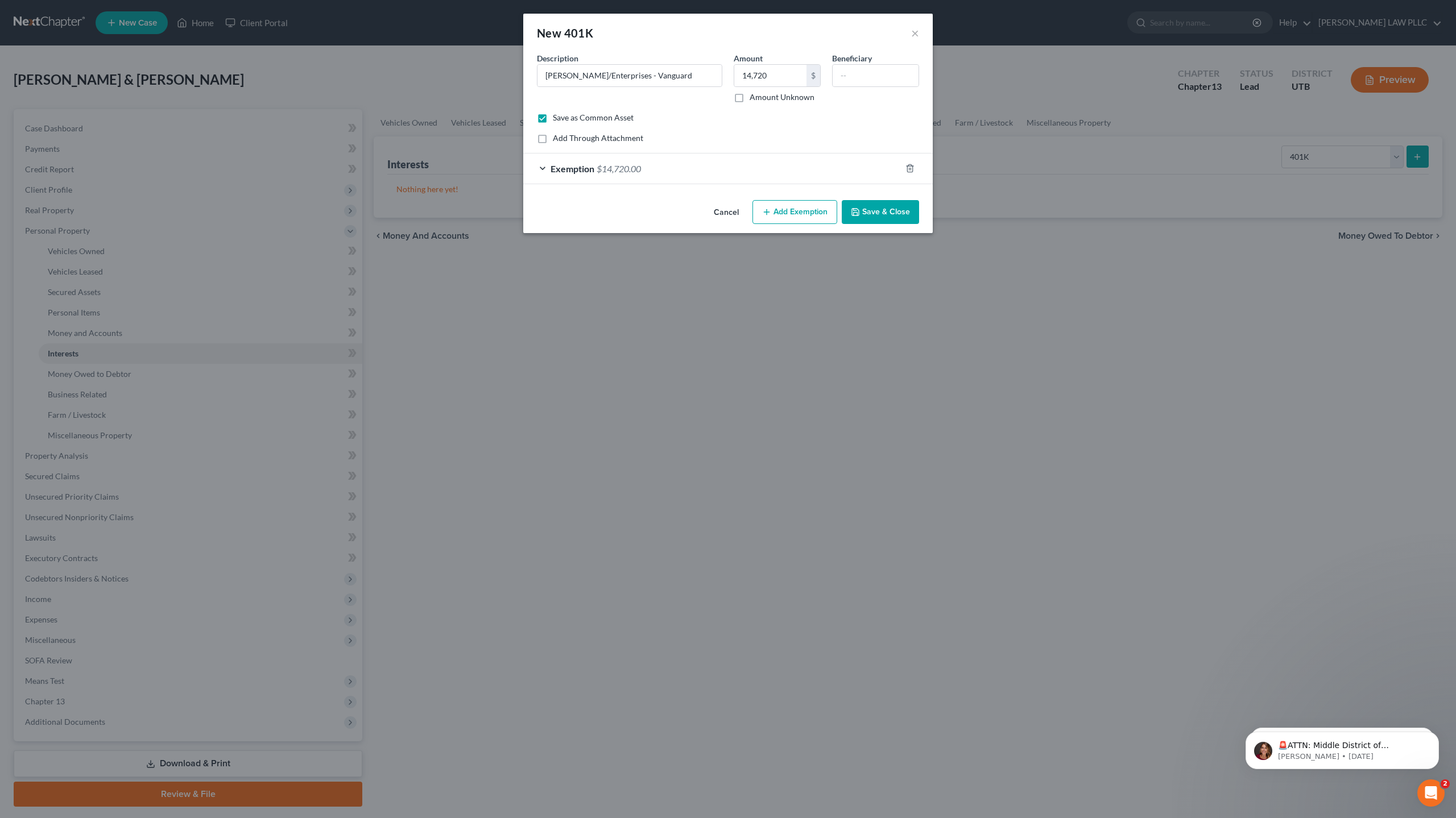
click at [581, 166] on span "Exemption" at bounding box center [572, 169] width 44 height 11
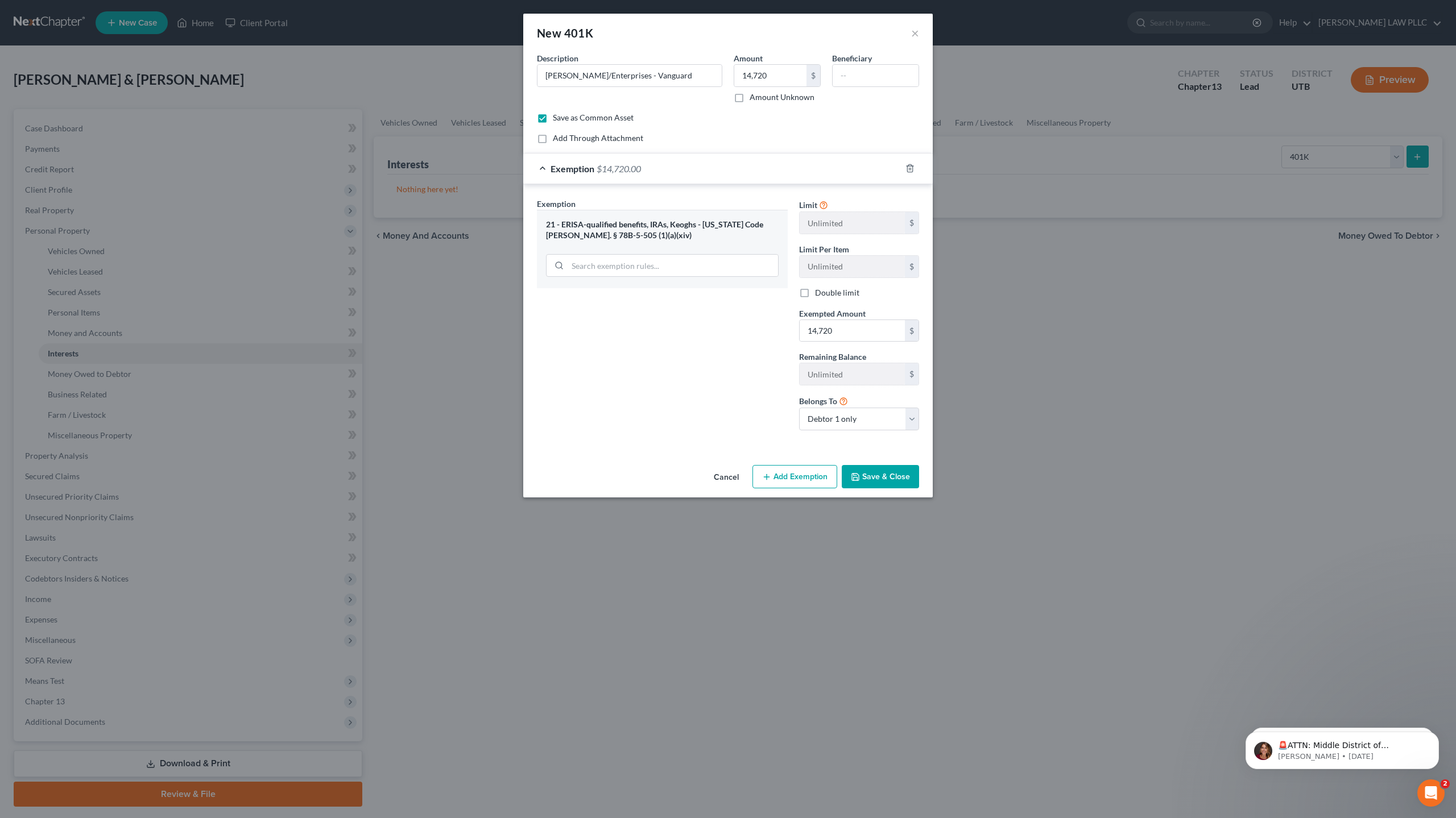
click at [888, 478] on button "Save & Close" at bounding box center [881, 477] width 77 height 24
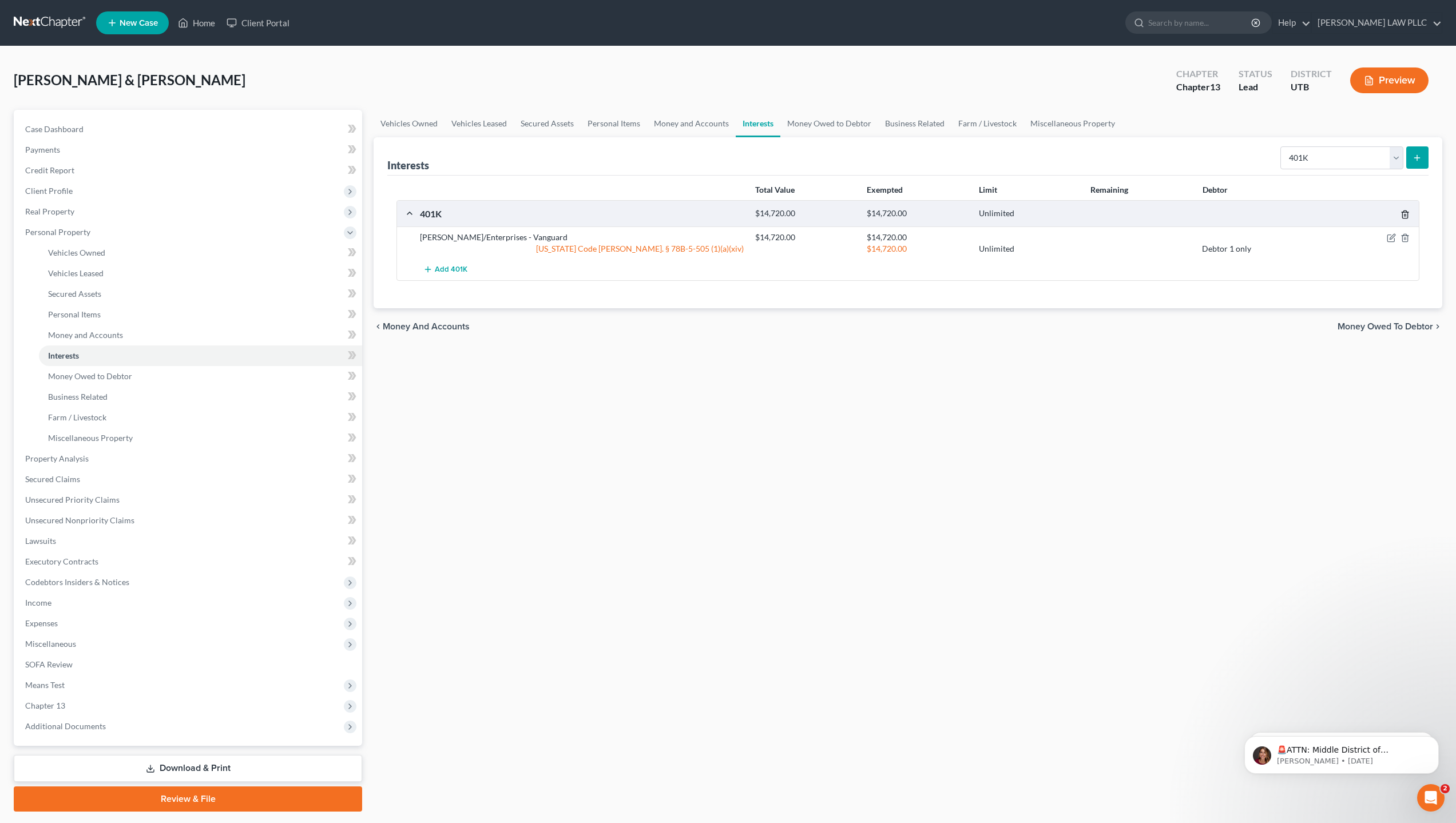
click at [1404, 215] on line "button" at bounding box center [1404, 216] width 0 height 2
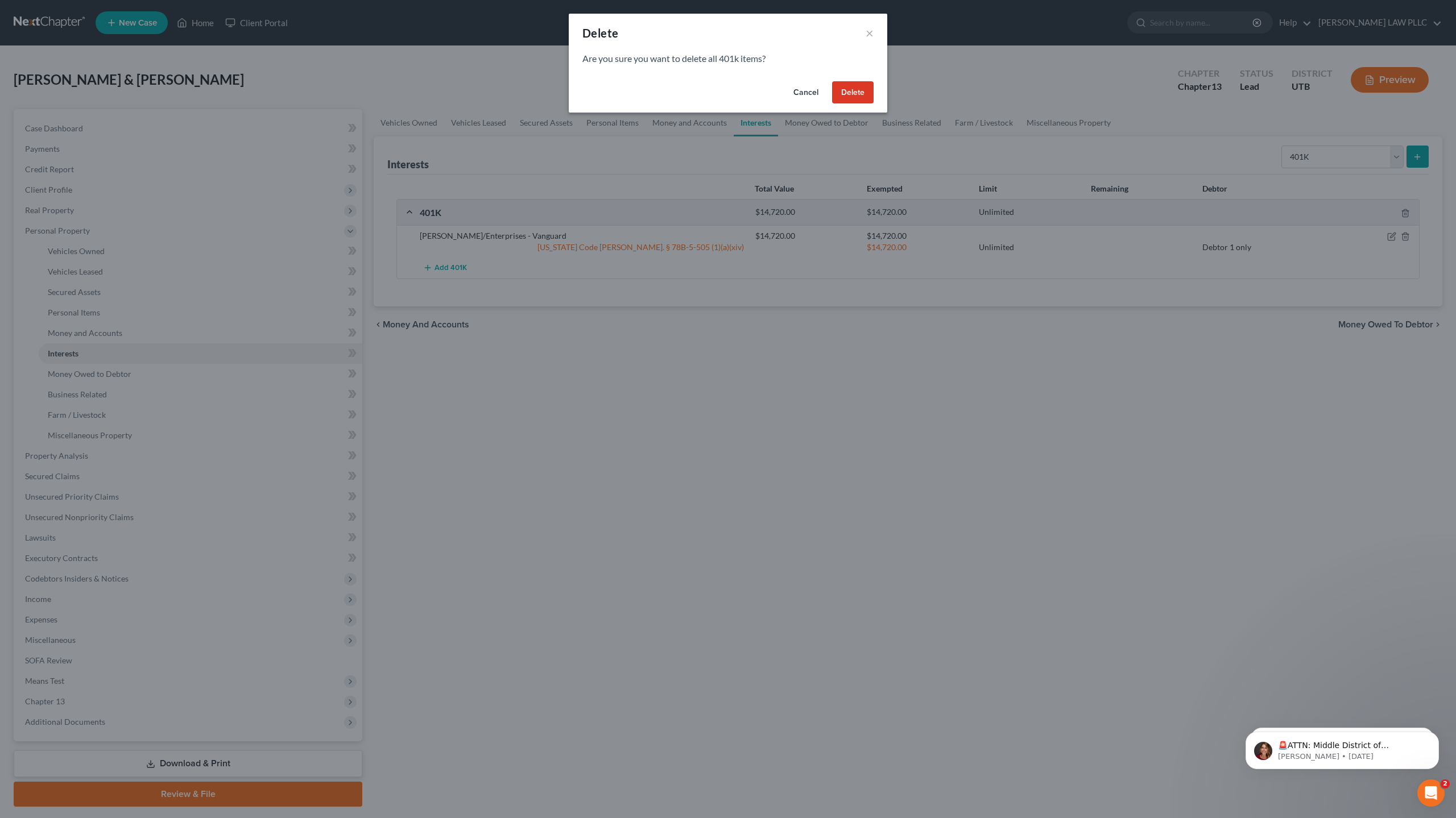
drag, startPoint x: 849, startPoint y: 89, endPoint x: 885, endPoint y: 235, distance: 150.4
click at [849, 91] on button "Delete" at bounding box center [853, 92] width 42 height 23
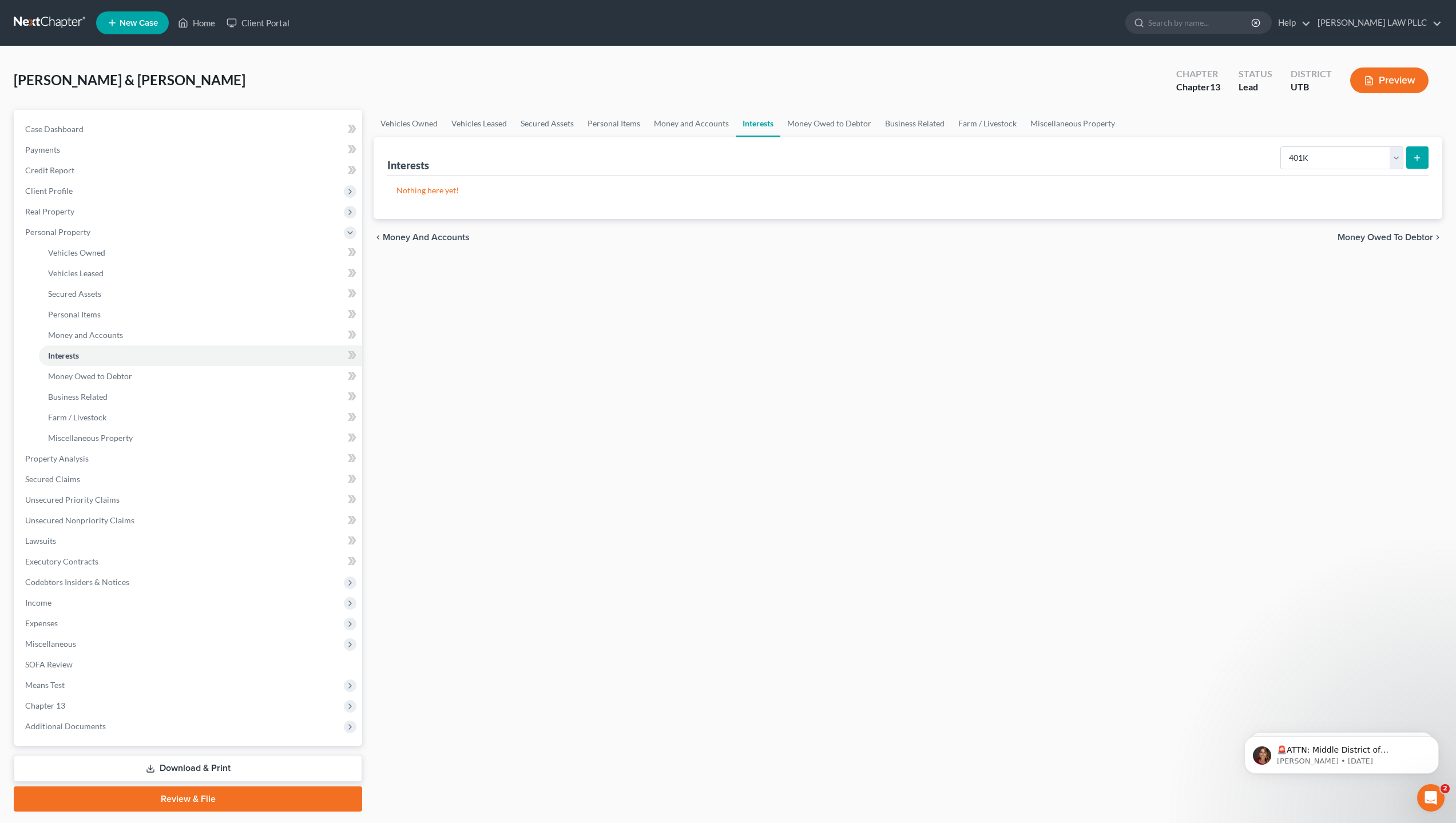
click at [1415, 153] on icon "submit" at bounding box center [1418, 158] width 10 height 10
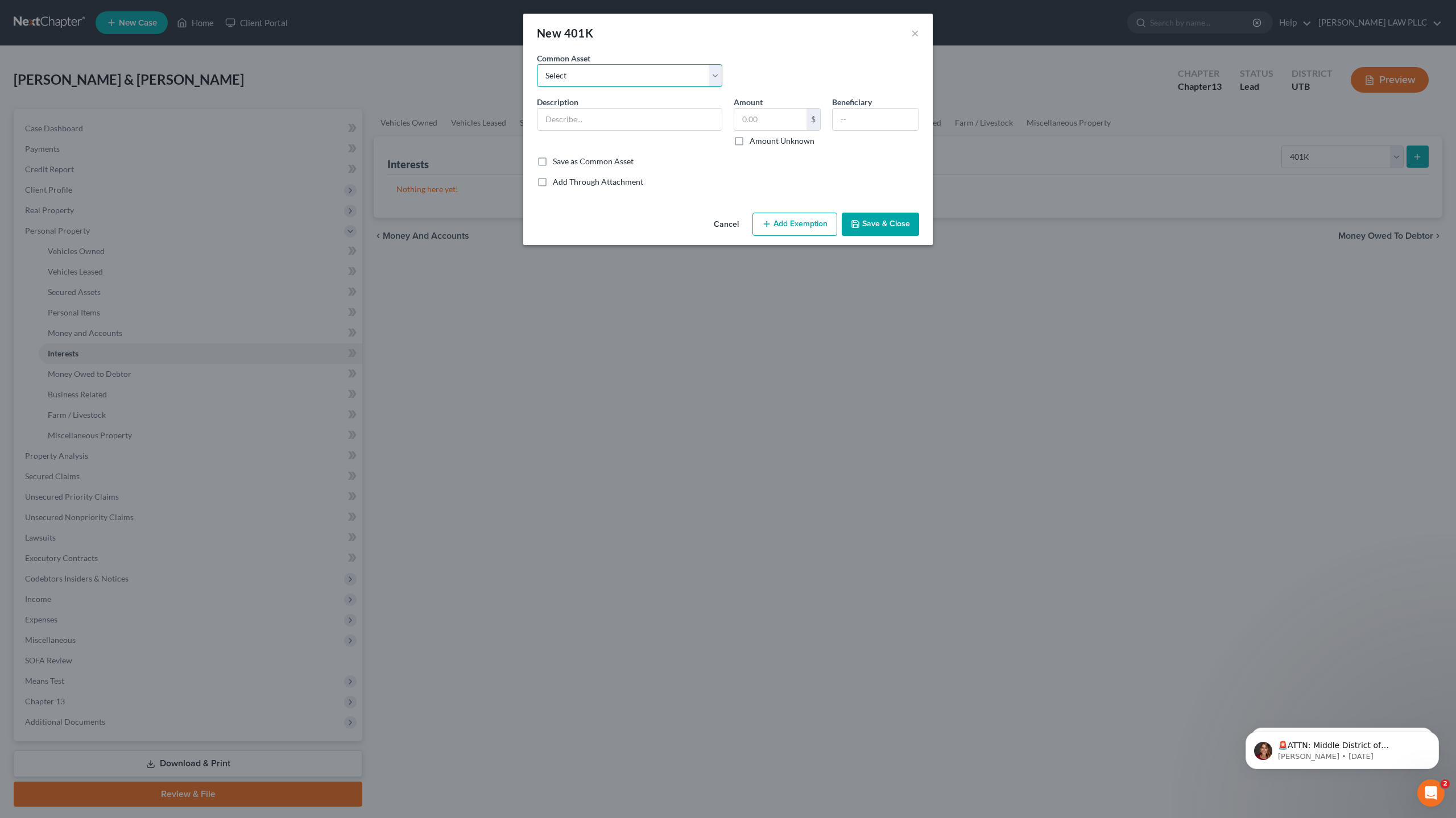
click at [572, 80] on select "Select Cox/Enterprises - Vanguard" at bounding box center [629, 76] width 185 height 23
select select "0"
click at [537, 65] on select "Select Cox/Enterprises - Vanguard" at bounding box center [629, 76] width 185 height 23
type input "Cox/Enterprises - Vanguard"
type input "14,720.00"
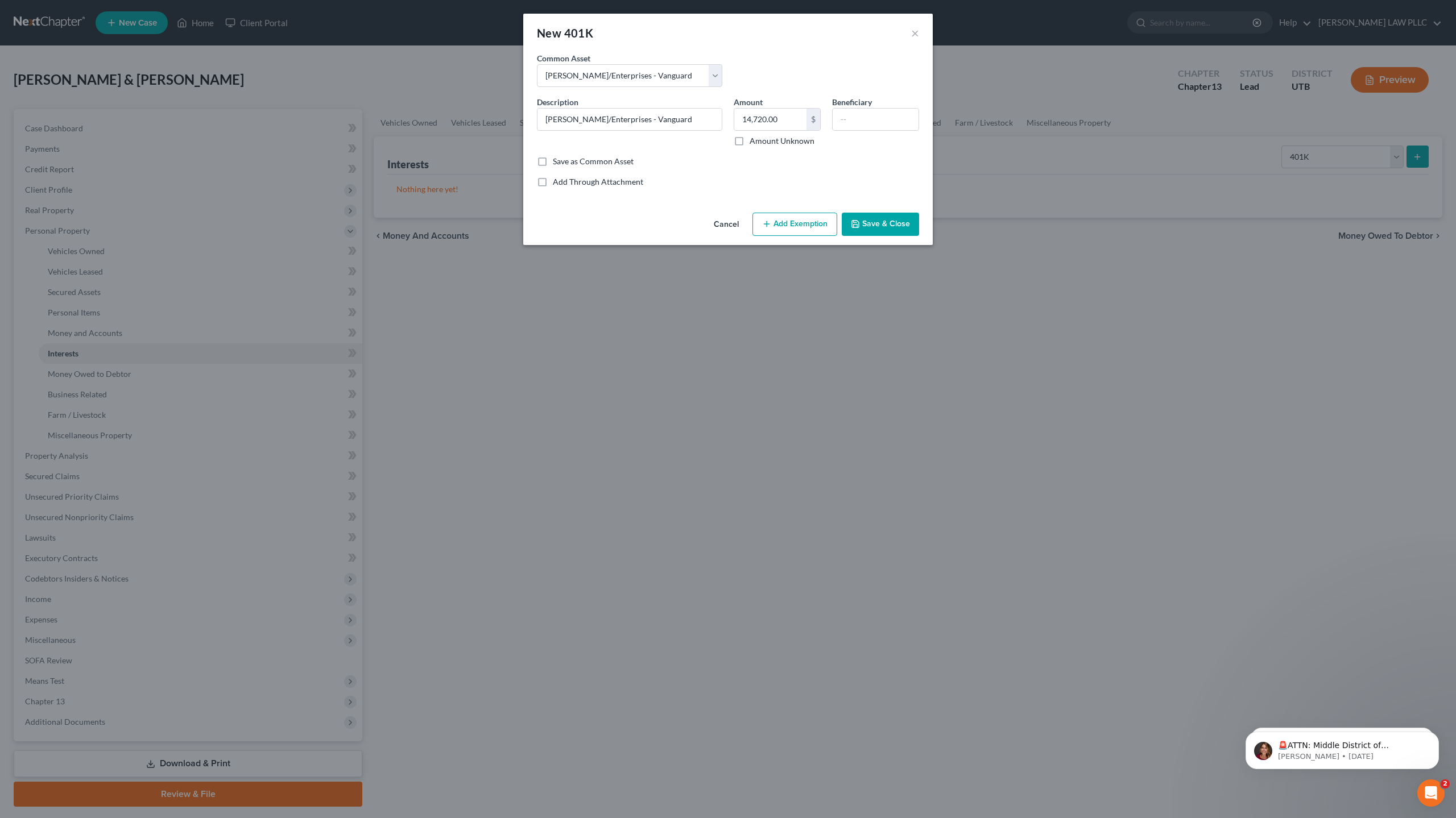
click at [811, 221] on button "Add Exemption" at bounding box center [795, 225] width 85 height 24
select select "2"
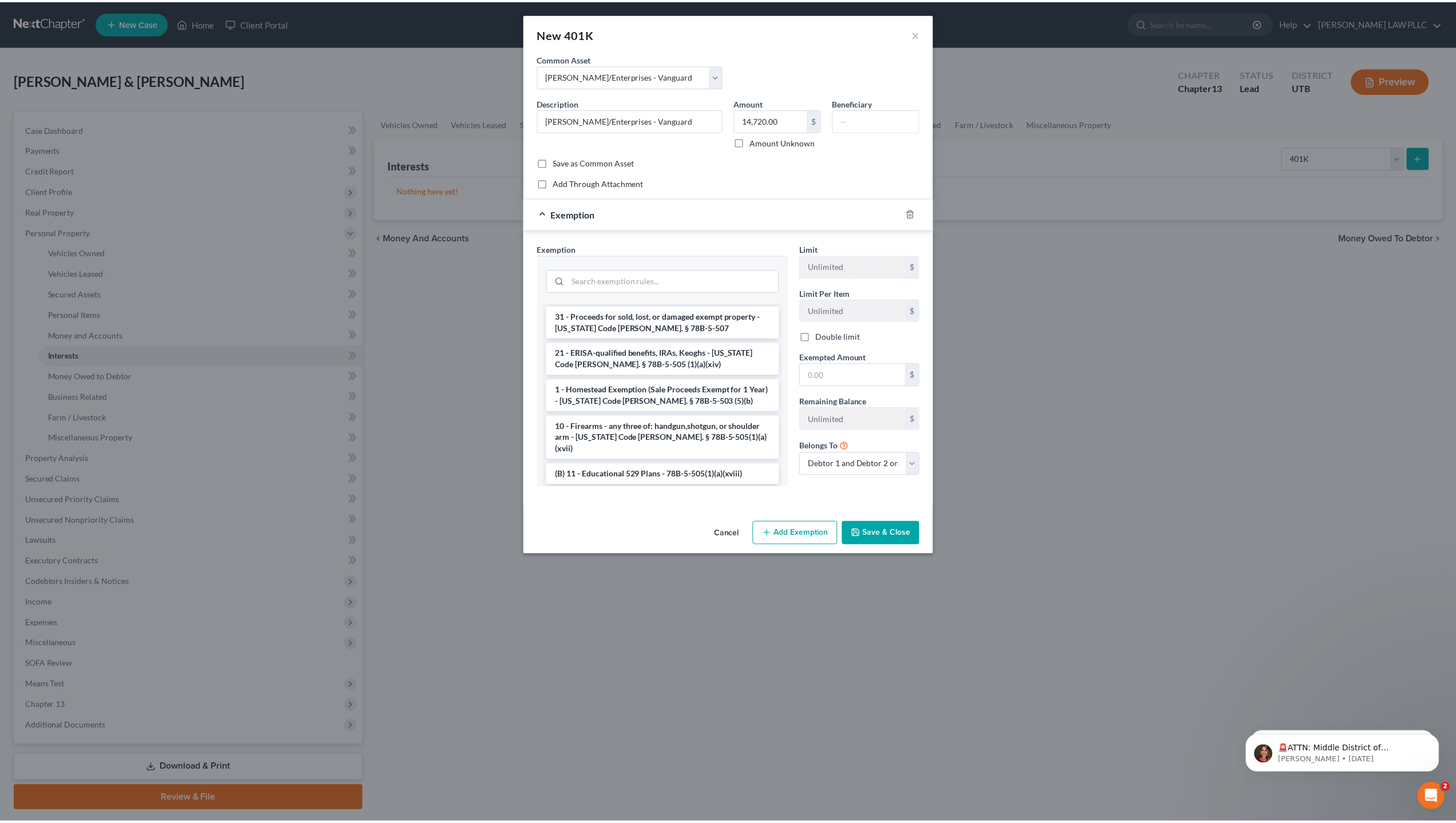
scroll to position [558, 0]
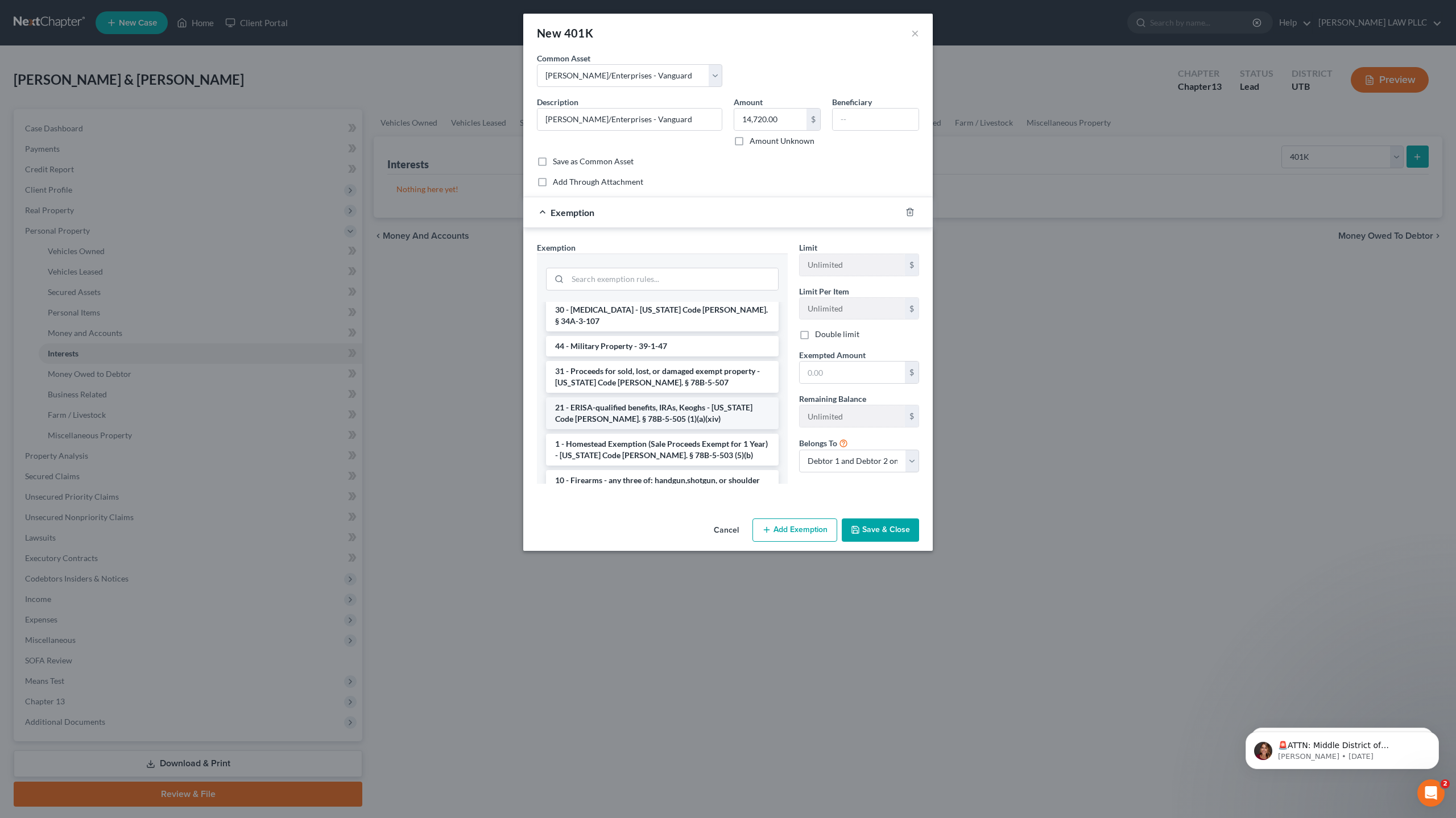
click at [614, 397] on li "21 - ERISA-qualified benefits, IRAs, Keoghs - [US_STATE] Code [PERSON_NAME]. § …" at bounding box center [662, 413] width 233 height 32
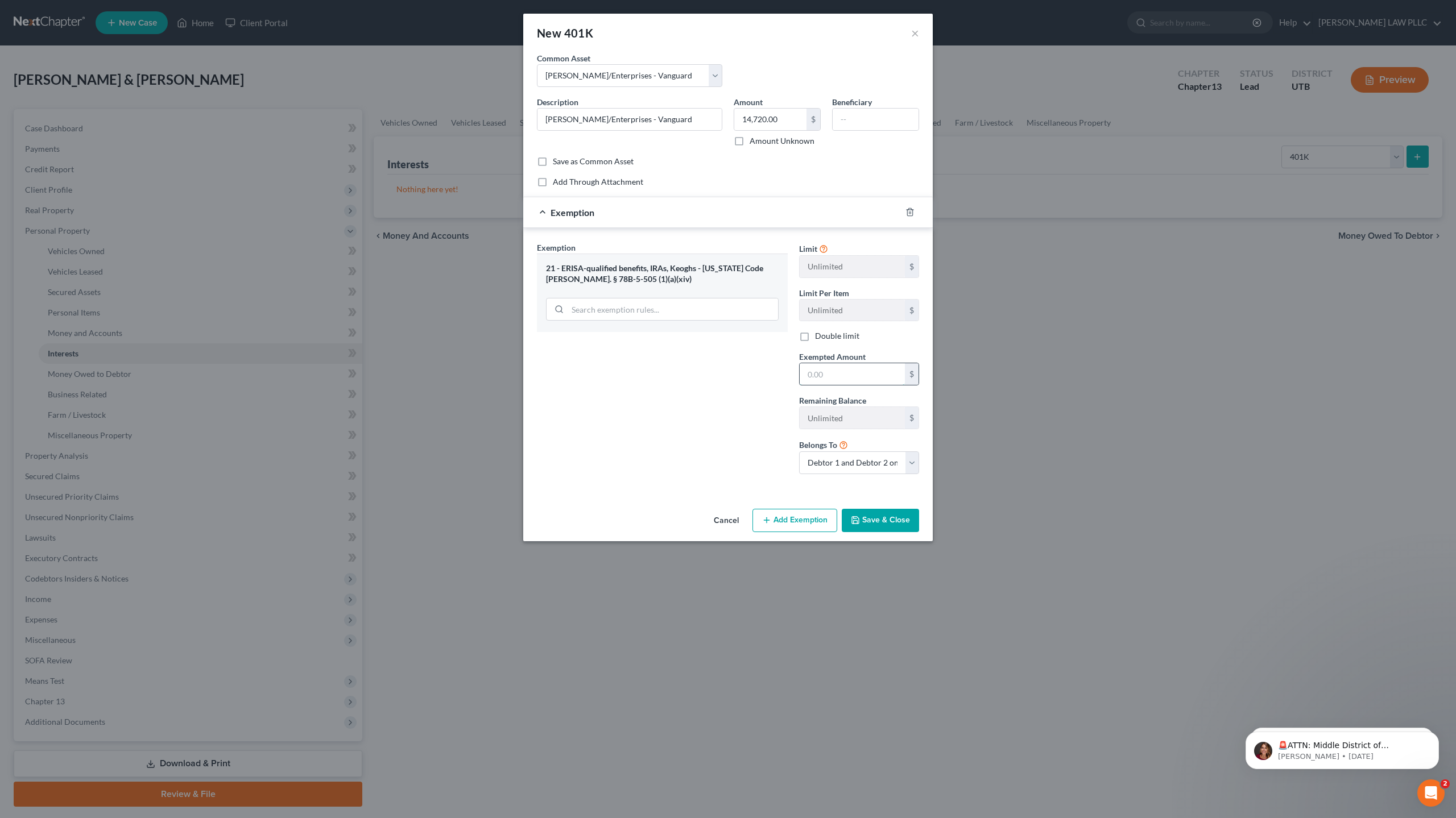
click at [822, 381] on input "text" at bounding box center [852, 374] width 105 height 21
type input "14,720"
click at [899, 517] on button "Save & Close" at bounding box center [881, 521] width 77 height 24
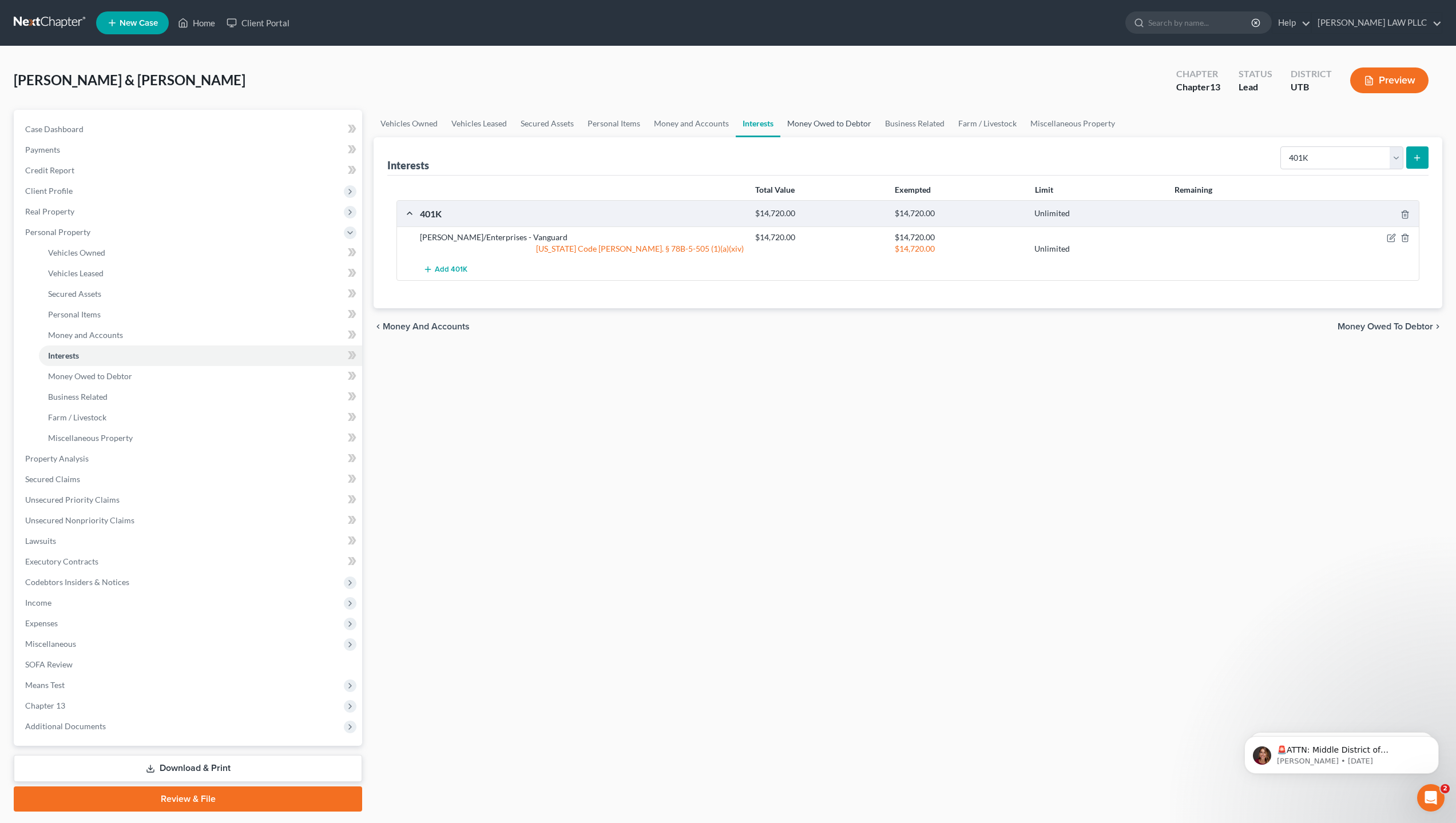
click at [826, 121] on link "Money Owed to Debtor" at bounding box center [829, 124] width 98 height 28
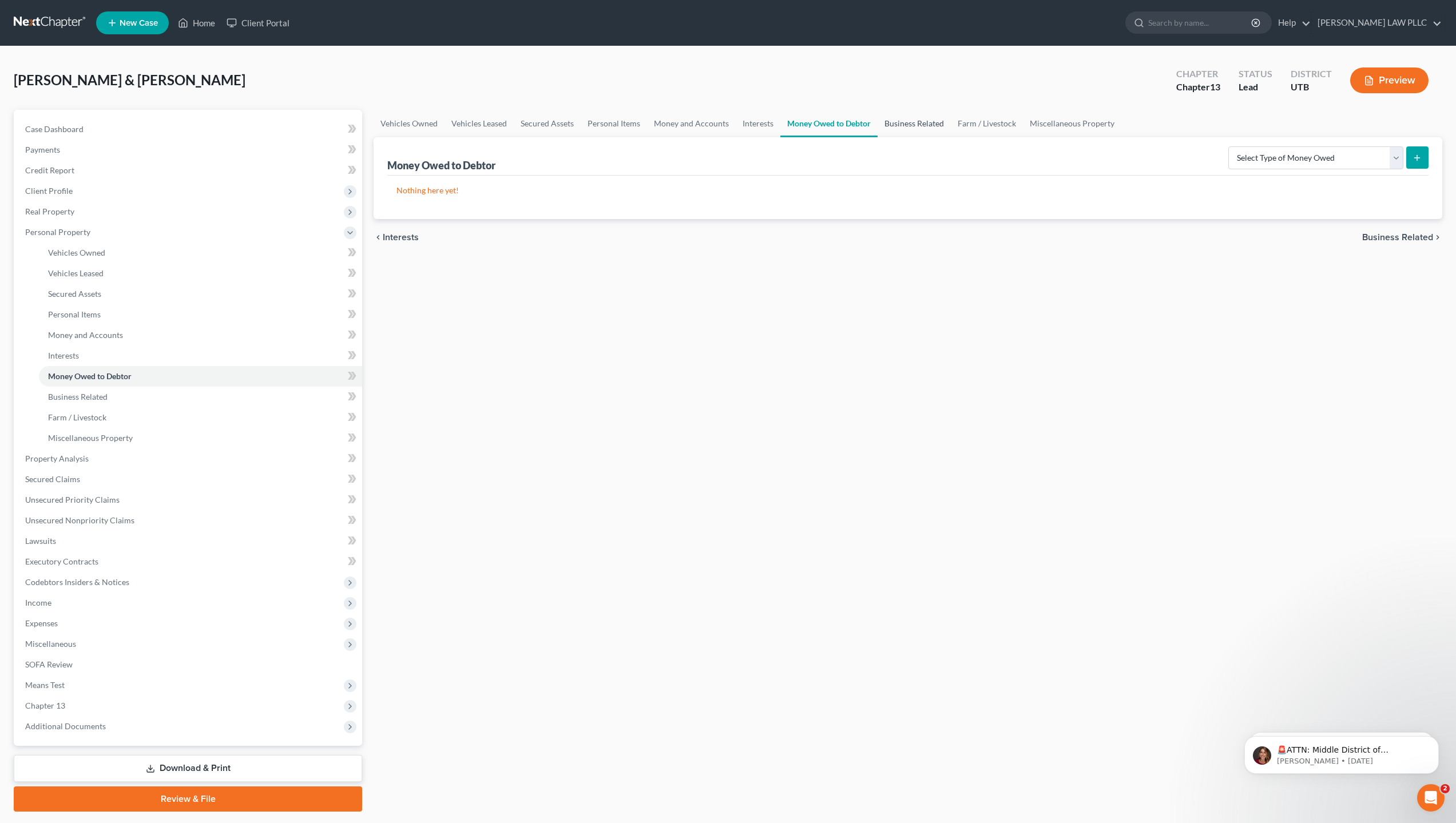
click at [928, 124] on link "Business Related" at bounding box center [914, 124] width 73 height 28
click at [416, 121] on link "Vehicles Owned" at bounding box center [408, 124] width 71 height 28
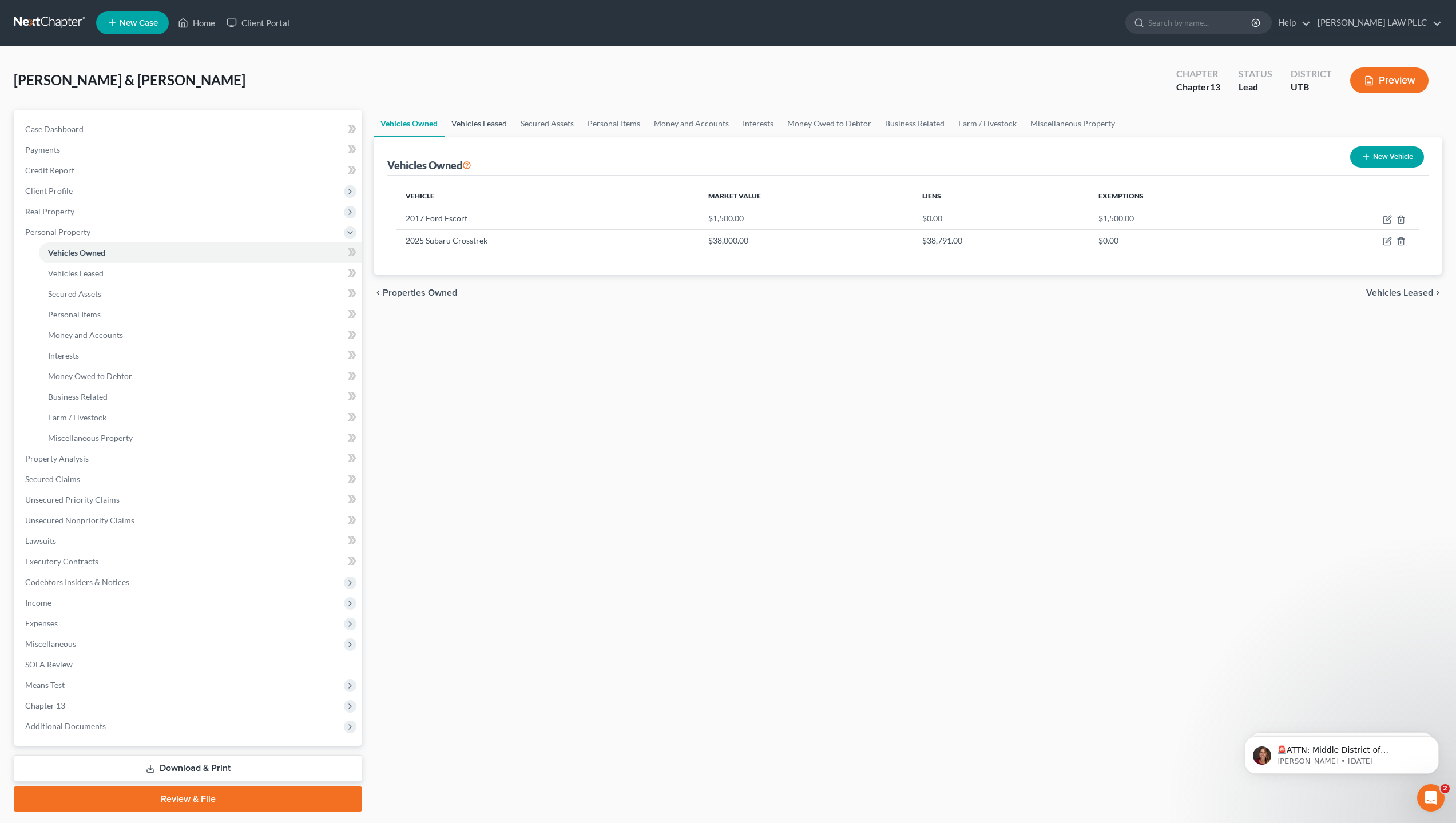
click at [474, 120] on link "Vehicles Leased" at bounding box center [479, 124] width 69 height 28
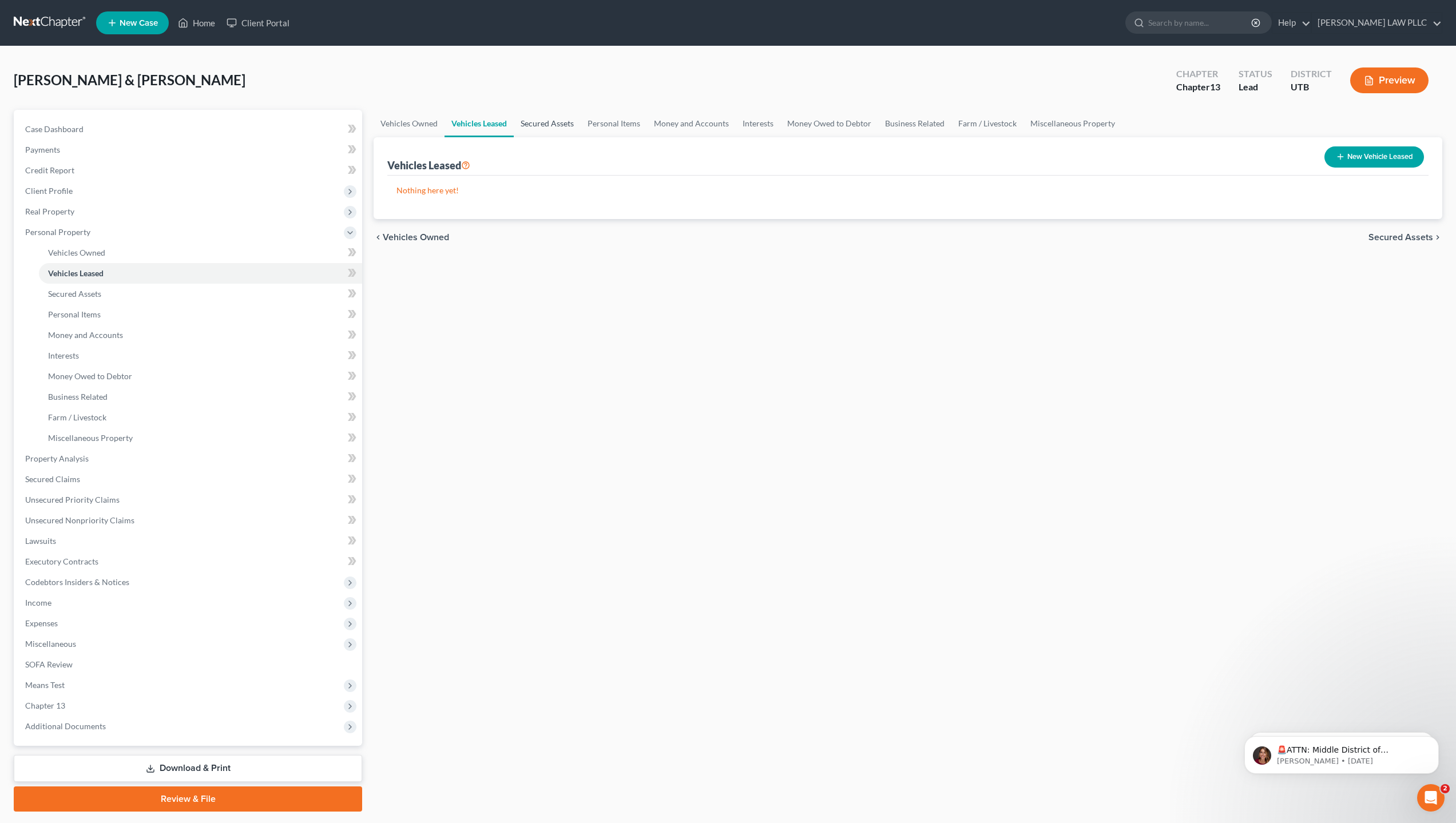
click at [569, 126] on link "Secured Assets" at bounding box center [547, 124] width 67 height 28
click at [611, 126] on link "Personal Items" at bounding box center [615, 124] width 67 height 28
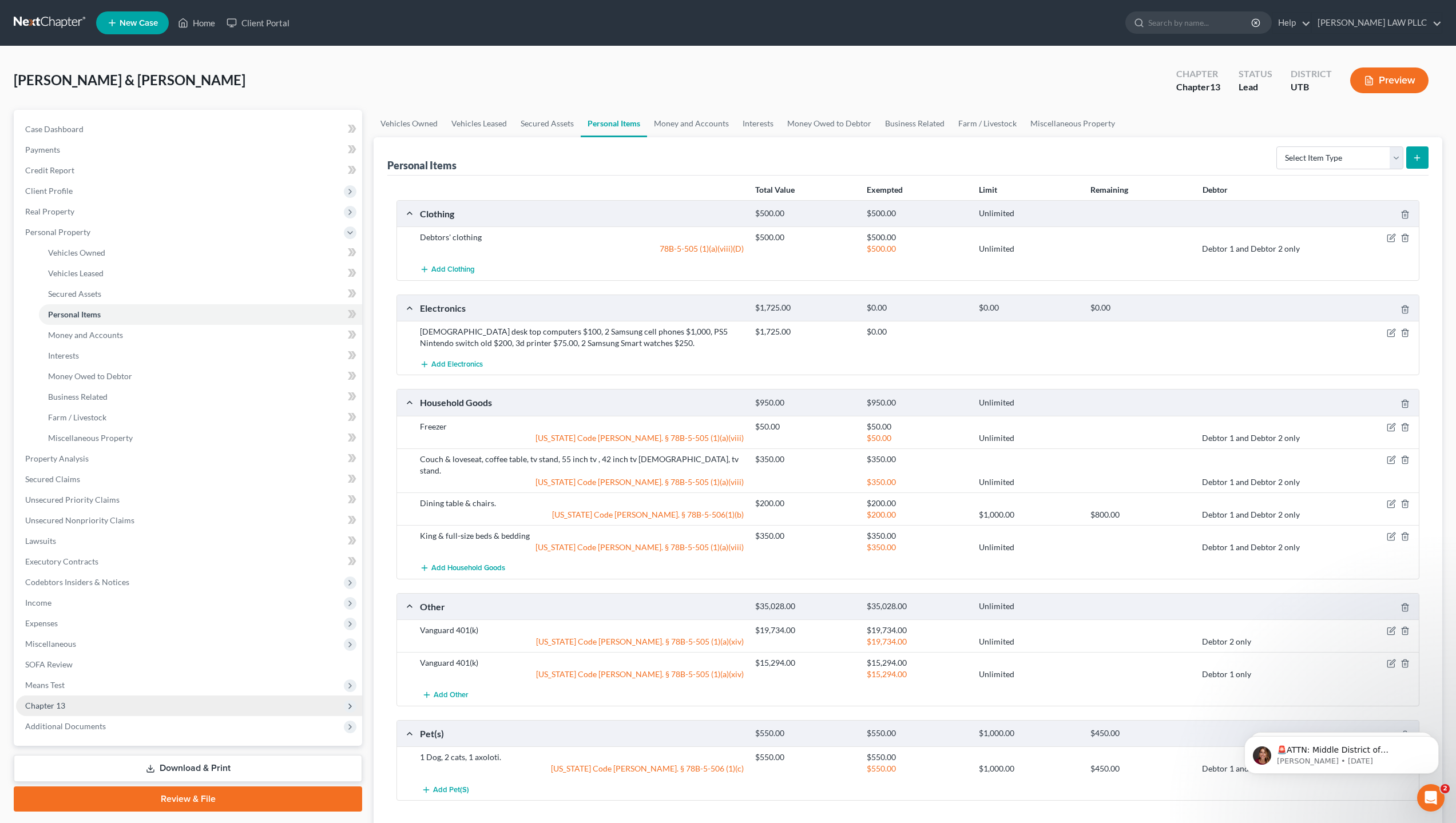
click at [79, 707] on span "Chapter 13" at bounding box center [189, 706] width 347 height 21
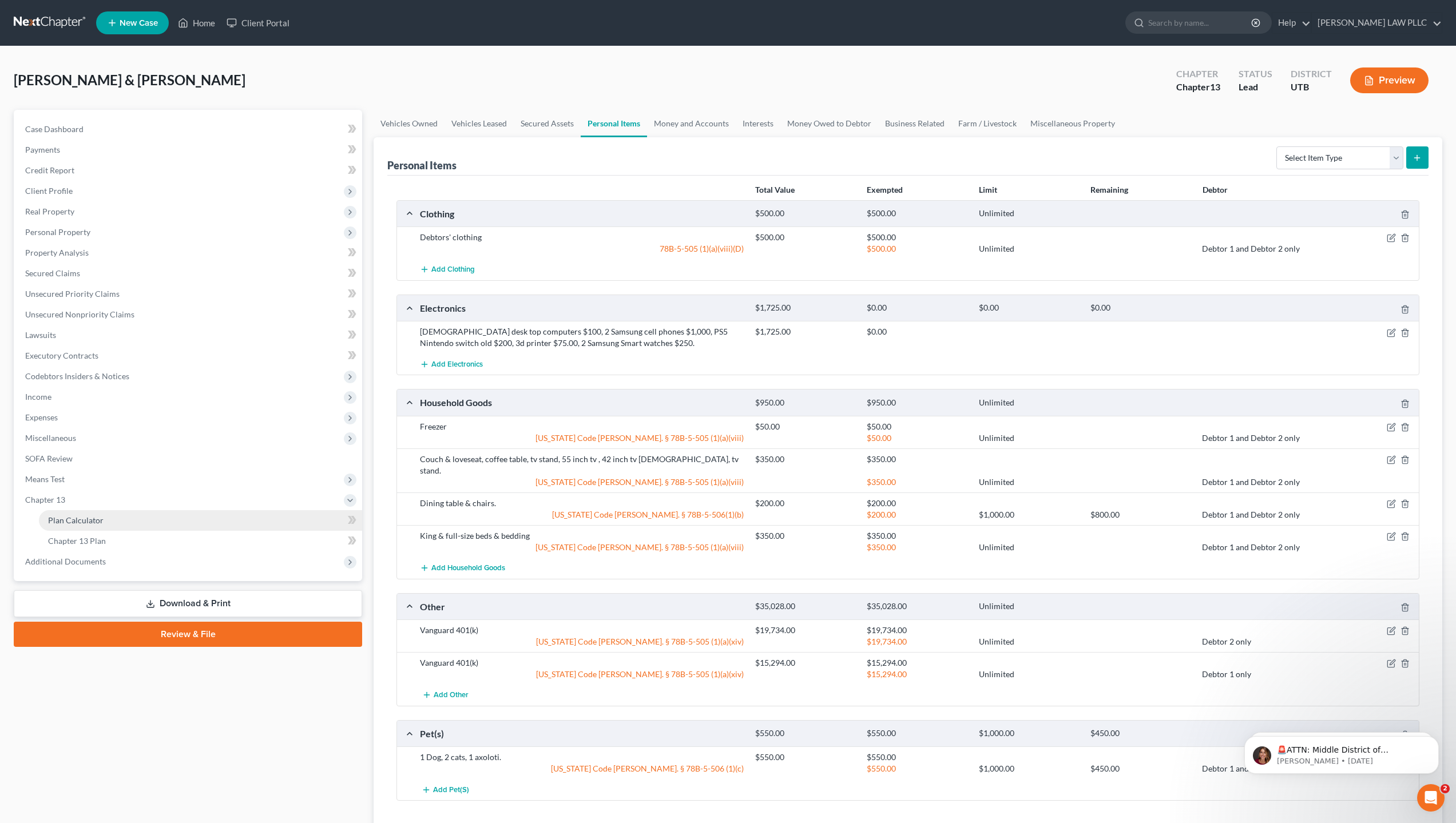
click at [101, 523] on span "Plan Calculator" at bounding box center [76, 520] width 56 height 10
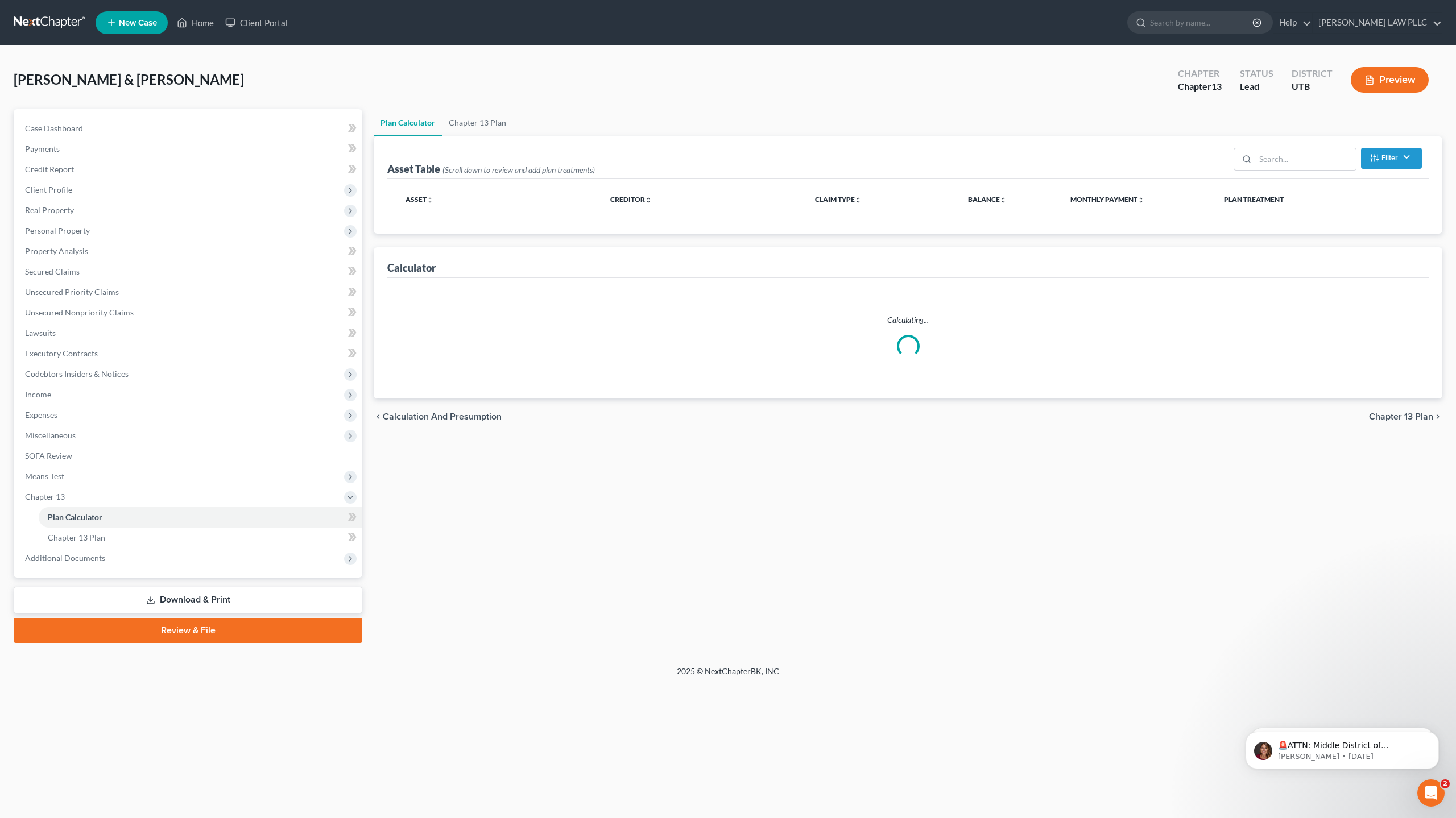
select select "59"
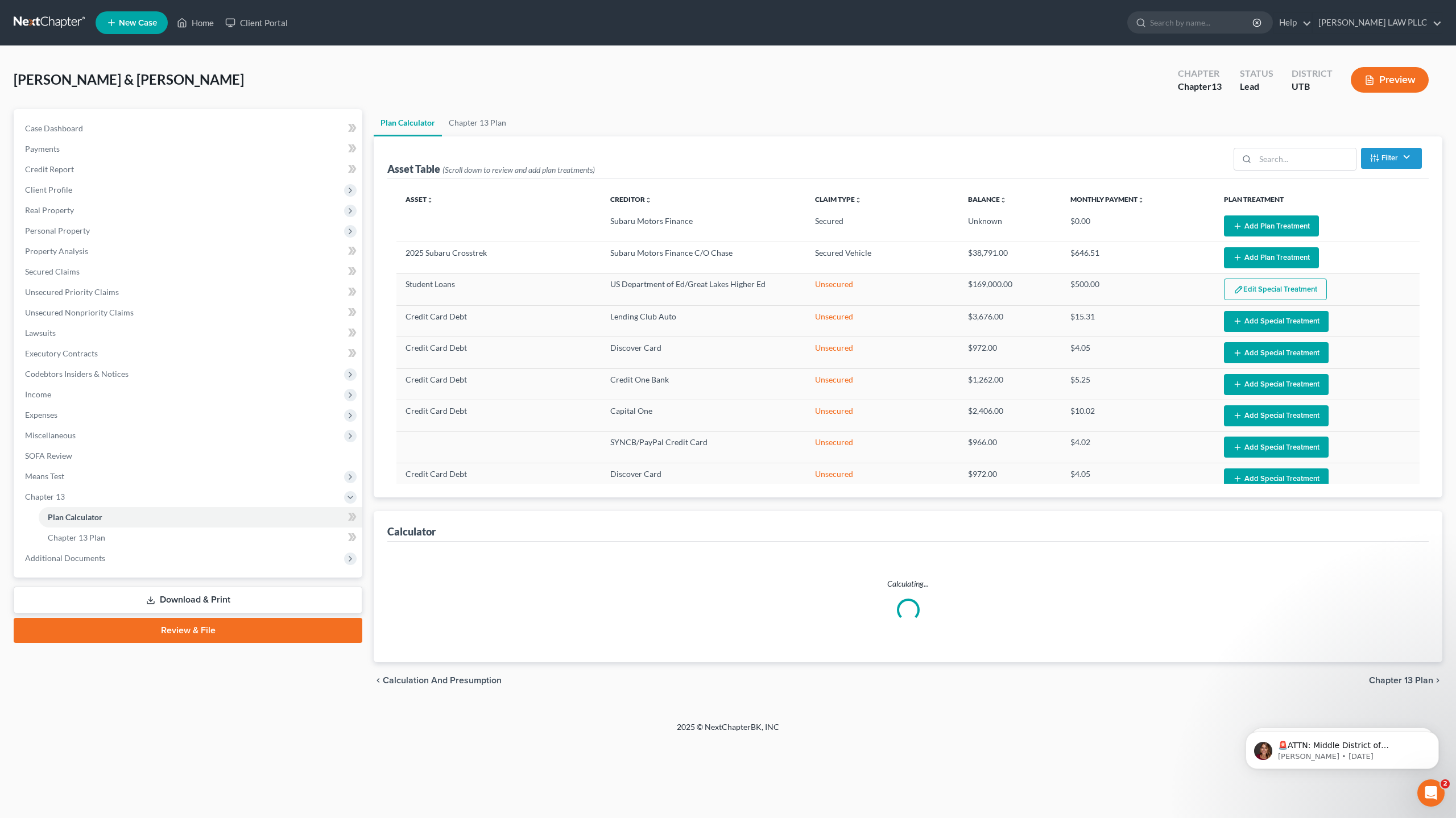
select select "59"
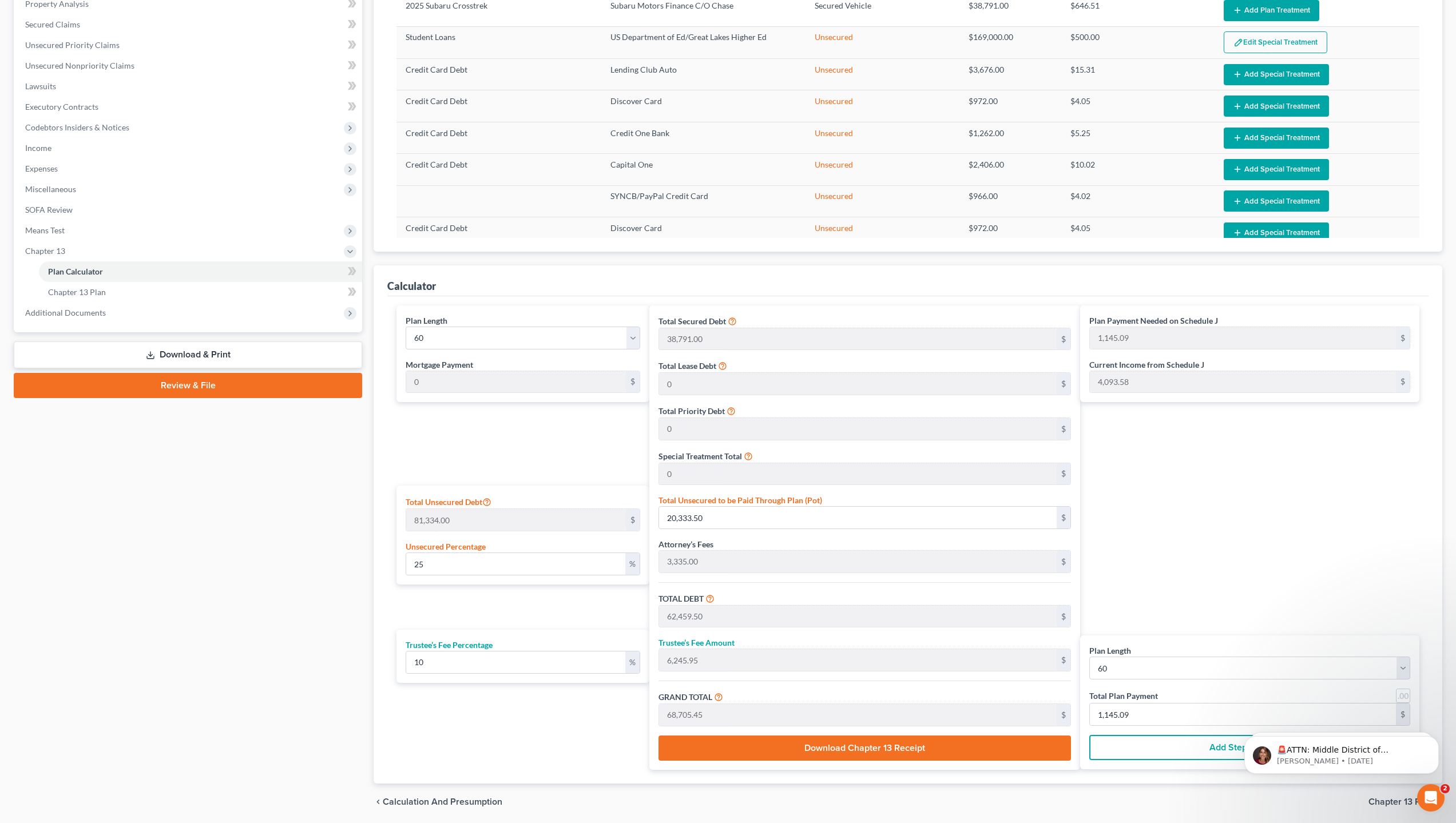
scroll to position [229, 0]
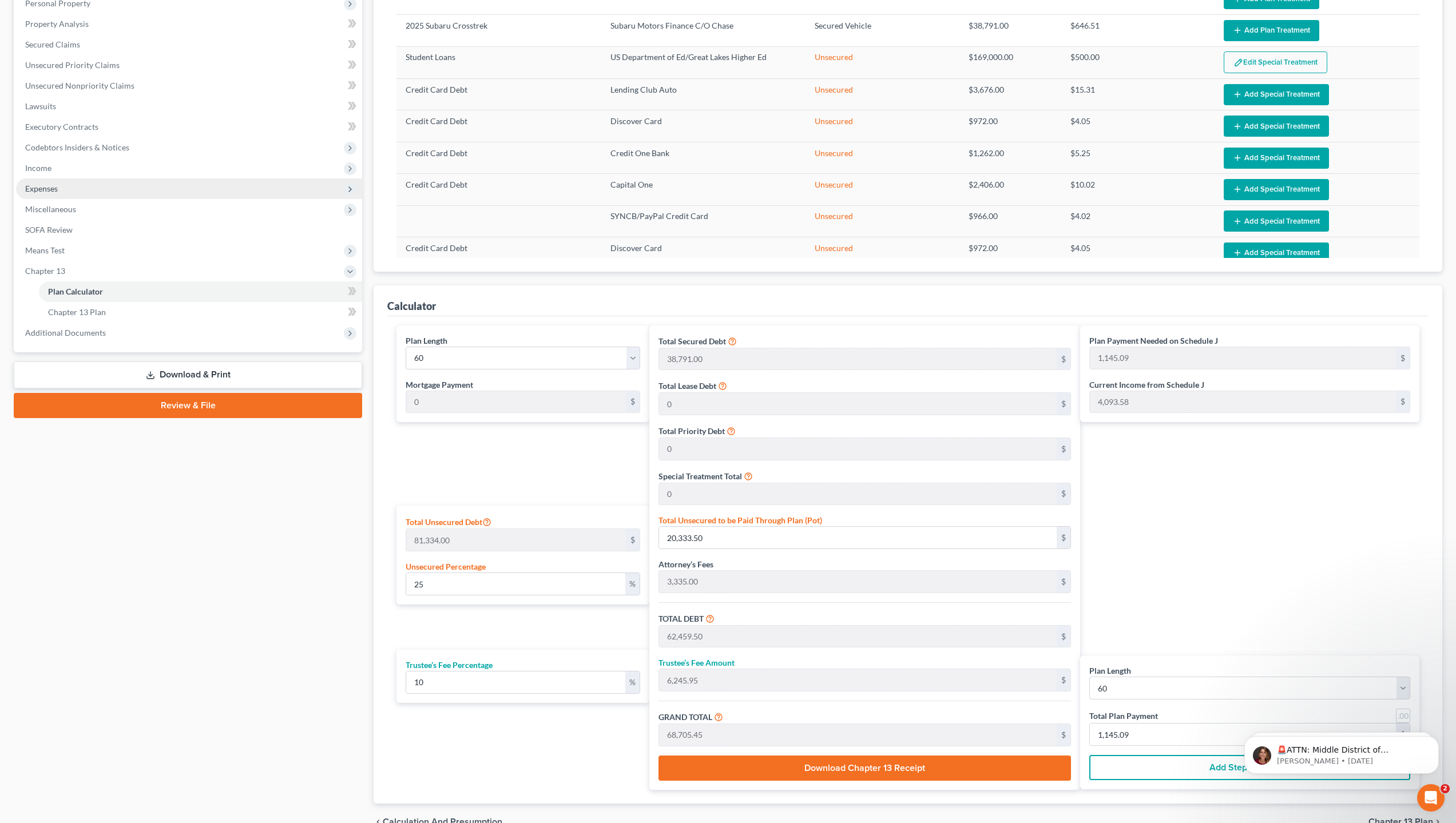
click at [50, 191] on span "Expenses" at bounding box center [41, 189] width 33 height 10
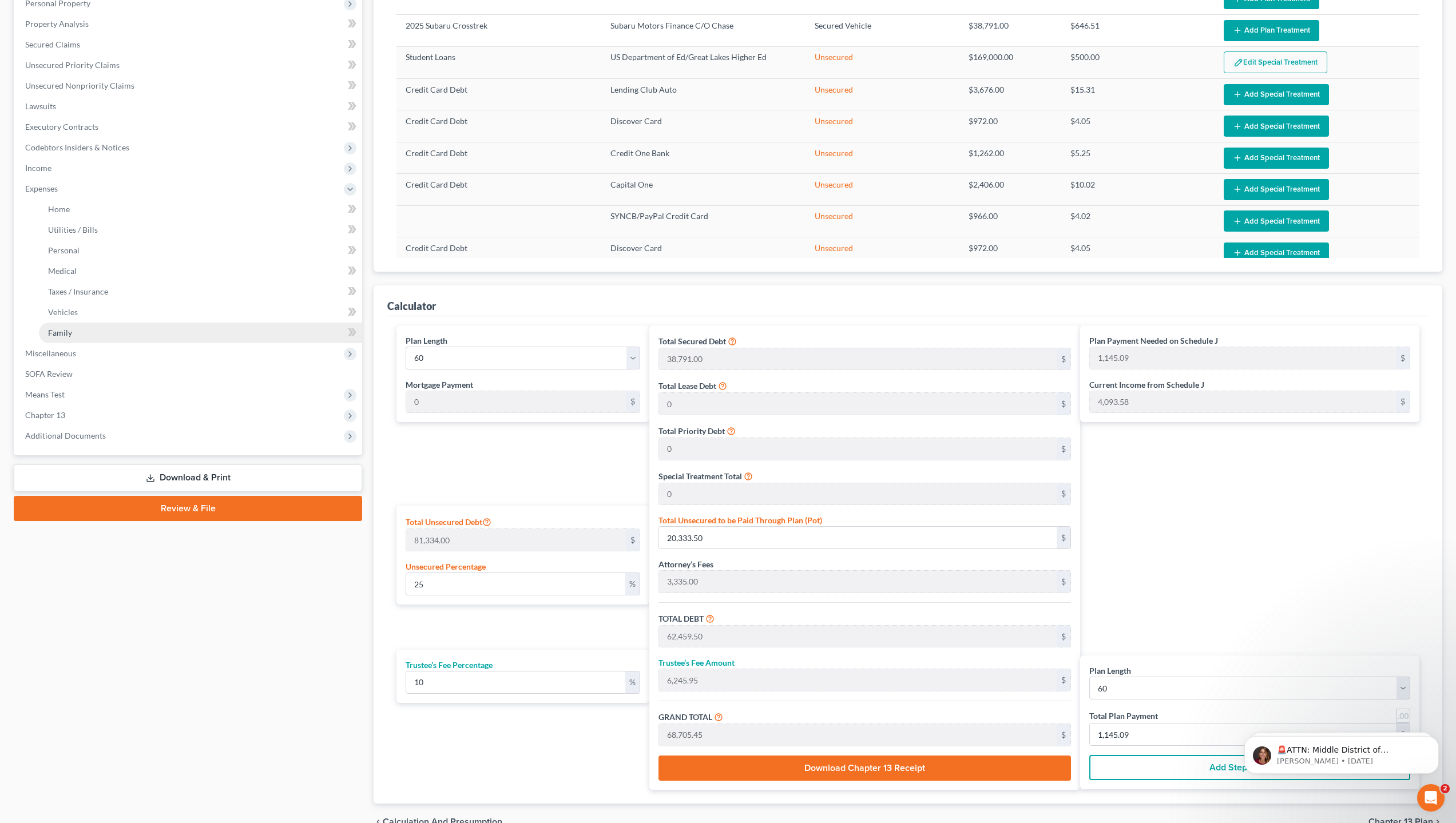
click at [93, 334] on link "Family" at bounding box center [201, 333] width 324 height 21
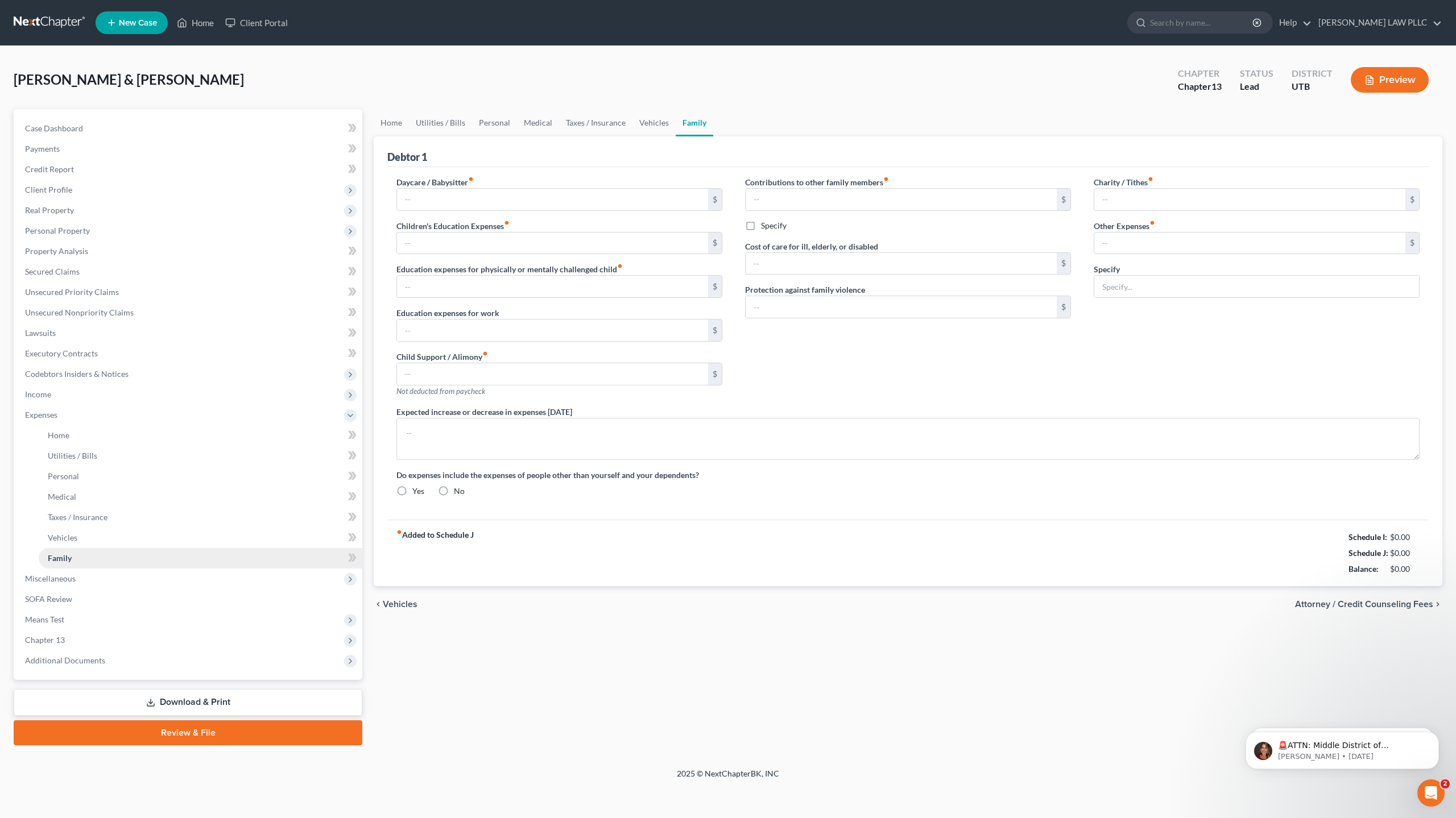
type input "0.00"
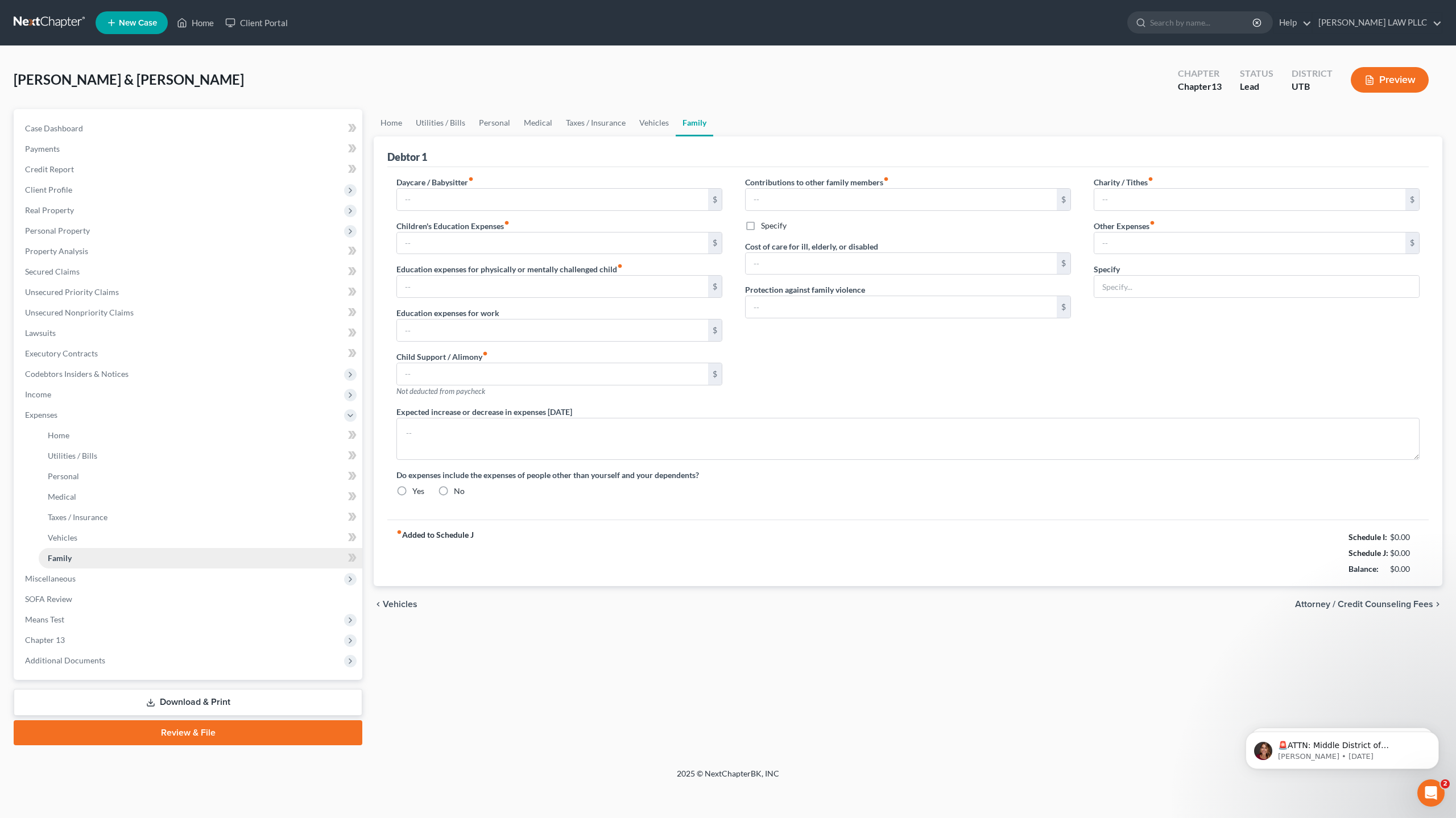
type input "0.00"
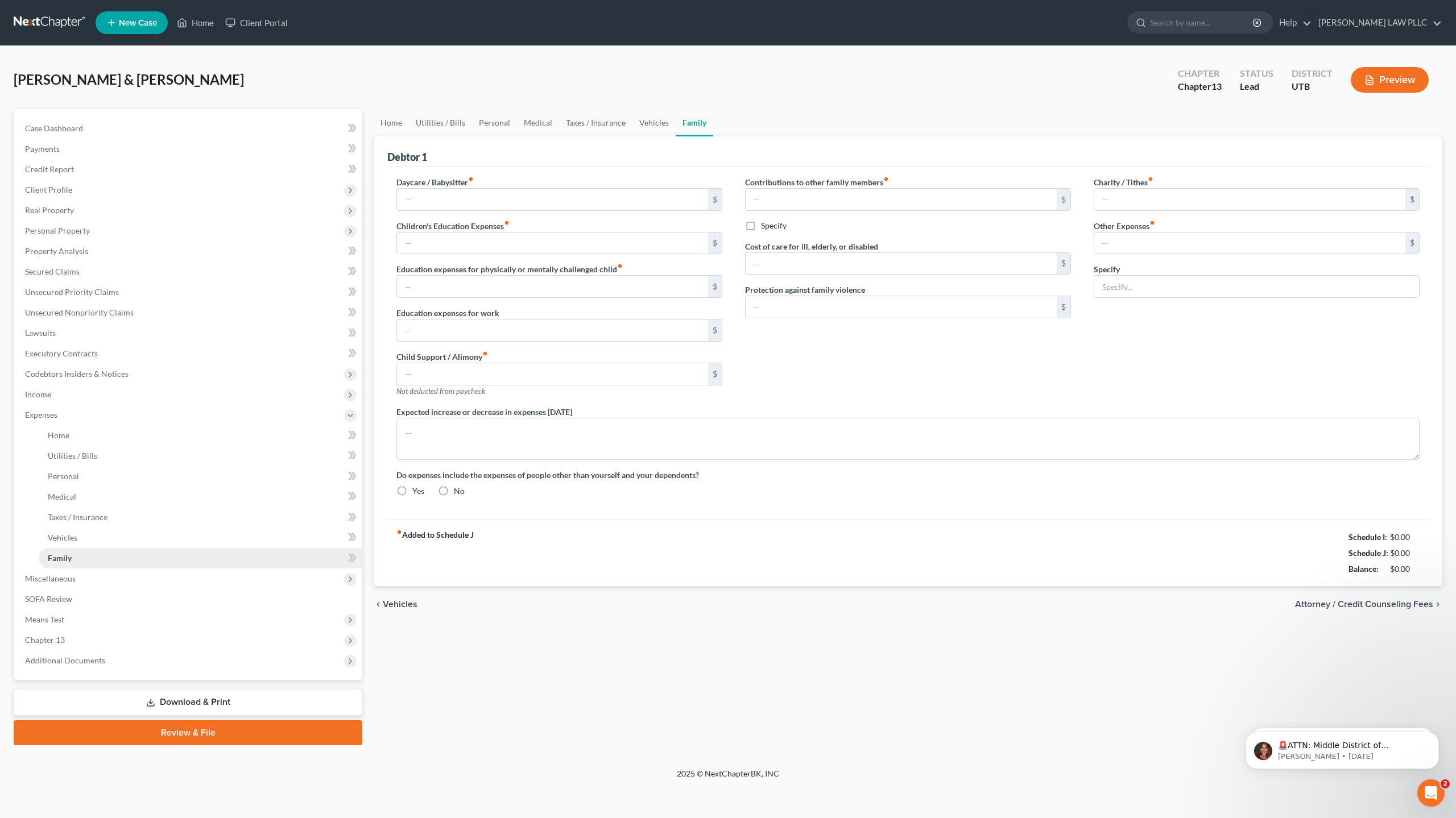
radio input "true"
click at [393, 125] on link "Home" at bounding box center [391, 123] width 35 height 28
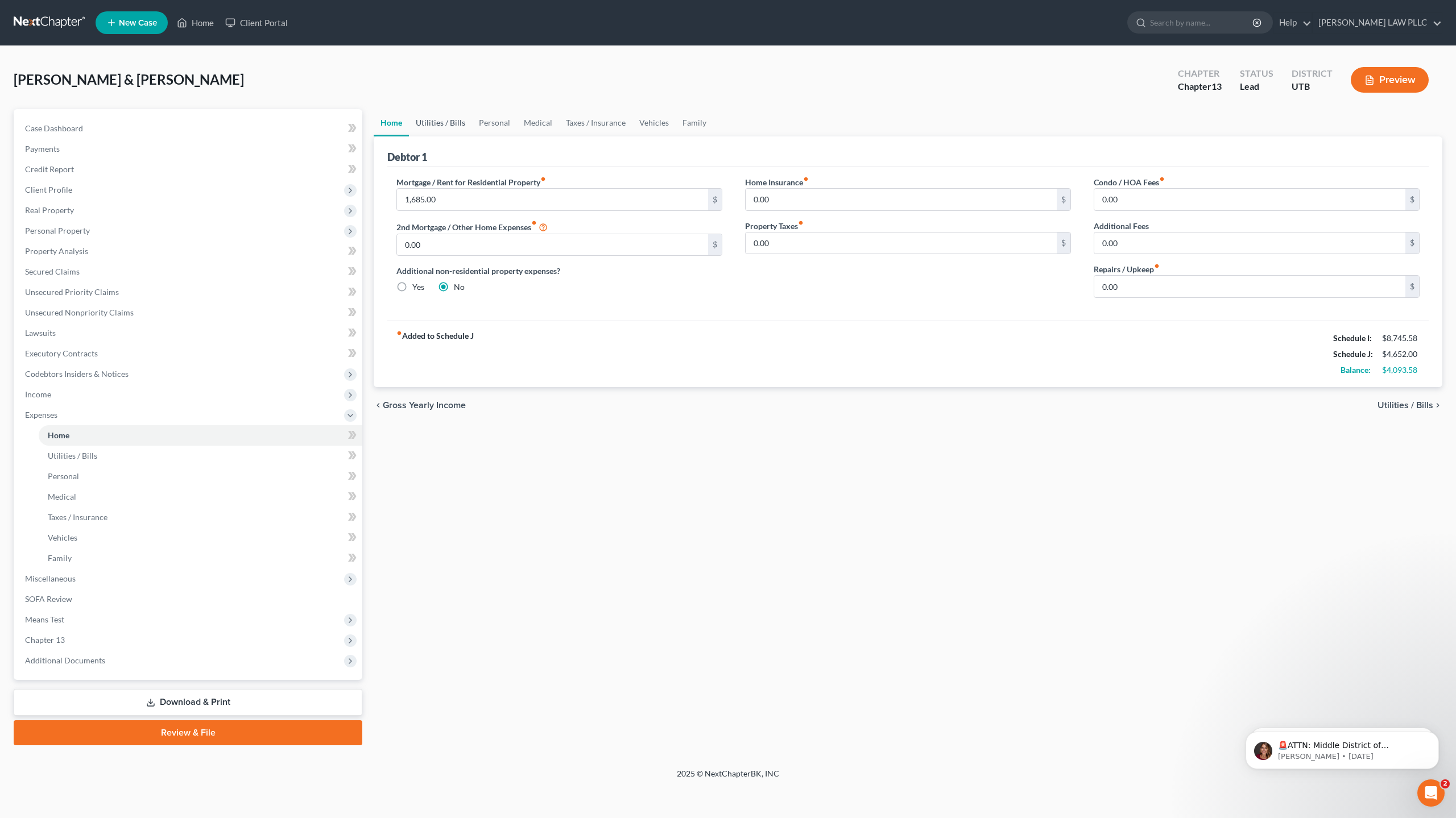
click at [445, 124] on link "Utilities / Bills" at bounding box center [441, 123] width 63 height 28
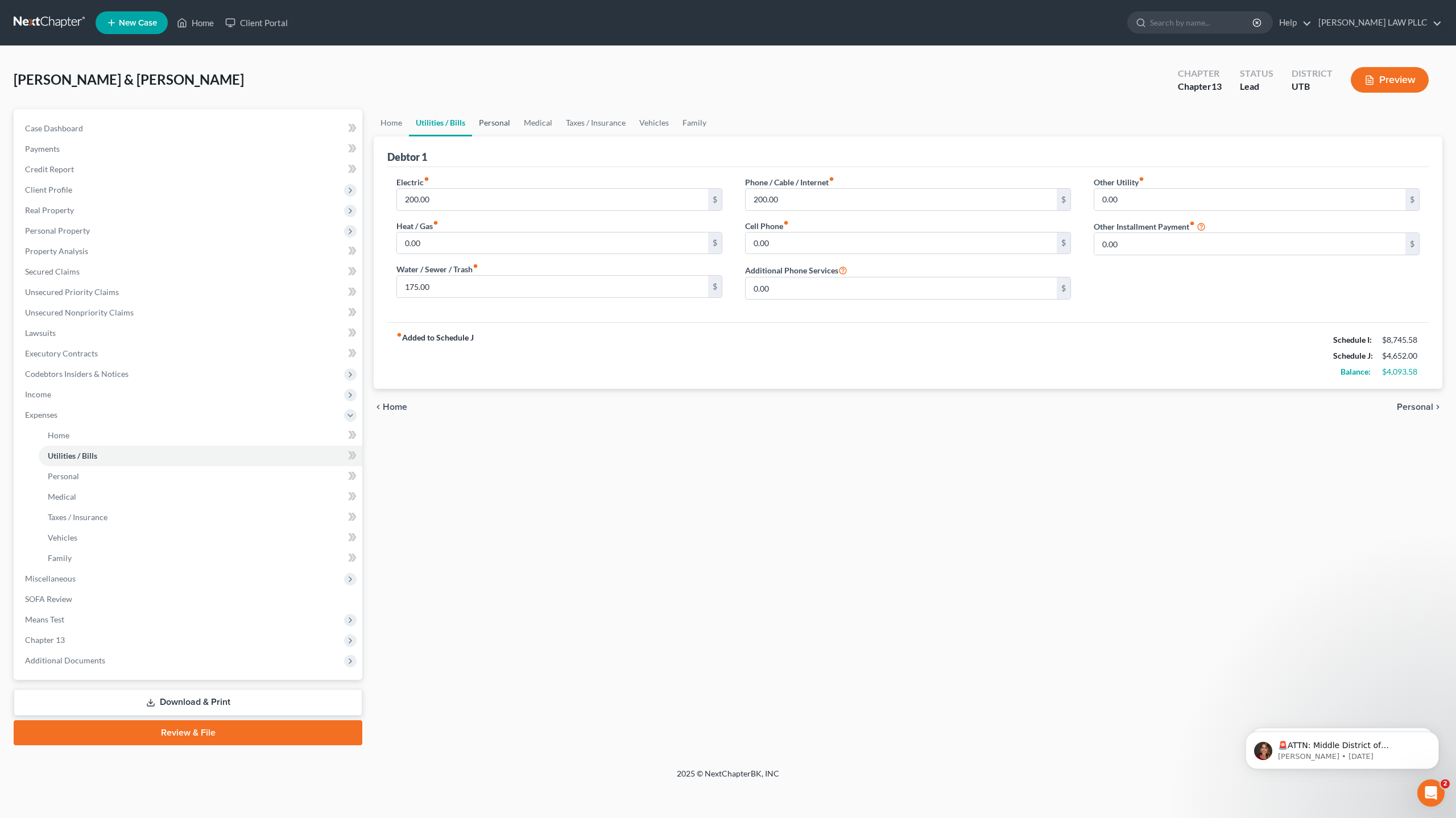
click at [488, 125] on link "Personal" at bounding box center [494, 123] width 45 height 28
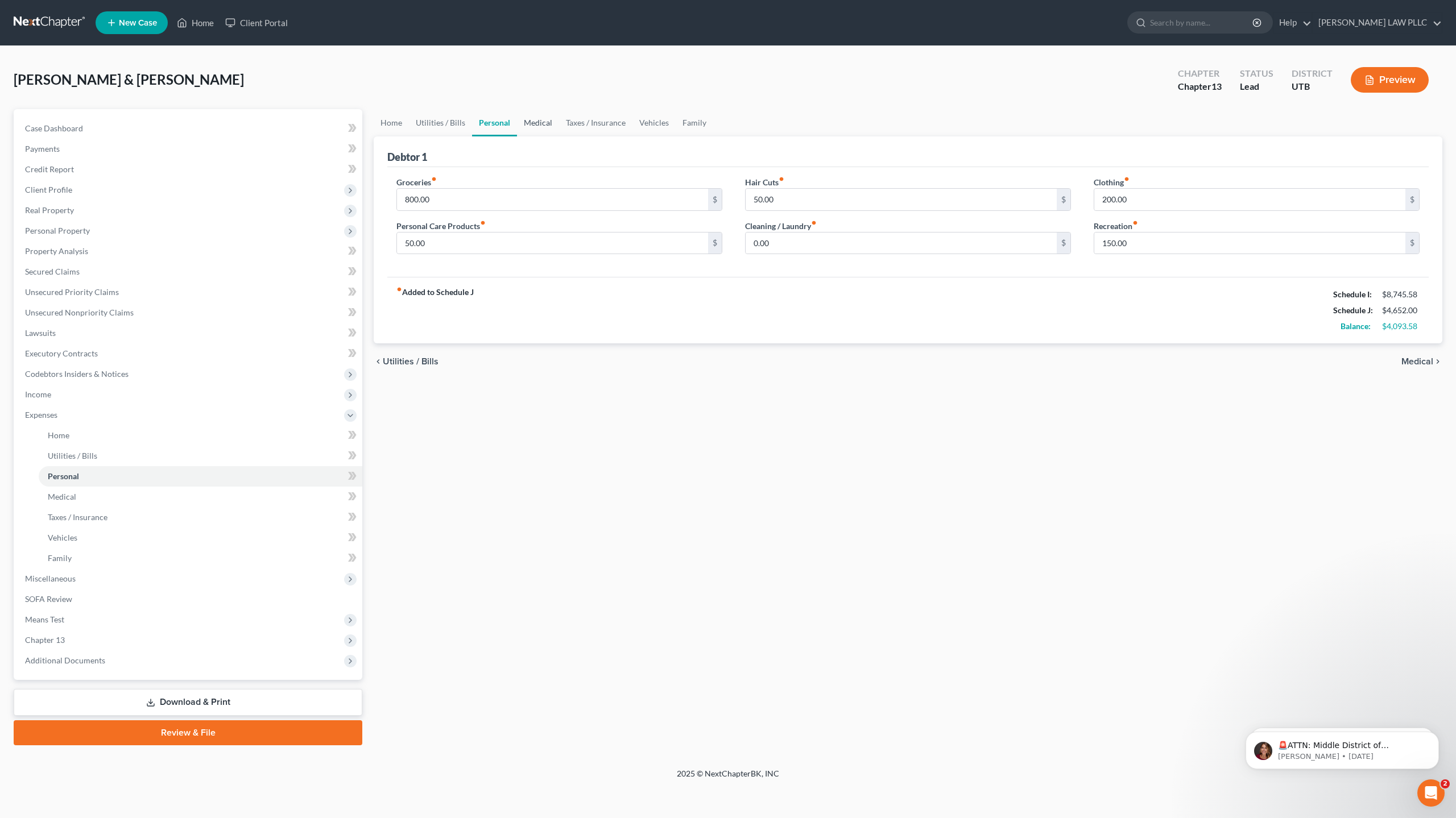
click at [537, 121] on link "Medical" at bounding box center [538, 123] width 42 height 28
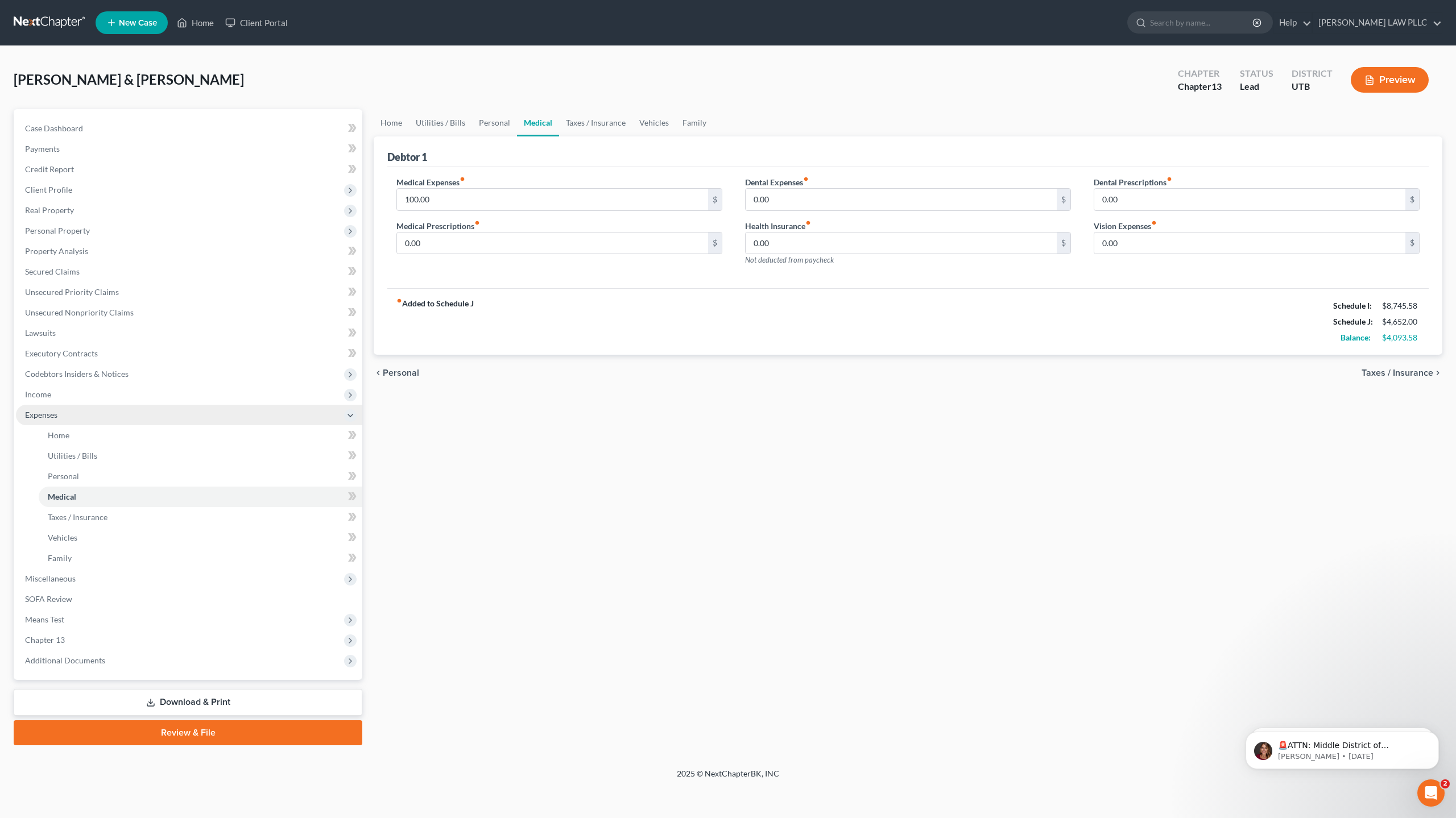
click at [46, 417] on span "Expenses" at bounding box center [41, 415] width 32 height 9
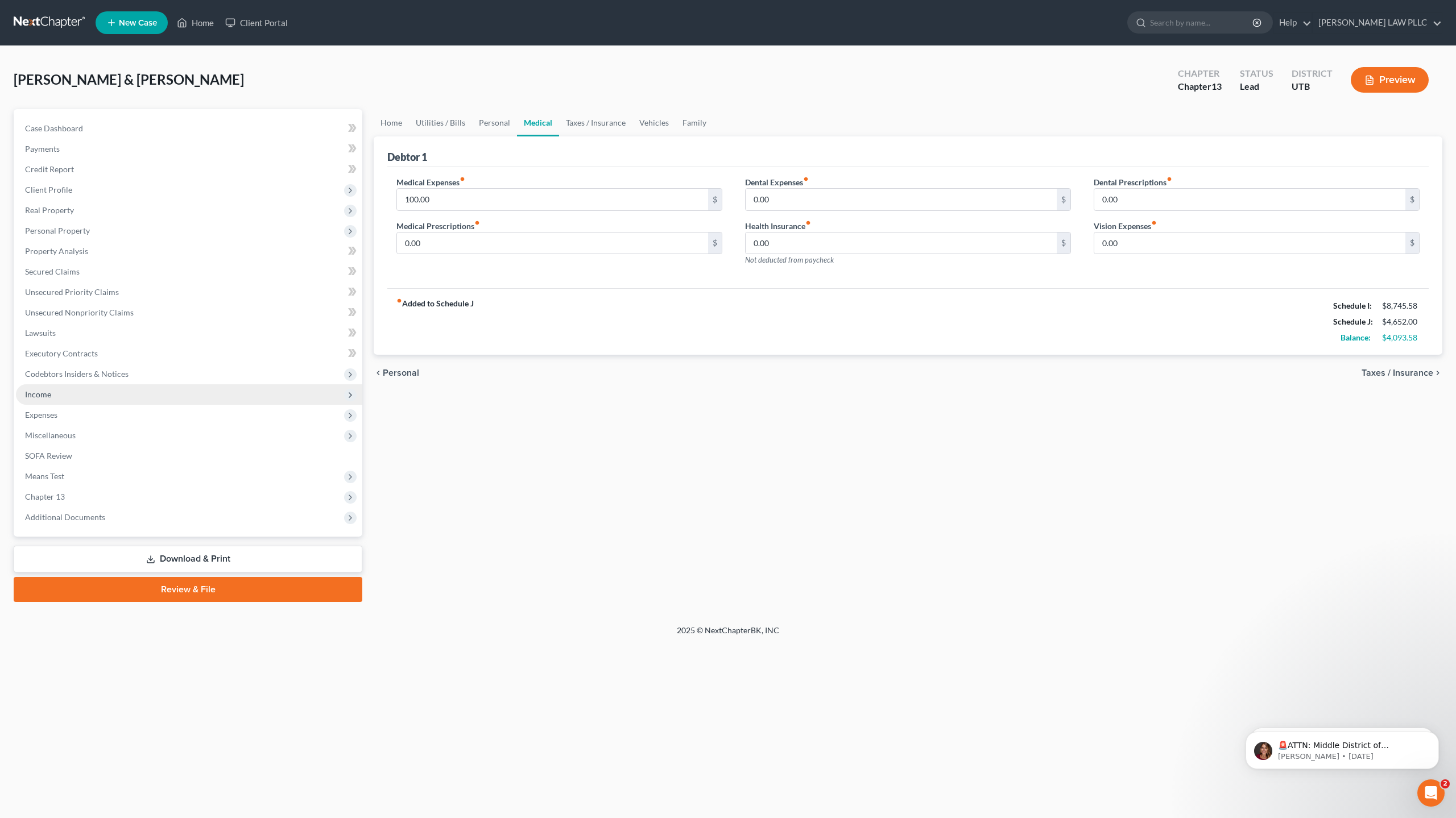
click at [42, 396] on span "Income" at bounding box center [38, 394] width 26 height 9
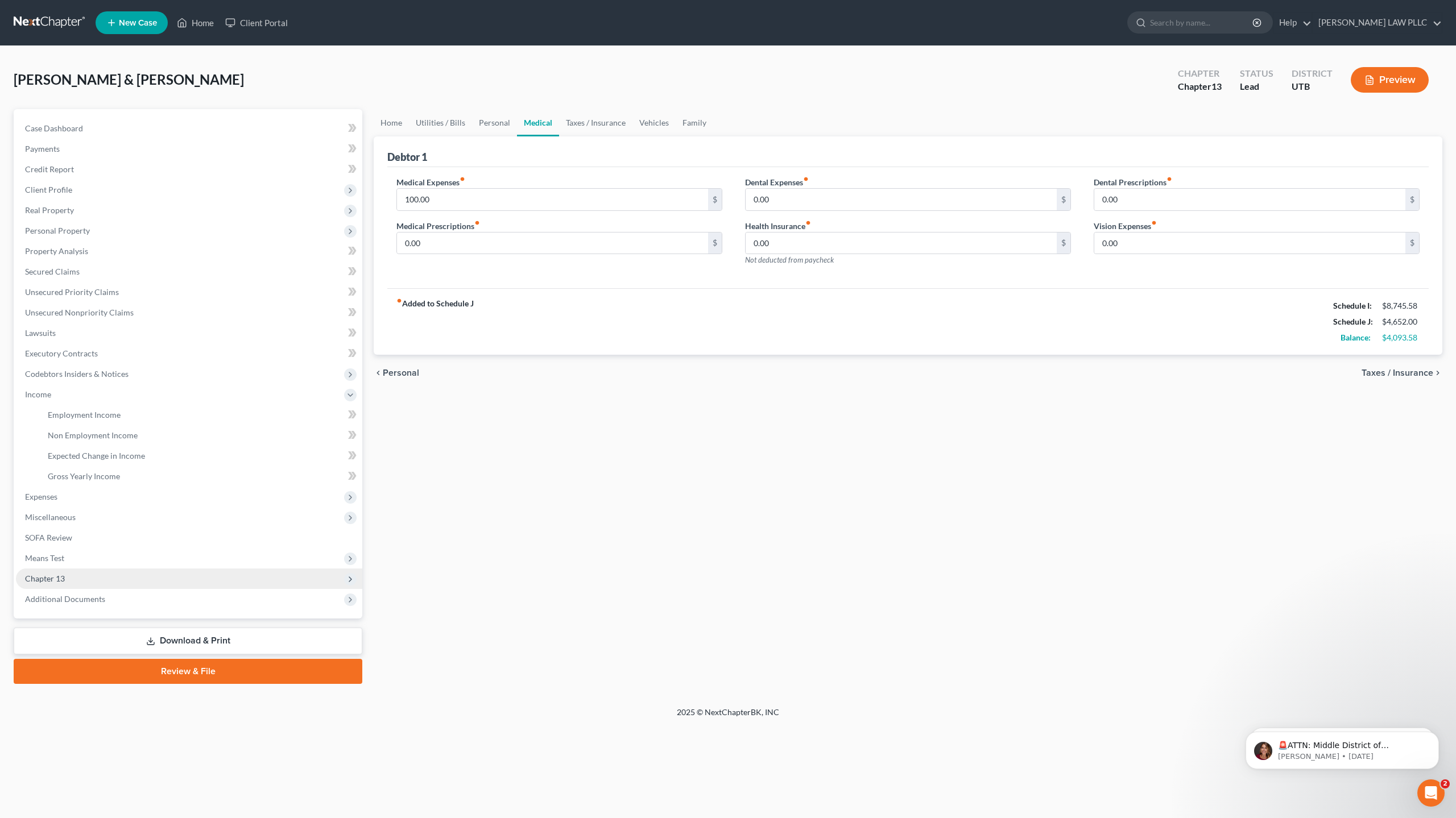
click at [62, 584] on span "Chapter 13" at bounding box center [188, 579] width 346 height 20
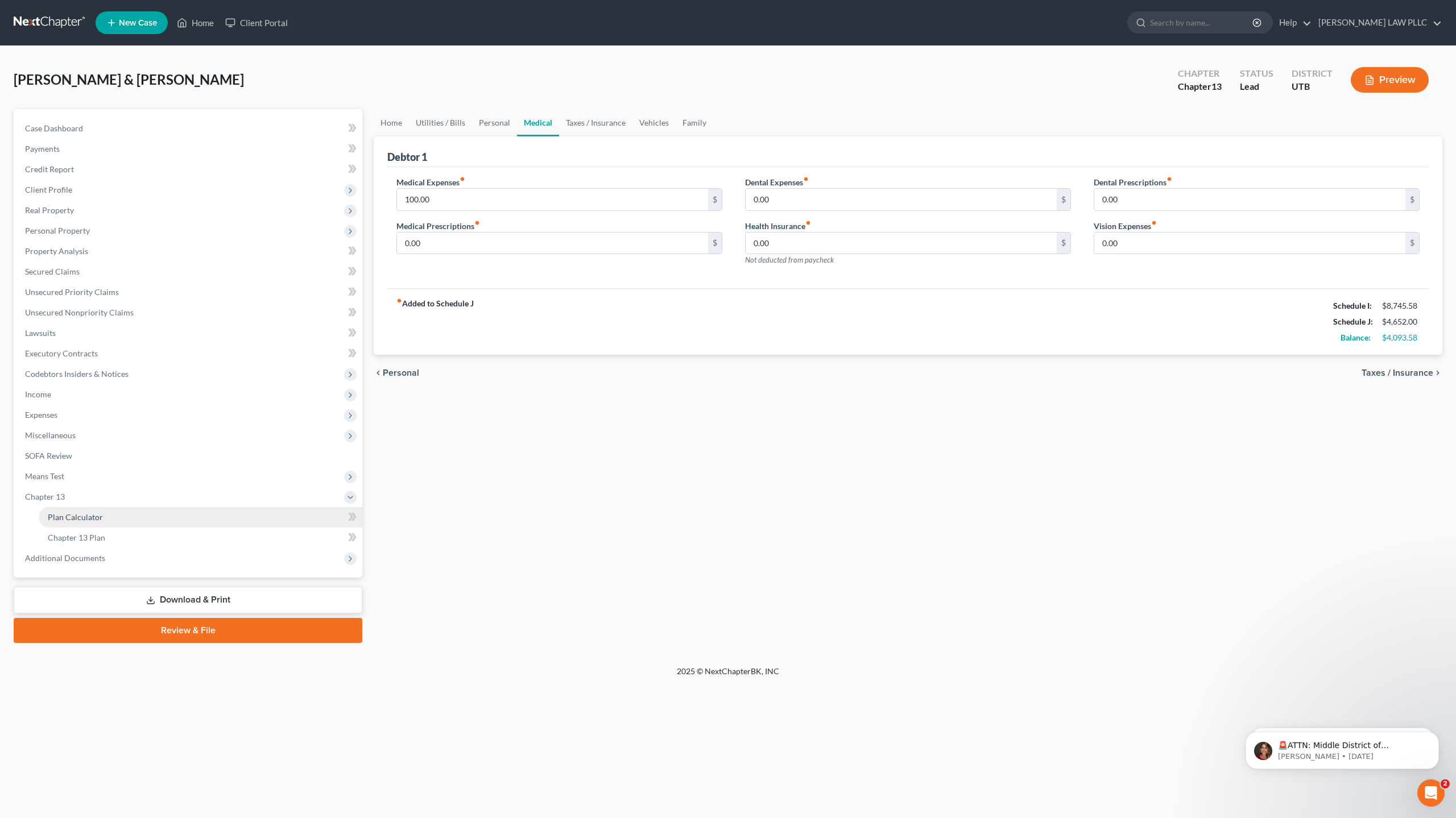
click at [94, 521] on span "Plan Calculator" at bounding box center [76, 517] width 55 height 9
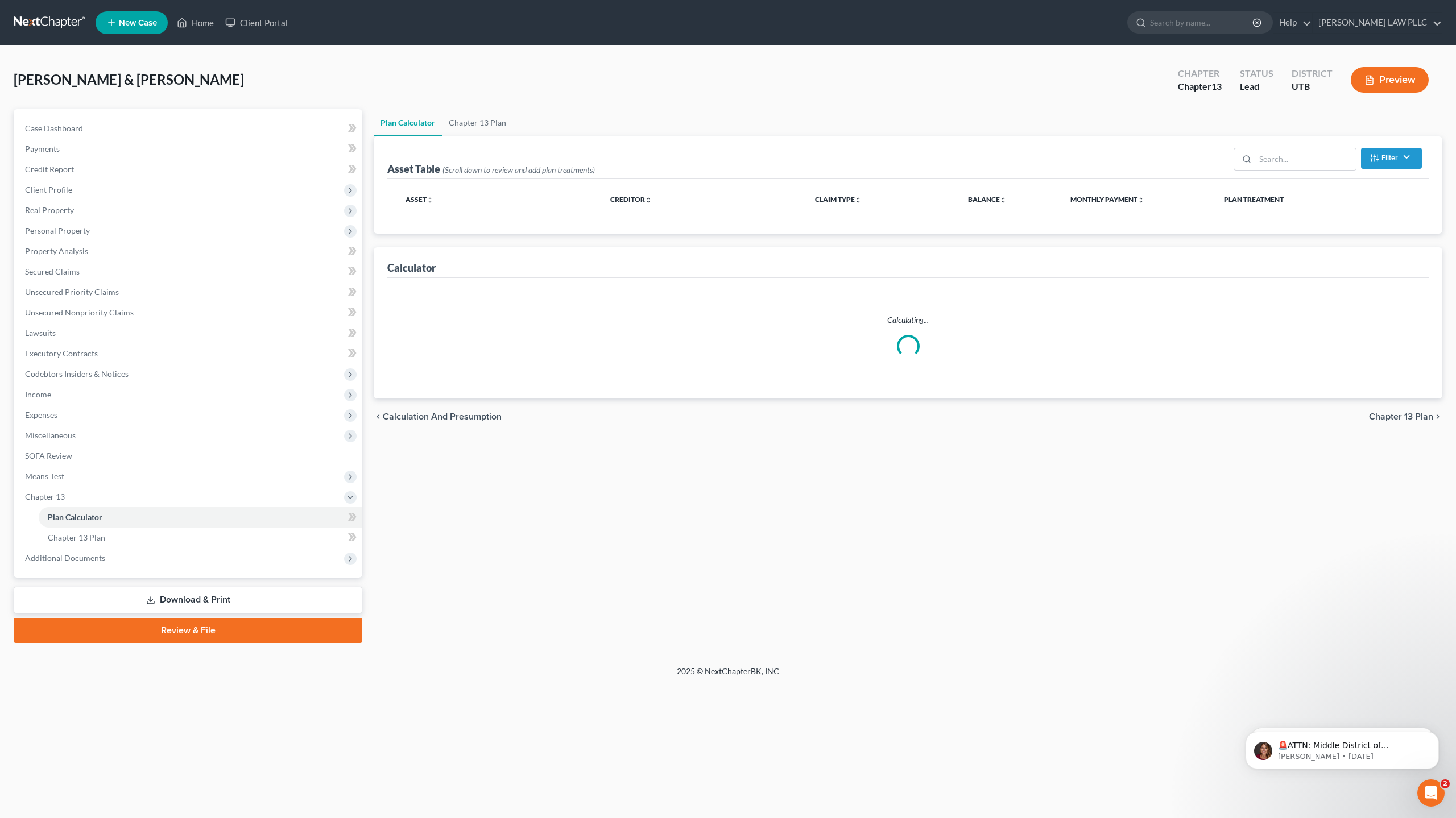
select select "59"
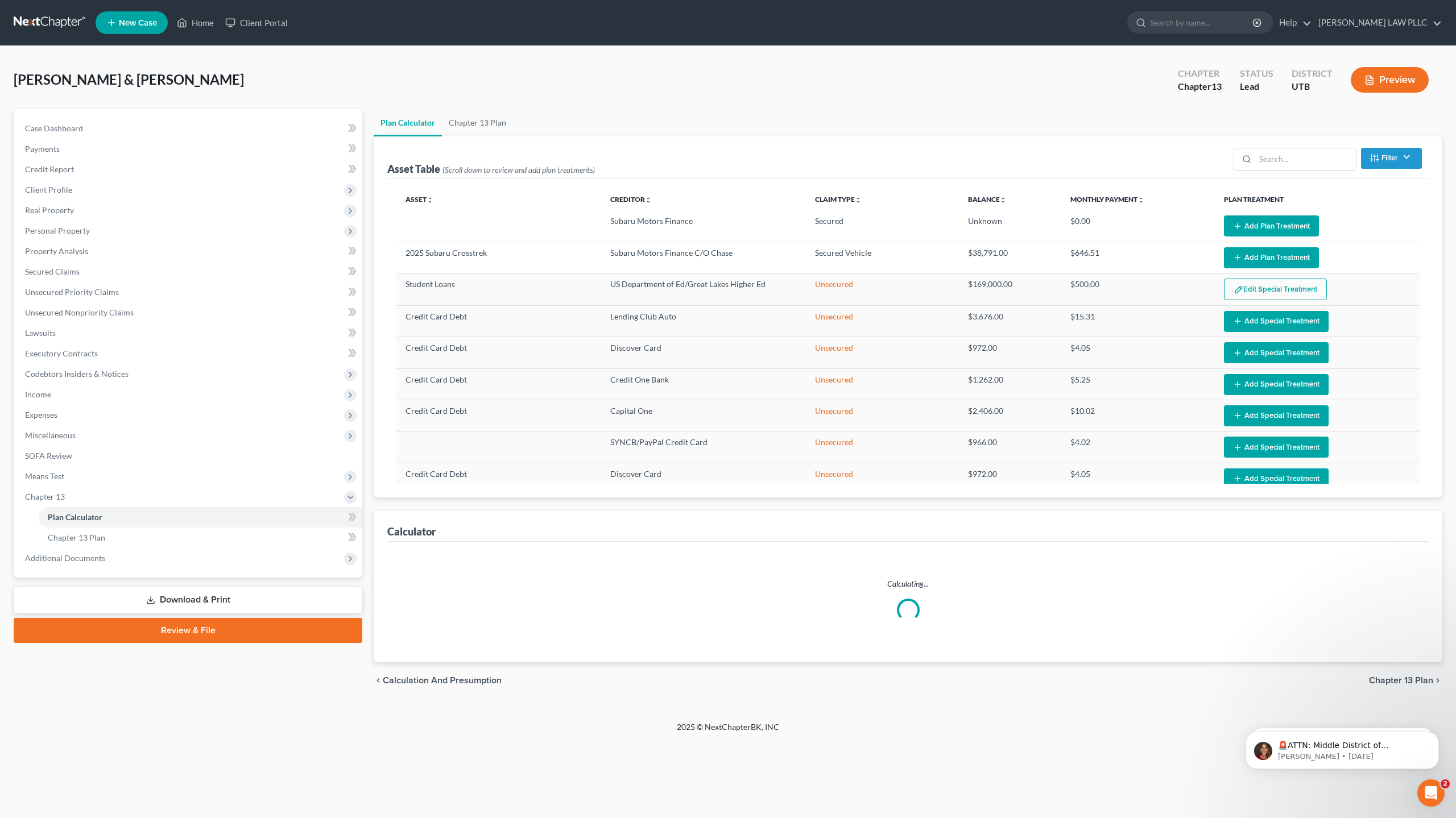
select select "59"
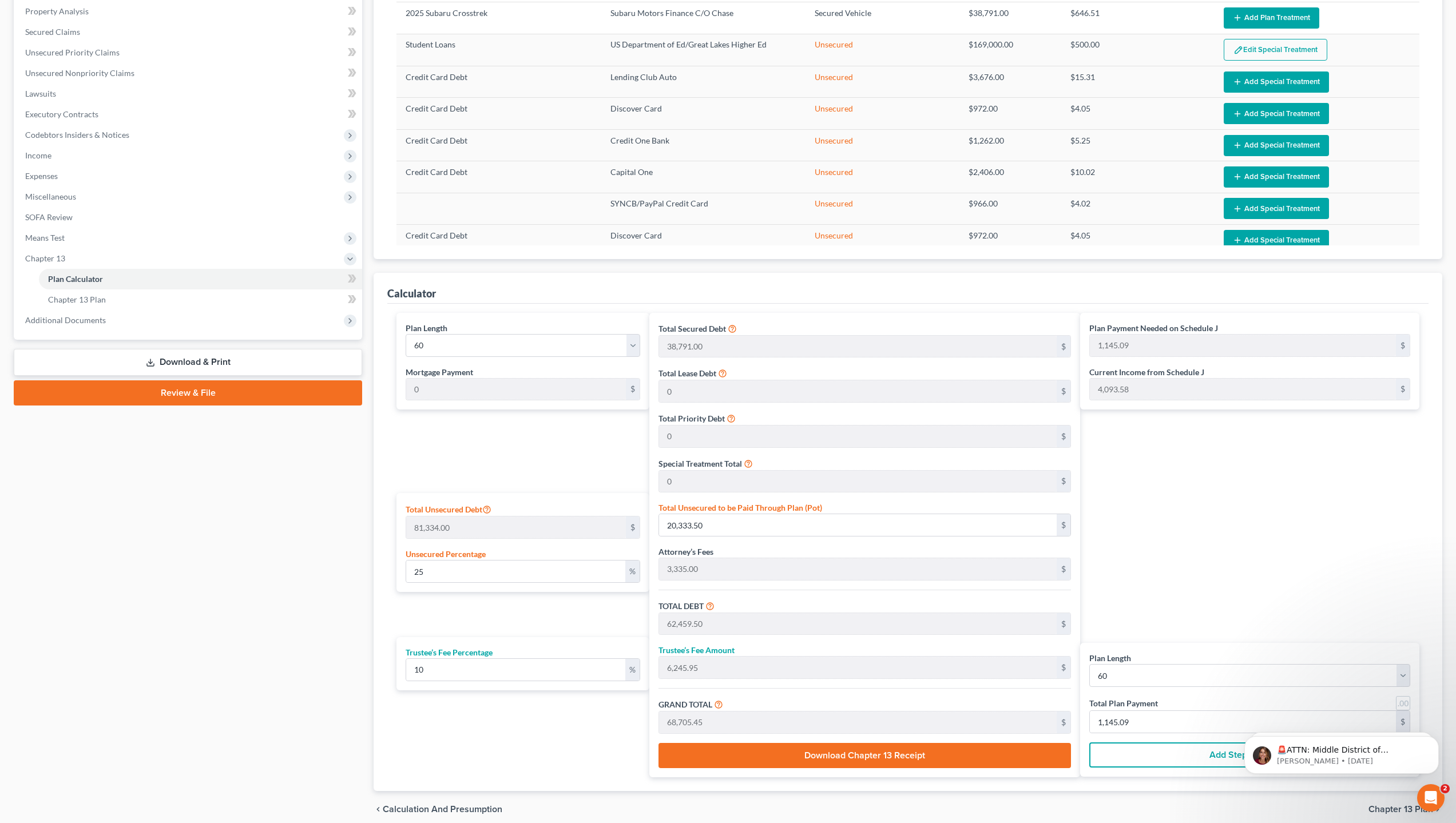
scroll to position [289, 0]
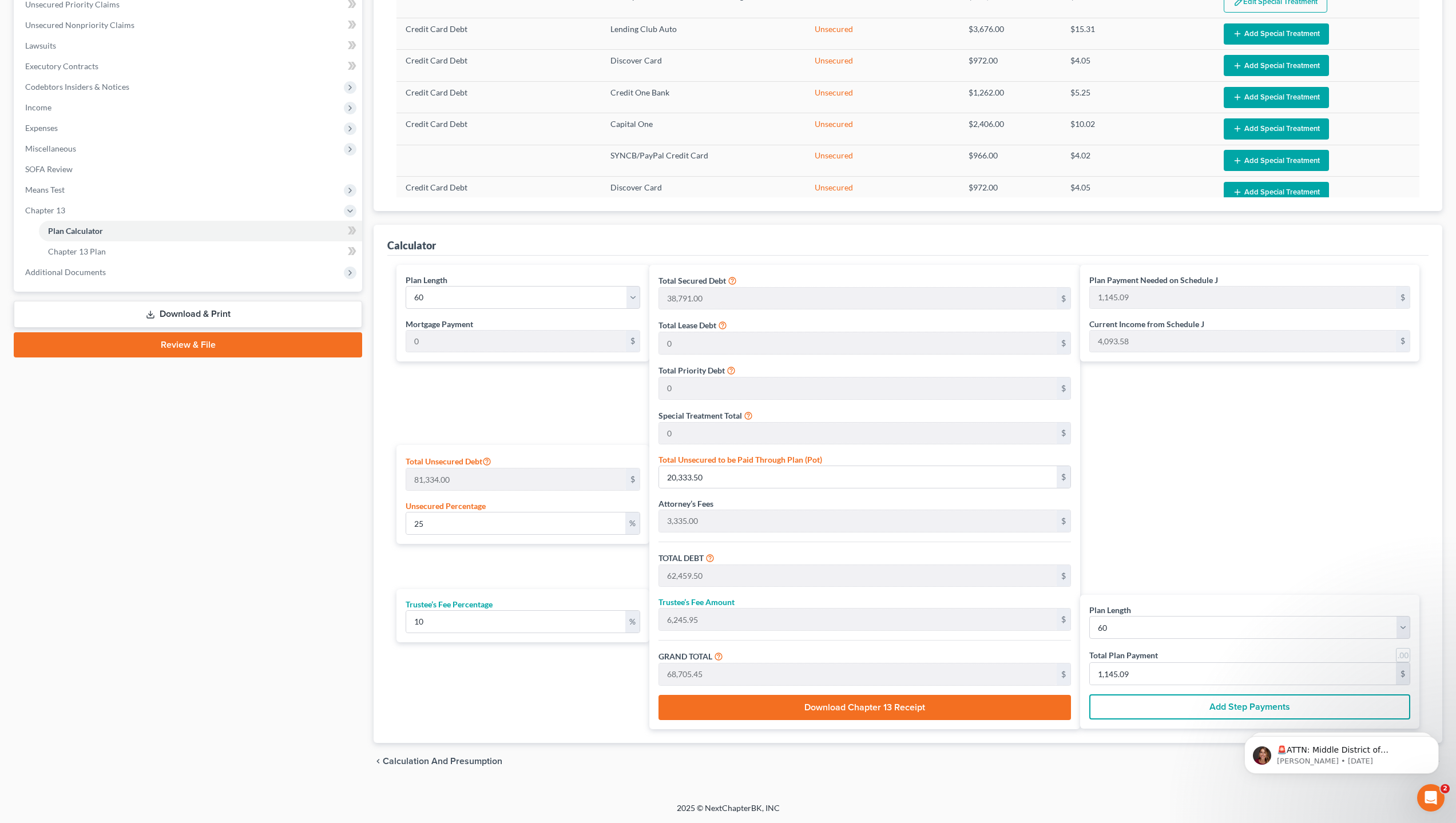
click at [197, 315] on link "Download & Print" at bounding box center [187, 315] width 348 height 27
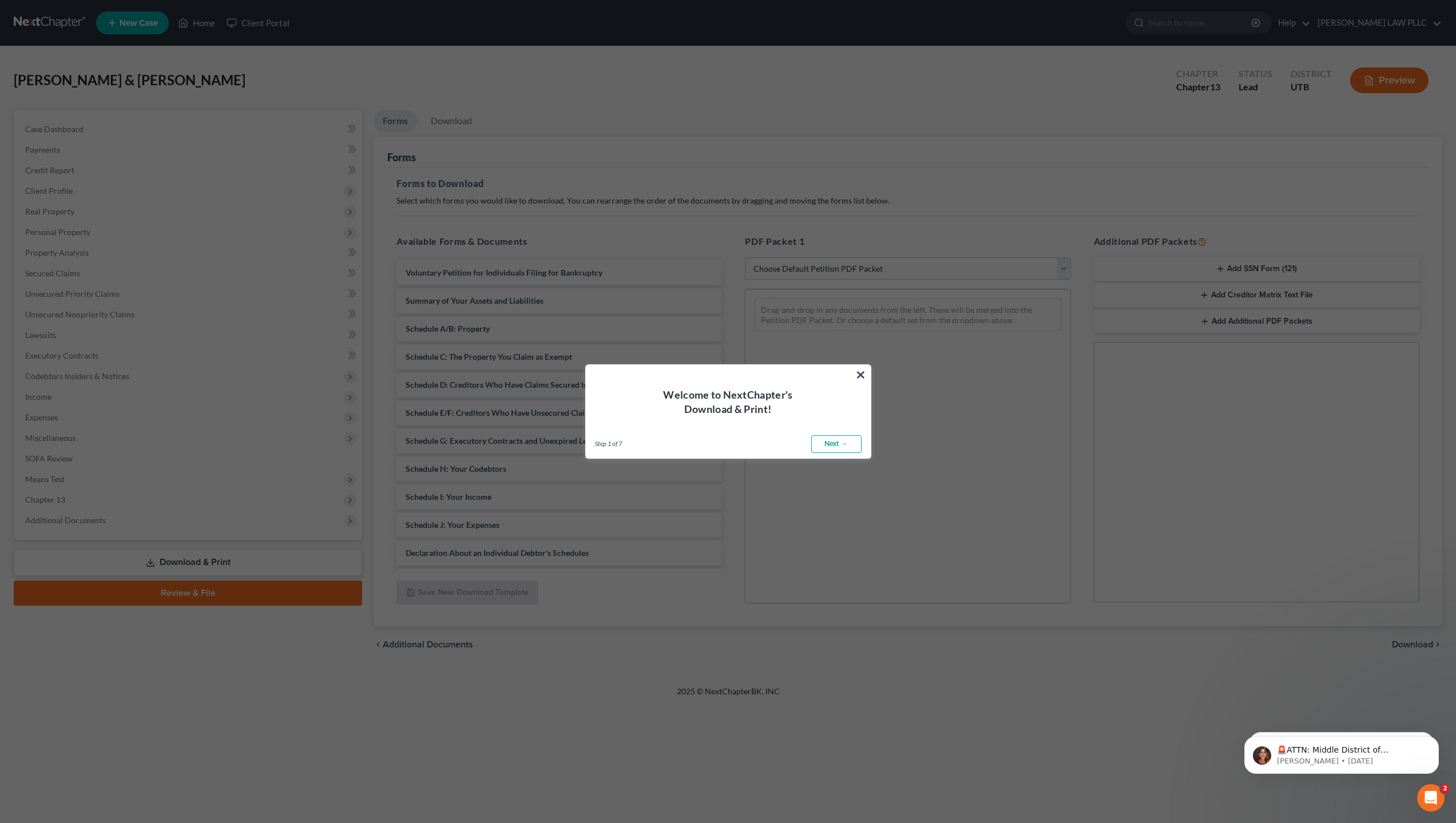
click at [834, 449] on link "Next →" at bounding box center [836, 444] width 50 height 18
select select "0"
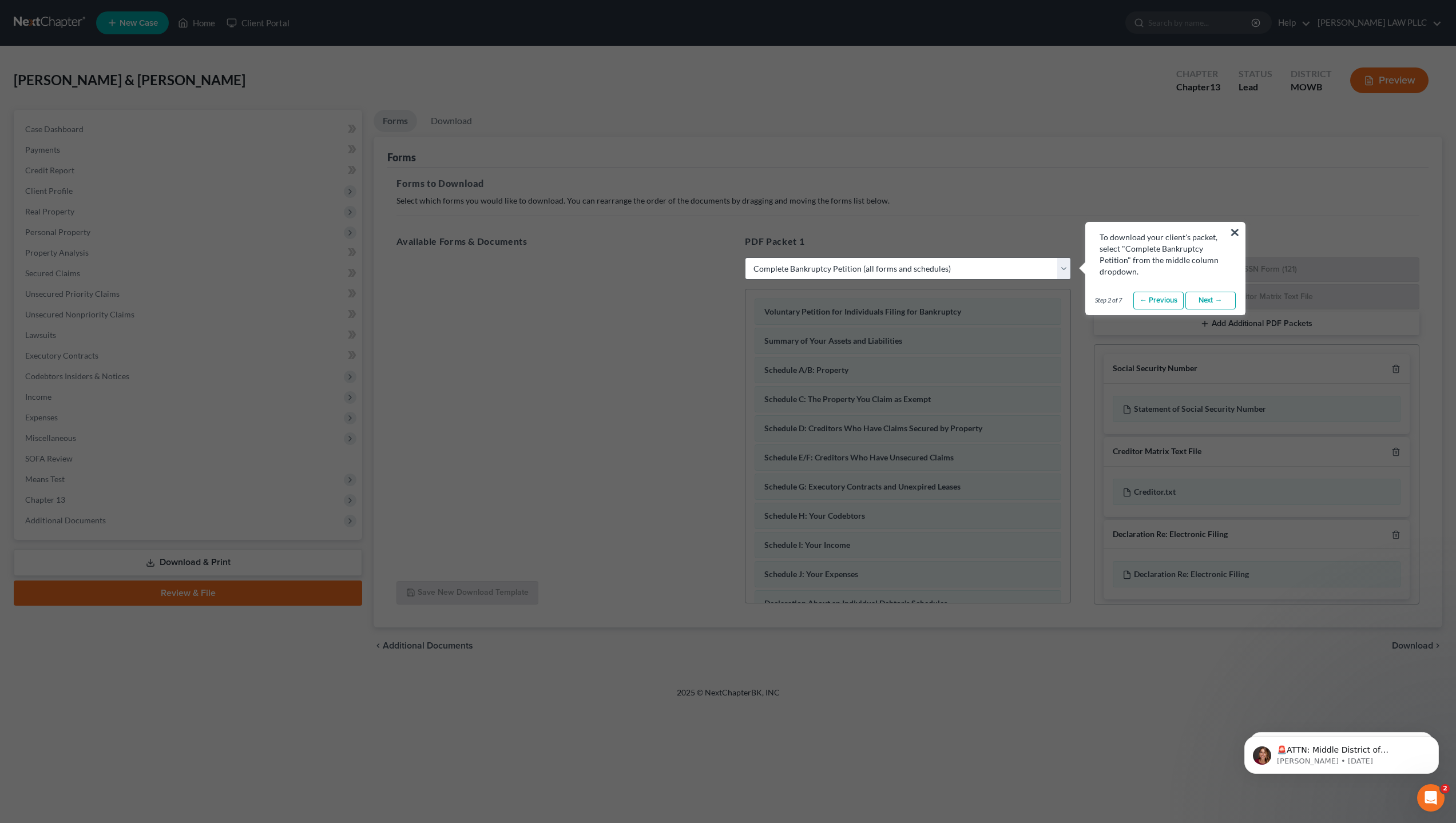
click at [1209, 300] on link "Next →" at bounding box center [1210, 300] width 50 height 18
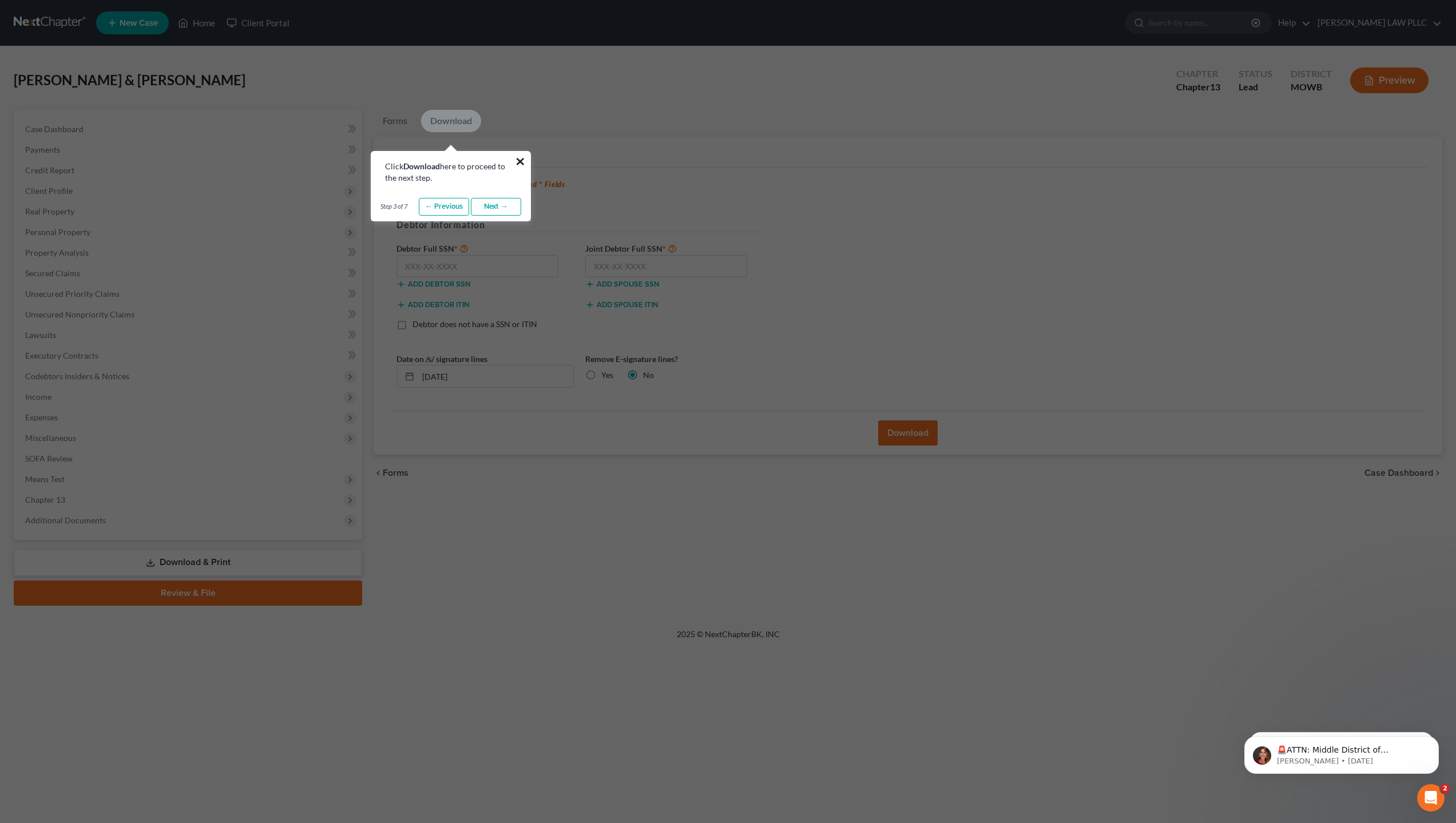
click at [523, 159] on button "×" at bounding box center [520, 161] width 11 height 18
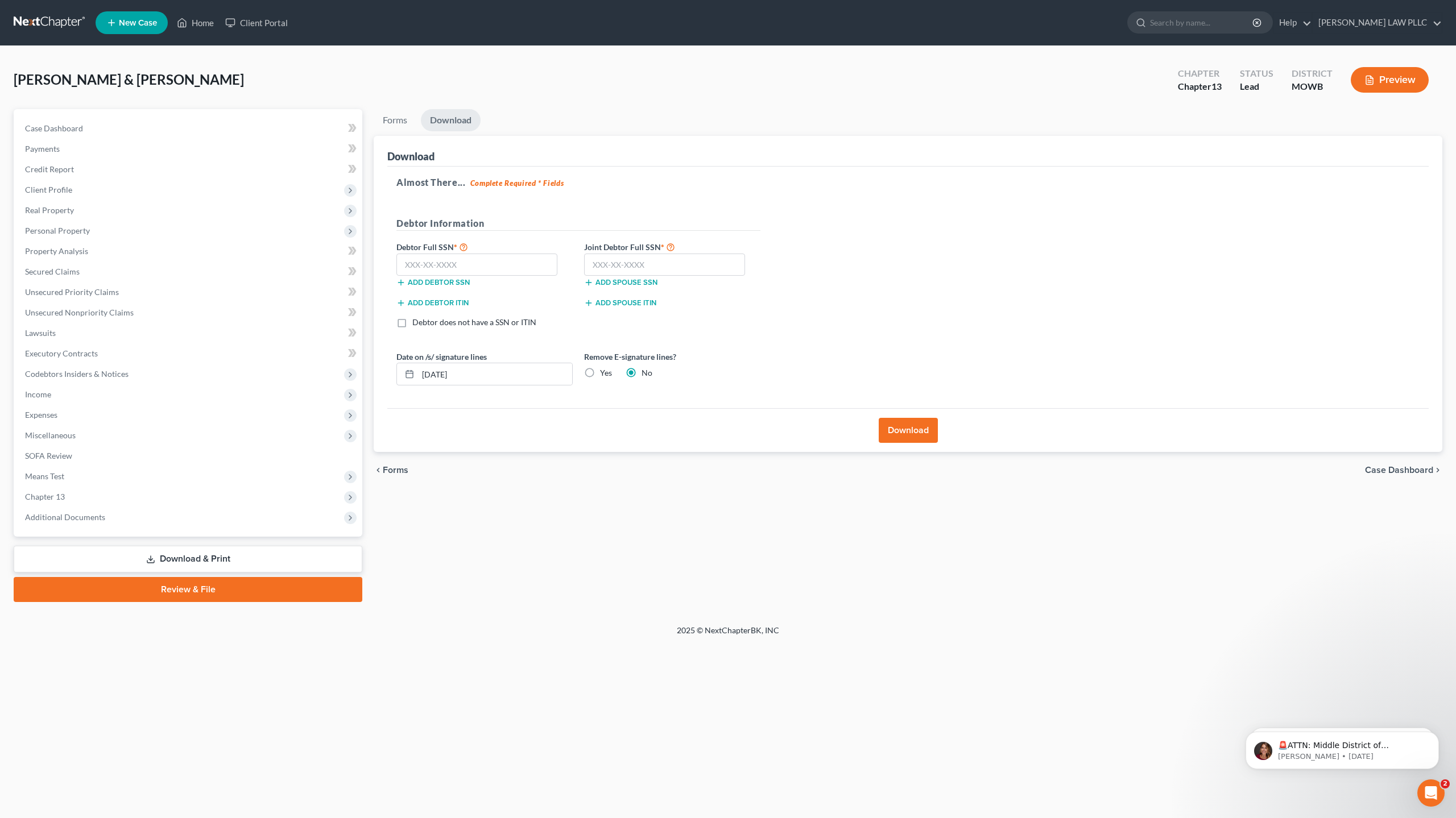
click at [206, 592] on link "Review & File" at bounding box center [188, 589] width 348 height 25
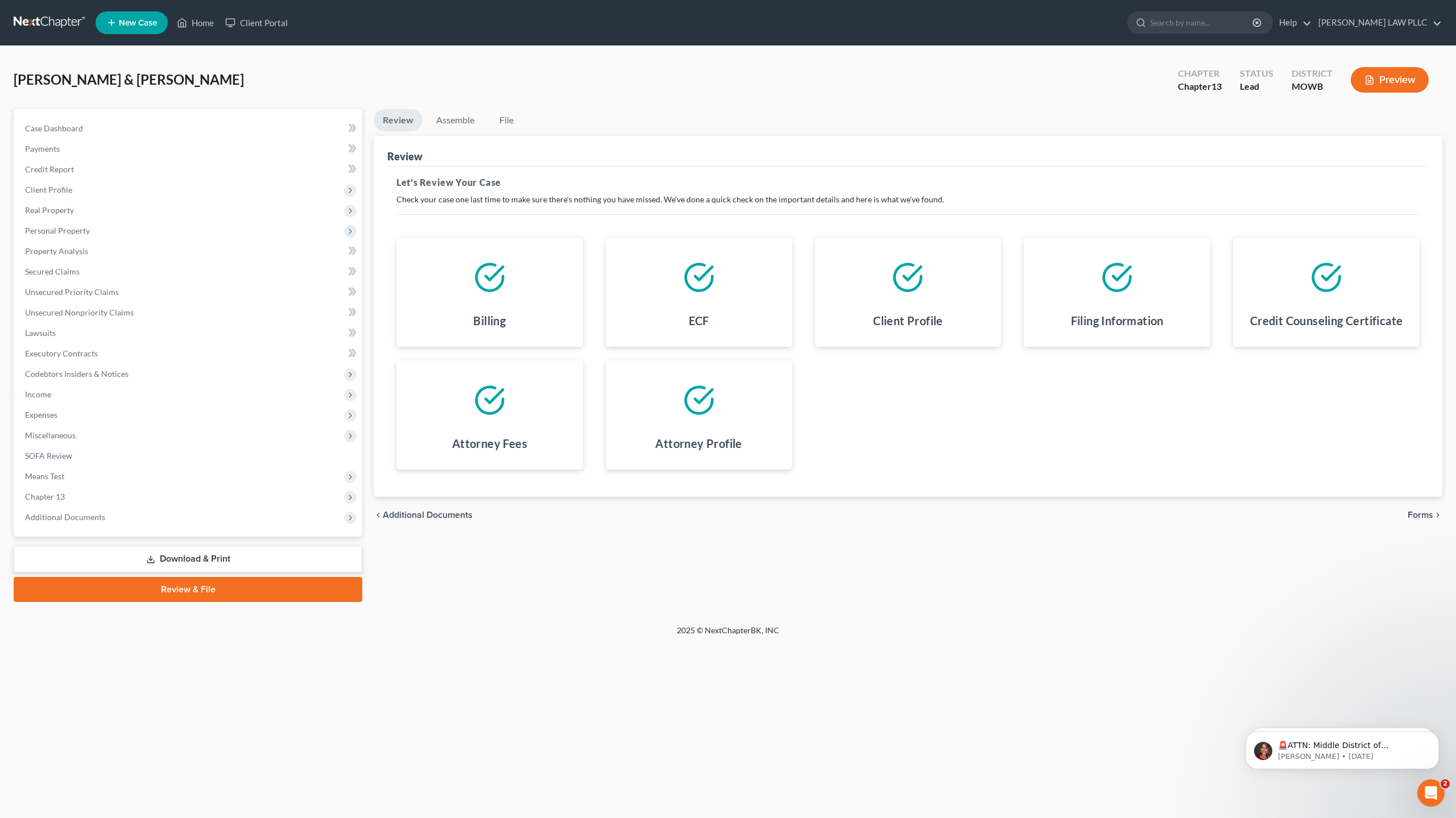
click at [1398, 76] on button "Preview" at bounding box center [1390, 80] width 78 height 25
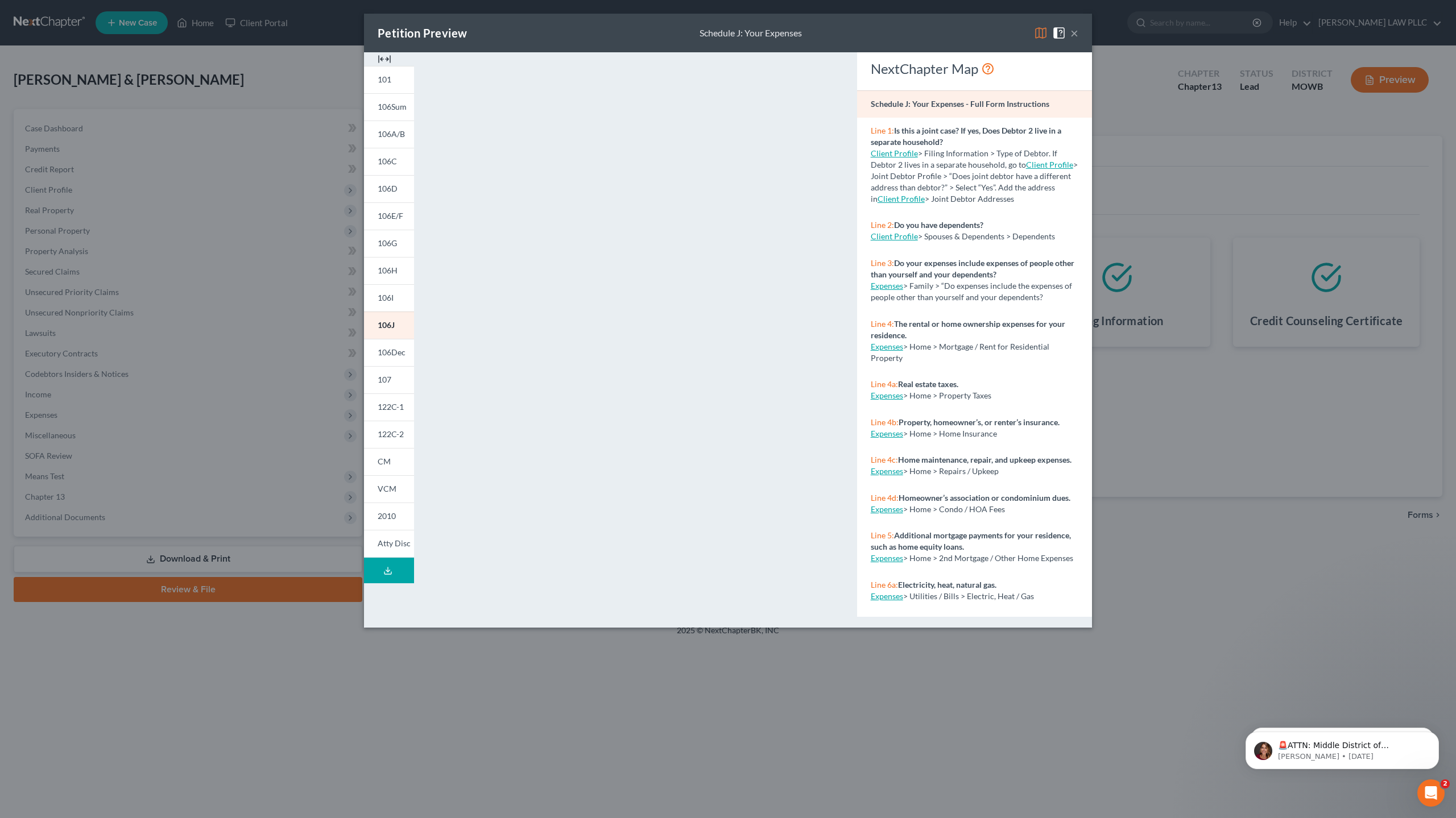
click at [1075, 33] on button "×" at bounding box center [1074, 32] width 8 height 13
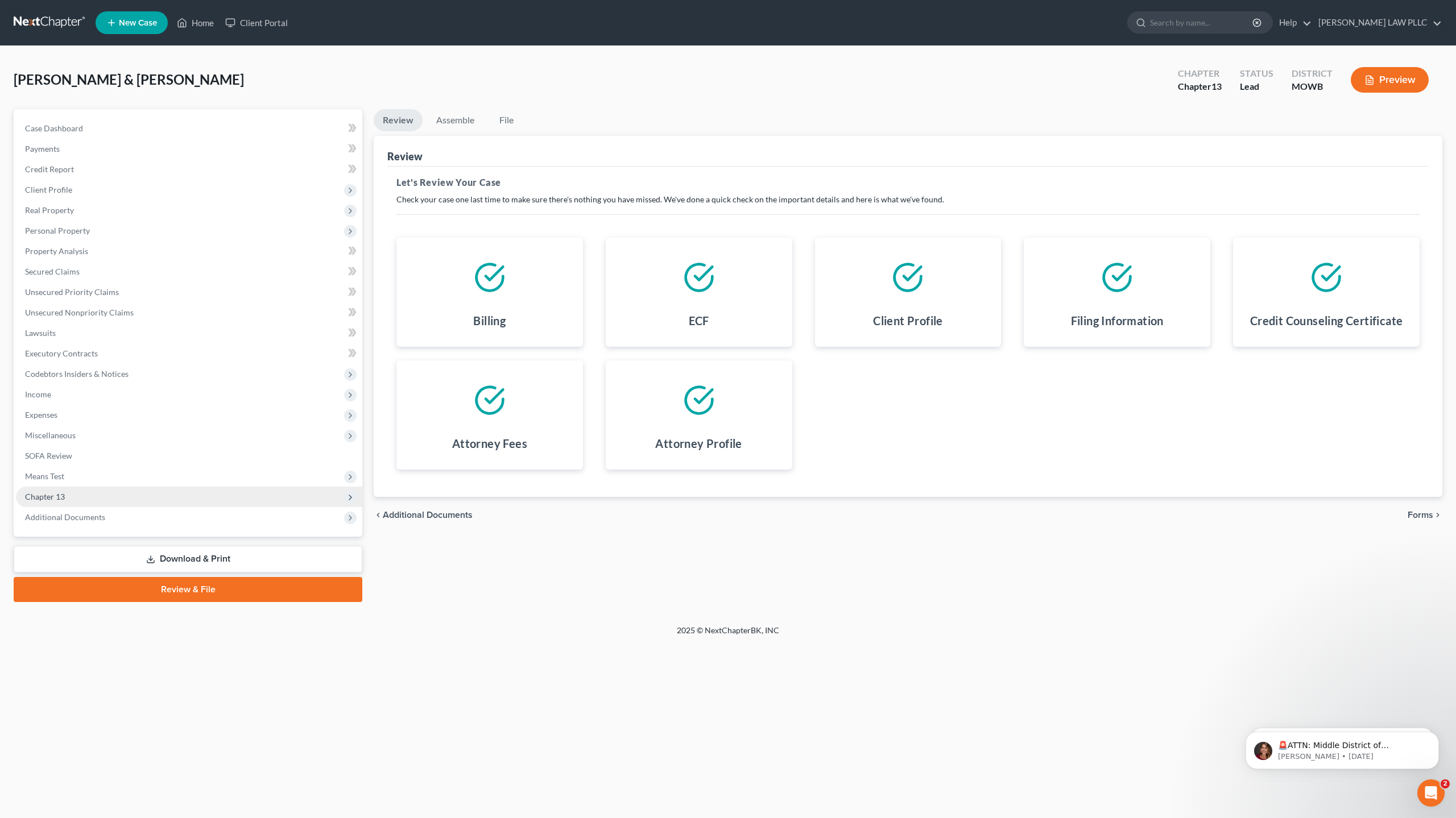
click at [59, 493] on span "Chapter 13" at bounding box center [45, 496] width 40 height 9
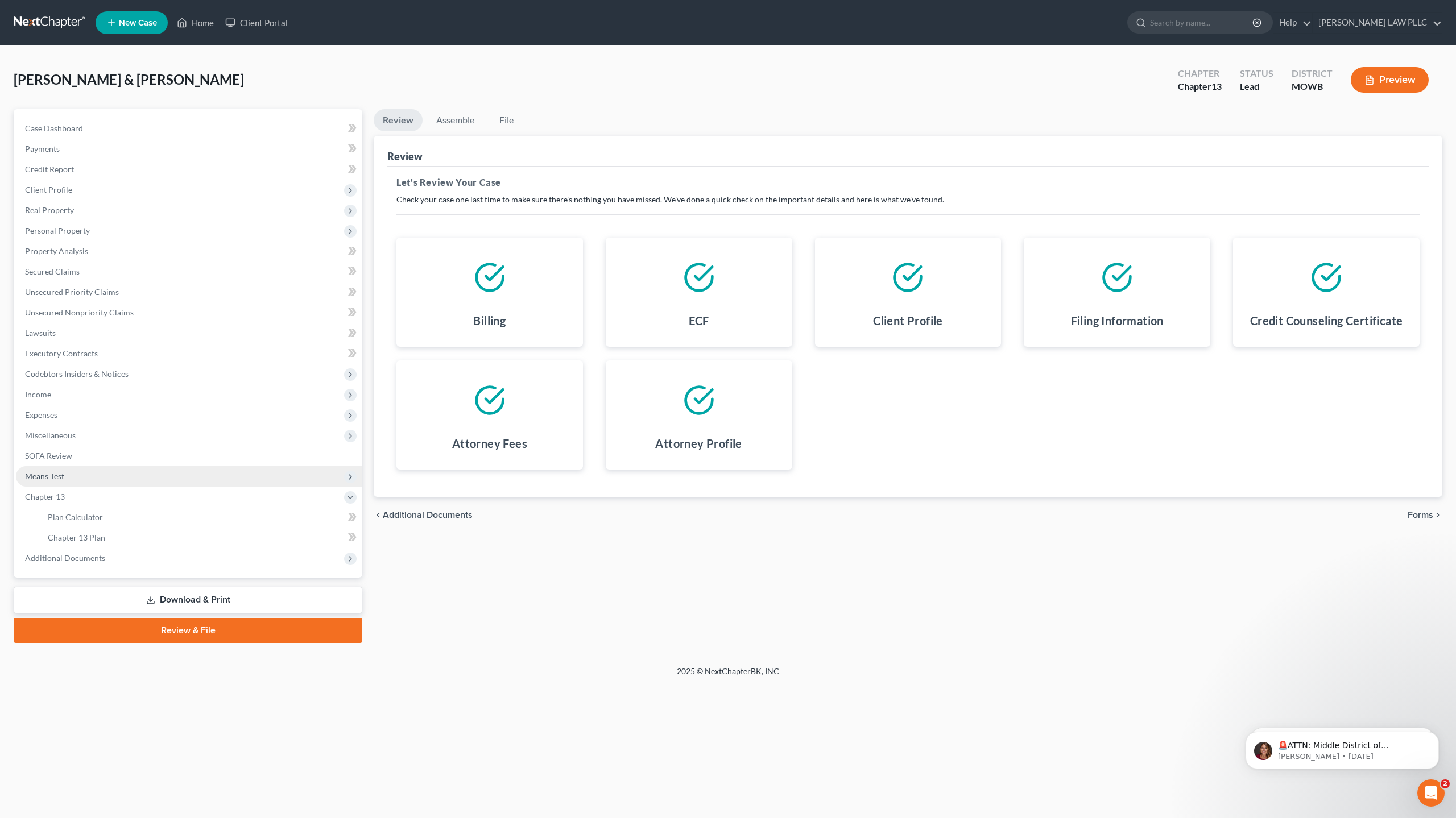
click at [66, 478] on span "Means Test" at bounding box center [188, 477] width 346 height 20
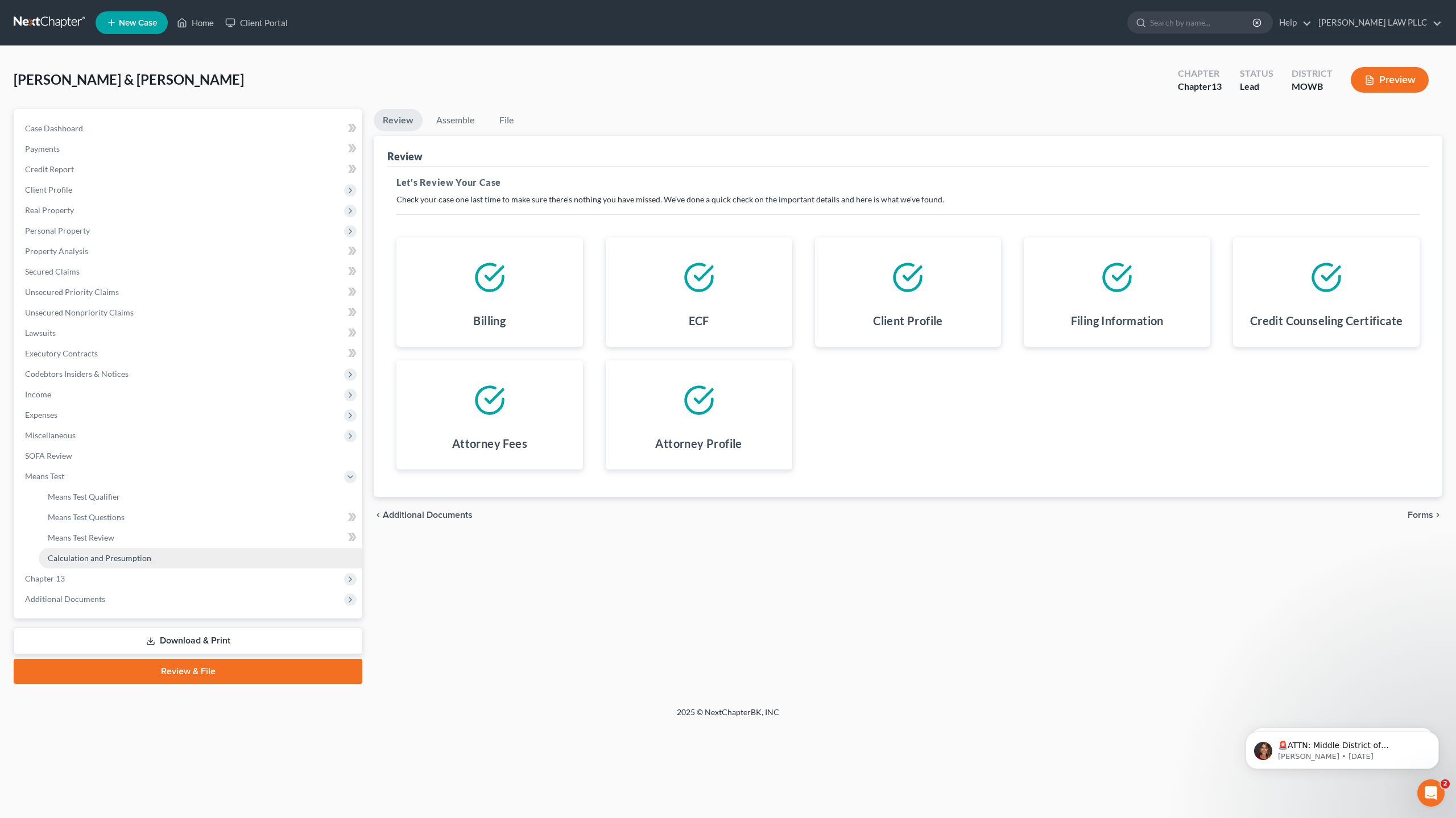
click at [132, 552] on link "Calculation and Presumption" at bounding box center [200, 559] width 324 height 20
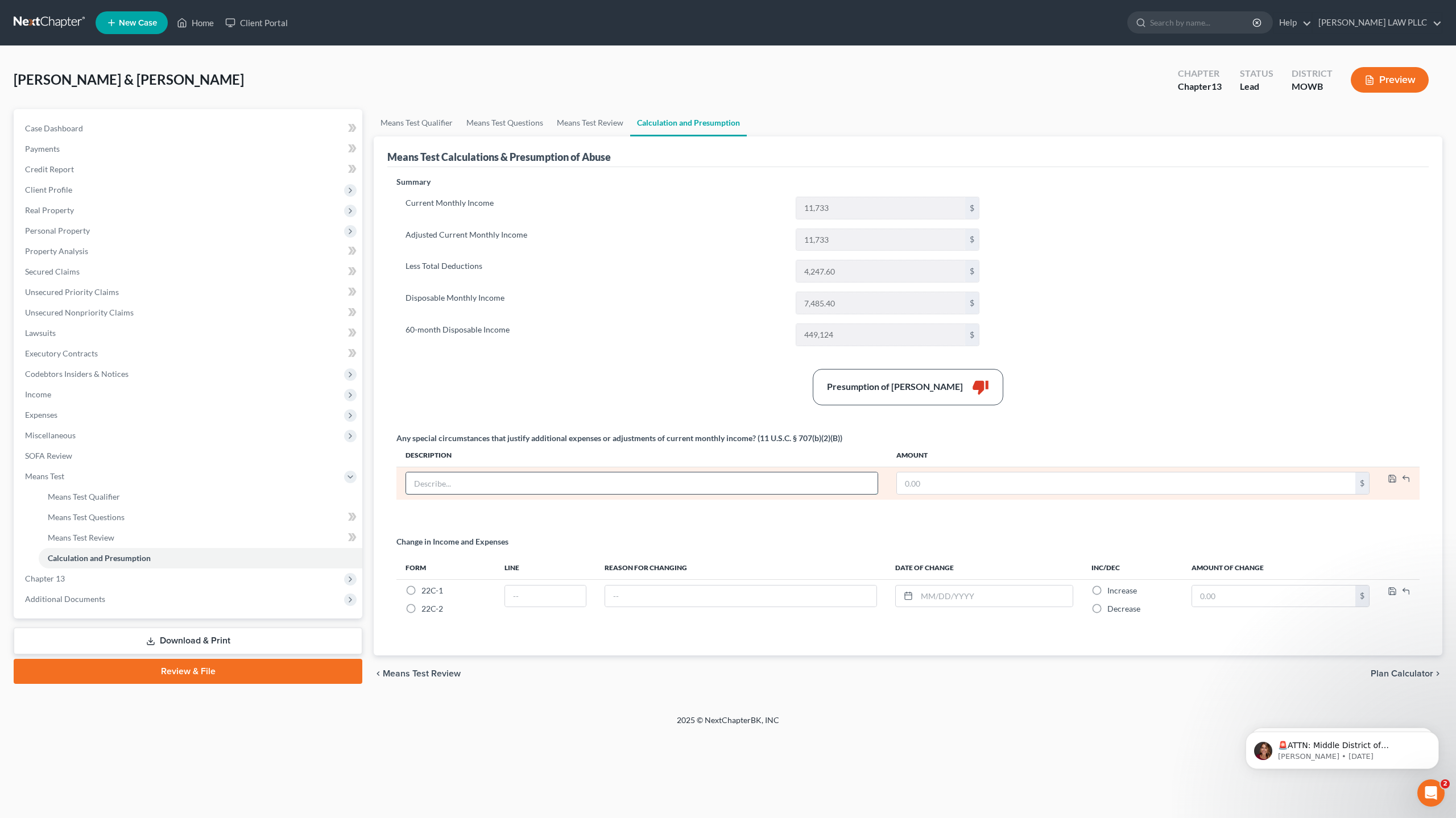
click at [507, 478] on input "text" at bounding box center [642, 483] width 471 height 21
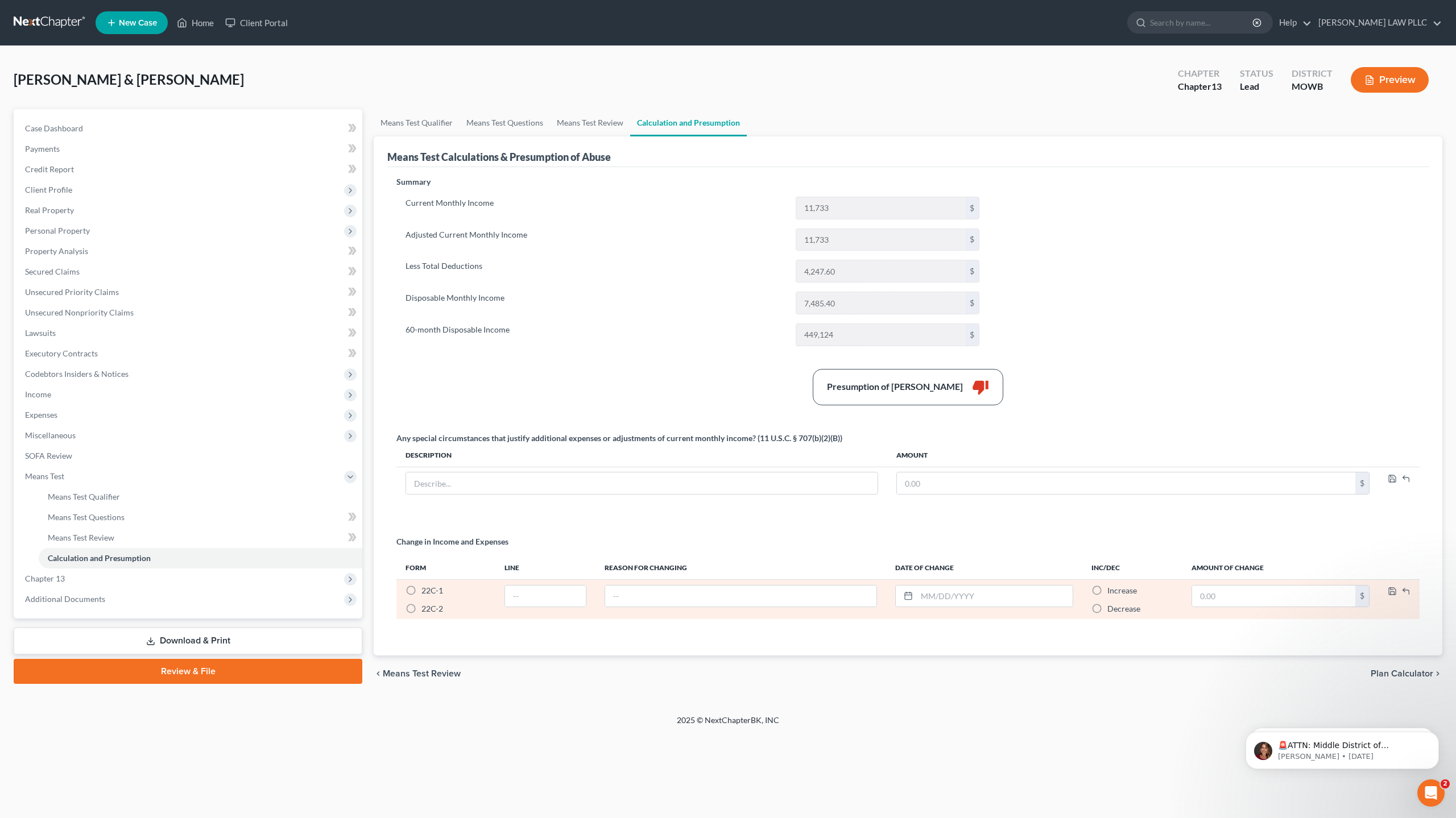
click at [422, 589] on label "22C-1 *" at bounding box center [432, 591] width 21 height 11
click at [426, 589] on input "22C-1 *" at bounding box center [429, 589] width 7 height 7
radio input "true"
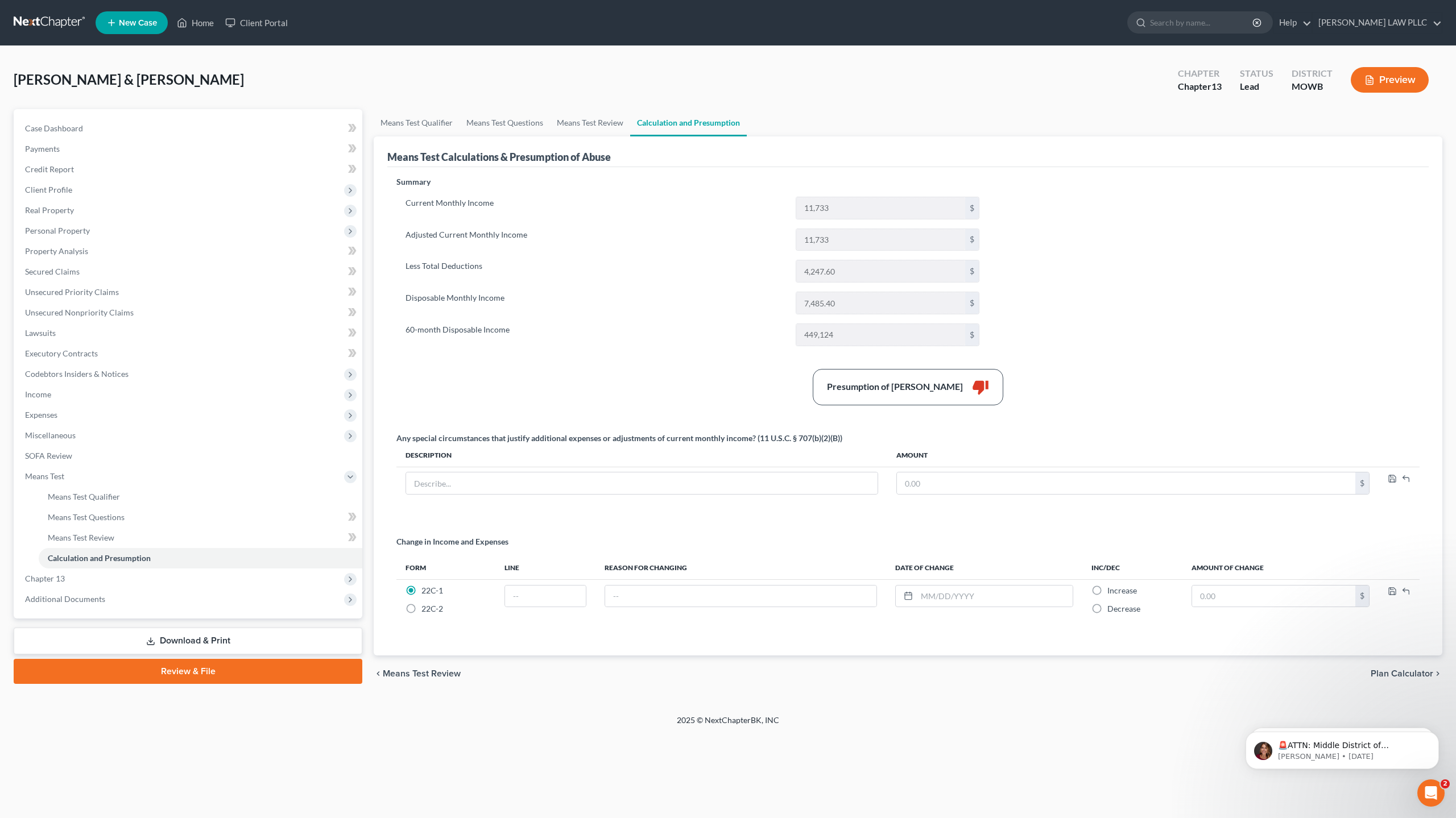
click at [718, 366] on div "Summary Current Monthly Income 11,733 $ Adjusted Current Monthly Income 11,733 …" at bounding box center [908, 409] width 1035 height 466
click at [420, 118] on link "Means Test Qualifier" at bounding box center [416, 123] width 86 height 28
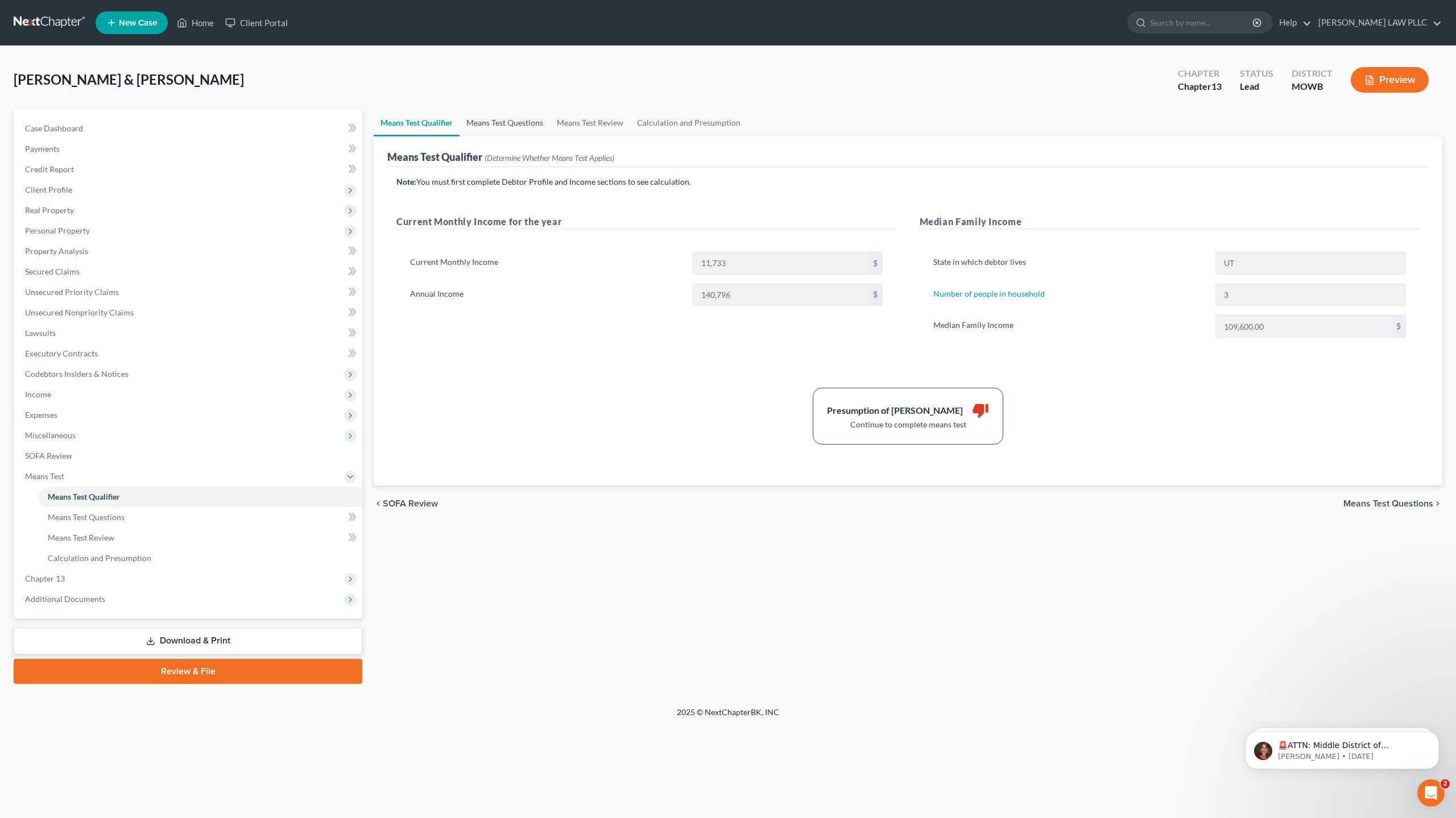
click at [508, 127] on link "Means Test Questions" at bounding box center [505, 123] width 91 height 28
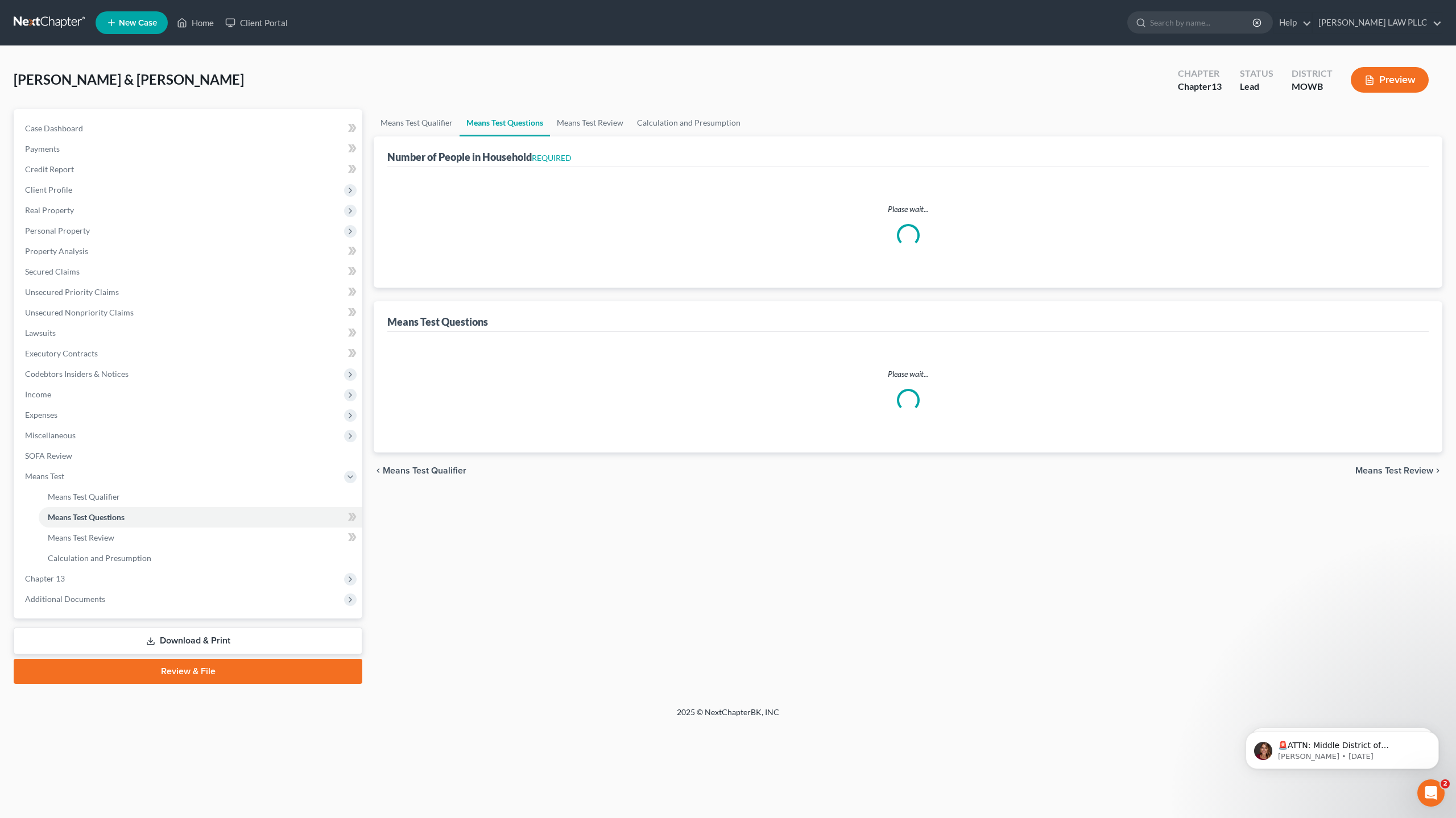
select select "1"
select select "60"
select select "1"
select select "60"
select select "2"
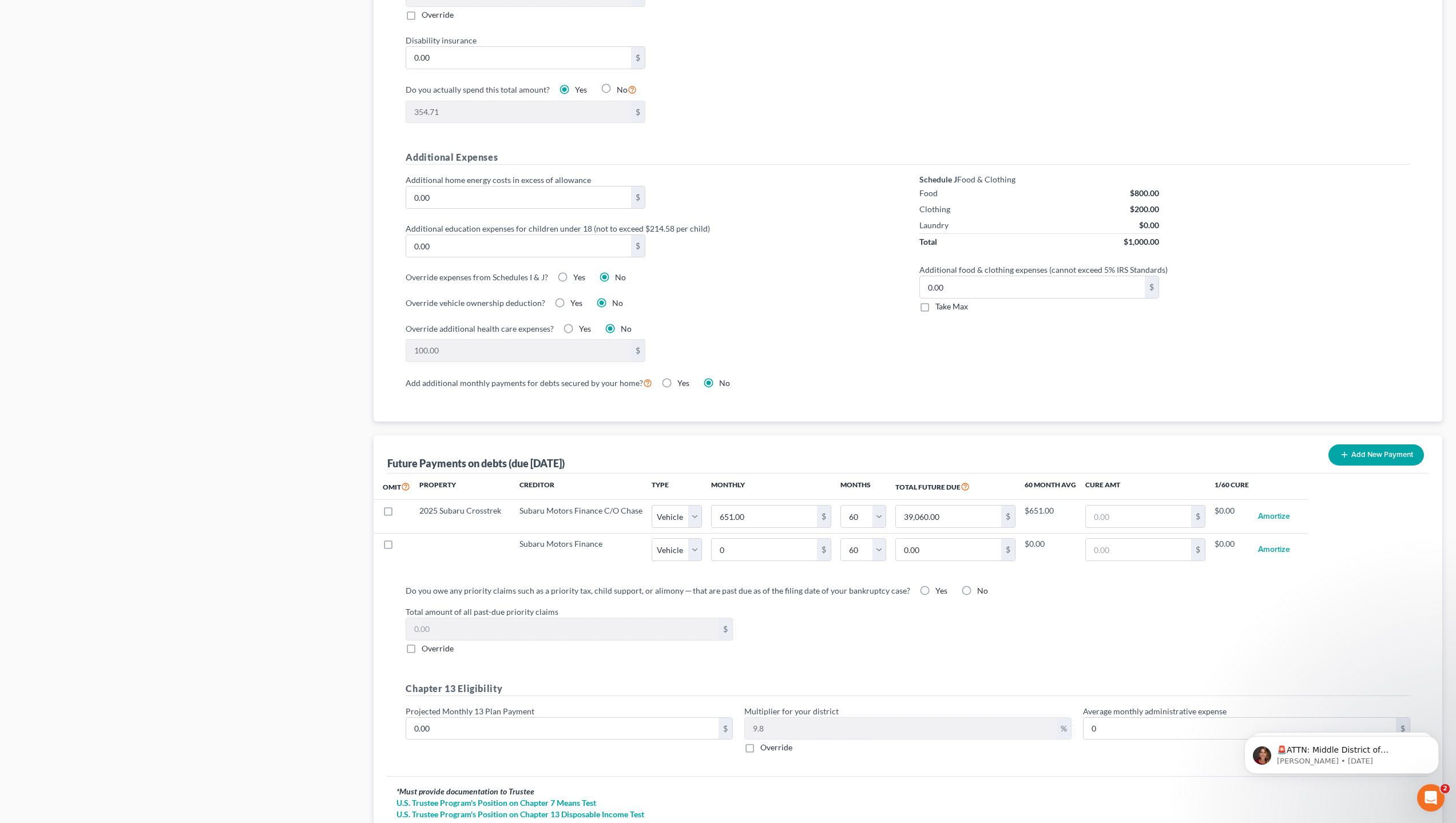
scroll to position [744, 0]
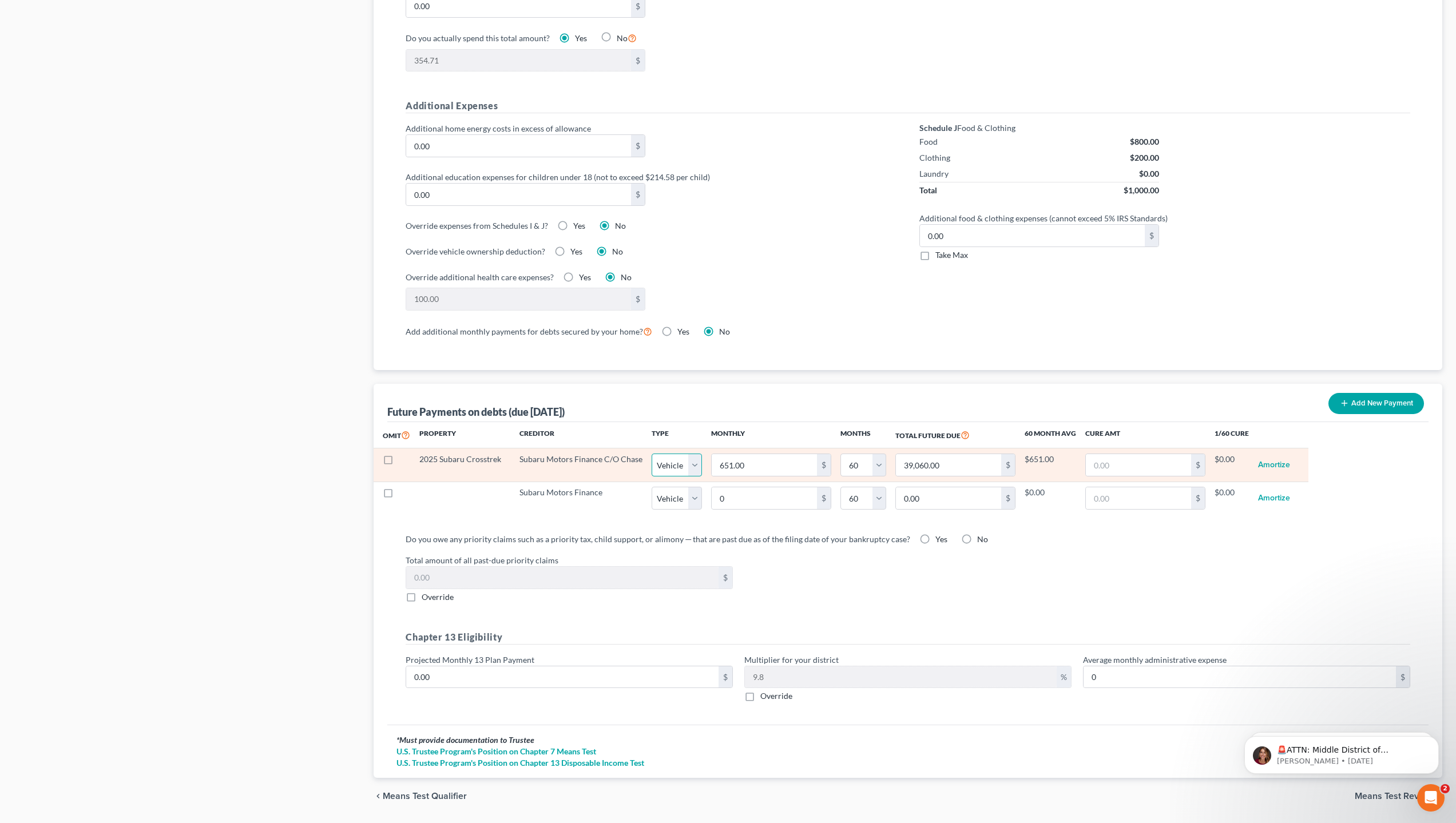
click at [693, 463] on select "Select Home Vehicle Other" at bounding box center [676, 465] width 50 height 23
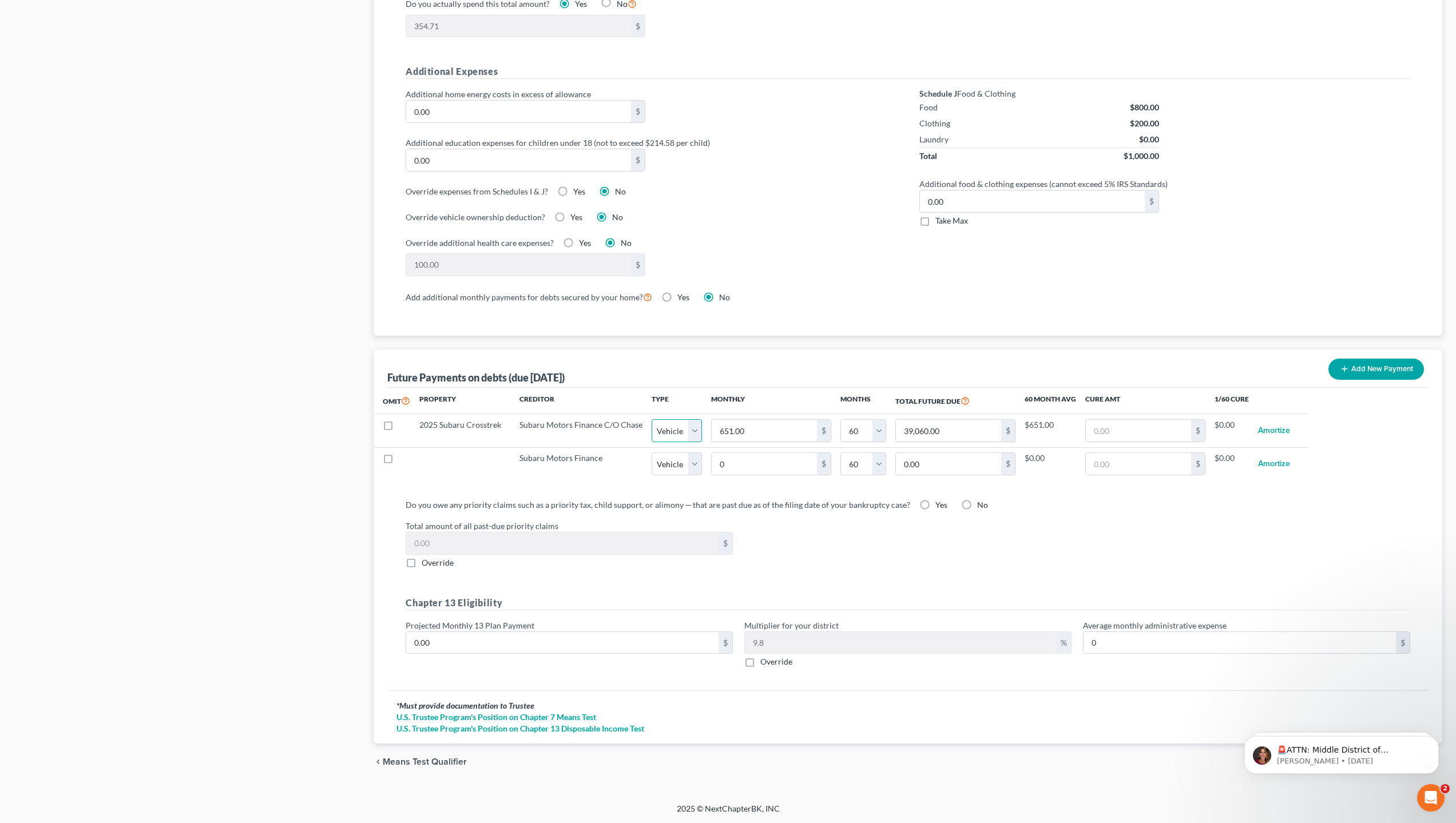
scroll to position [779, 0]
click at [509, 645] on input "0.00" at bounding box center [562, 642] width 312 height 21
type input "2"
type input "0.19"
type input "20"
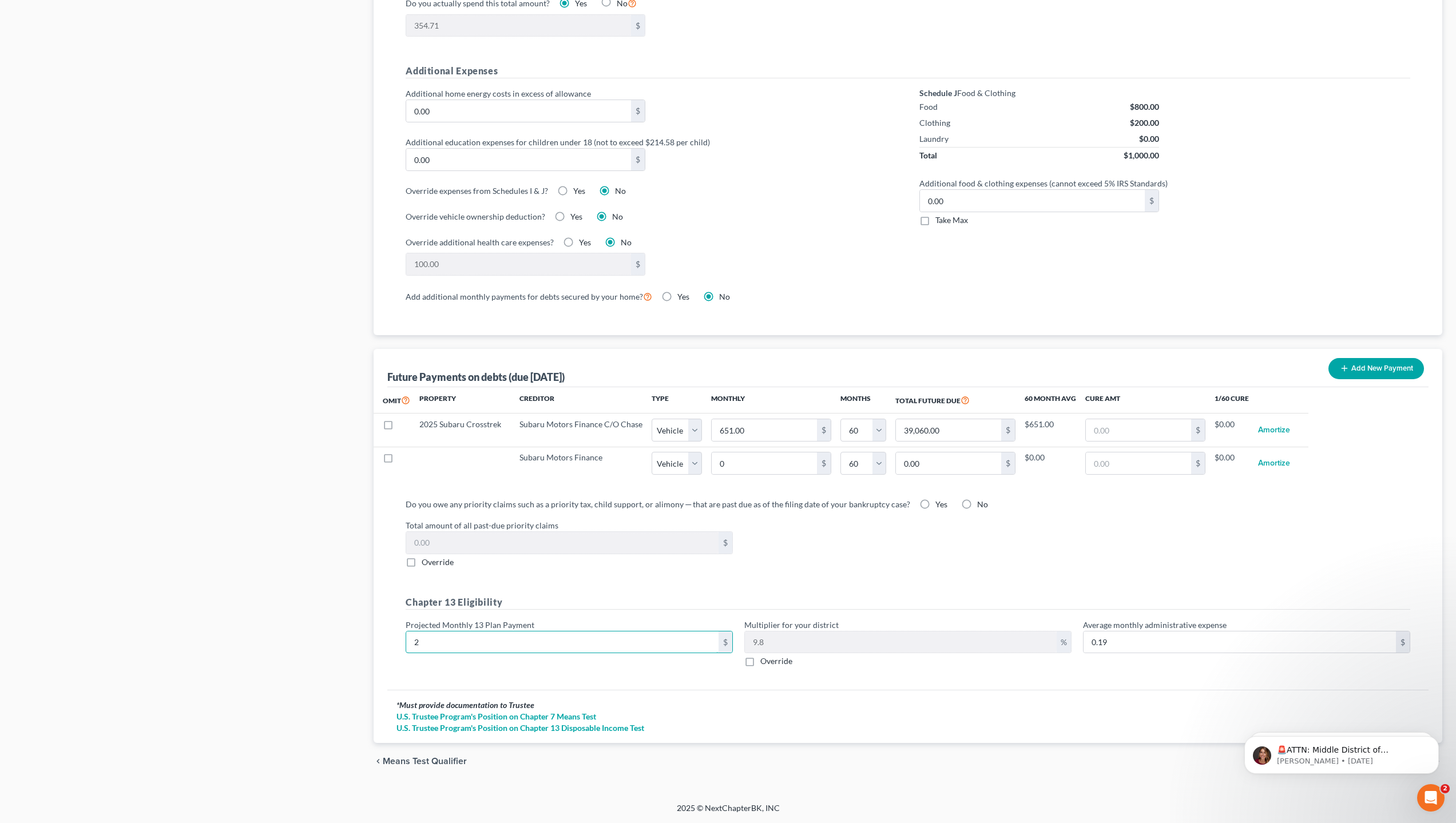
type input "1.96"
type input "200"
type input "19.60"
type input "2000"
type input "196.00"
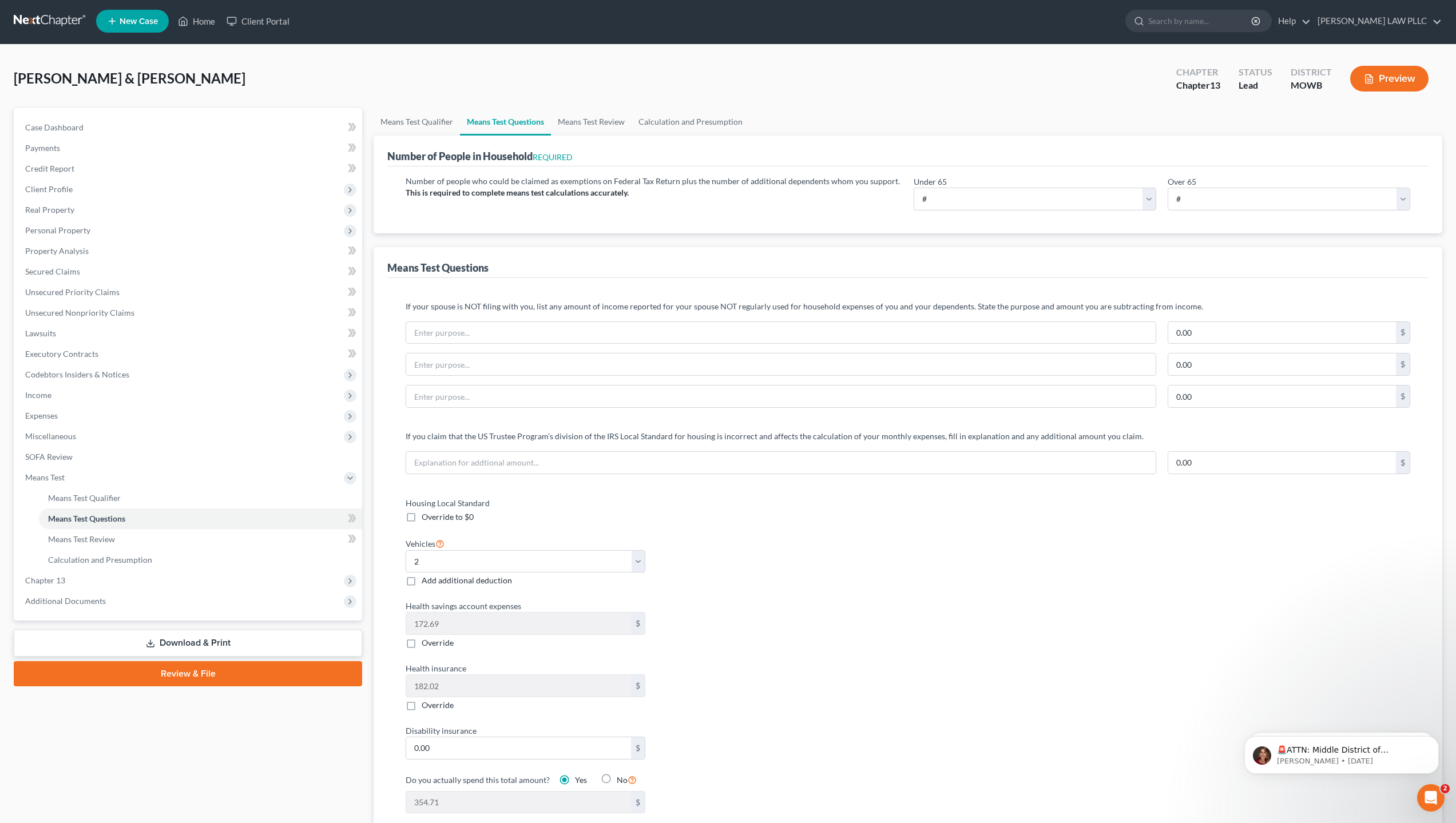
scroll to position [0, 0]
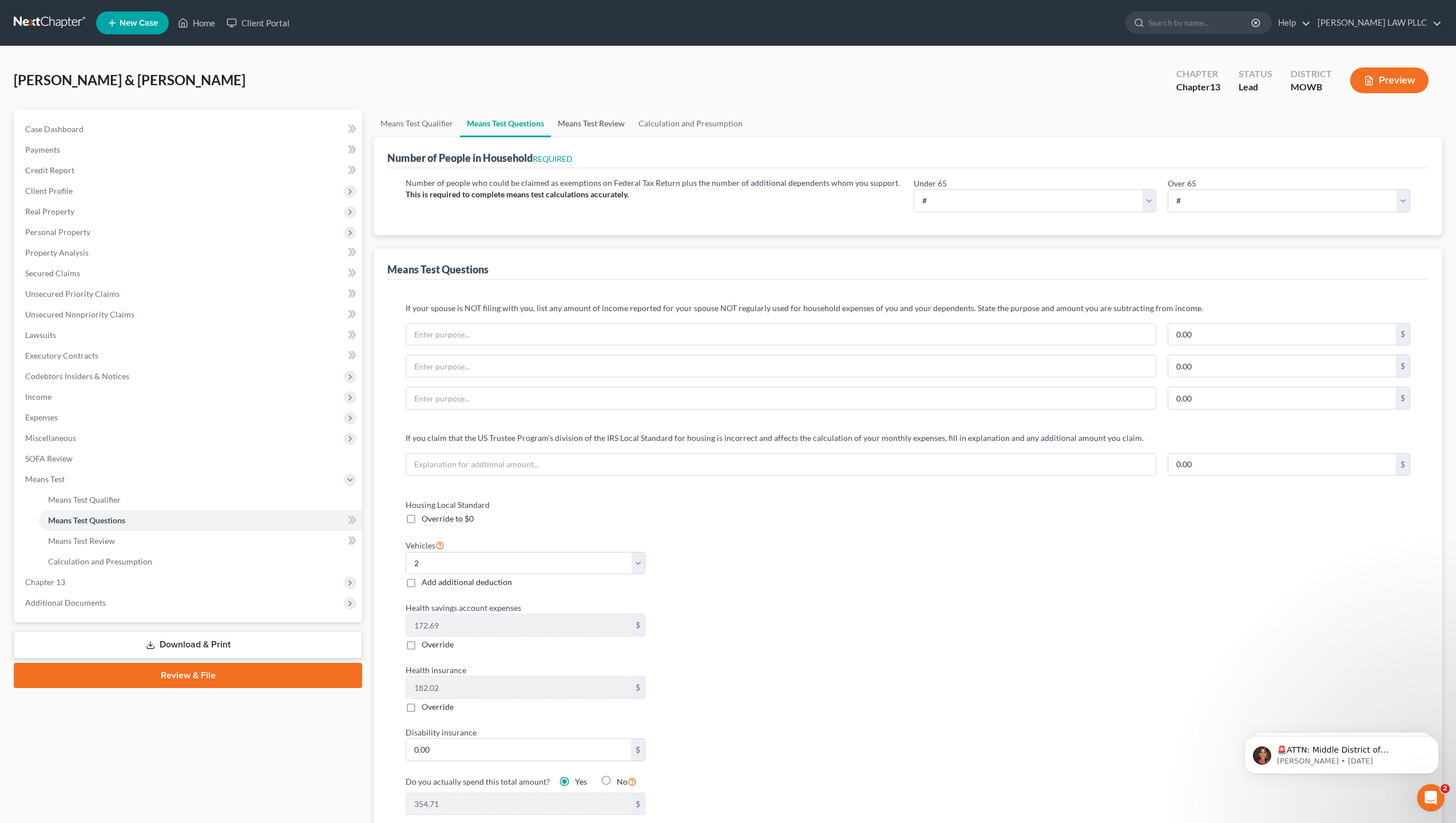
type input "2,000"
click at [586, 116] on link "Means Test Review" at bounding box center [592, 124] width 81 height 28
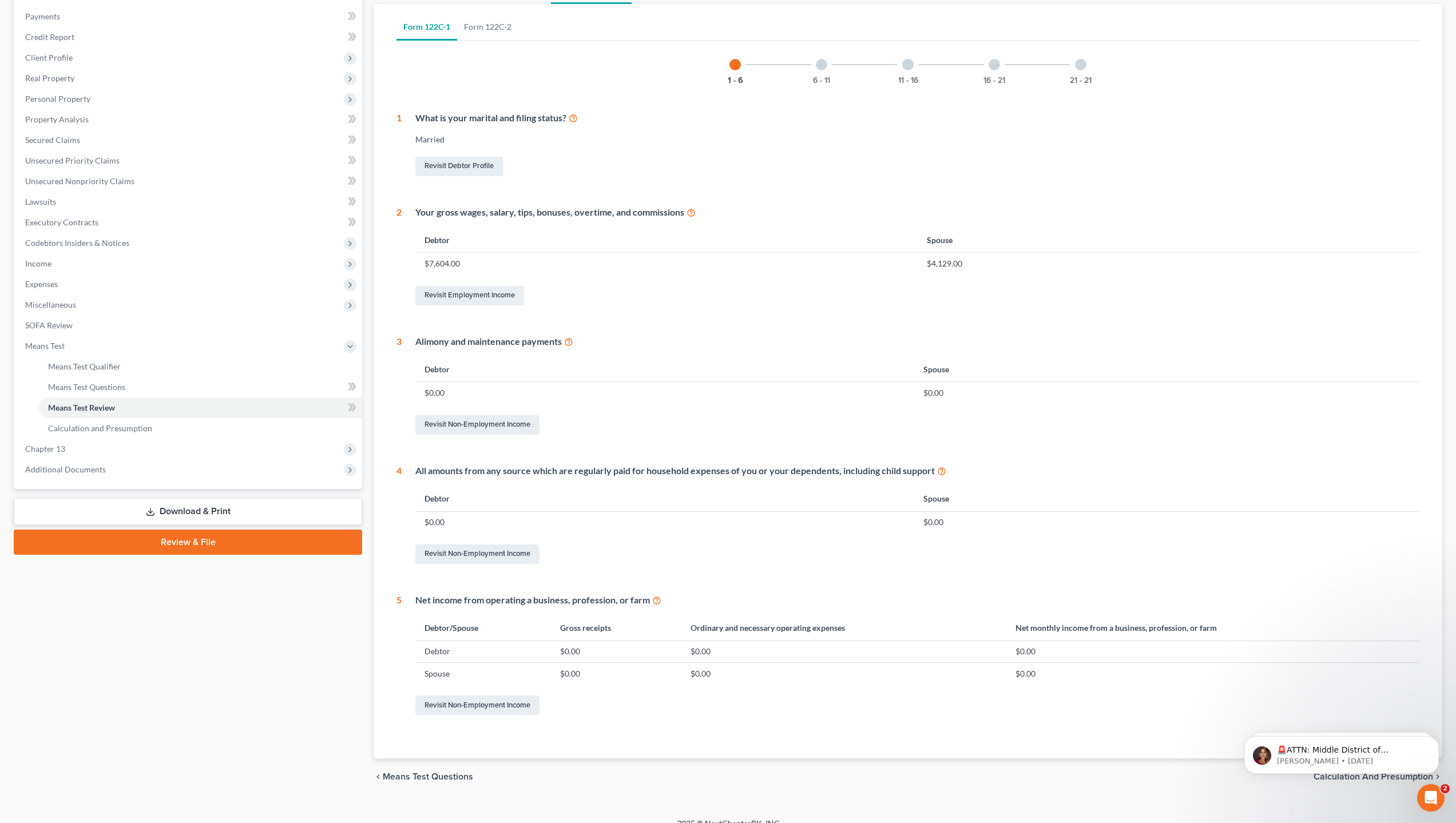
scroll to position [149, 0]
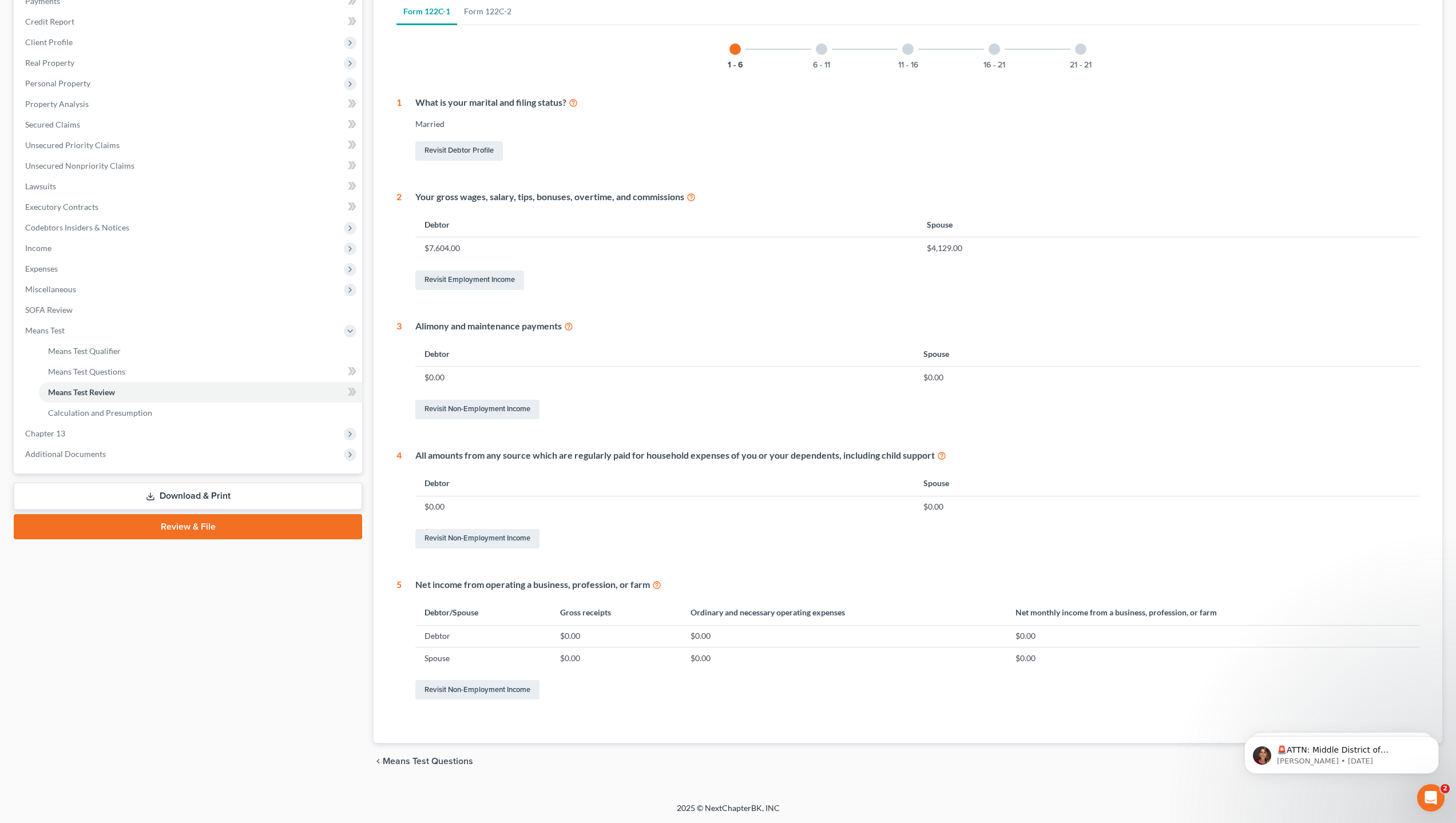
click at [823, 52] on div at bounding box center [822, 49] width 11 height 11
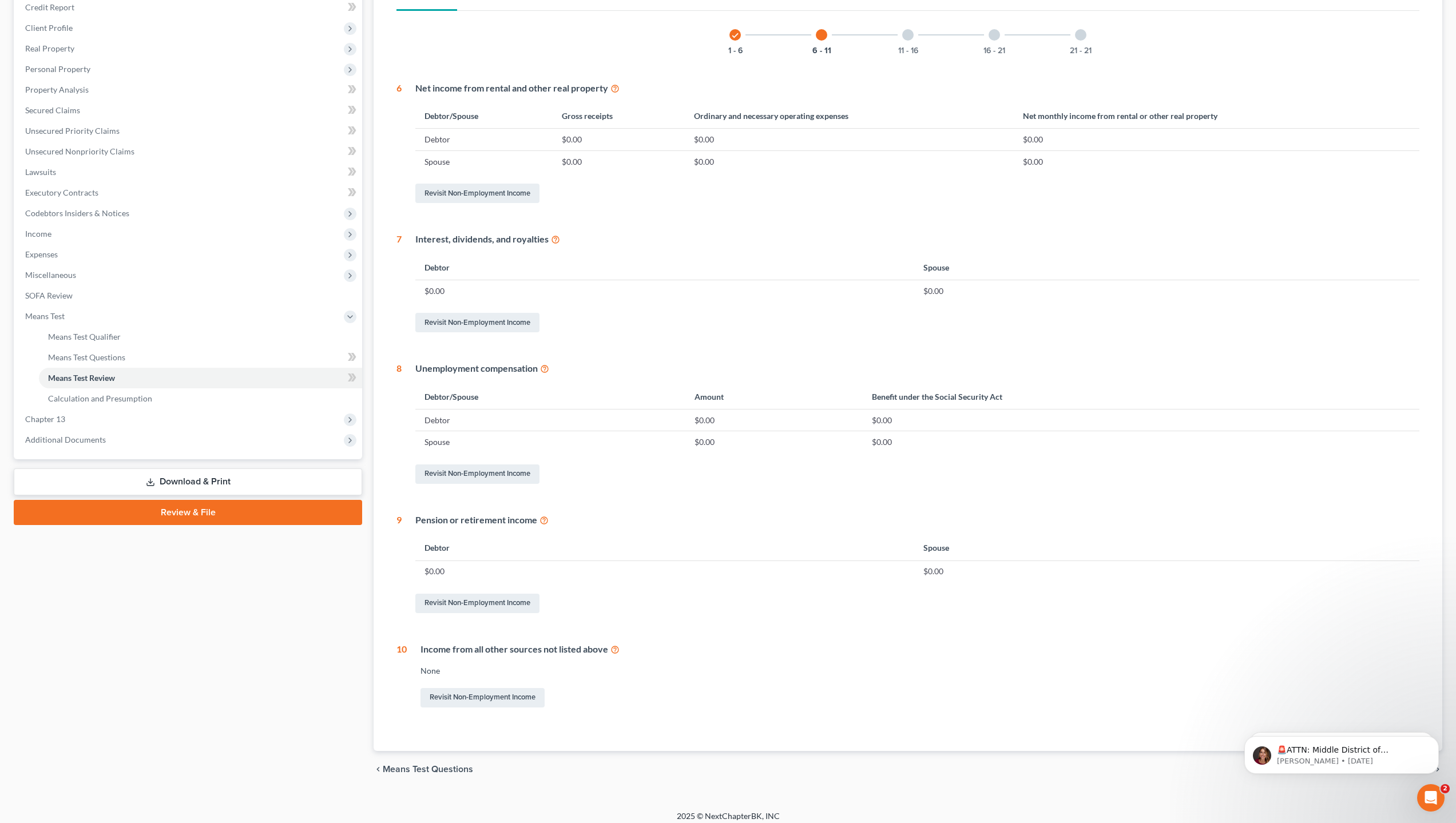
scroll to position [171, 0]
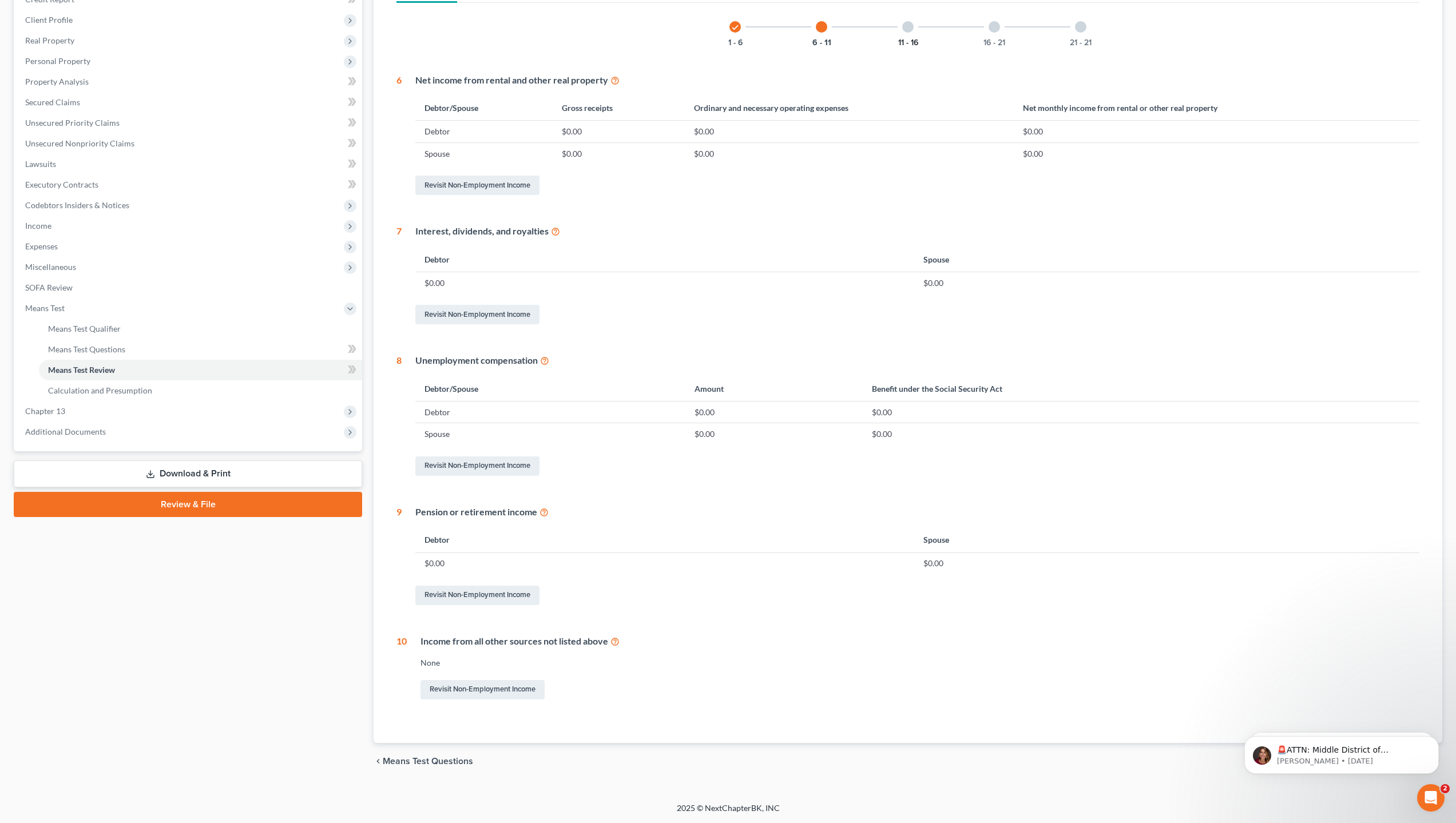
drag, startPoint x: 911, startPoint y: 37, endPoint x: 895, endPoint y: 86, distance: 51.5
click at [910, 40] on button "11 - 16" at bounding box center [908, 43] width 20 height 8
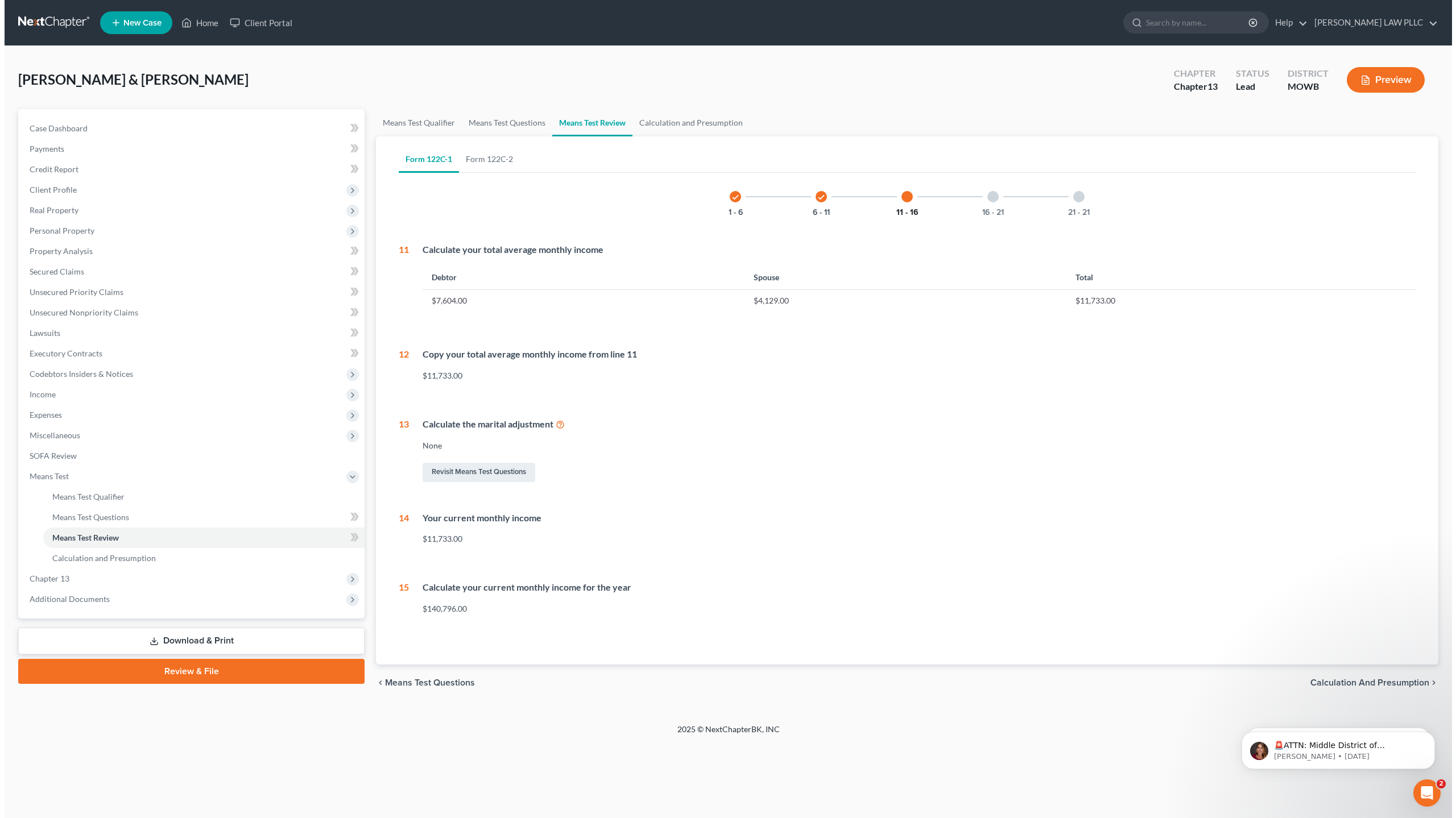
scroll to position [0, 0]
click at [667, 120] on link "Calculation and Presumption" at bounding box center [689, 123] width 117 height 28
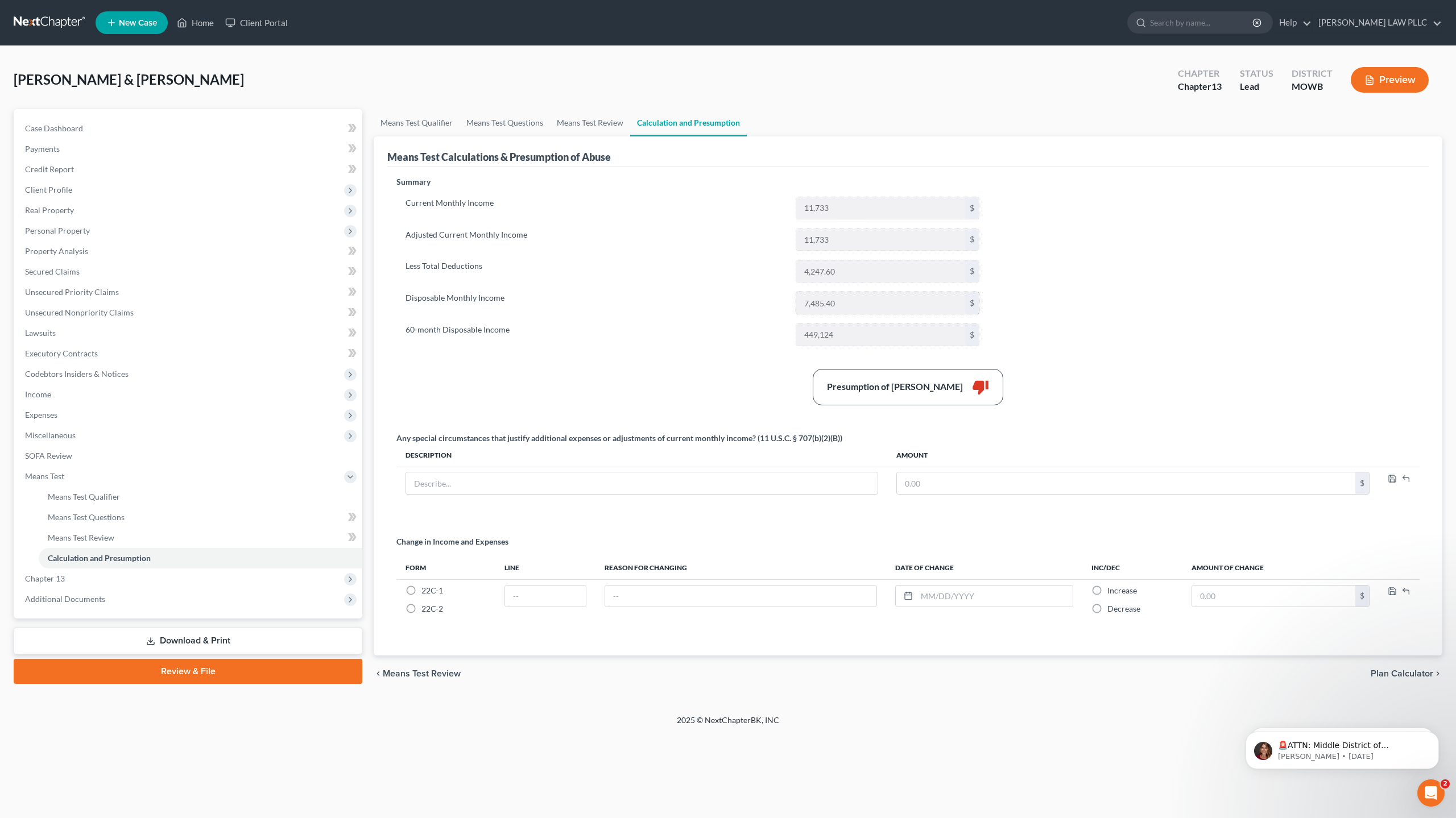
click at [853, 305] on input "7,485.40" at bounding box center [881, 303] width 169 height 21
click at [195, 638] on link "Download & Print" at bounding box center [188, 641] width 348 height 27
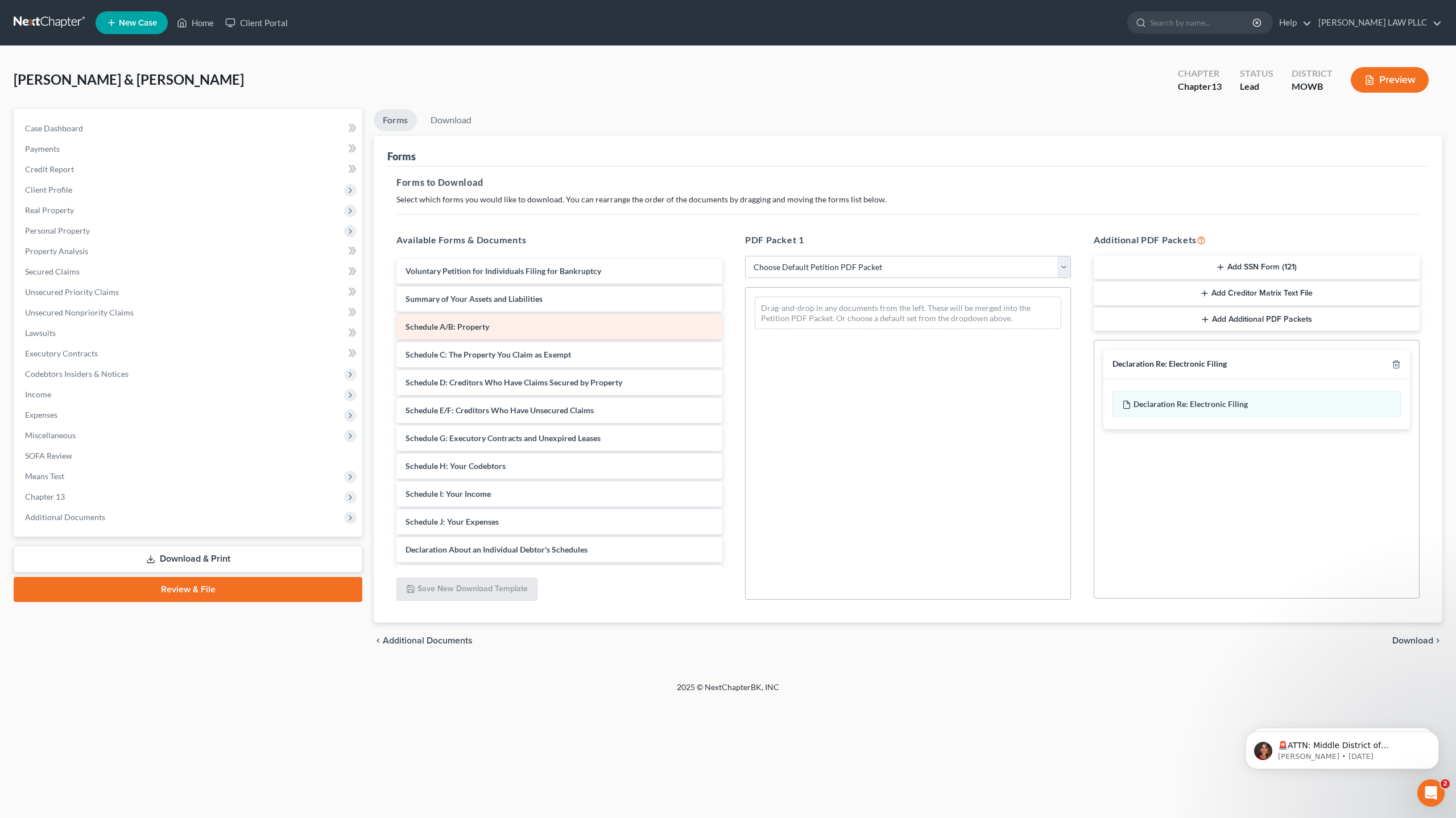
click at [469, 324] on span "Schedule A/B: Property" at bounding box center [447, 326] width 84 height 9
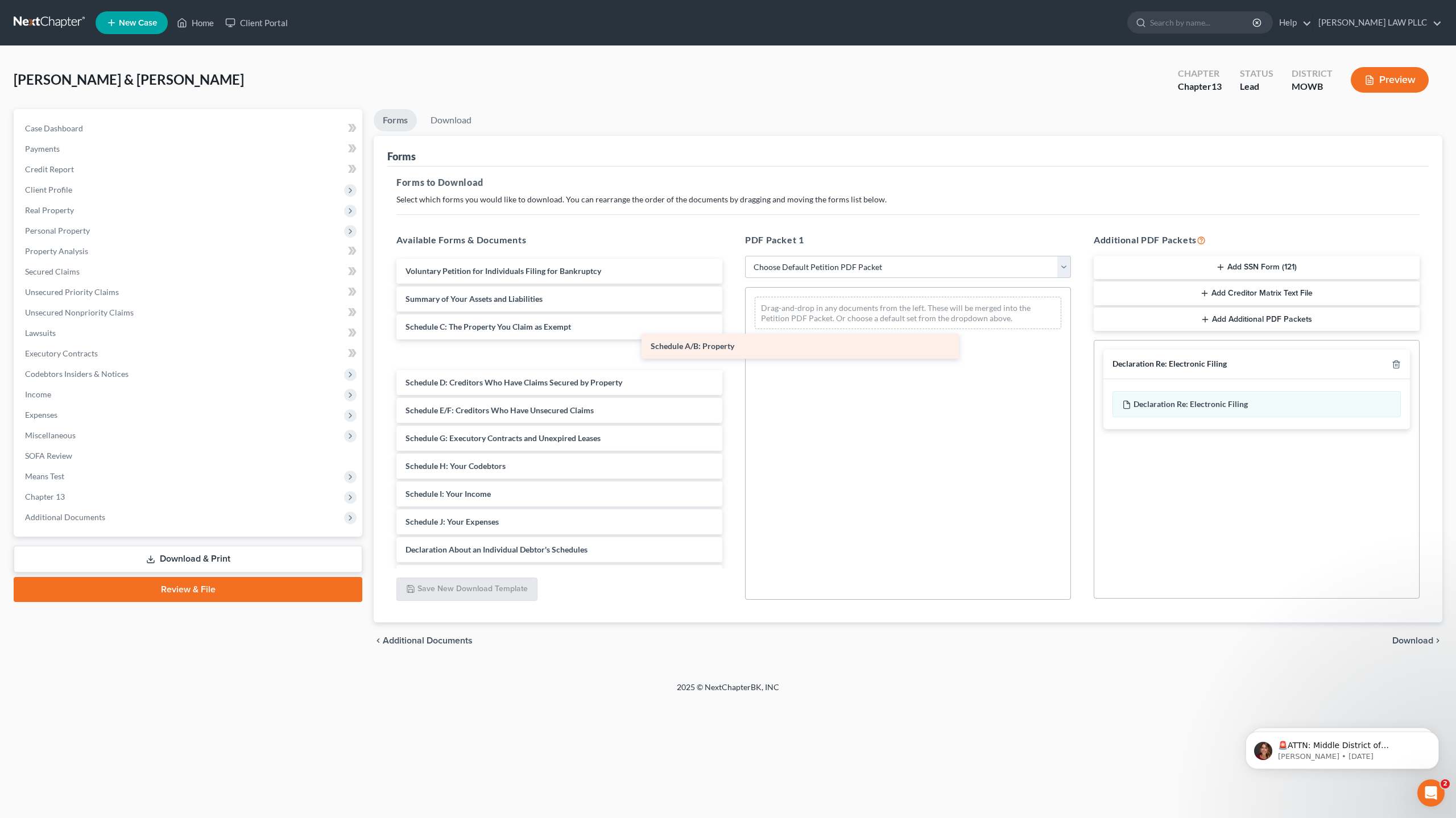
drag, startPoint x: 467, startPoint y: 327, endPoint x: 713, endPoint y: 346, distance: 246.7
click at [713, 346] on div "Schedule A/B: Property Voluntary Petition for Individuals Filing for Bankruptcy…" at bounding box center [559, 508] width 344 height 499
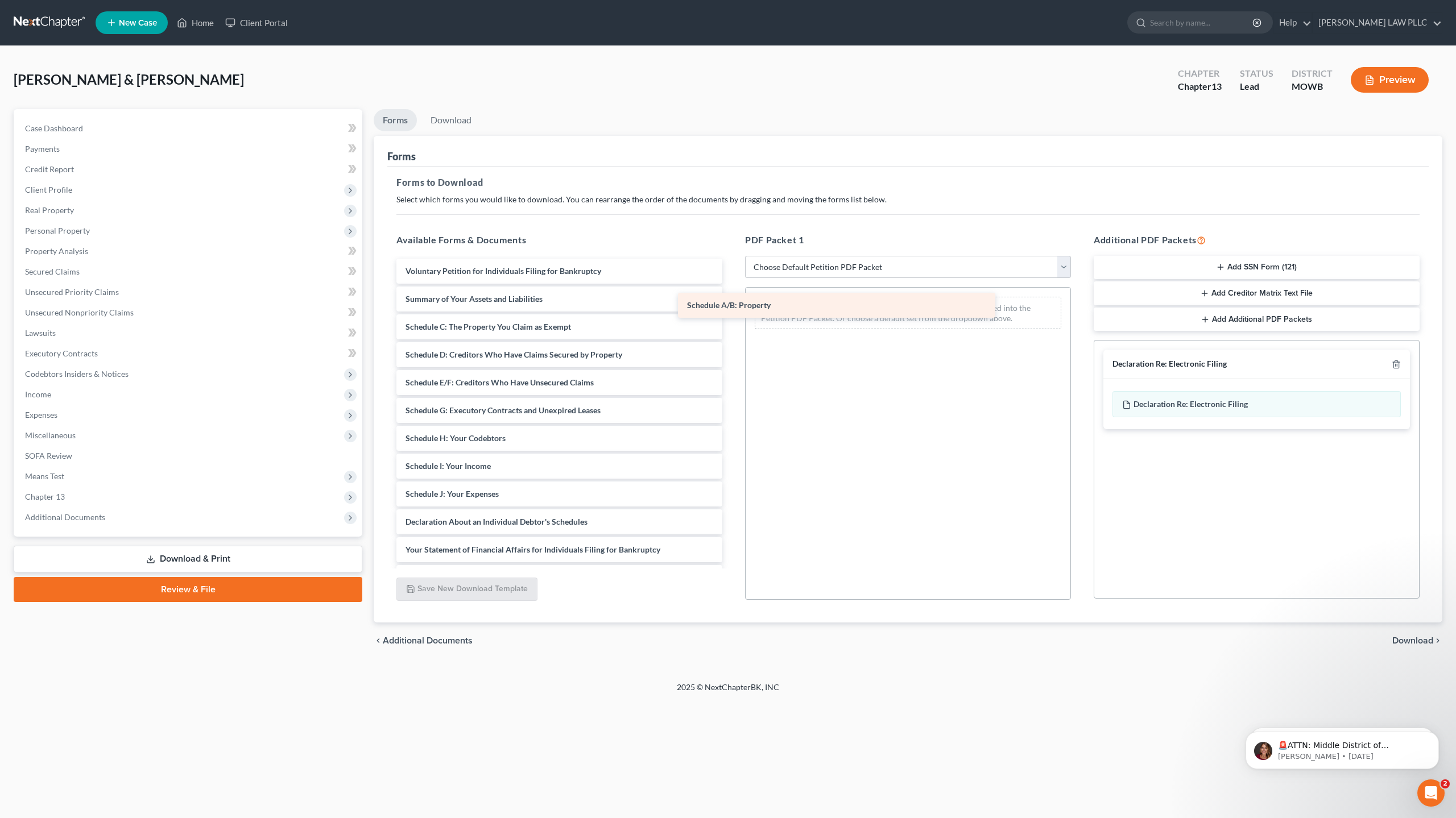
drag, startPoint x: 481, startPoint y: 356, endPoint x: 762, endPoint y: 307, distance: 285.2
click at [732, 307] on div "Schedule A/B: Property Voluntary Petition for Individuals Filing for Bankruptcy…" at bounding box center [559, 493] width 344 height 470
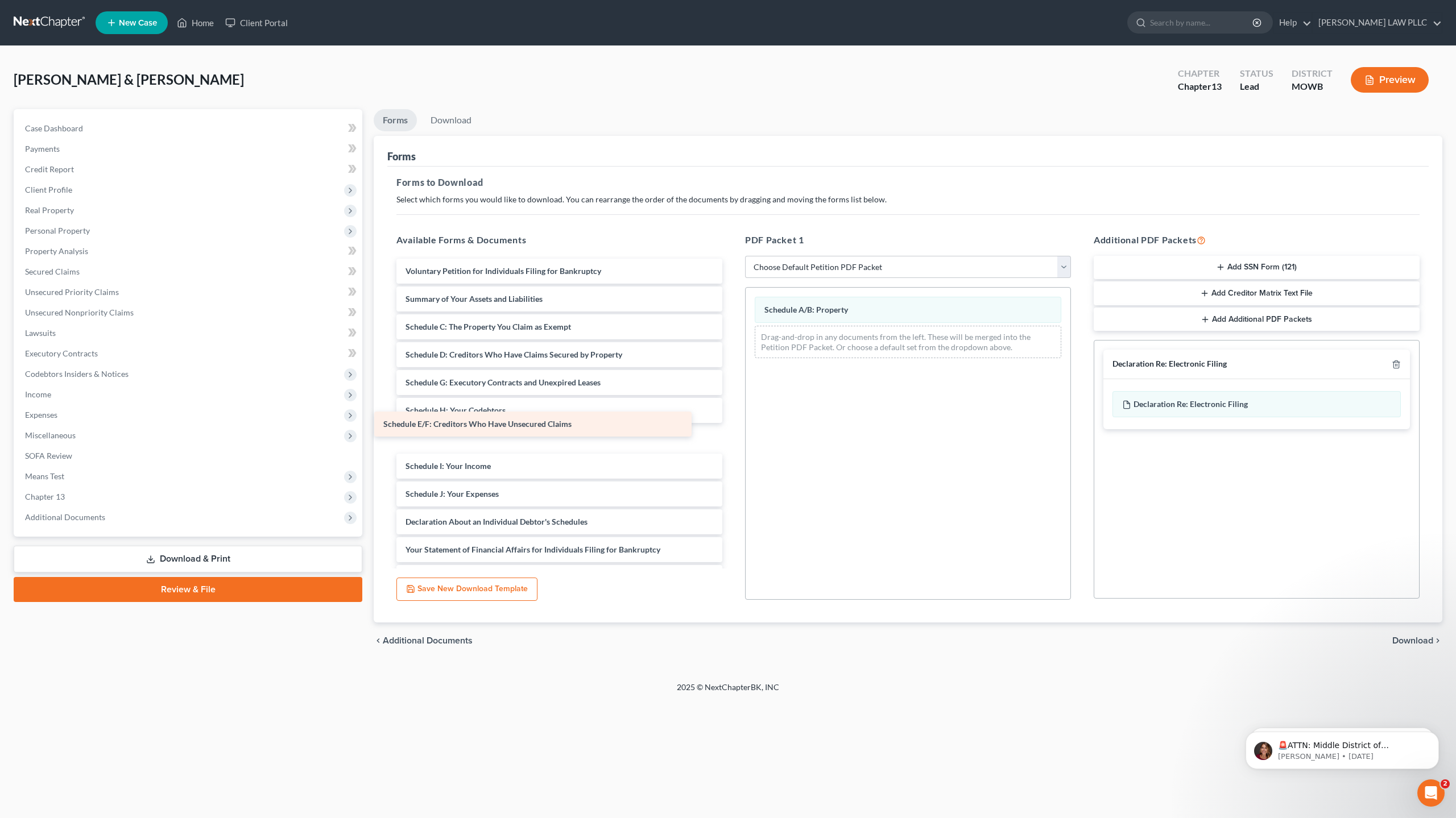
drag, startPoint x: 472, startPoint y: 379, endPoint x: 423, endPoint y: 411, distance: 58.5
click at [423, 411] on div "Schedule E/F: Creditors Who Have Unsecured Claims Voluntary Petition for Indivi…" at bounding box center [559, 493] width 344 height 470
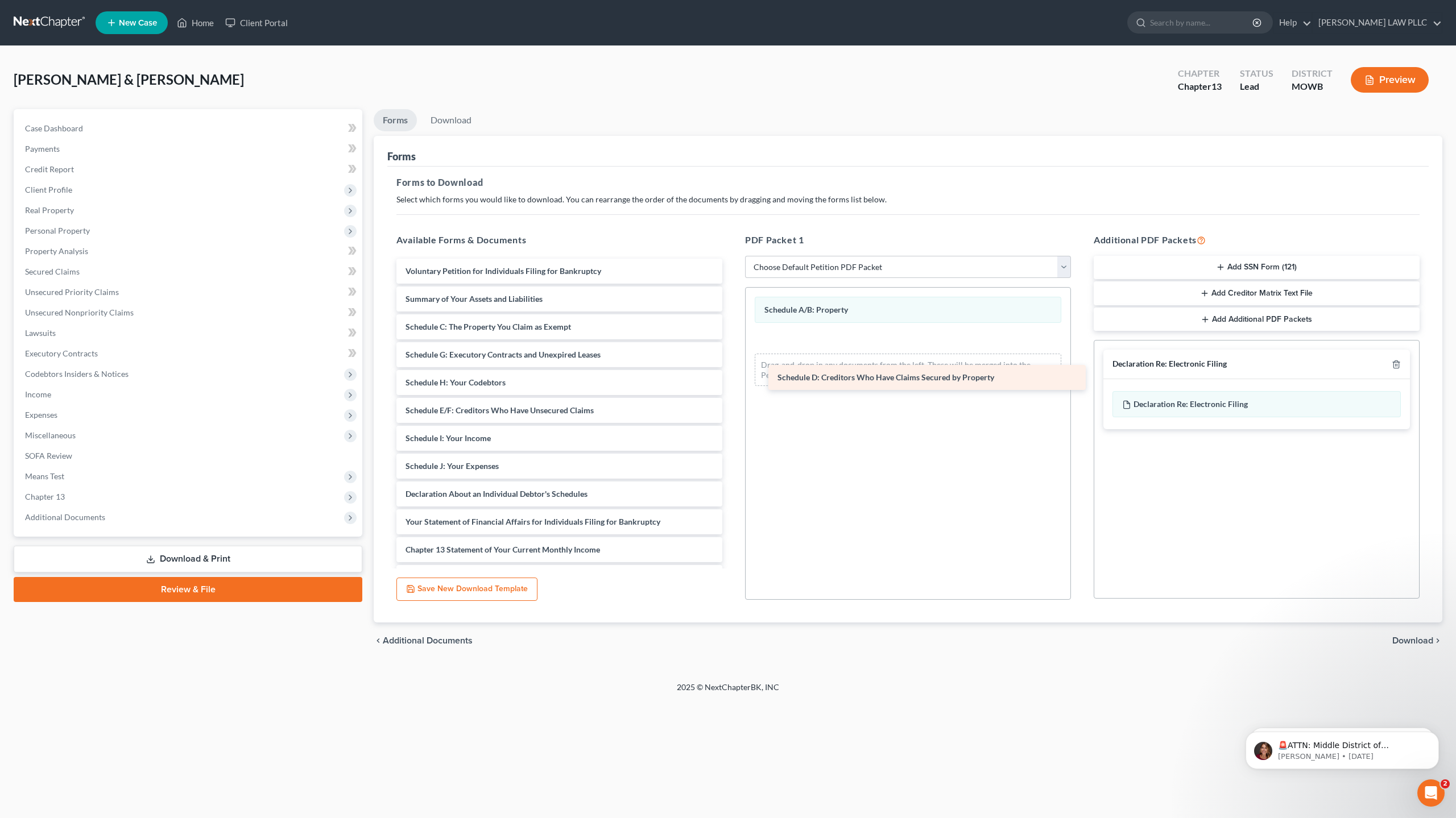
drag, startPoint x: 501, startPoint y: 356, endPoint x: 873, endPoint y: 379, distance: 372.7
click at [732, 379] on div "Schedule D: Creditors Who Have Claims Secured by Property Voluntary Petition fo…" at bounding box center [559, 480] width 344 height 443
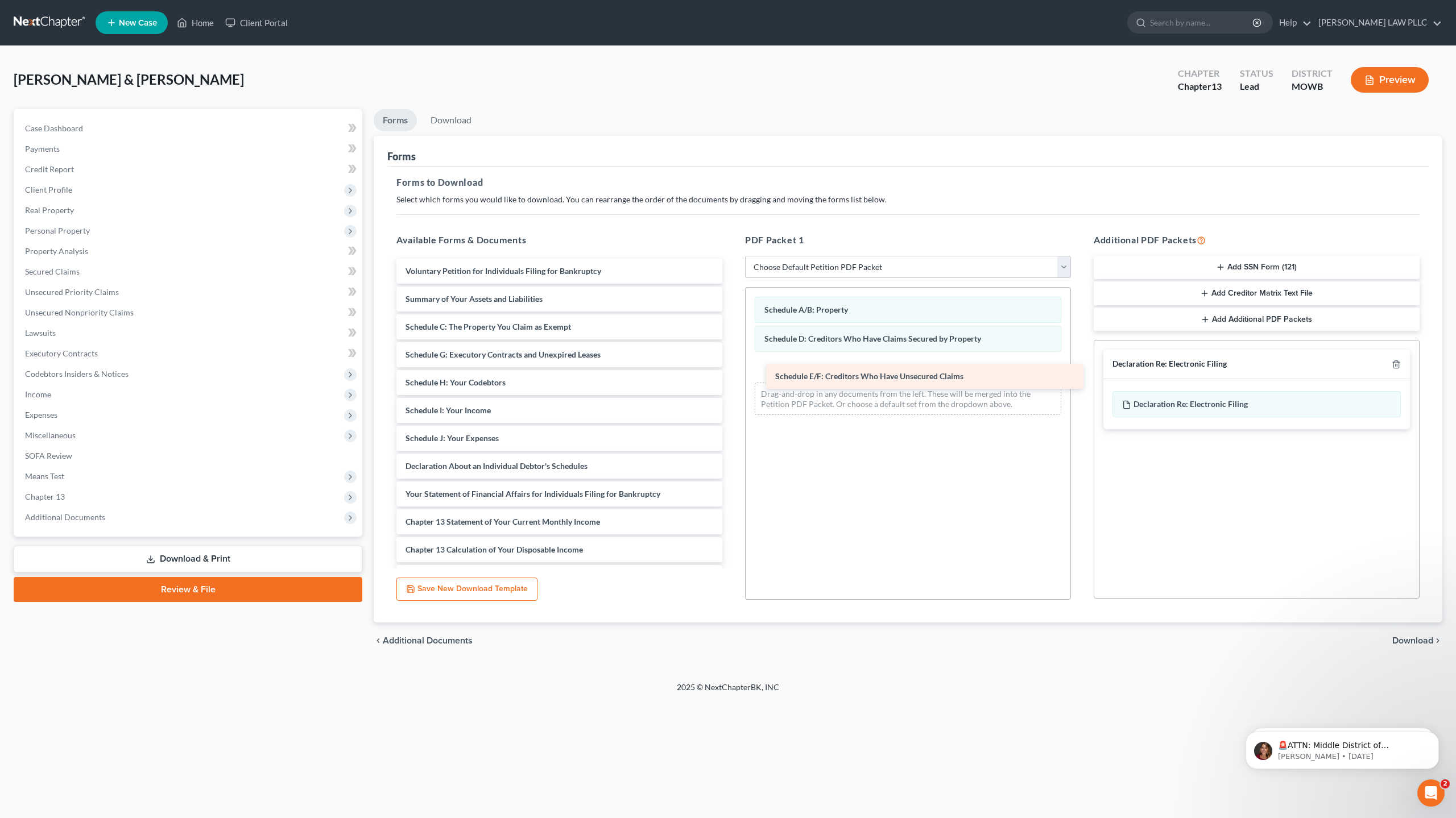
drag, startPoint x: 444, startPoint y: 410, endPoint x: 814, endPoint y: 375, distance: 371.7
click at [732, 375] on div "Schedule E/F: Creditors Who Have Unsecured Claims Voluntary Petition for Indivi…" at bounding box center [559, 466] width 344 height 415
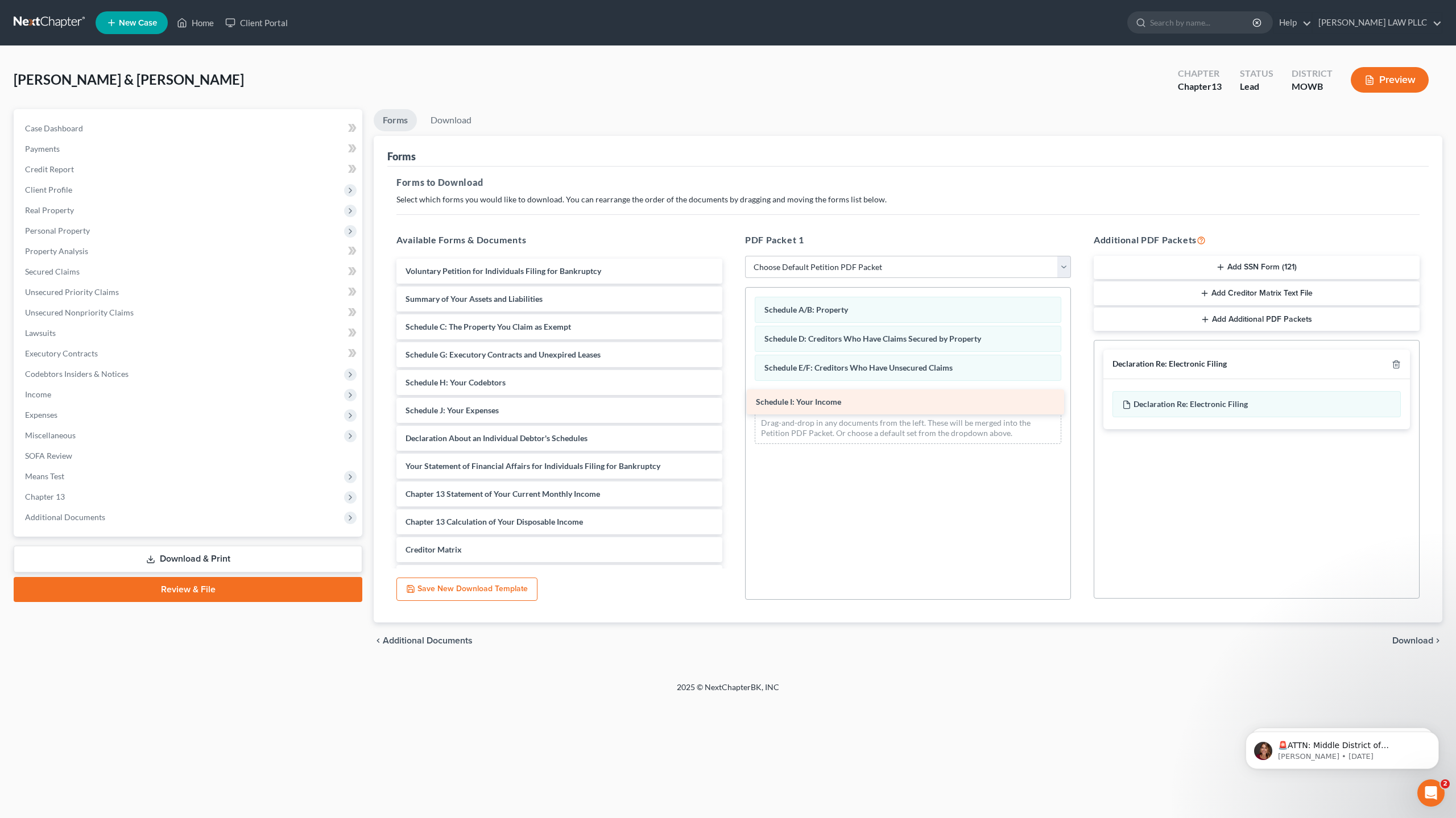
drag, startPoint x: 474, startPoint y: 409, endPoint x: 825, endPoint y: 400, distance: 351.1
click at [732, 400] on div "Schedule I: Your Income Voluntary Petition for Individuals Filing for Bankruptc…" at bounding box center [559, 452] width 344 height 387
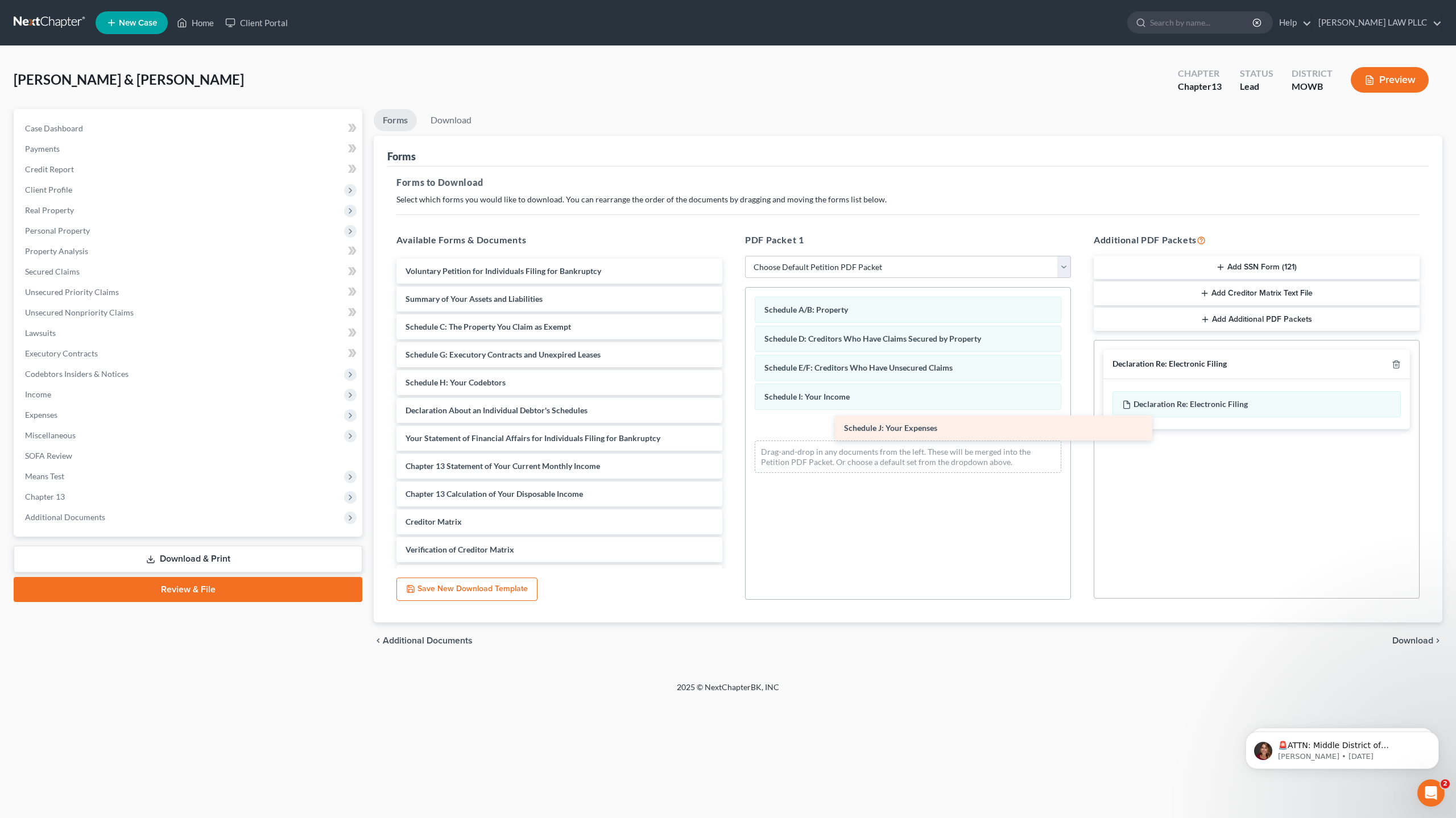
drag, startPoint x: 460, startPoint y: 410, endPoint x: 899, endPoint y: 428, distance: 439.4
click at [732, 428] on div "Schedule J: Your Expenses Voluntary Petition for Individuals Filing for Bankrup…" at bounding box center [559, 438] width 344 height 359
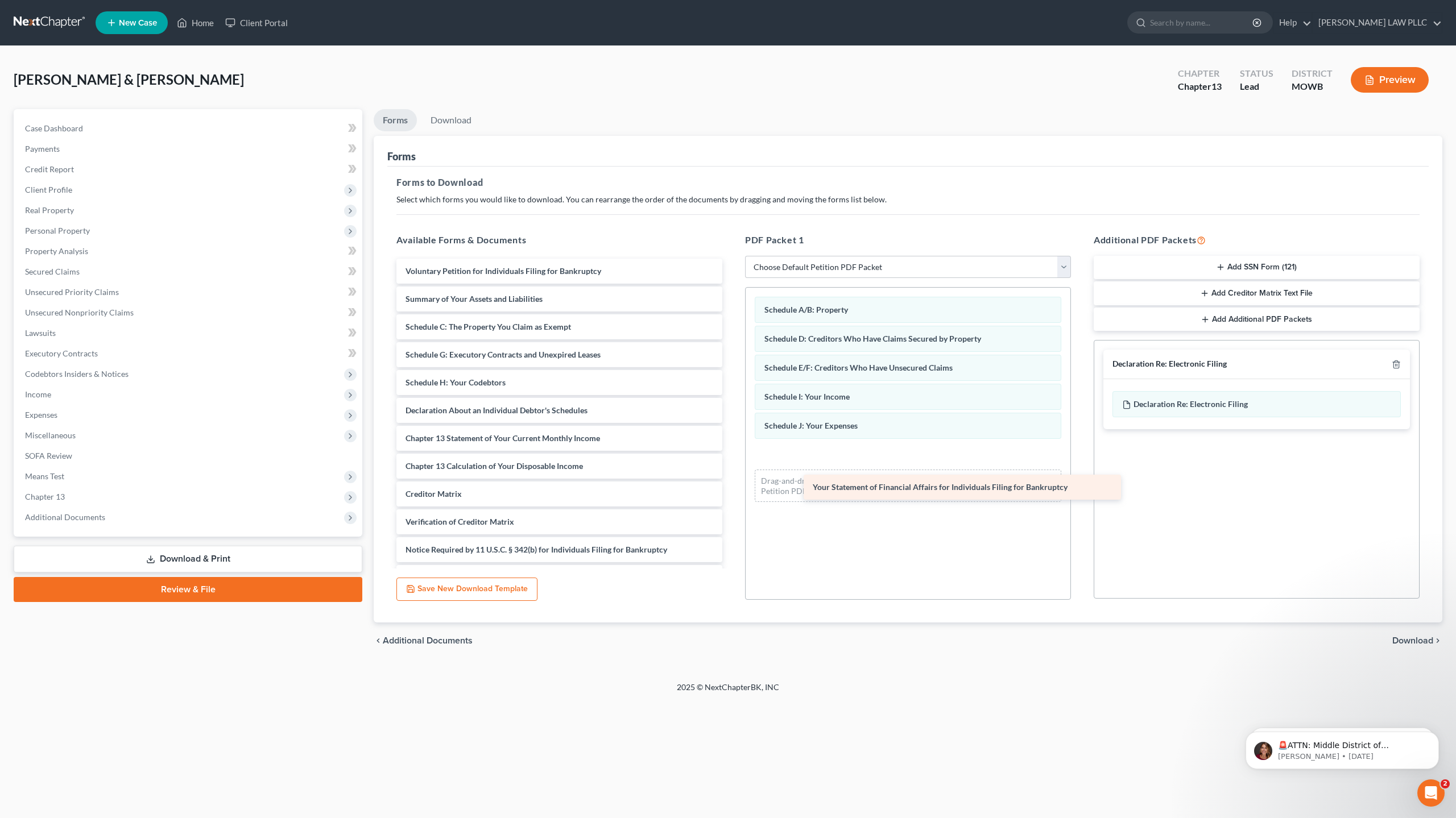
drag, startPoint x: 560, startPoint y: 433, endPoint x: 968, endPoint y: 482, distance: 410.9
click at [732, 482] on div "Your Statement of Financial Affairs for Individuals Filing for Bankruptcy Volun…" at bounding box center [559, 424] width 344 height 332
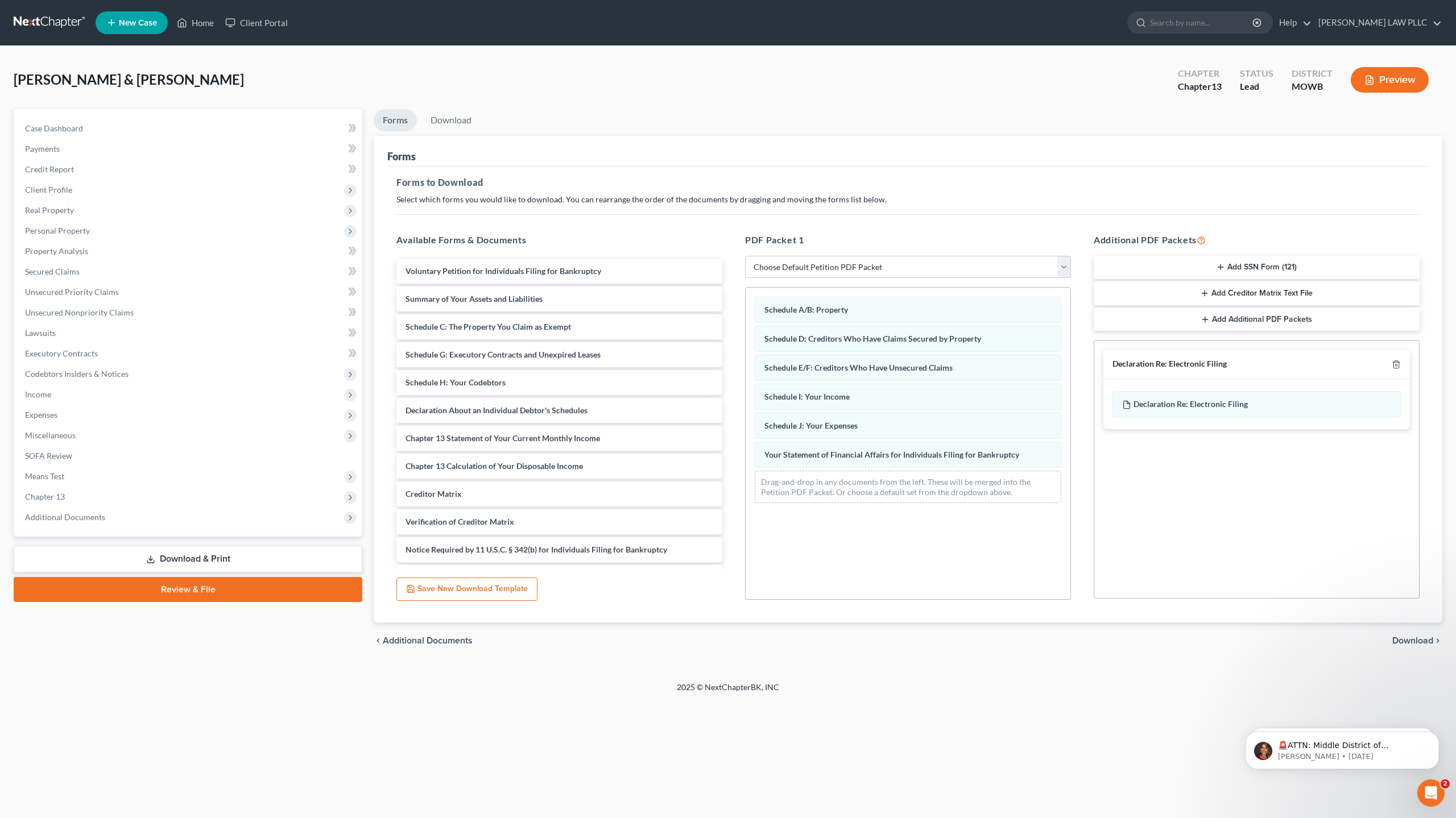
click at [1406, 638] on span "Download" at bounding box center [1413, 641] width 41 height 9
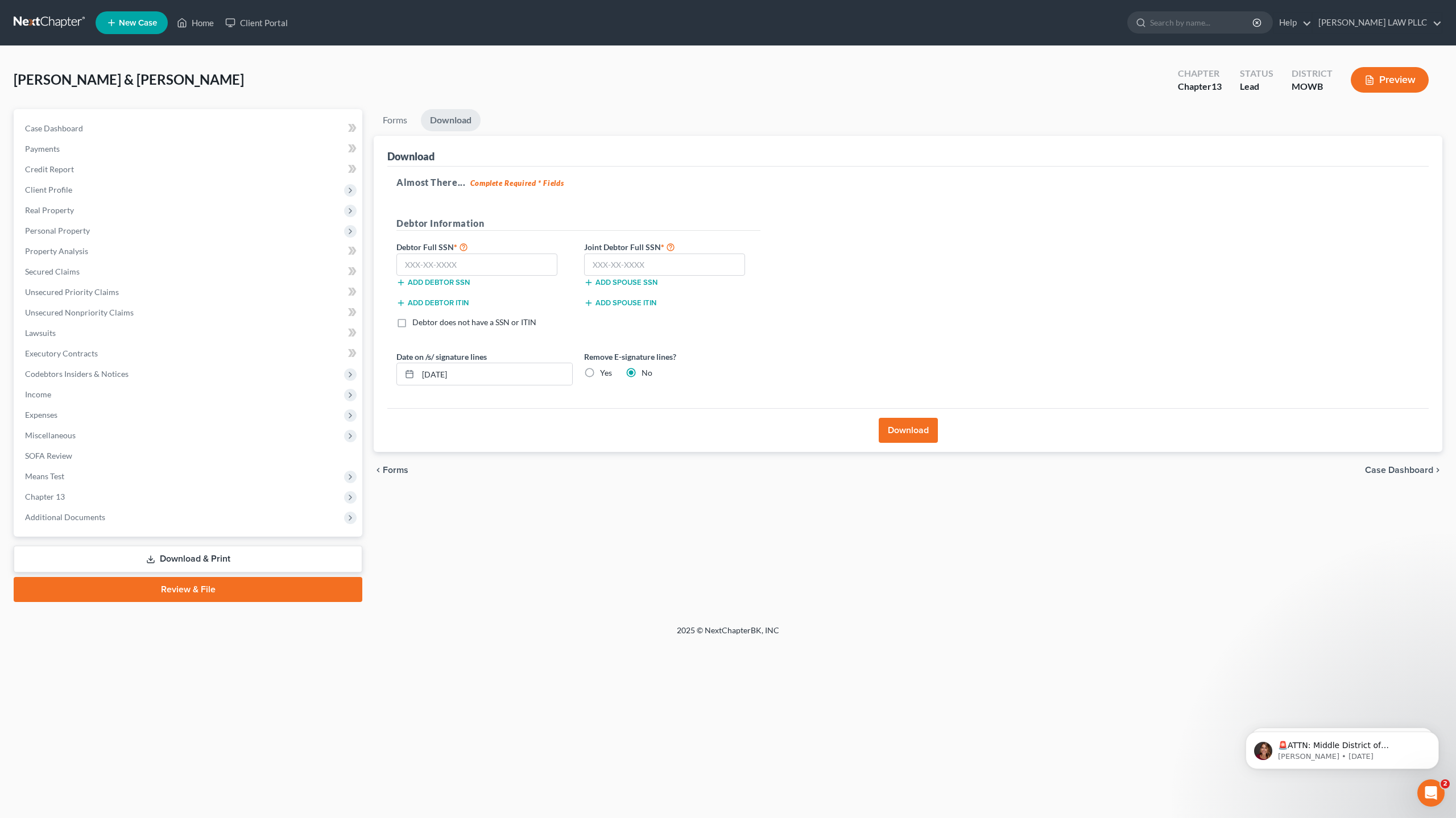
click at [903, 434] on button "Download" at bounding box center [908, 430] width 59 height 25
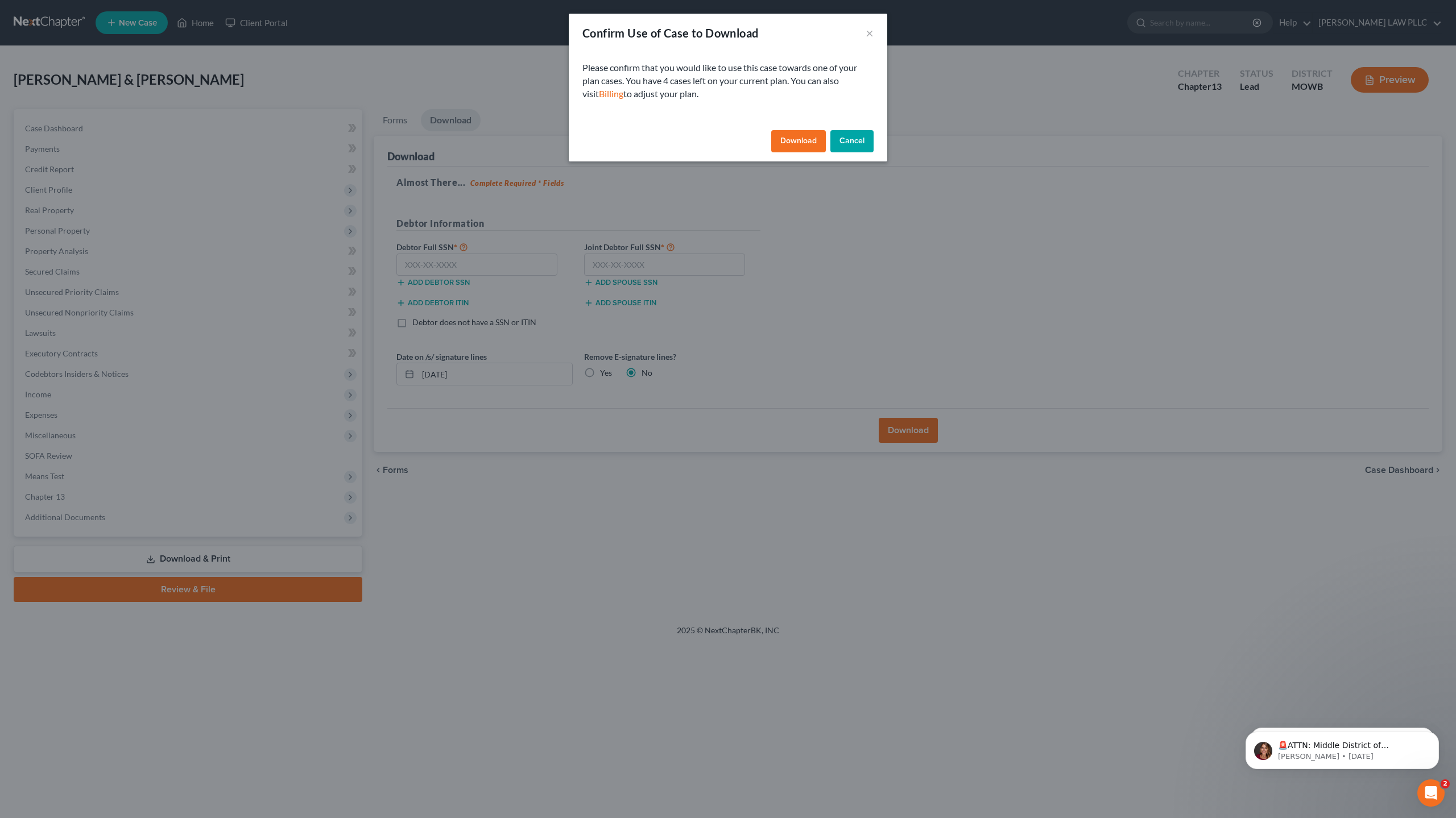
click at [796, 140] on button "Download" at bounding box center [798, 141] width 54 height 23
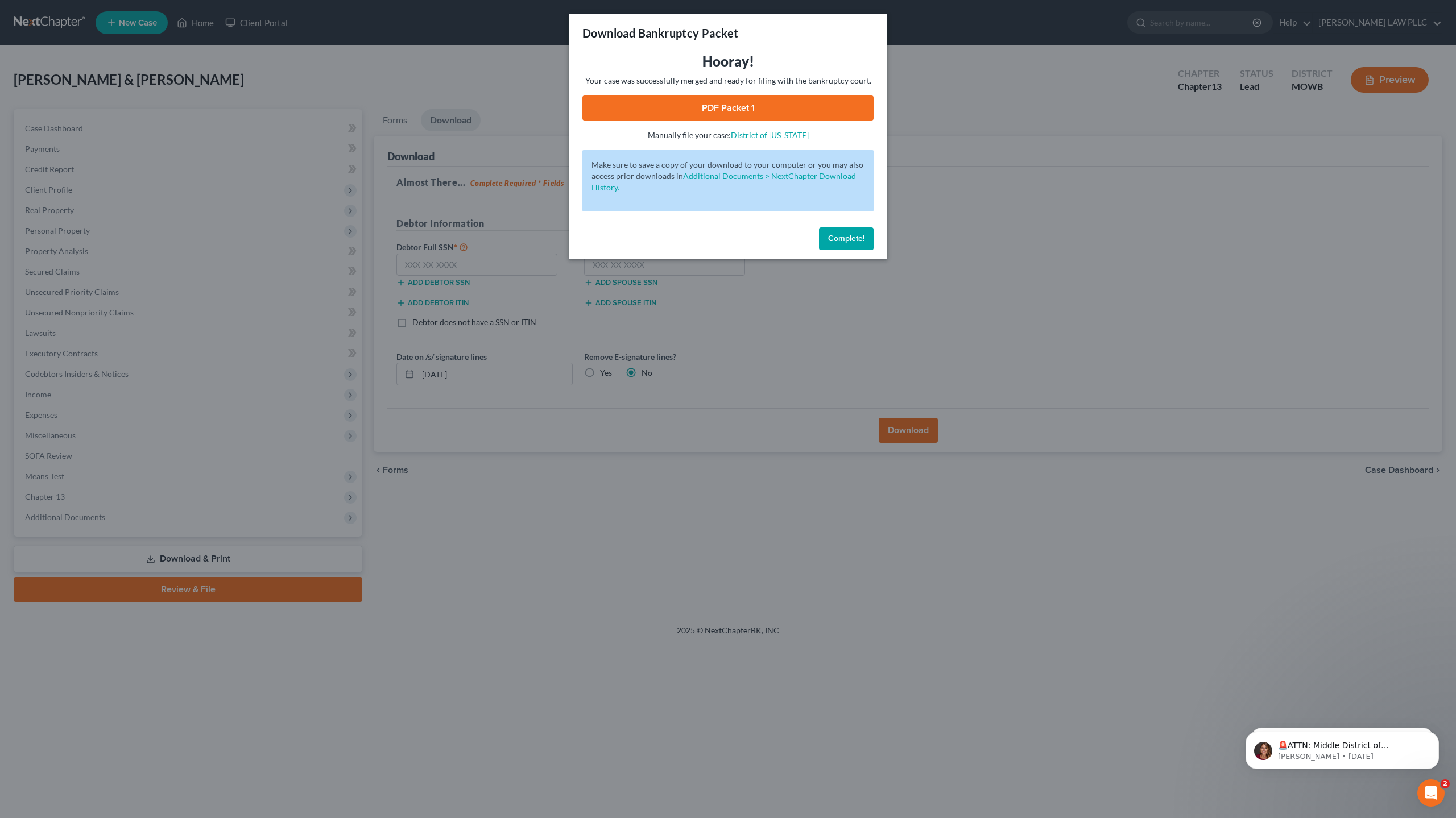
click at [751, 110] on link "PDF Packet 1" at bounding box center [728, 108] width 291 height 25
click at [782, 319] on div "Download Bankruptcy Packet Hooray! Your case was successfully merged and ready …" at bounding box center [728, 409] width 1456 height 818
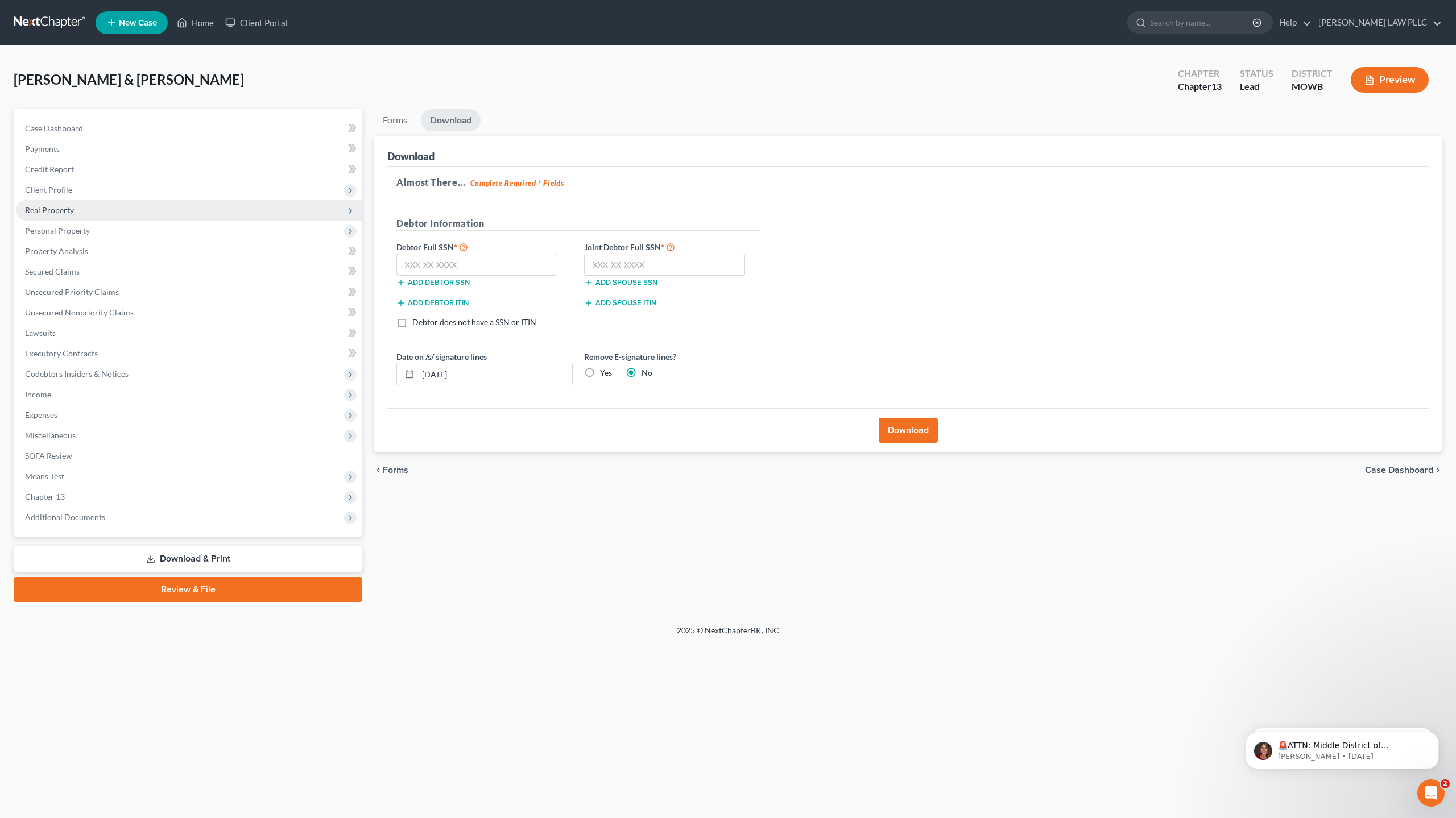
click at [76, 210] on span "Real Property" at bounding box center [188, 210] width 346 height 20
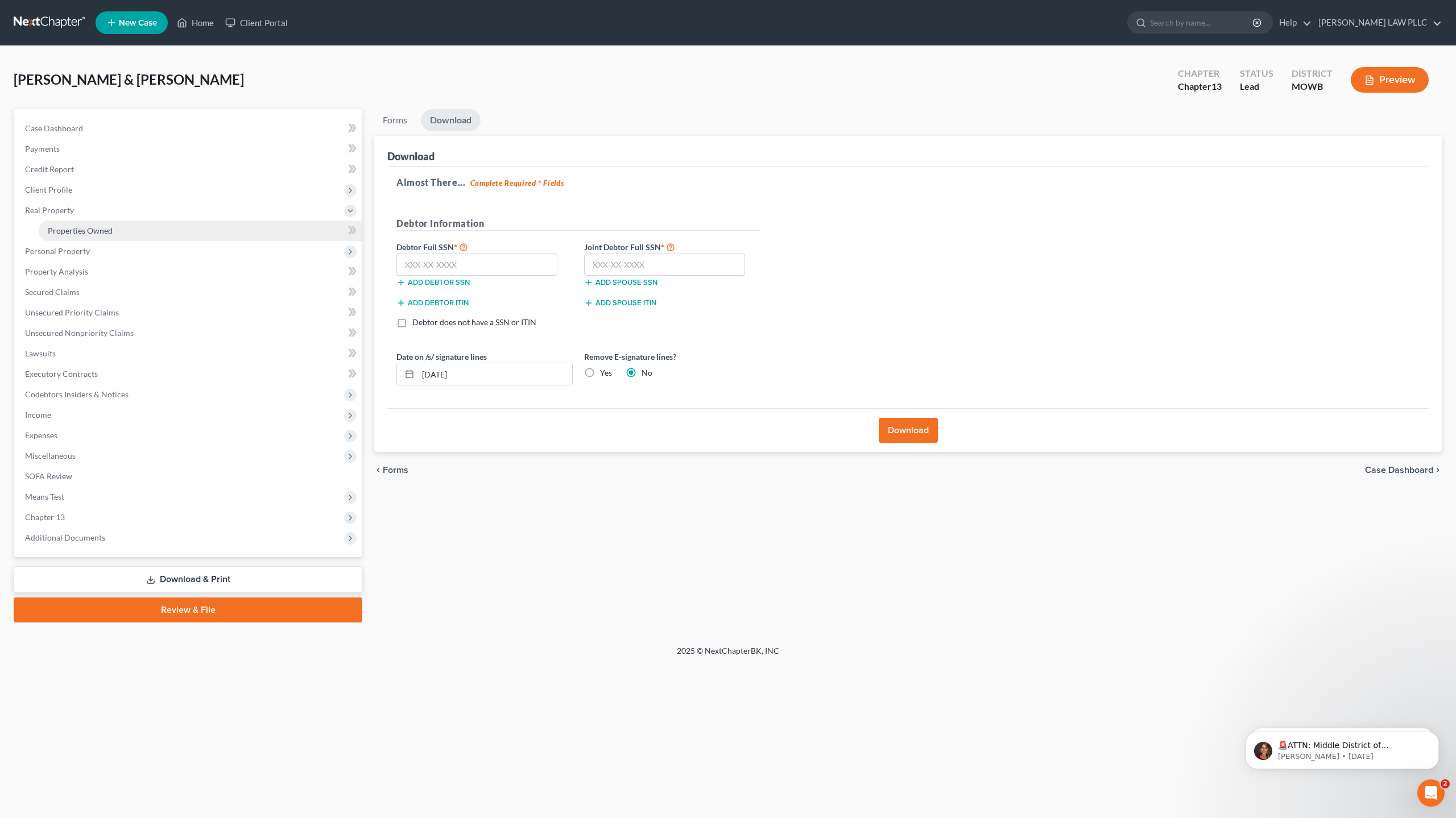
click at [110, 232] on span "Properties Owned" at bounding box center [80, 230] width 65 height 9
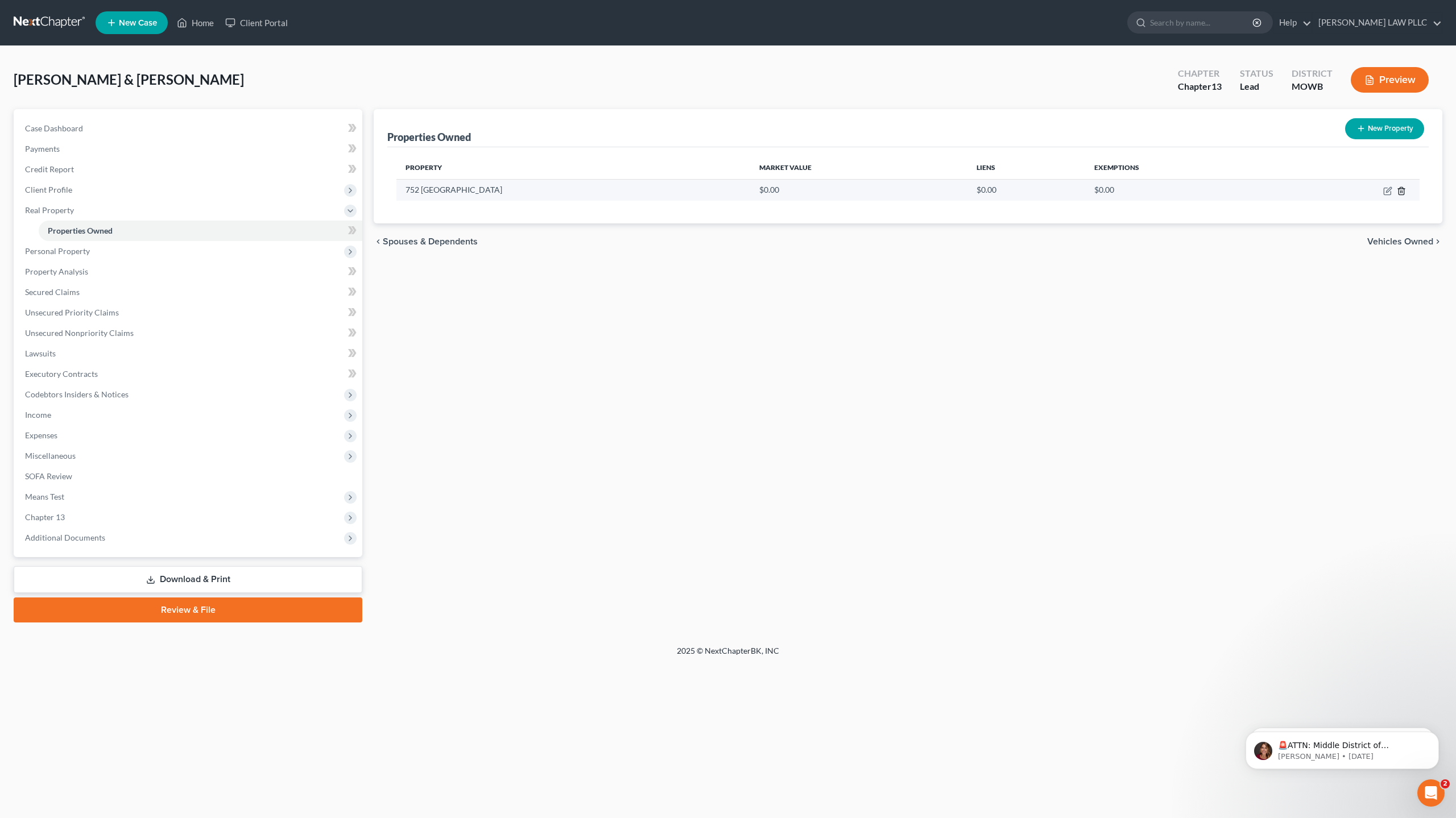
click at [1402, 191] on line "button" at bounding box center [1402, 191] width 0 height 2
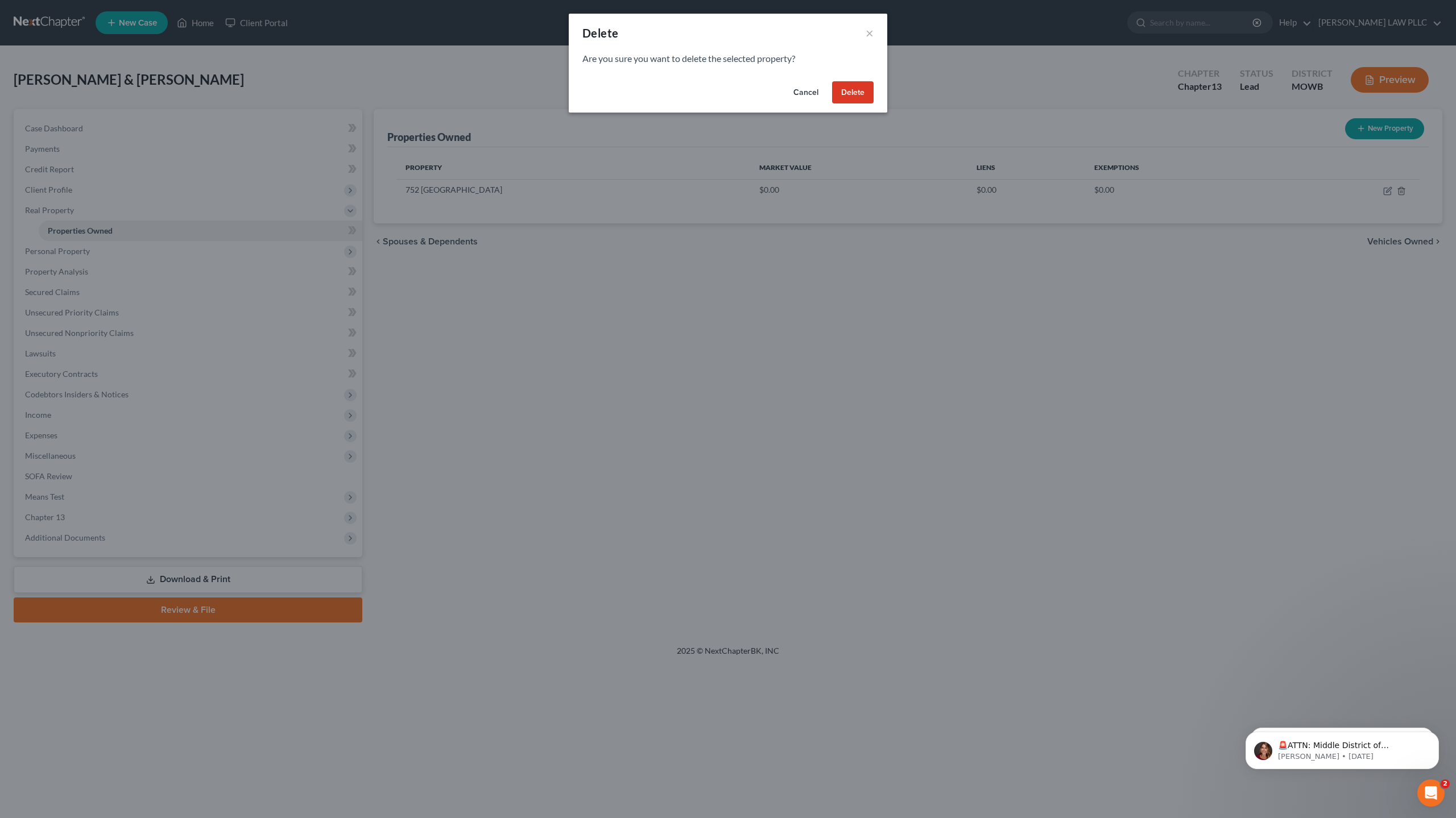
click at [855, 95] on button "Delete" at bounding box center [853, 92] width 42 height 23
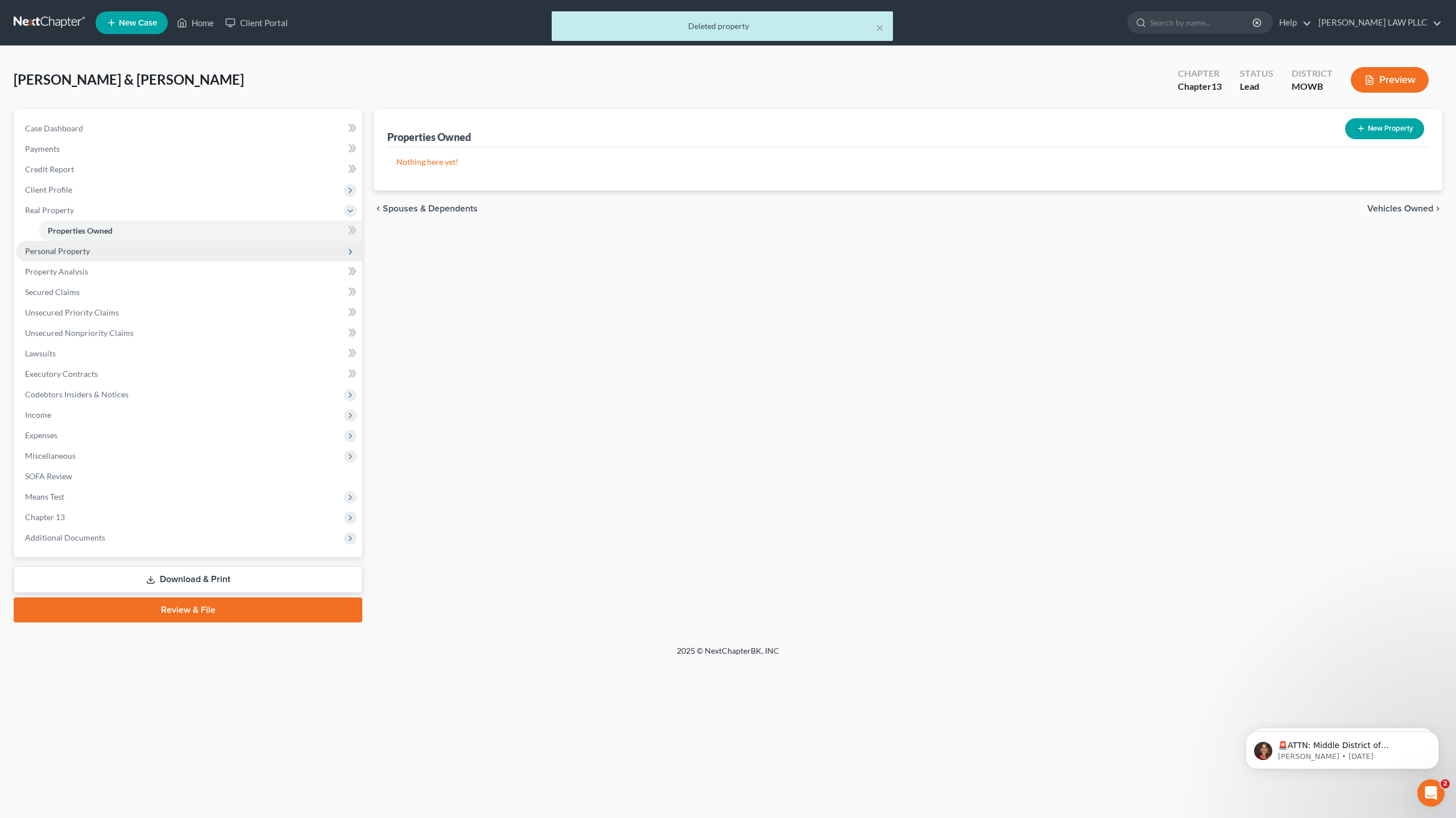
click at [87, 252] on span "Personal Property" at bounding box center [58, 251] width 65 height 9
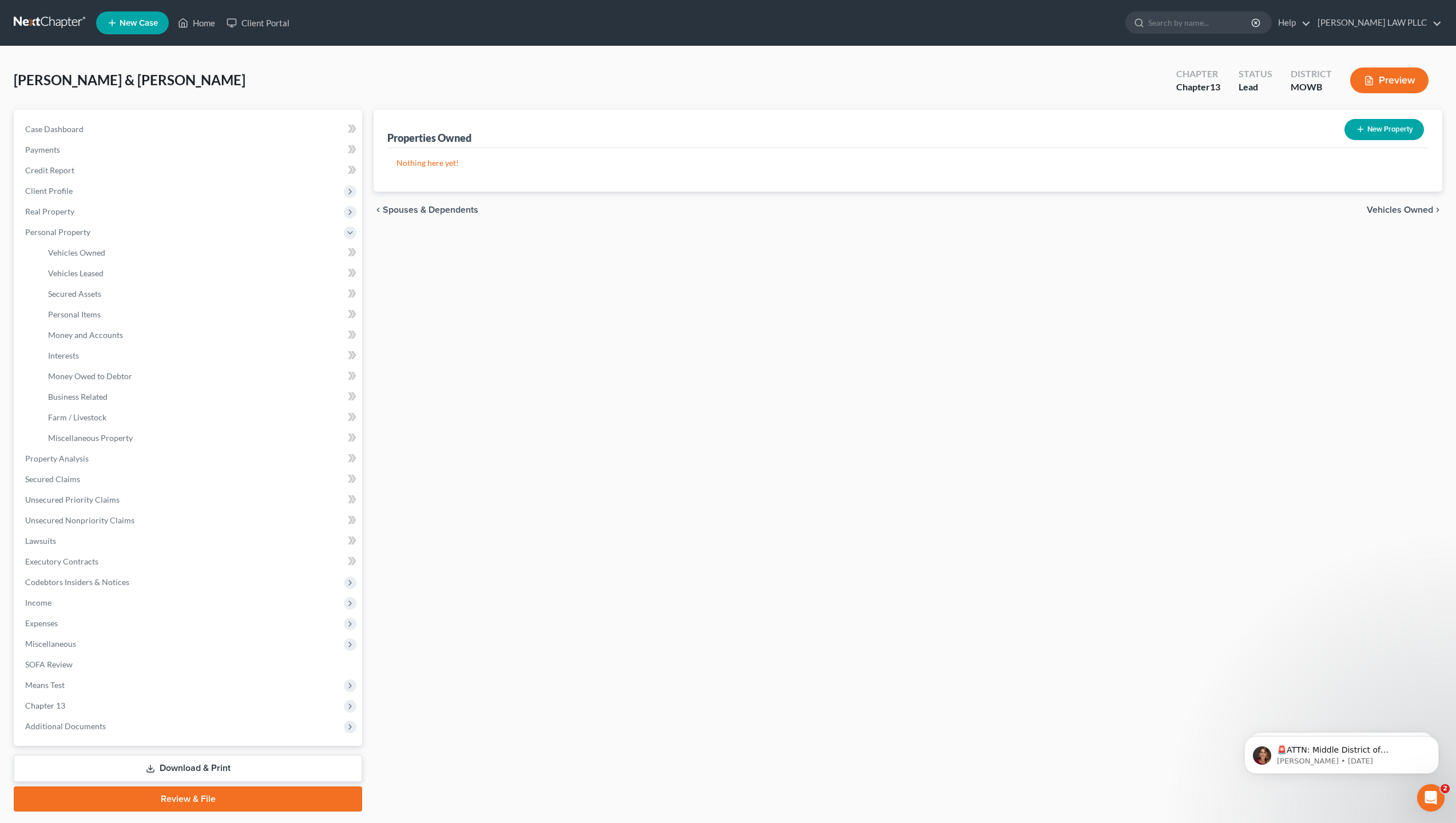
click at [206, 767] on link "Download & Print" at bounding box center [187, 768] width 348 height 27
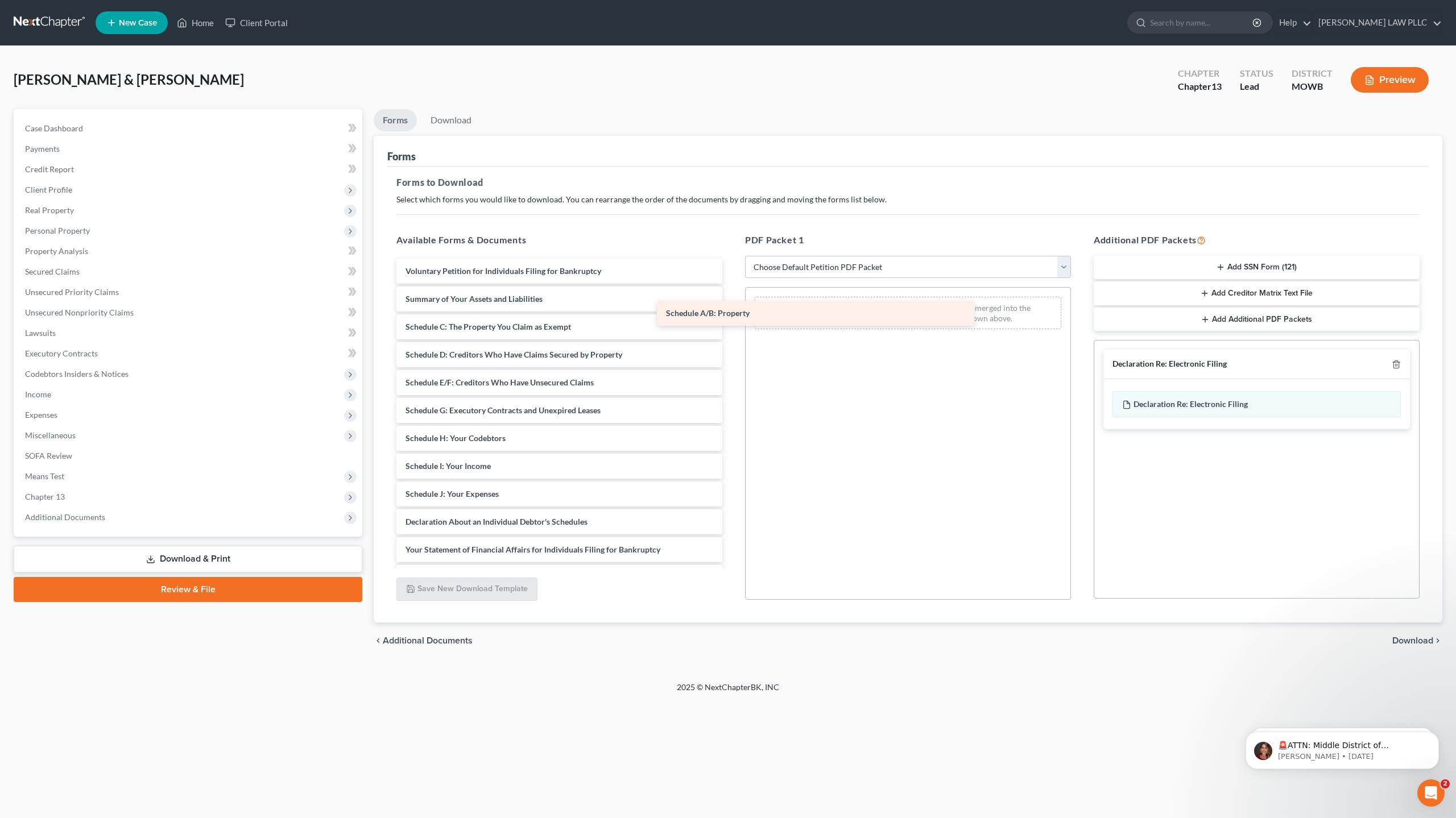
drag, startPoint x: 529, startPoint y: 327, endPoint x: 798, endPoint y: 314, distance: 269.3
click at [732, 314] on div "Schedule A/B: Property Voluntary Petition for Individuals Filing for Bankruptcy…" at bounding box center [559, 493] width 344 height 470
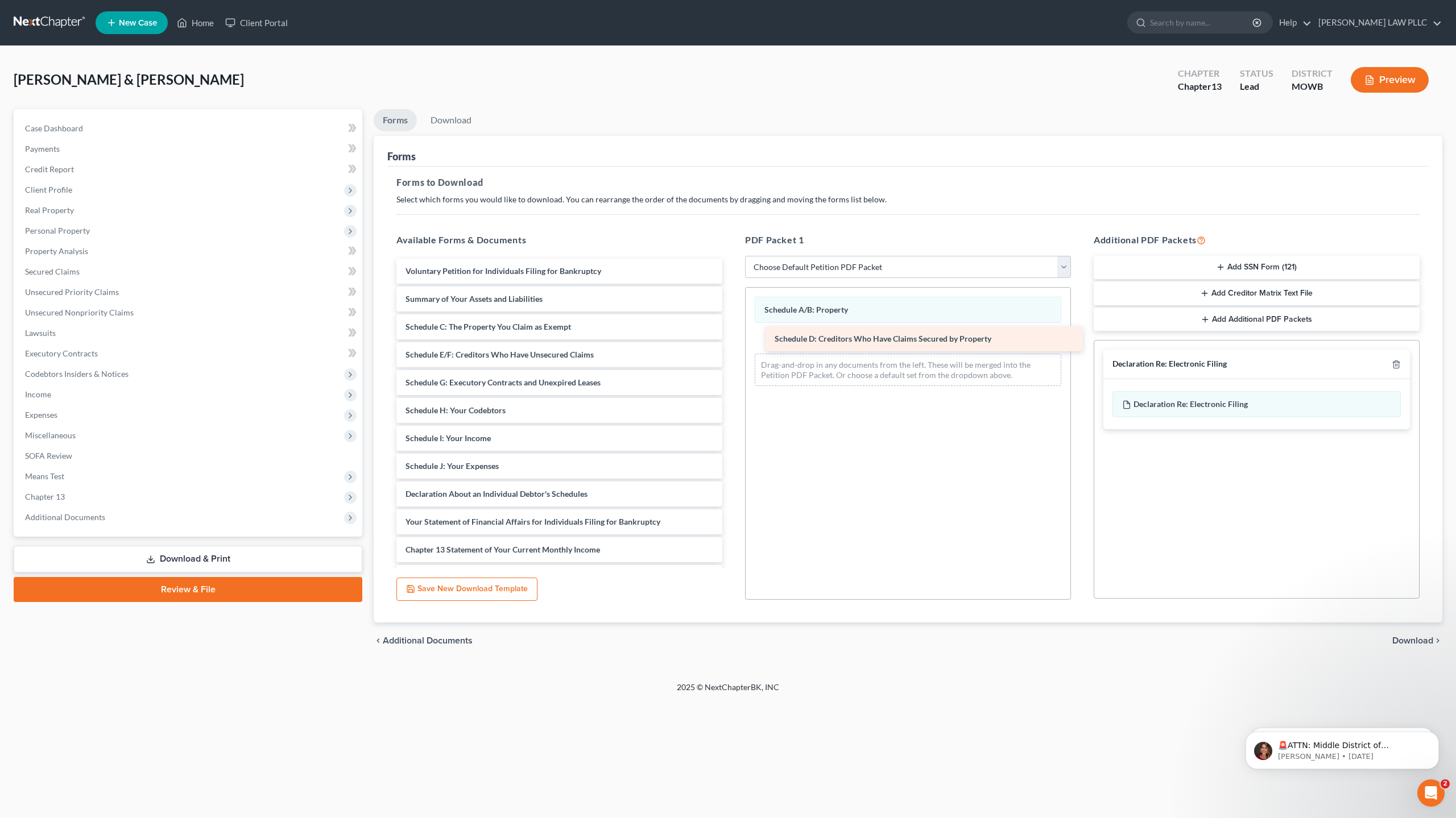
drag, startPoint x: 501, startPoint y: 356, endPoint x: 867, endPoint y: 342, distance: 366.3
click at [732, 340] on div "Schedule D: Creditors Who Have Claims Secured by Property Voluntary Petition fo…" at bounding box center [559, 480] width 344 height 443
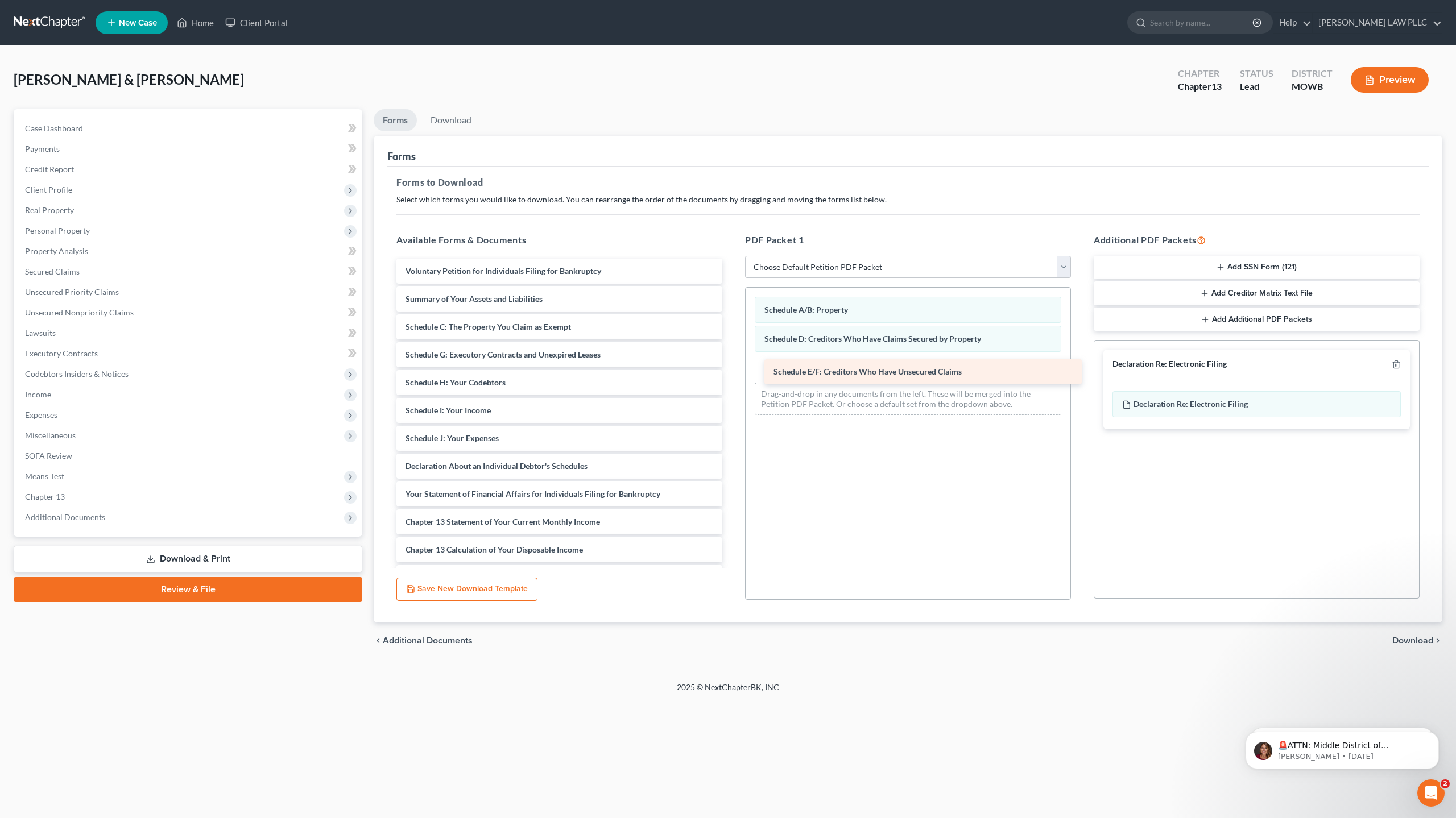
drag, startPoint x: 450, startPoint y: 353, endPoint x: 816, endPoint y: 370, distance: 366.4
click at [732, 370] on div "Schedule E/F: Creditors Who Have Unsecured Claims Voluntary Petition for Indivi…" at bounding box center [559, 466] width 344 height 415
click at [452, 381] on div "Schedule H: Your Codebtors Voluntary Petition for Individuals Filing for Bankru…" at bounding box center [559, 466] width 344 height 415
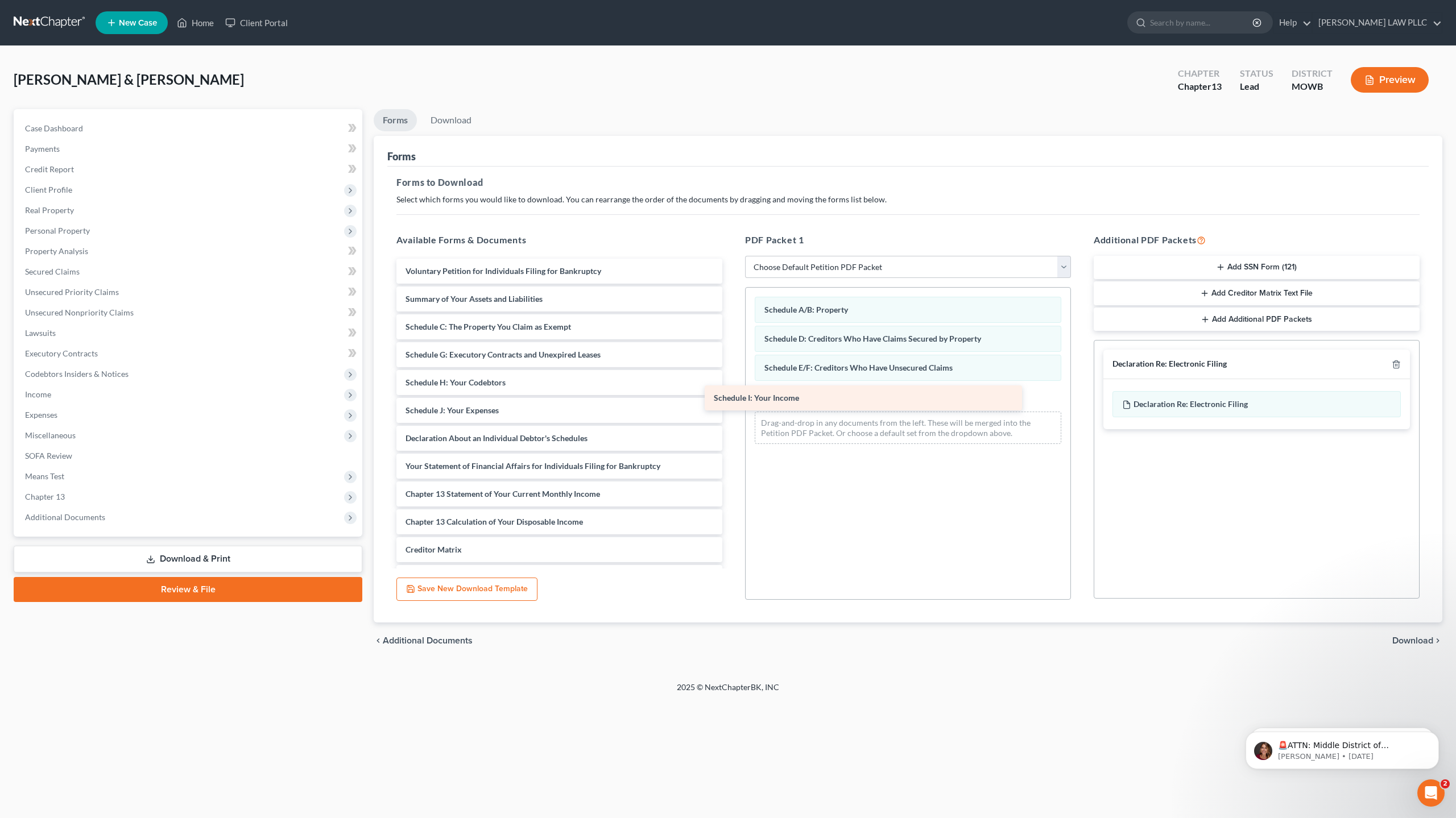
drag, startPoint x: 469, startPoint y: 411, endPoint x: 777, endPoint y: 400, distance: 308.2
click at [732, 400] on div "Schedule I: Your Income Voluntary Petition for Individuals Filing for Bankruptc…" at bounding box center [559, 452] width 344 height 387
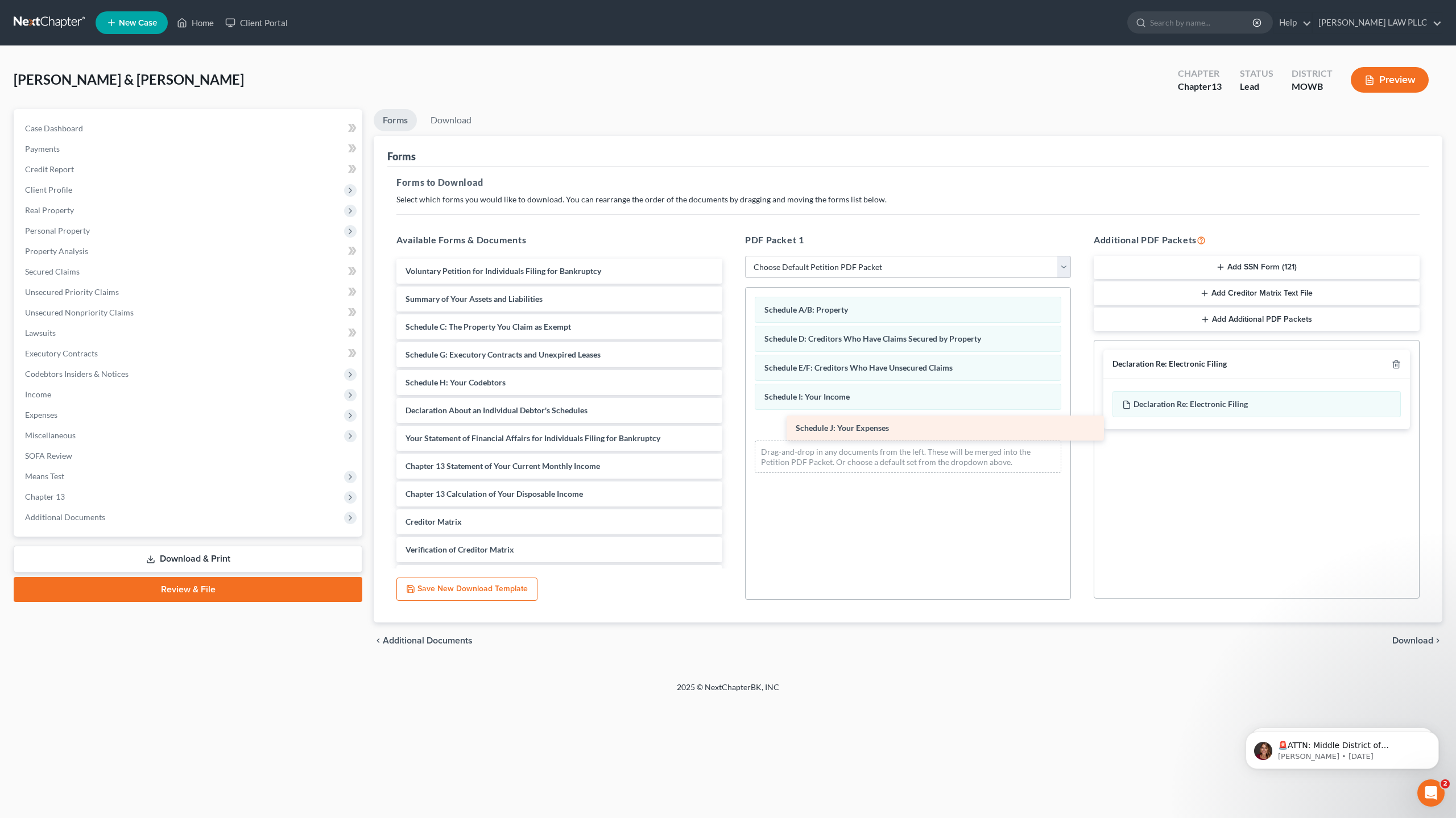
drag, startPoint x: 468, startPoint y: 411, endPoint x: 834, endPoint y: 429, distance: 366.4
click at [732, 426] on div "Schedule J: Your Expenses Voluntary Petition for Individuals Filing for Bankrup…" at bounding box center [559, 438] width 344 height 359
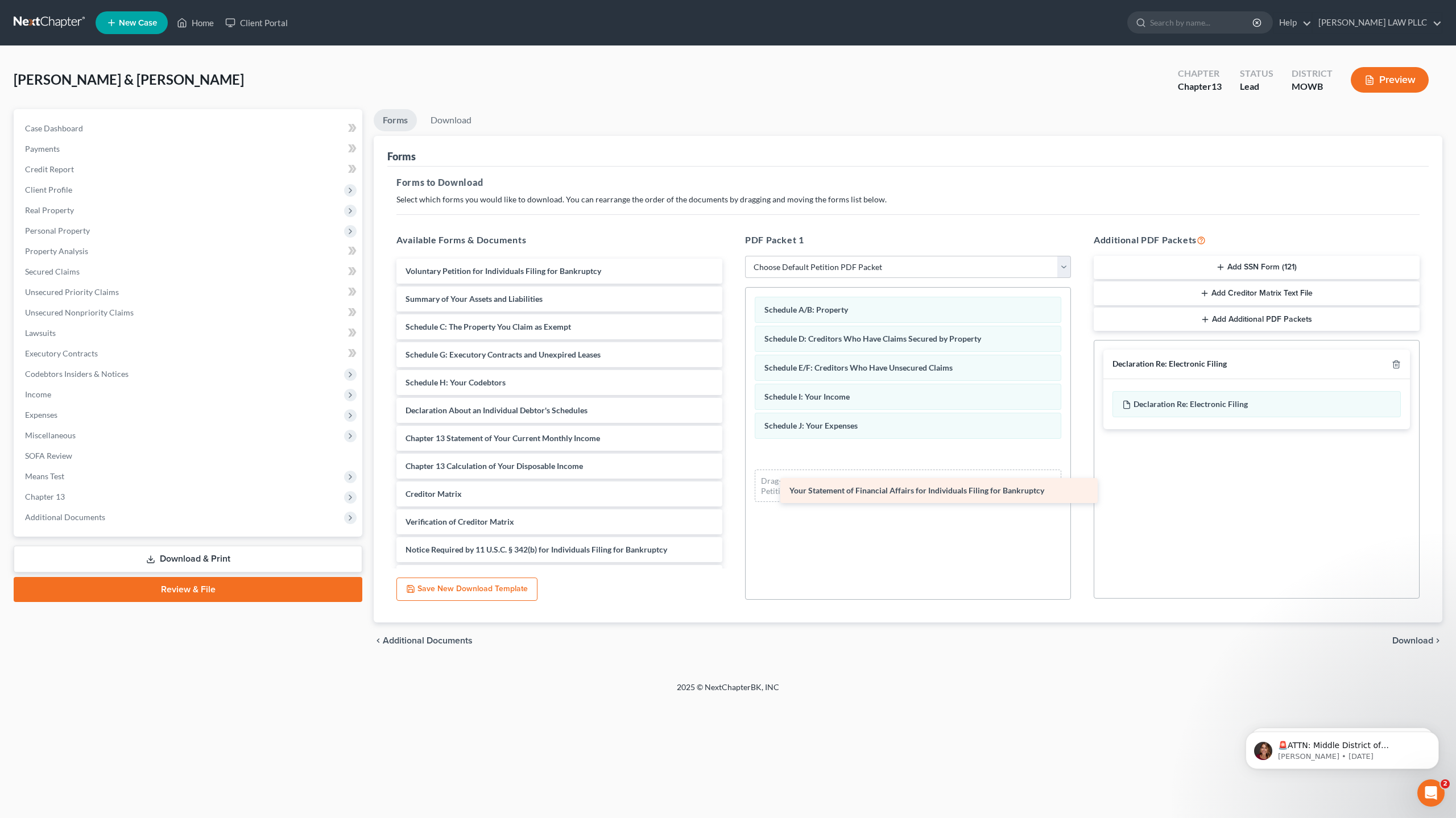
drag, startPoint x: 542, startPoint y: 436, endPoint x: 925, endPoint y: 489, distance: 386.6
click at [732, 489] on div "Your Statement of Financial Affairs for Individuals Filing for Bankruptcy Volun…" at bounding box center [559, 424] width 344 height 332
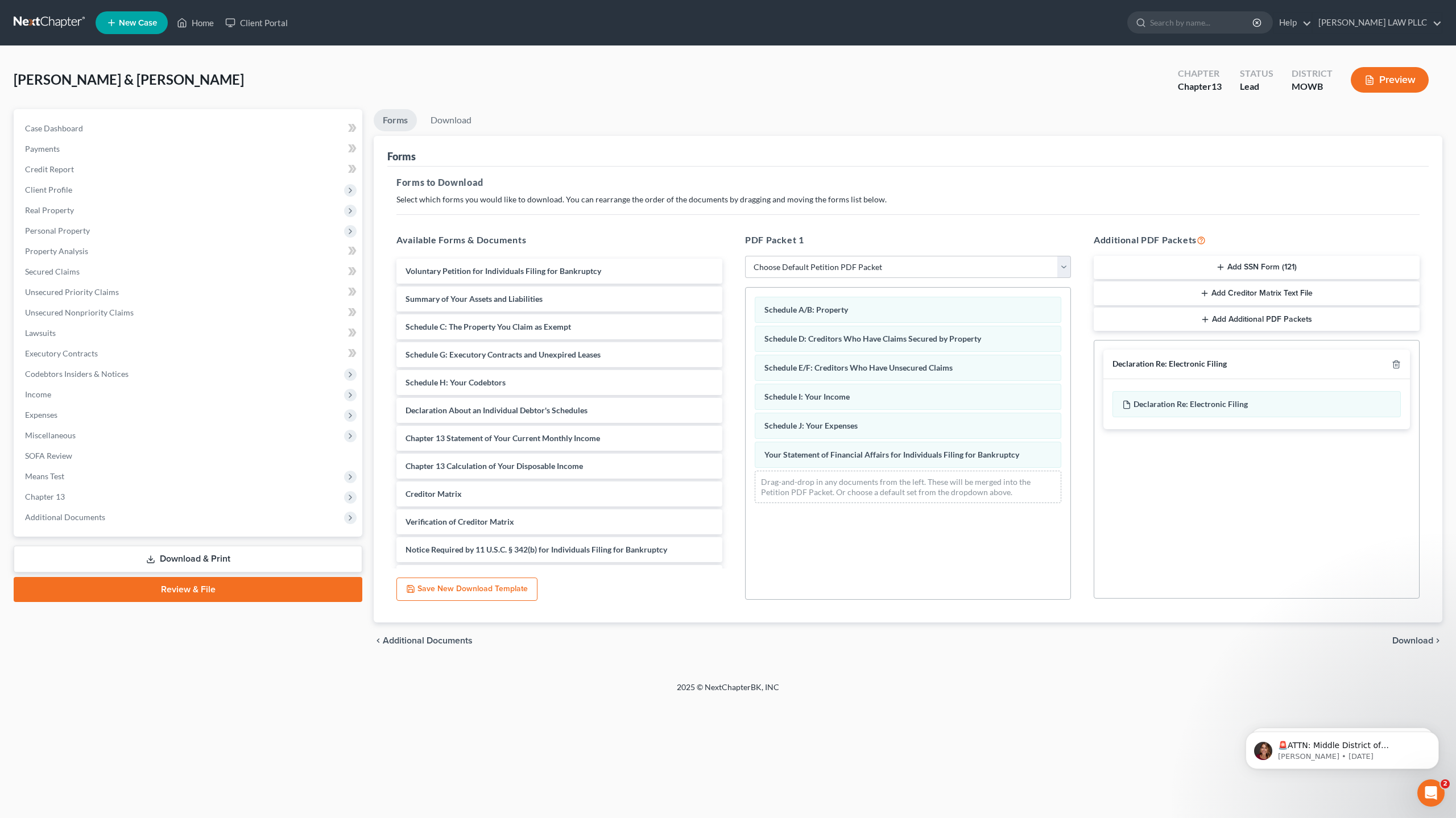
click at [1430, 640] on span "Download" at bounding box center [1413, 641] width 41 height 9
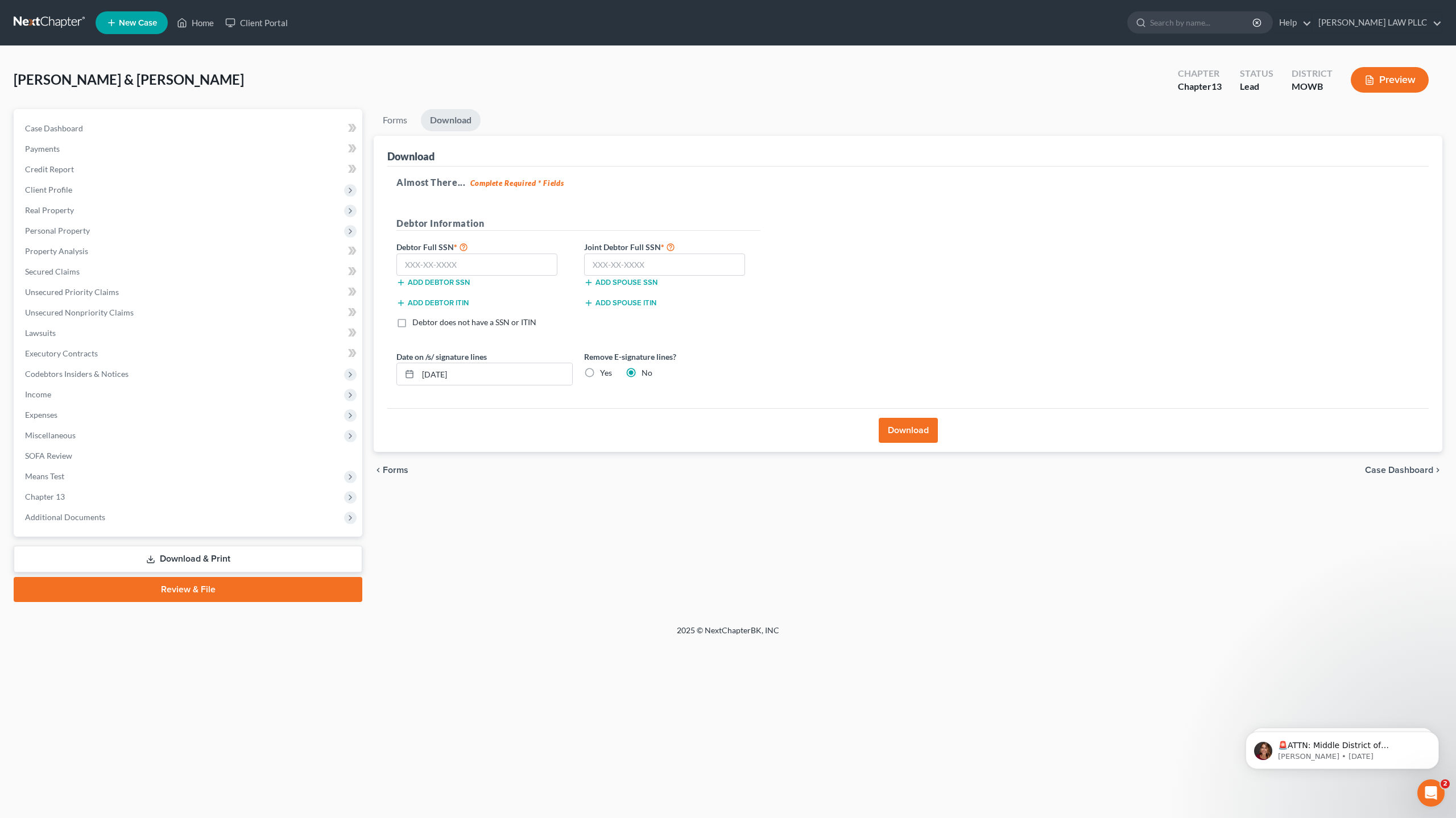
click at [904, 428] on button "Download" at bounding box center [908, 430] width 59 height 25
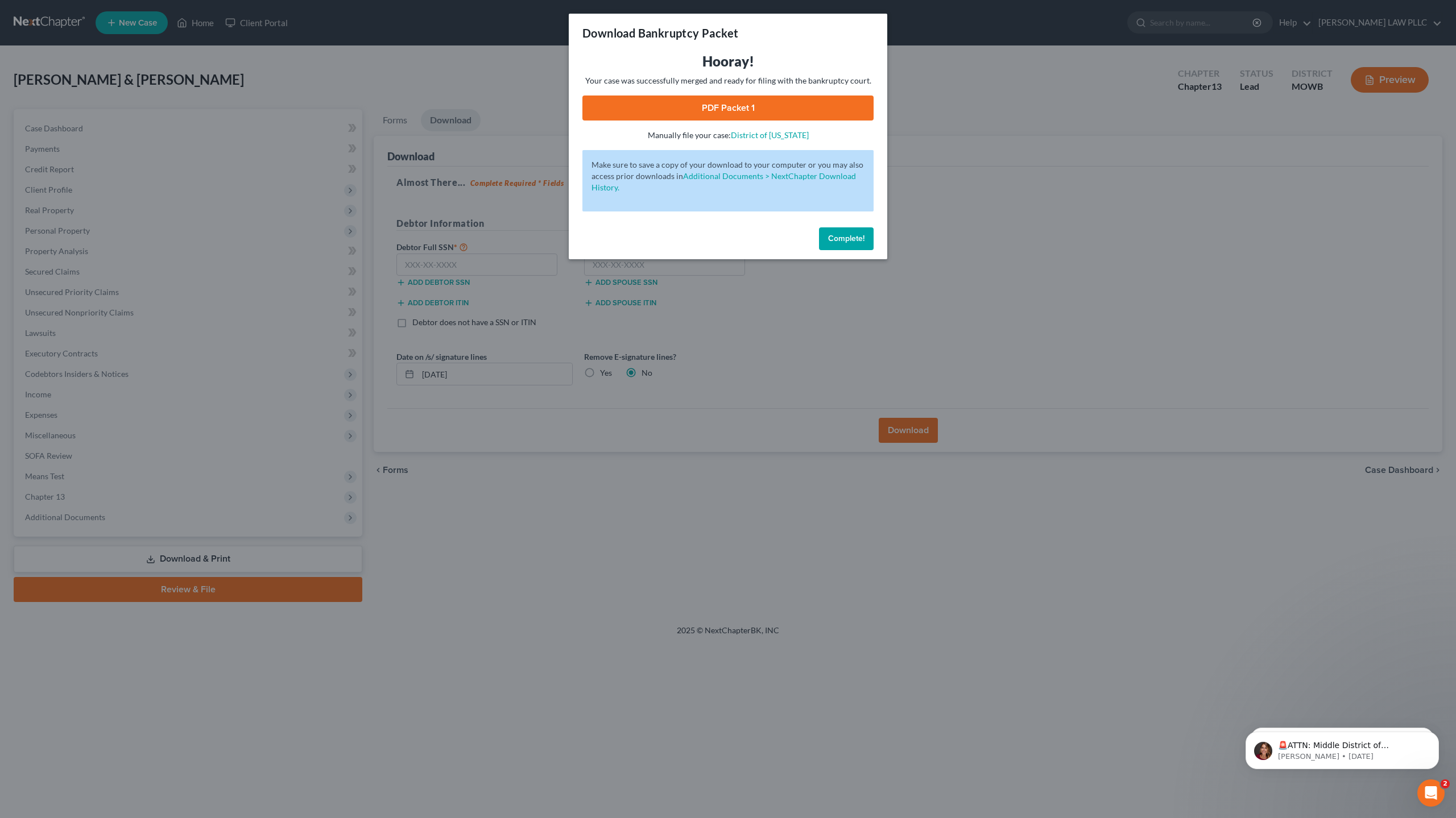
click at [720, 110] on link "PDF Packet 1" at bounding box center [728, 108] width 291 height 25
